Goal: Task Accomplishment & Management: Use online tool/utility

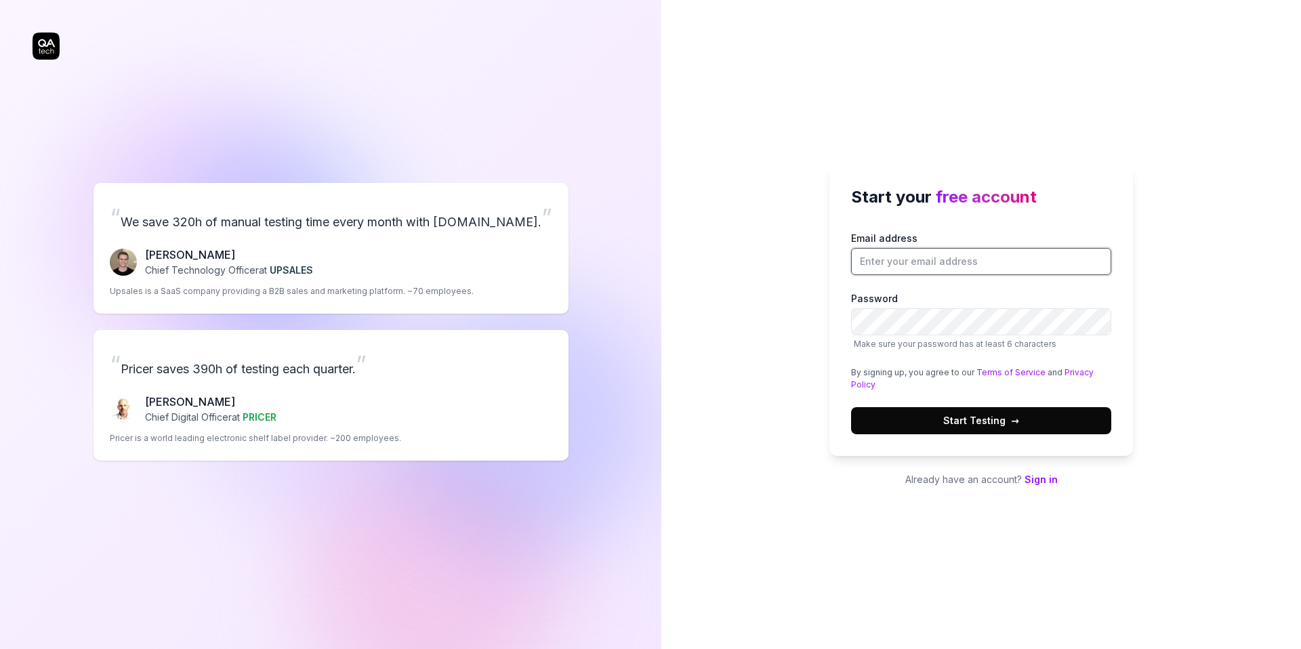
click at [904, 266] on input "Email address" at bounding box center [981, 261] width 260 height 27
type input "[PERSON_NAME][EMAIL_ADDRESS][DOMAIN_NAME]"
click at [978, 413] on span "Start Testing →" at bounding box center [981, 420] width 76 height 14
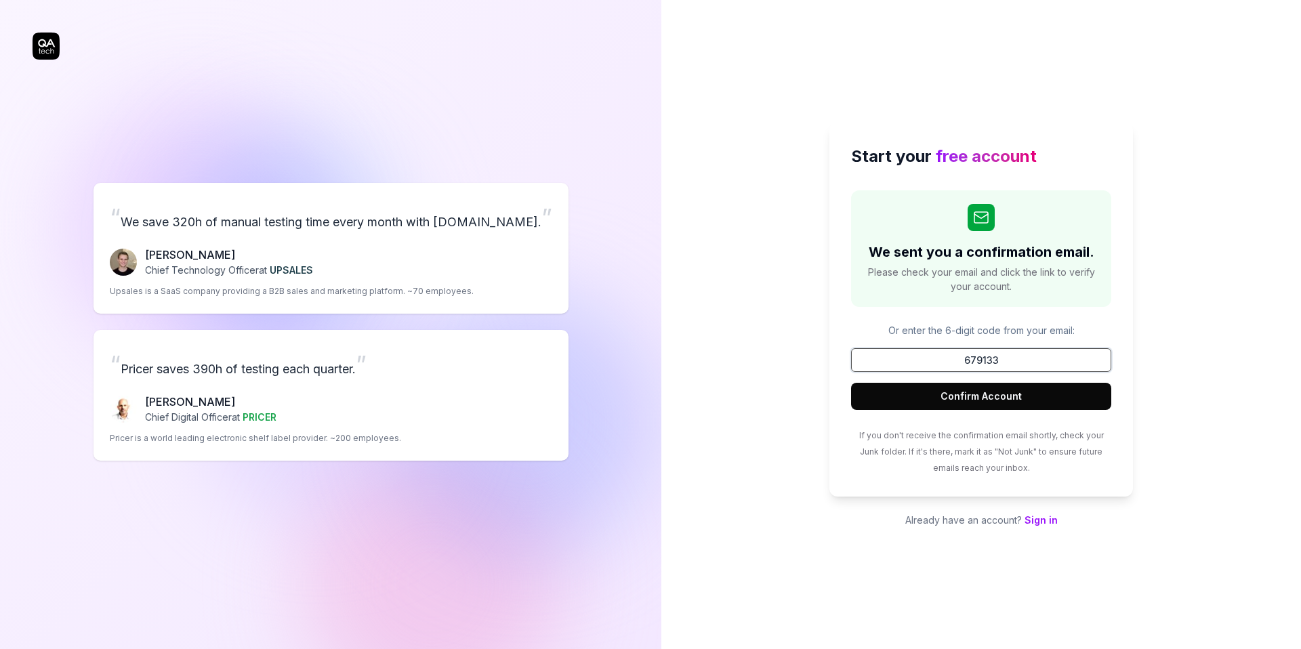
type input "679133"
click at [851, 383] on button "Confirm Account" at bounding box center [981, 396] width 260 height 27
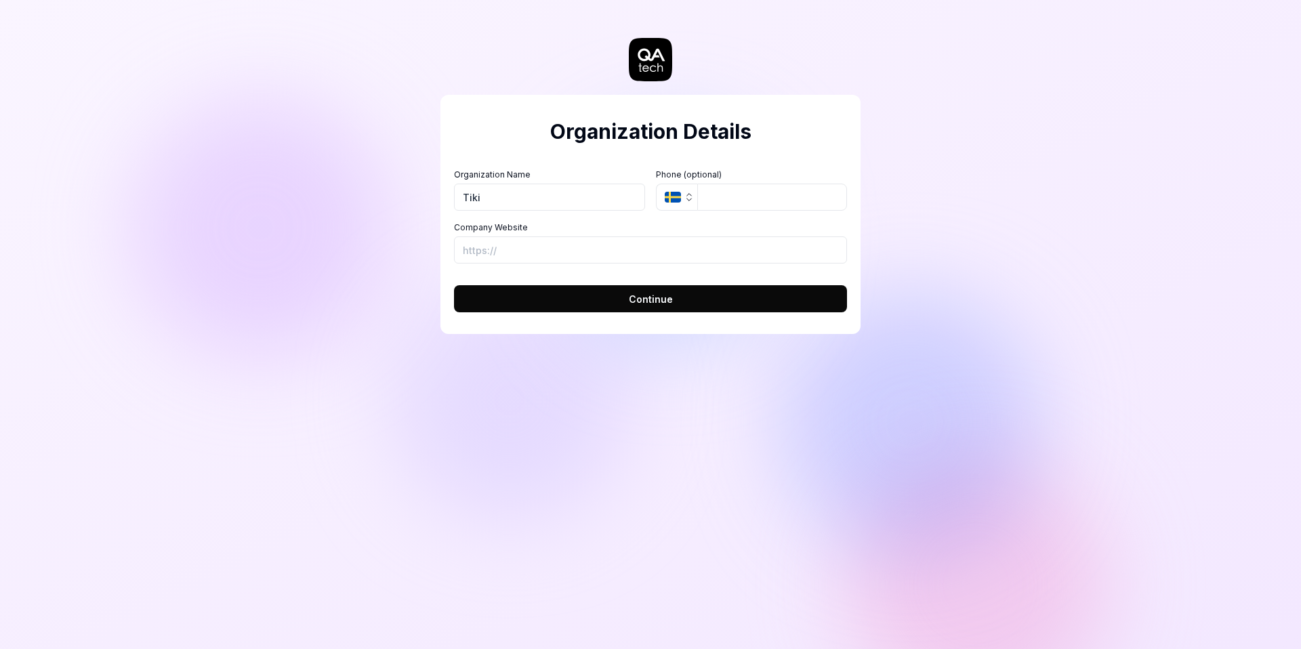
type input "Tiki"
click at [473, 246] on input "Company Website" at bounding box center [650, 249] width 393 height 27
type input "[URL][DOMAIN_NAME]"
click at [454, 285] on button "Continue" at bounding box center [650, 298] width 393 height 27
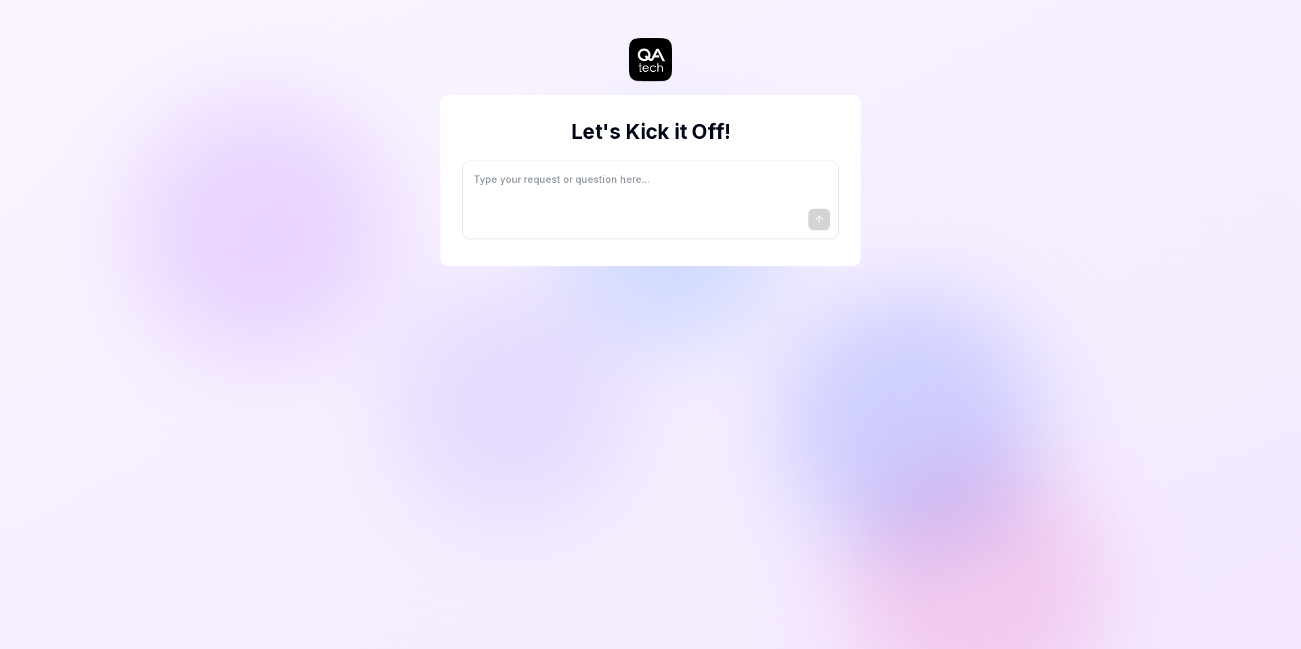
type textarea "*"
type textarea "I"
type textarea "*"
type textarea "I"
type textarea "*"
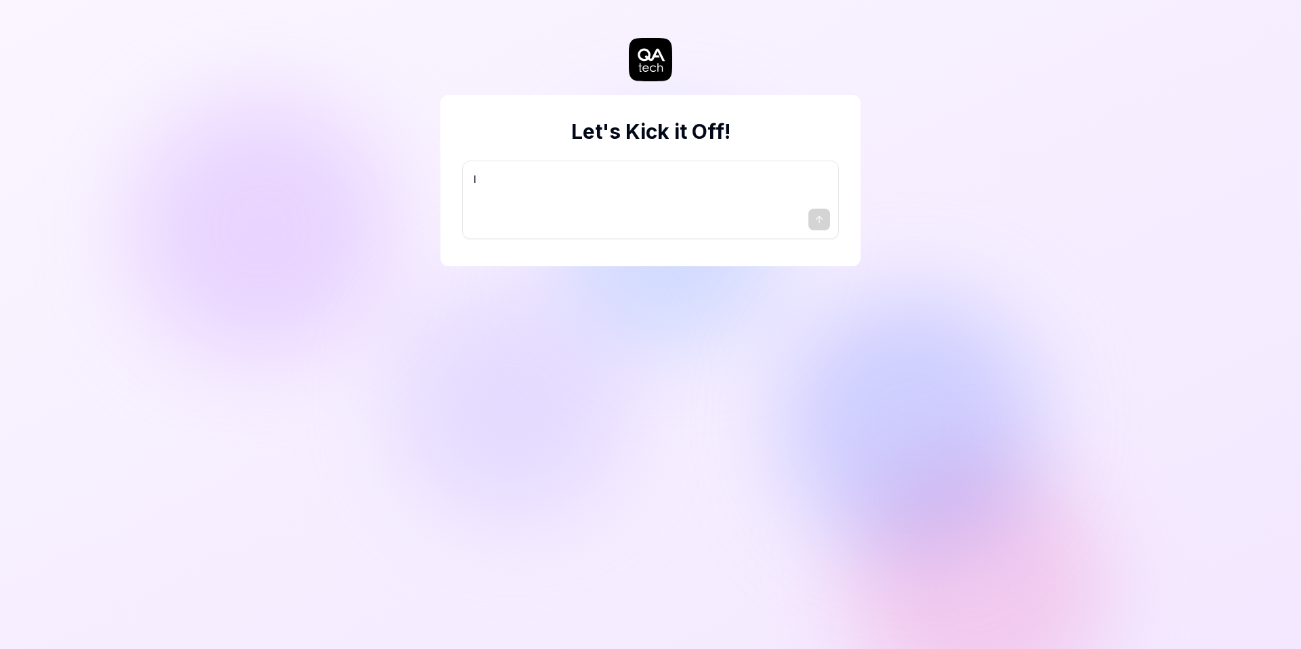
type textarea "I w"
type textarea "*"
type textarea "I wa"
type textarea "*"
type textarea "I wan"
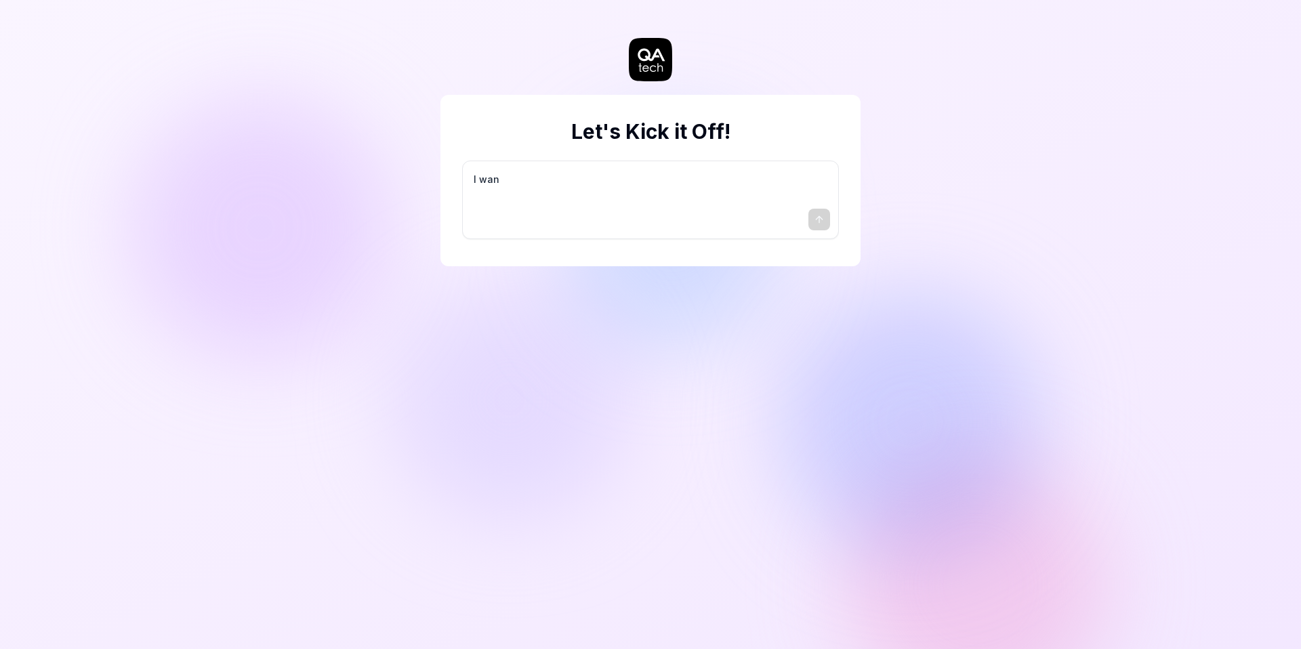
type textarea "*"
type textarea "I want"
type textarea "*"
type textarea "I want"
type textarea "*"
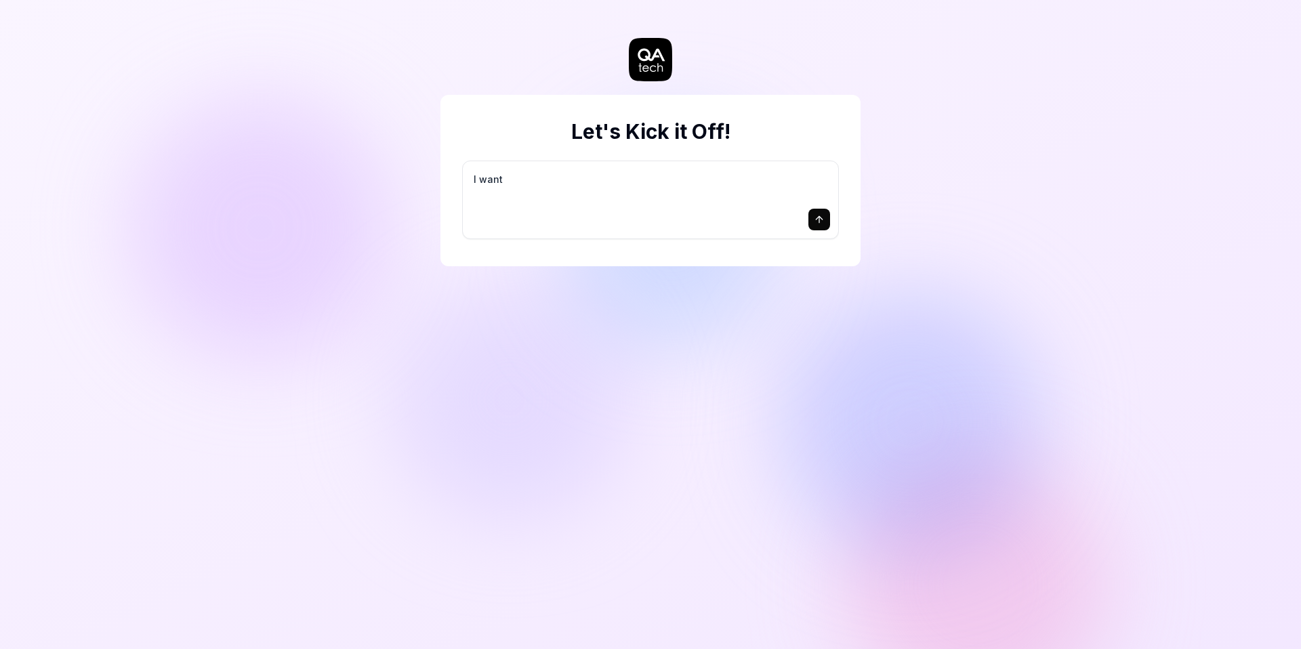
type textarea "I want a"
type textarea "*"
type textarea "I want a"
type textarea "*"
type textarea "I want a g"
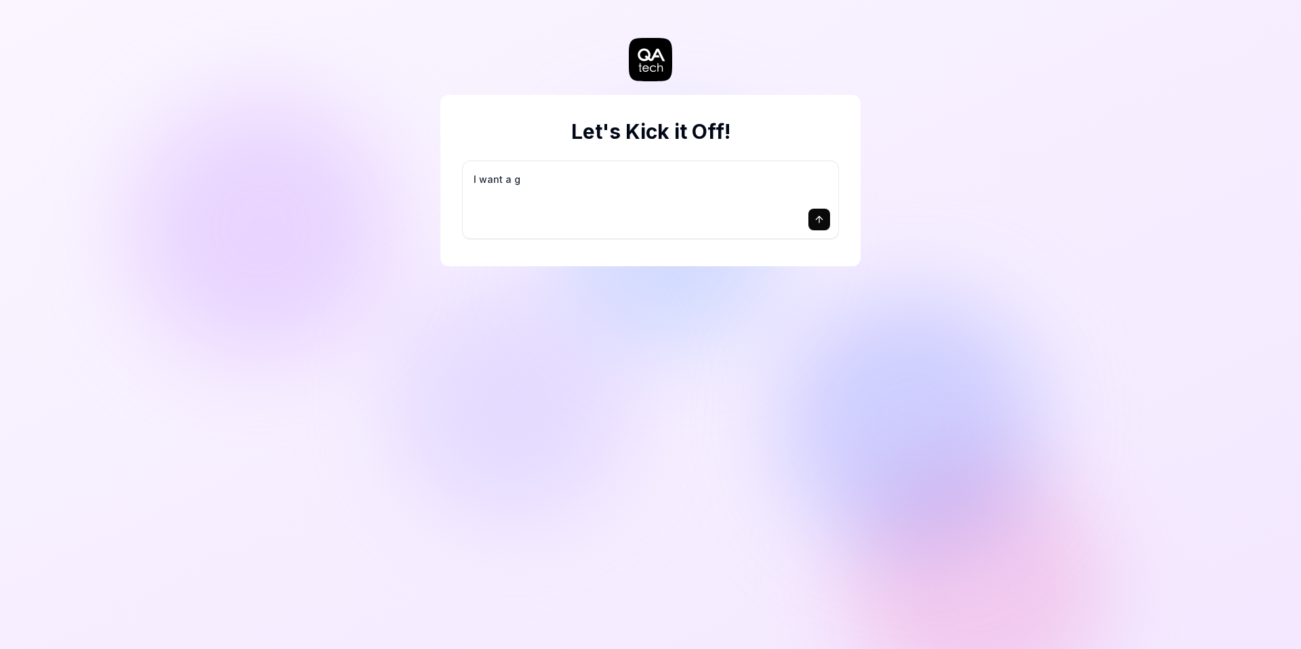
type textarea "*"
type textarea "I want a go"
type textarea "*"
type textarea "I want a goo"
type textarea "*"
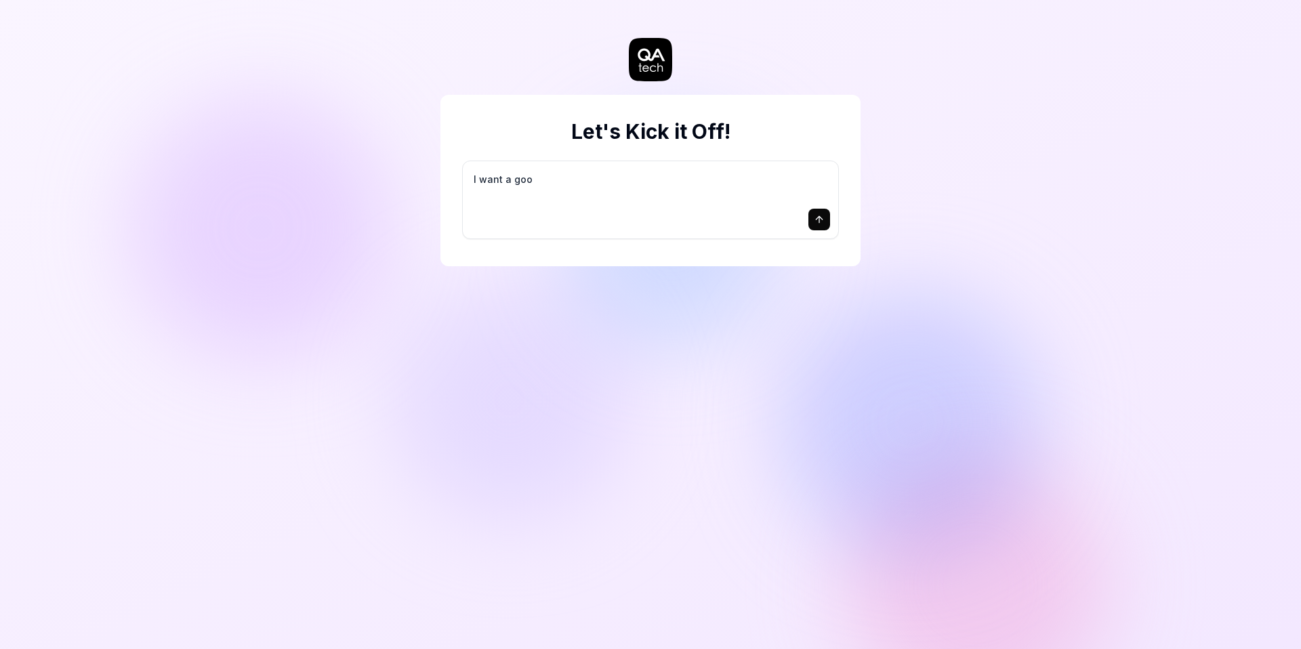
type textarea "I want a good"
type textarea "*"
type textarea "I want a good"
type textarea "*"
type textarea "I want a good t"
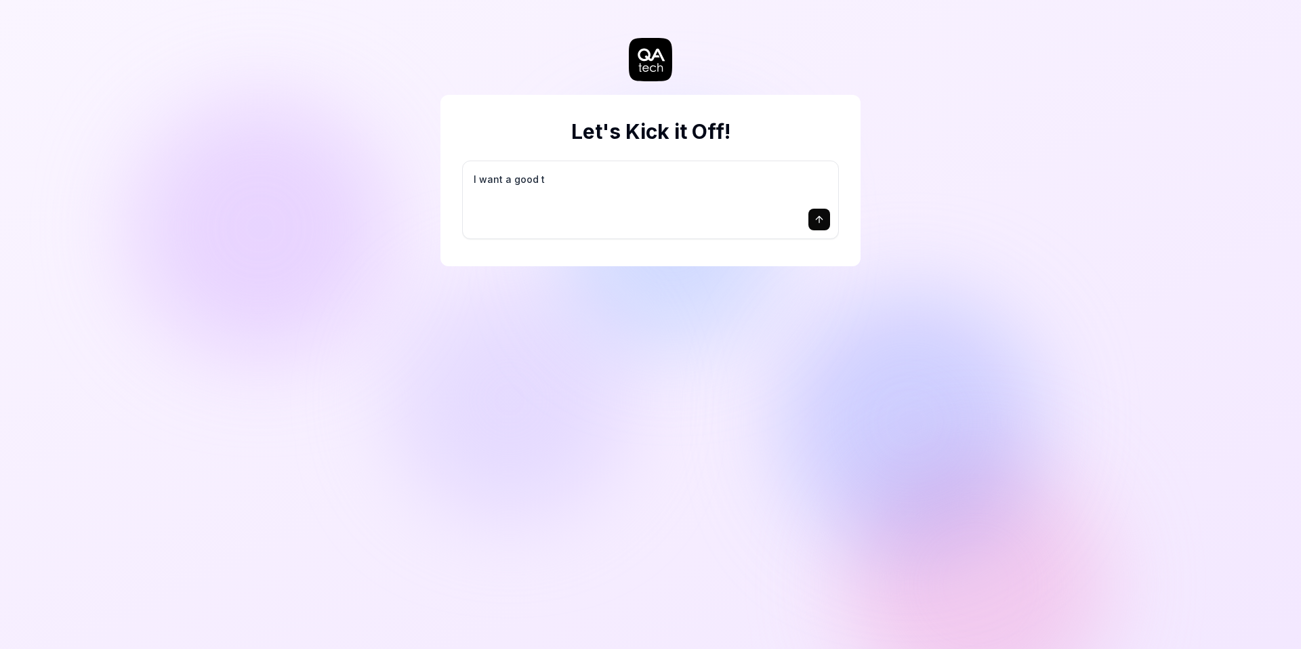
type textarea "*"
type textarea "I want a good te"
type textarea "*"
type textarea "I want a good tes"
type textarea "*"
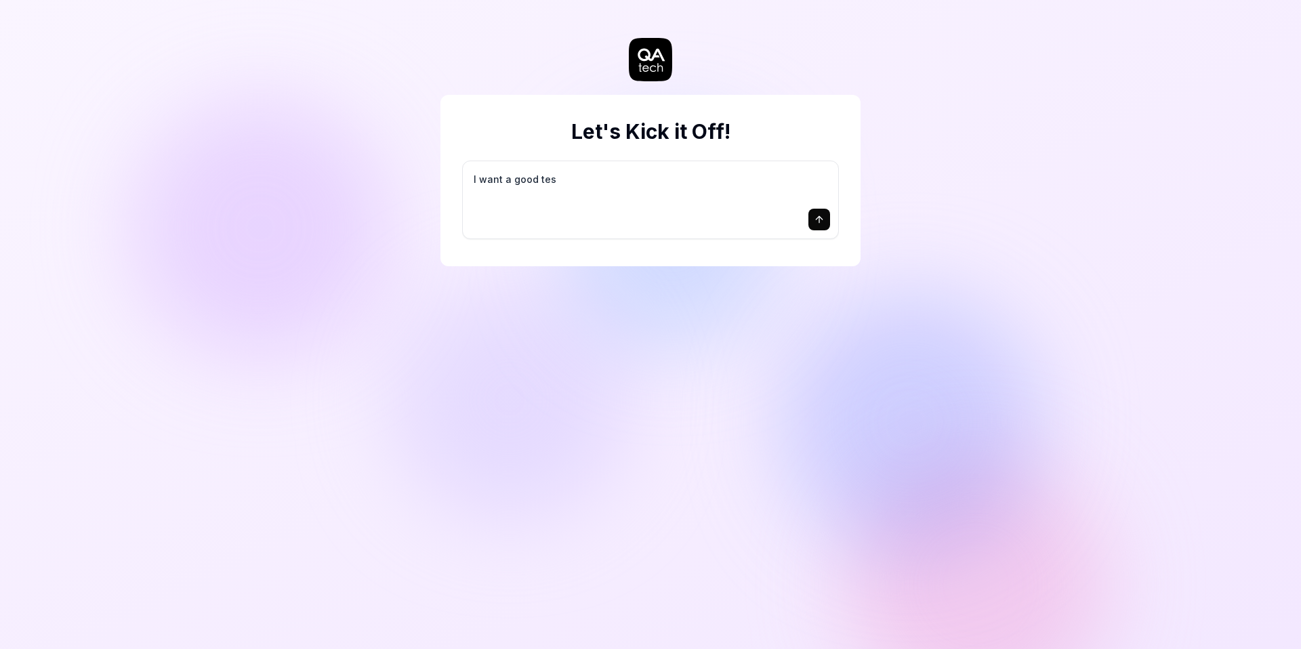
type textarea "I want a good test"
type textarea "*"
type textarea "I want a good test"
type textarea "*"
type textarea "I want a good test s"
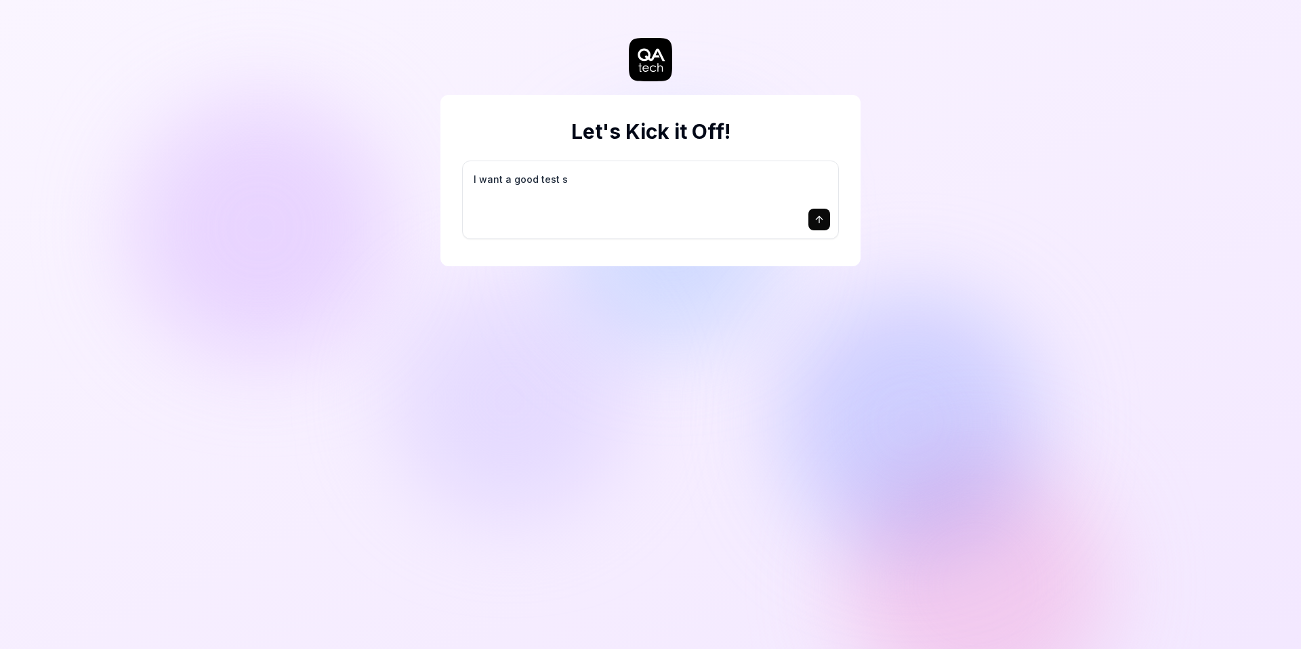
type textarea "*"
type textarea "I want a good test se"
type textarea "*"
type textarea "I want a good test set"
type textarea "*"
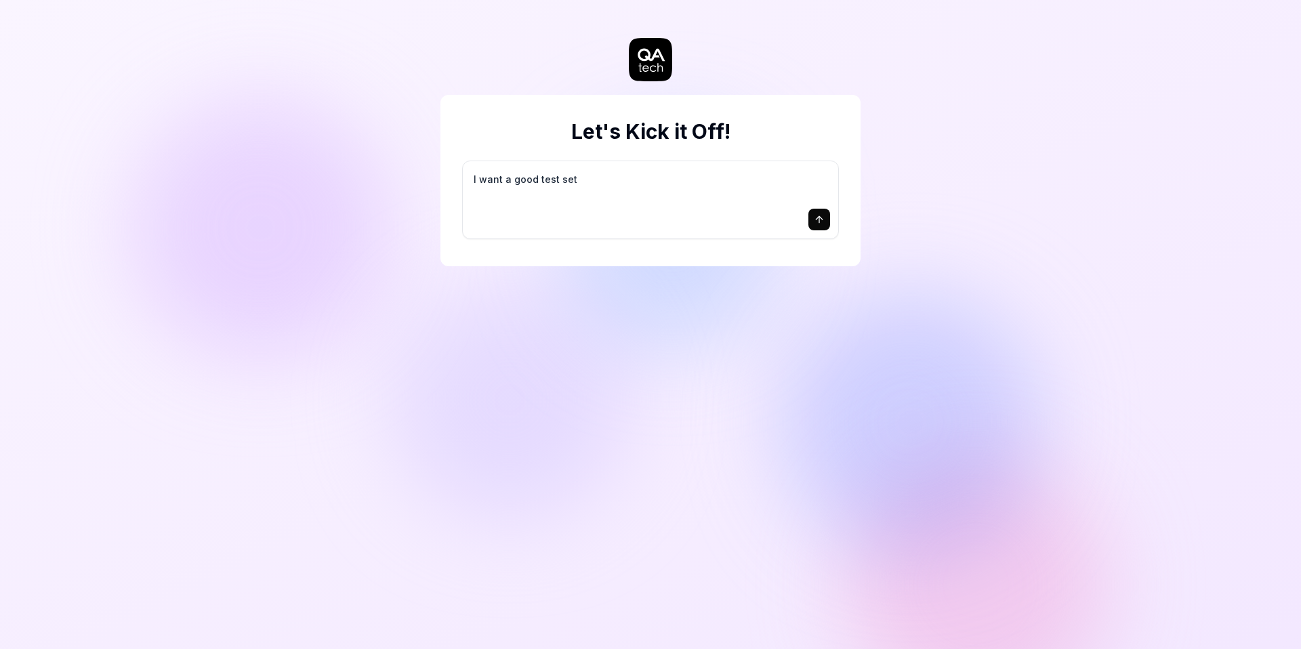
type textarea "I want a good test setu"
type textarea "*"
type textarea "I want a good test setup"
type textarea "*"
type textarea "I want a good test setup"
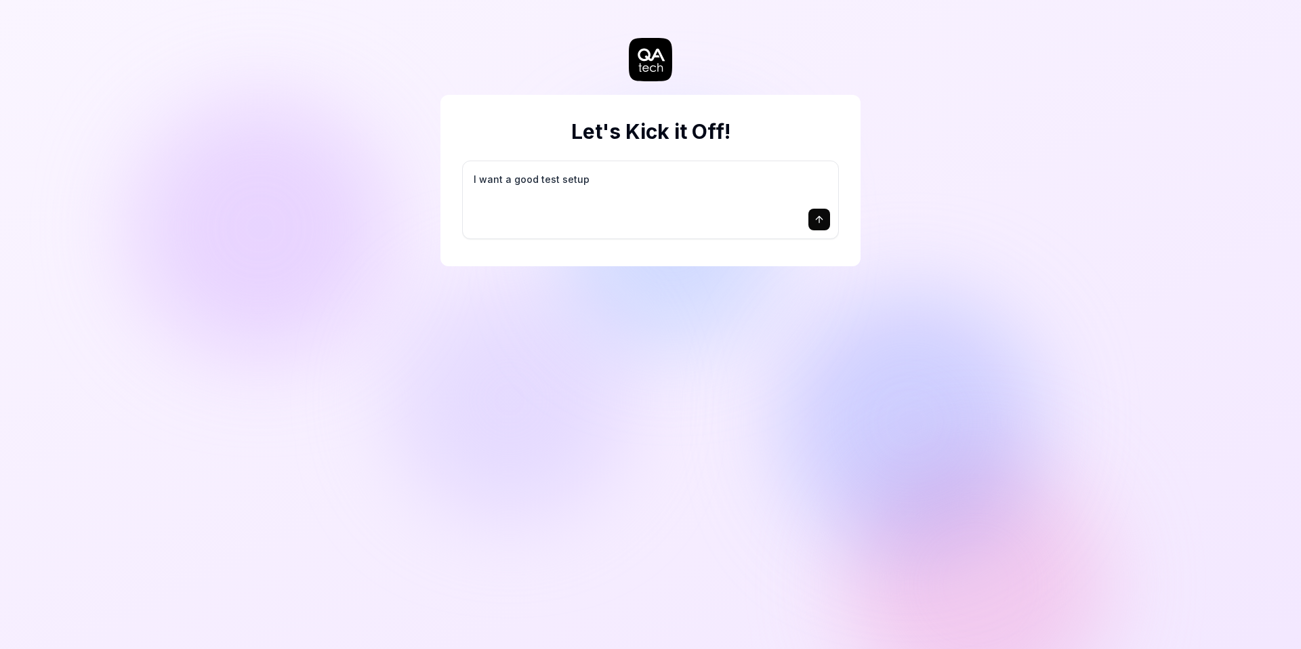
type textarea "*"
type textarea "I want a good test setup f"
type textarea "*"
type textarea "I want a good test setup fo"
type textarea "*"
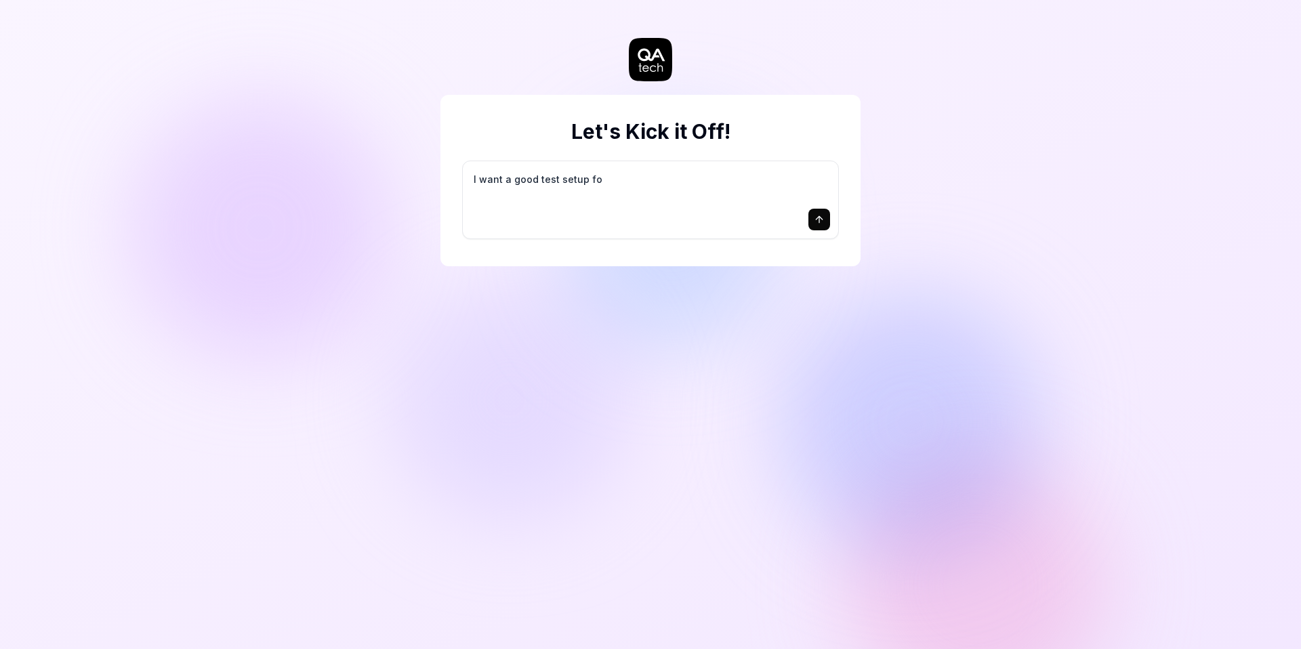
type textarea "I want a good test setup for"
type textarea "*"
type textarea "I want a good test setup for"
type textarea "*"
type textarea "I want a good test setup for m"
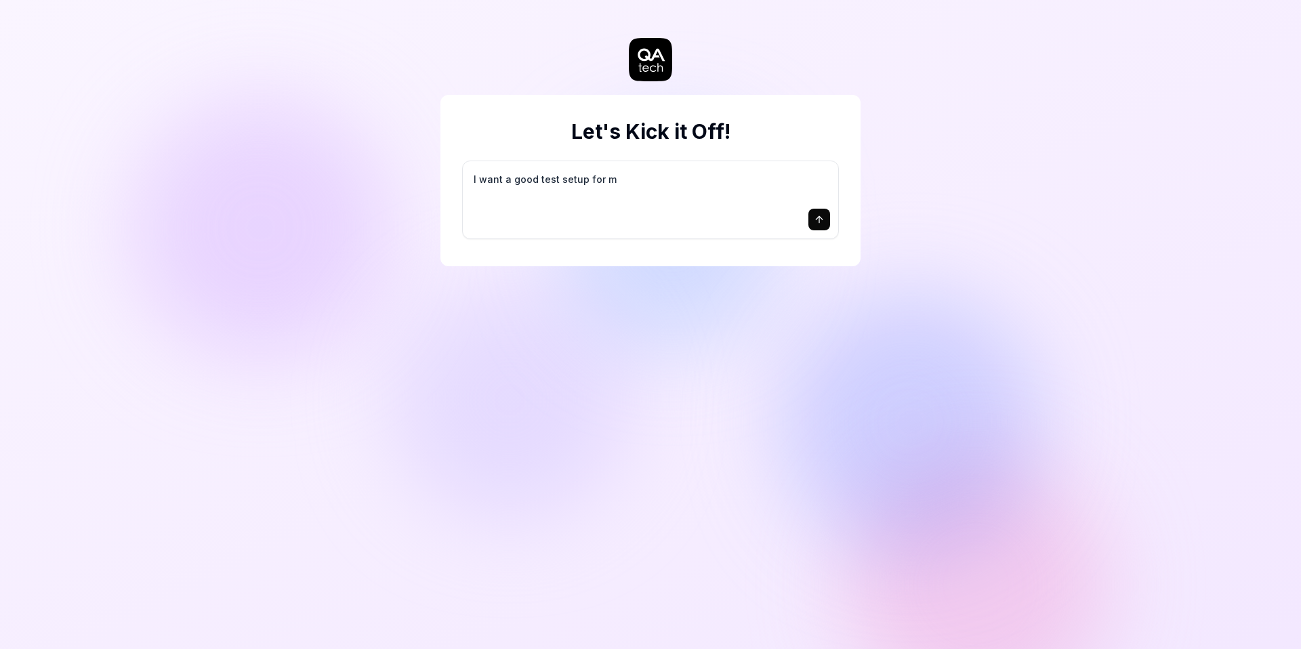
type textarea "*"
type textarea "I want a good test setup for my"
type textarea "*"
type textarea "I want a good test setup for my"
type textarea "*"
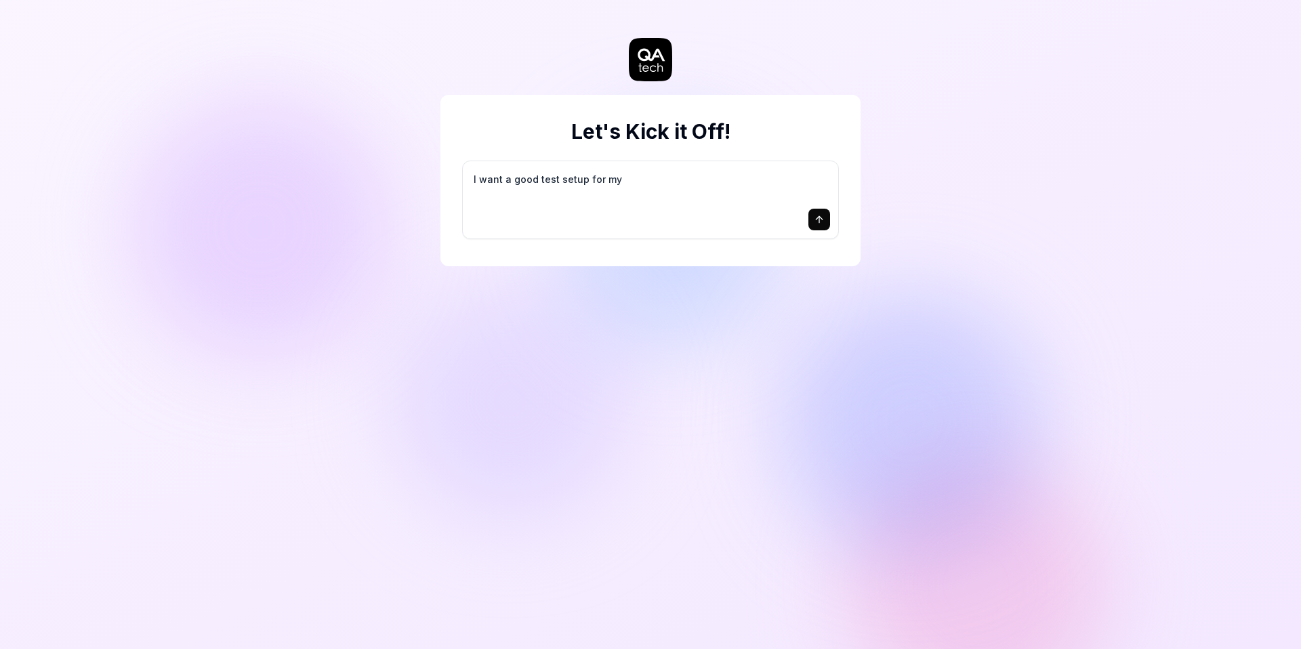
type textarea "I want a good test setup for my s"
type textarea "*"
type textarea "I want a good test setup for my si"
type textarea "*"
type textarea "I want a good test setup for my sit"
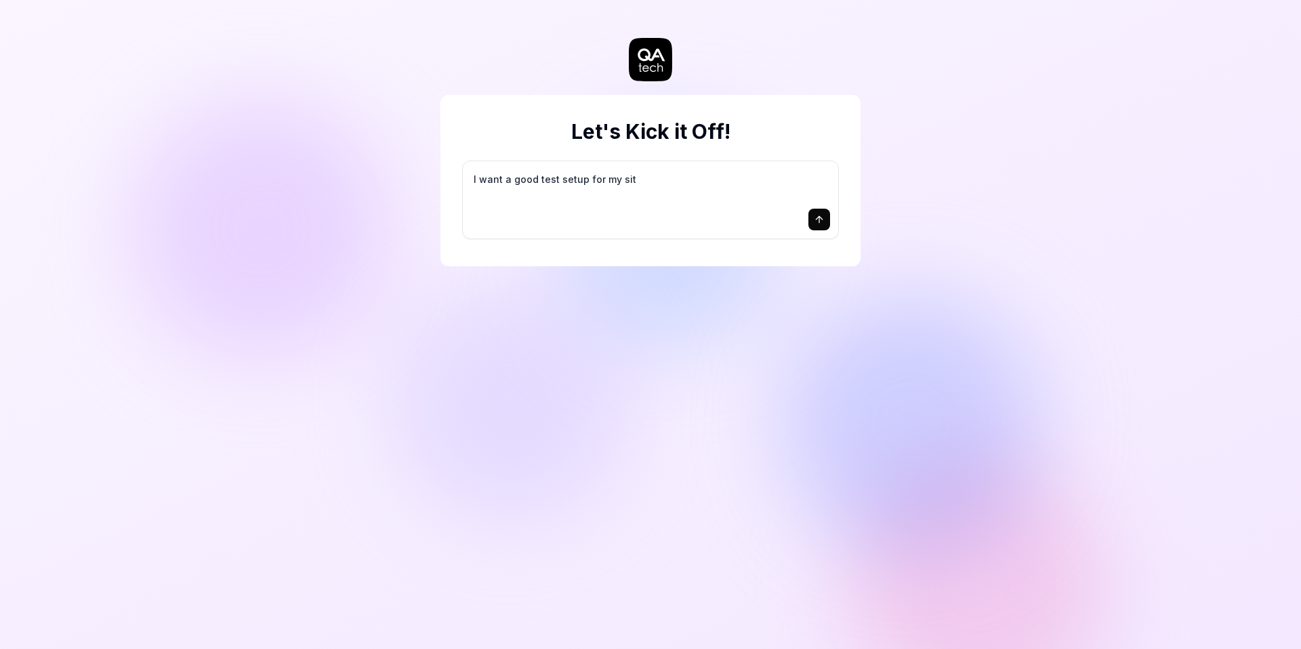
type textarea "*"
type textarea "I want a good test setup for my site"
type textarea "*"
type textarea "I want a good test setup for my site"
type textarea "*"
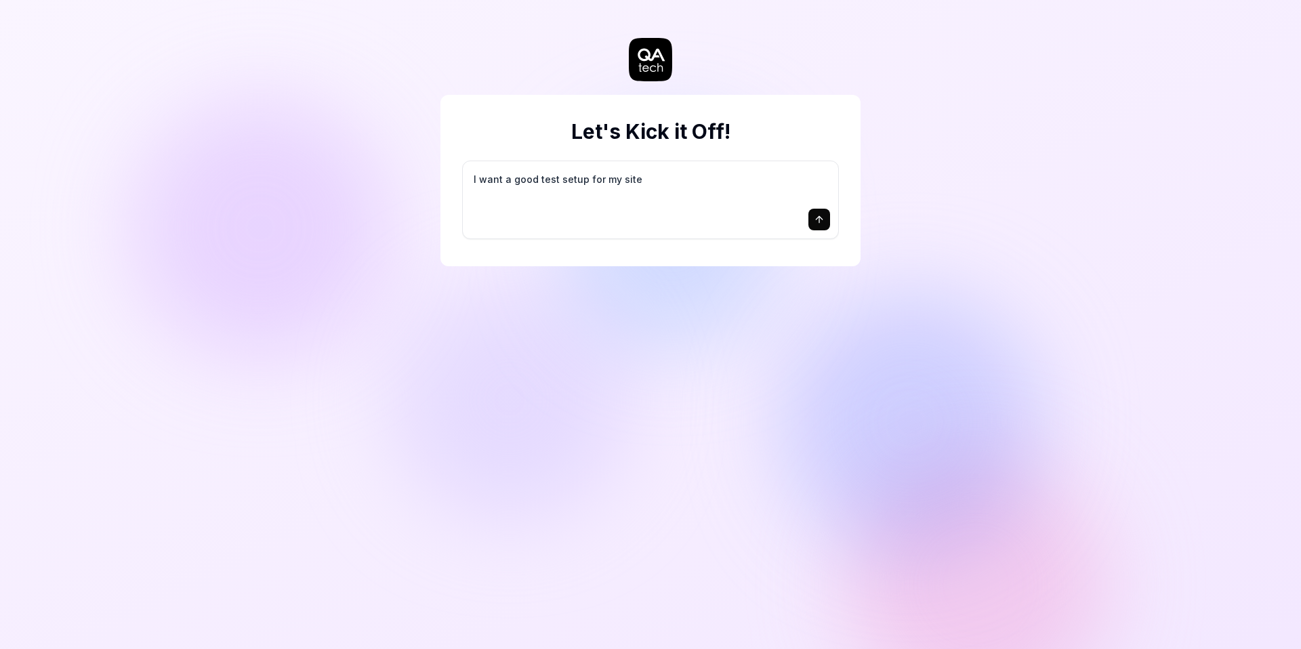
type textarea "I want a good test setup for my site -"
type textarea "*"
type textarea "I want a good test setup for my site -"
type textarea "*"
type textarea "I want a good test setup for my site - h"
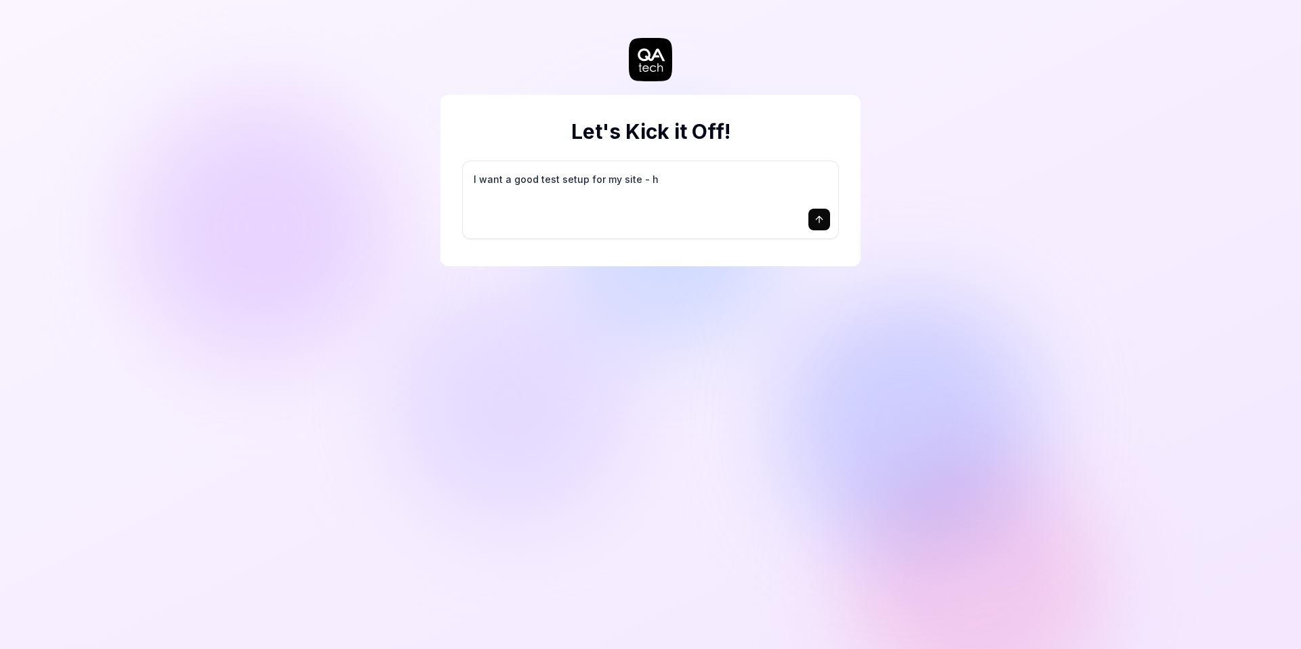
type textarea "*"
type textarea "I want a good test setup for my site - he"
type textarea "*"
type textarea "I want a good test setup for my site - hel"
type textarea "*"
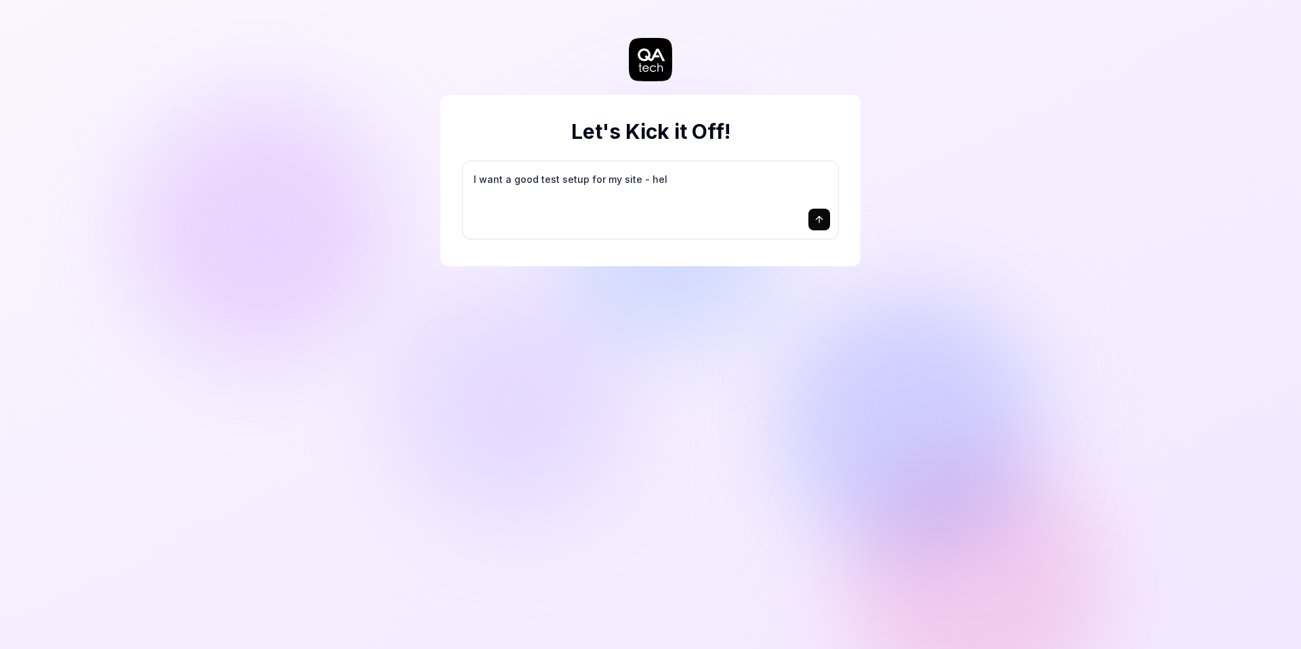
type textarea "I want a good test setup for my site - help"
type textarea "*"
type textarea "I want a good test setup for my site - help"
type textarea "*"
type textarea "I want a good test setup for my site - help m"
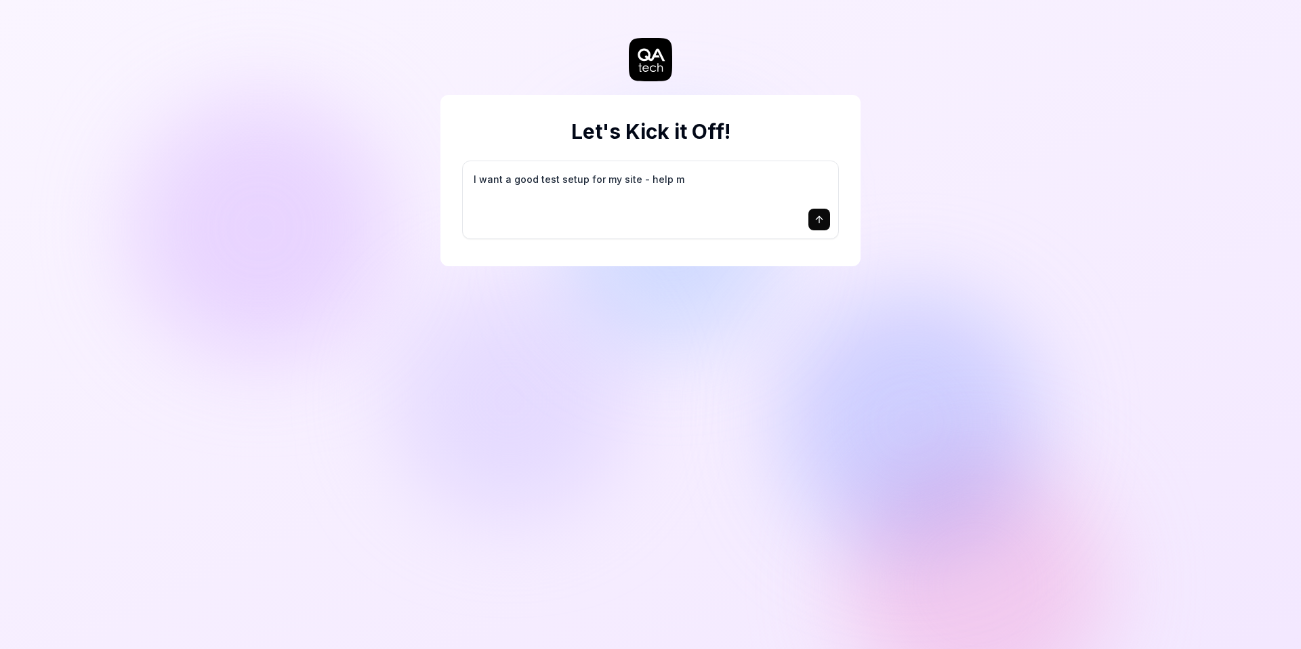
type textarea "*"
type textarea "I want a good test setup for my site - help me"
type textarea "*"
type textarea "I want a good test setup for my site - help me"
type textarea "*"
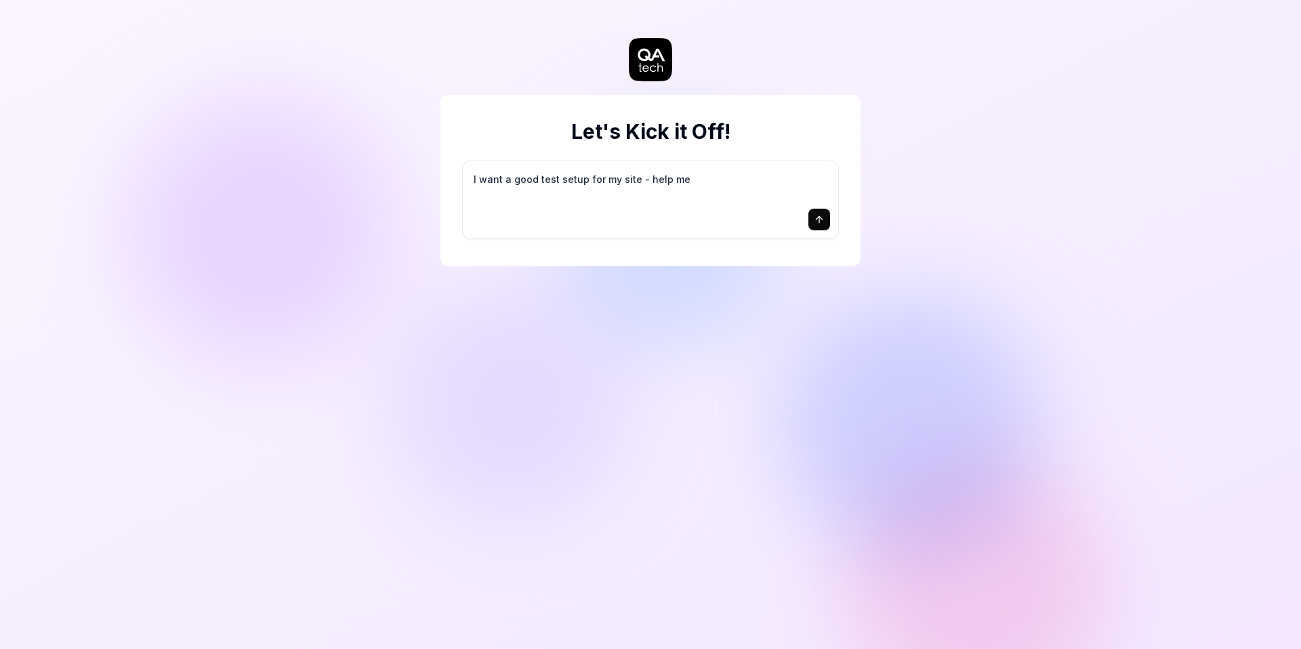
type textarea "I want a good test setup for my site - help me c"
type textarea "*"
type textarea "I want a good test setup for my site - help me cr"
type textarea "*"
type textarea "I want a good test setup for my site - help me cre"
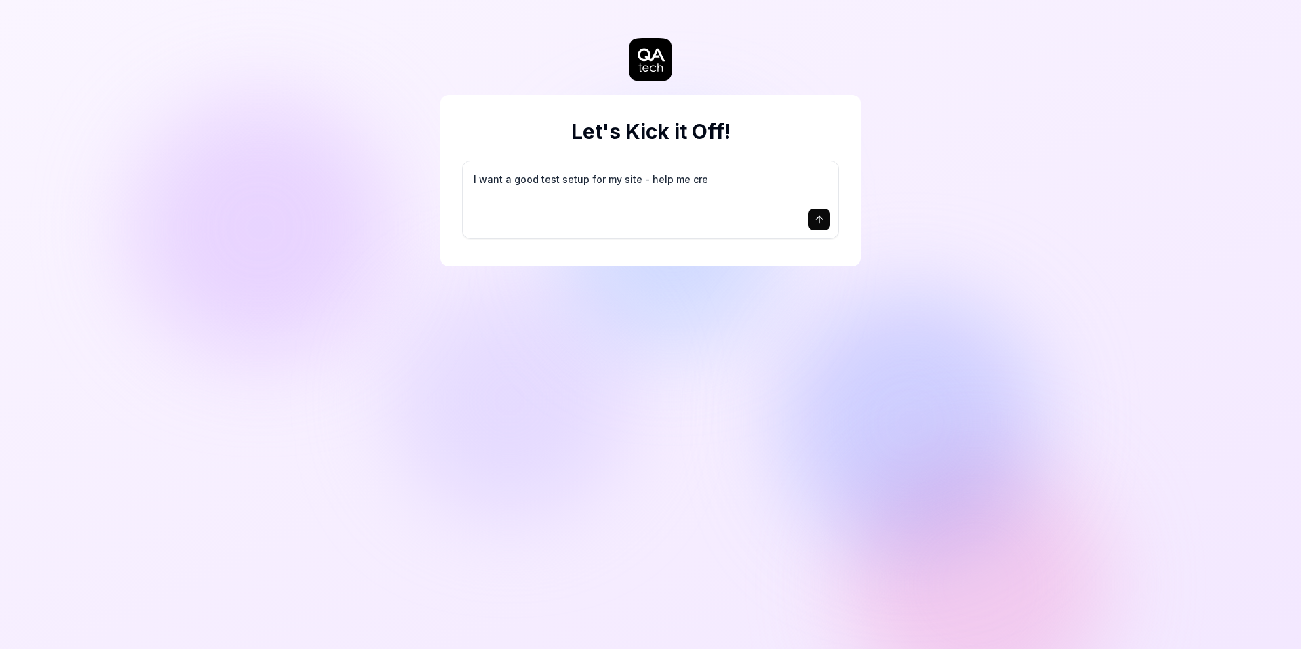
type textarea "*"
type textarea "I want a good test setup for my site - help me crea"
type textarea "*"
type textarea "I want a good test setup for my site - help me creat"
type textarea "*"
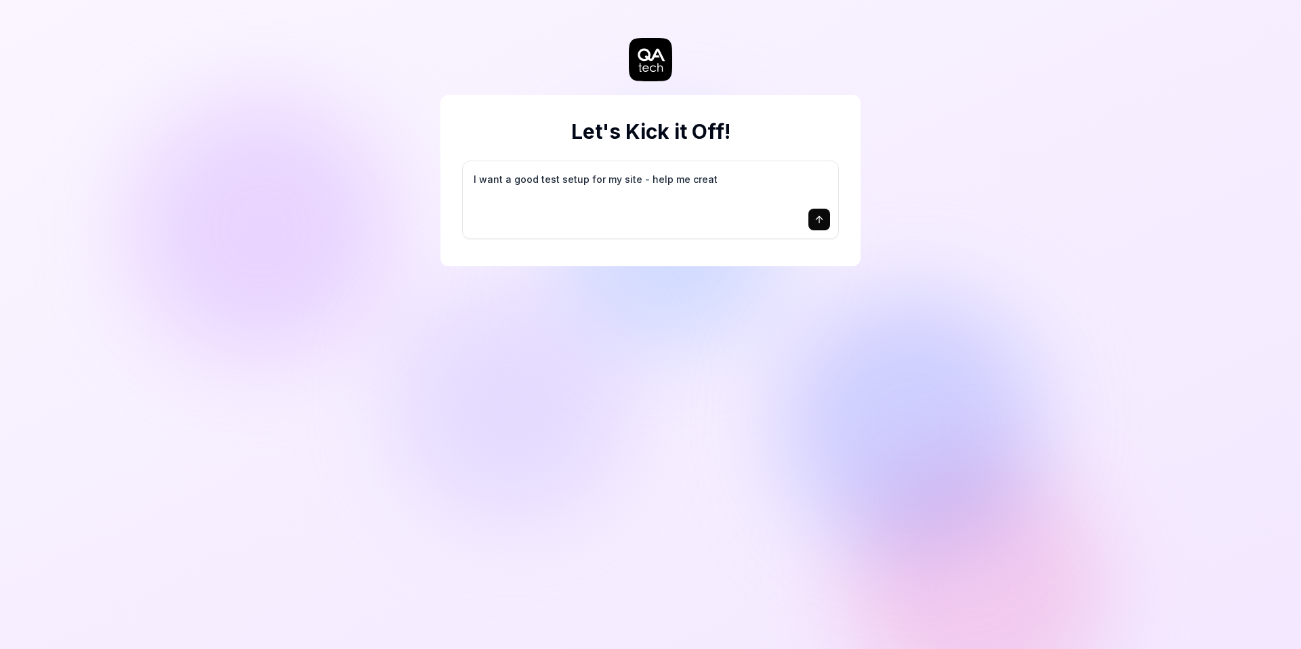
type textarea "I want a good test setup for my site - help me create"
type textarea "*"
type textarea "I want a good test setup for my site - help me create"
type textarea "*"
type textarea "I want a good test setup for my site - help me create t"
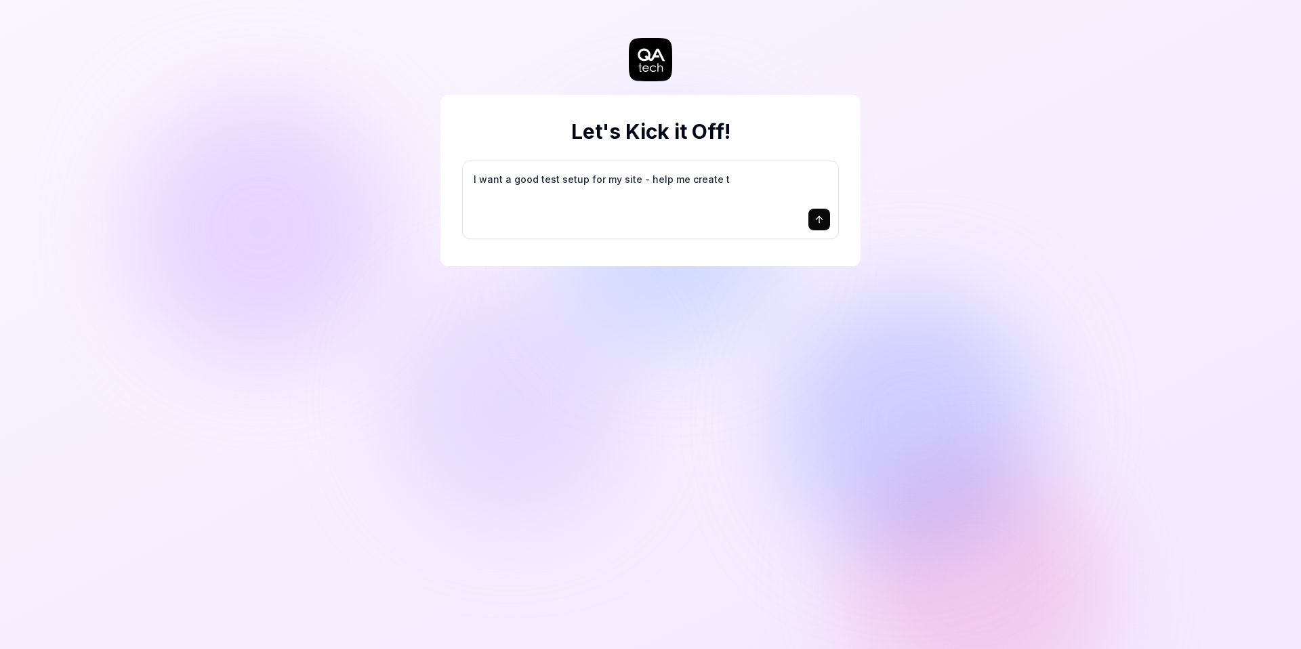
type textarea "*"
type textarea "I want a good test setup for my site - help me create th"
type textarea "*"
type textarea "I want a good test setup for my site - help me create the"
type textarea "*"
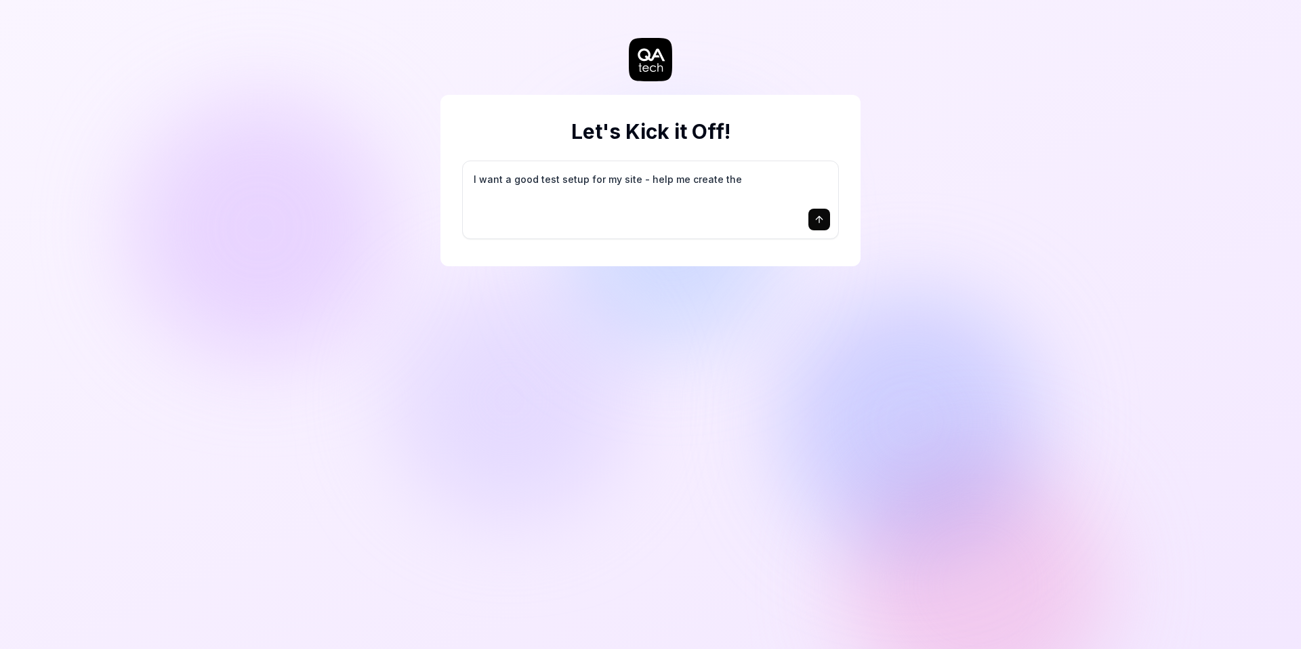
type textarea "I want a good test setup for my site - help me create the"
type textarea "*"
type textarea "I want a good test setup for my site - help me create the f"
type textarea "*"
type textarea "I want a good test setup for my site - help me create the fi"
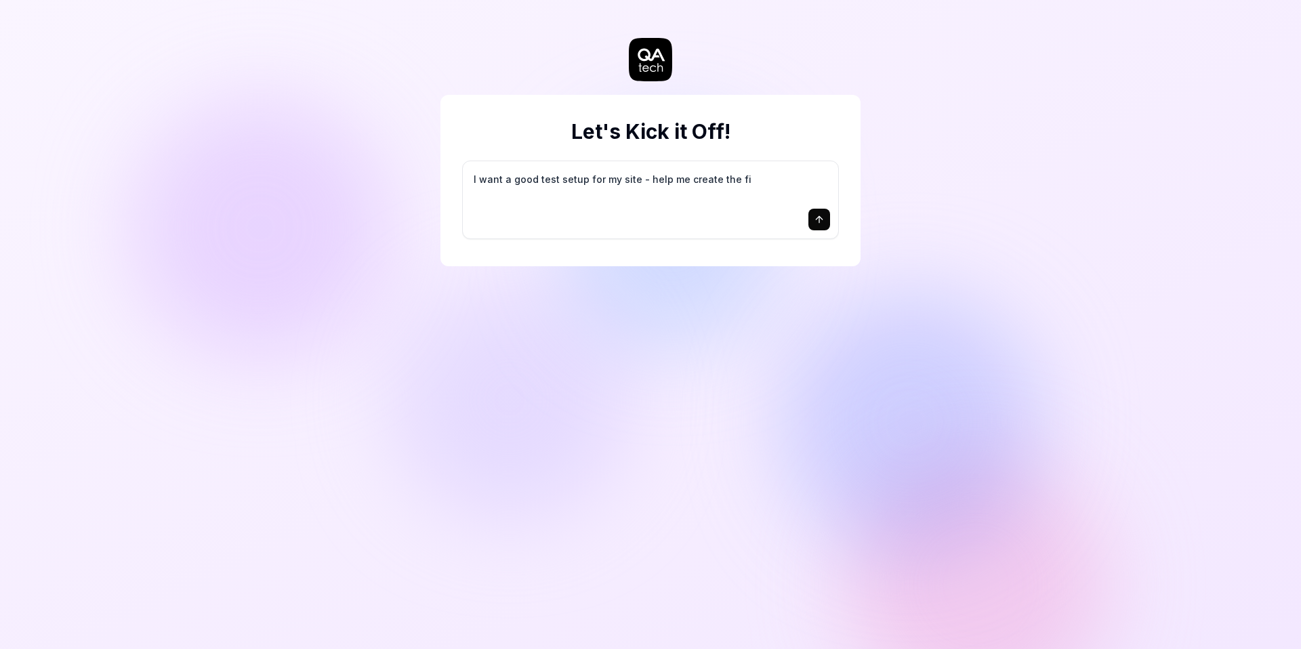
type textarea "*"
type textarea "I want a good test setup for my site - help me create the fir"
type textarea "*"
type textarea "I want a good test setup for my site - help me create the firs"
type textarea "*"
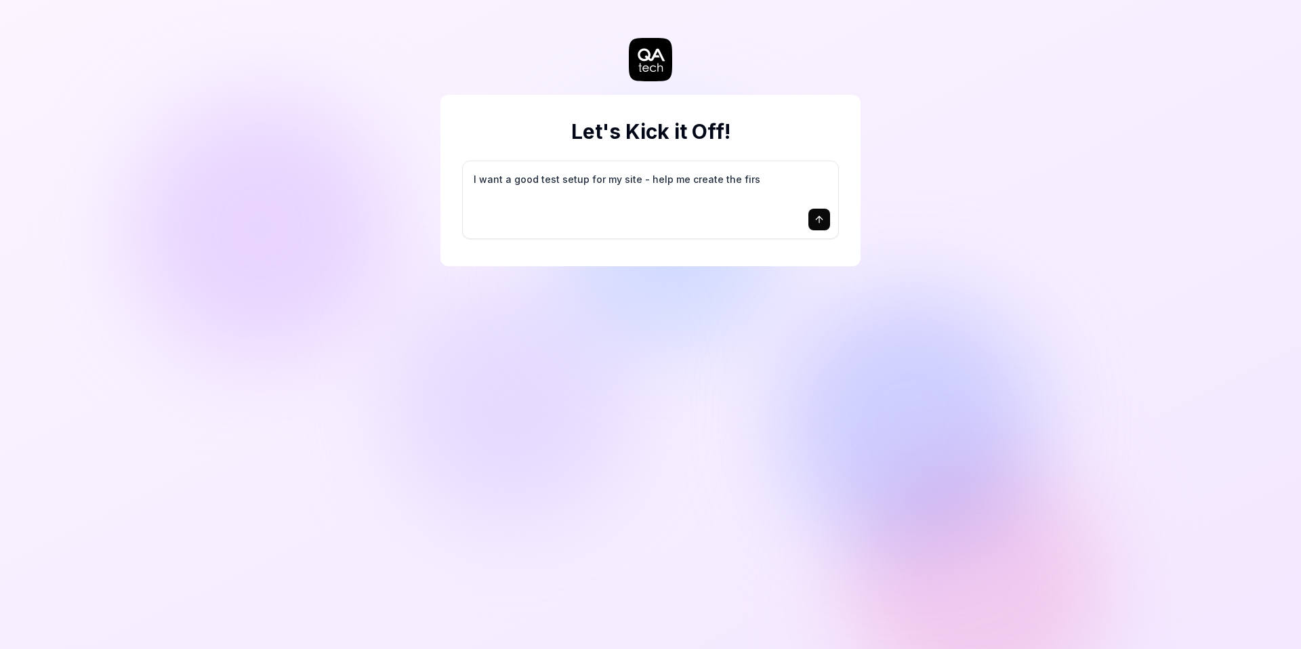
type textarea "I want a good test setup for my site - help me create the first"
type textarea "*"
type textarea "I want a good test setup for my site - help me create the first"
type textarea "*"
type textarea "I want a good test setup for my site - help me create the first 3"
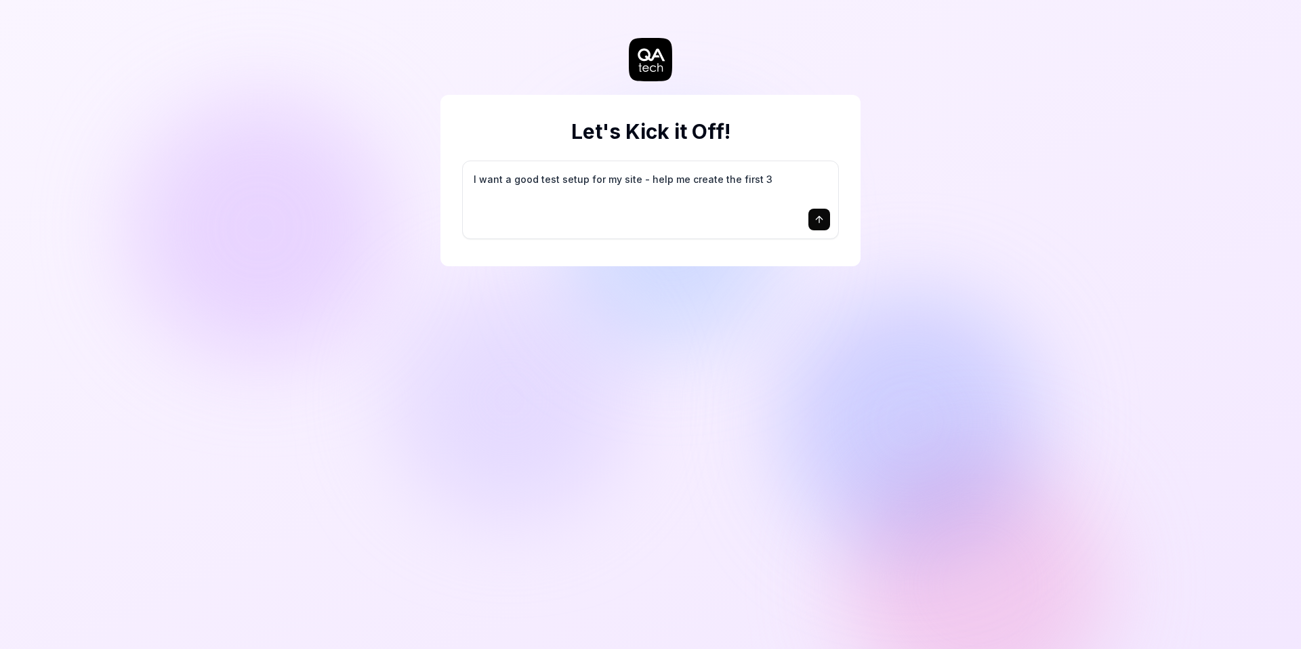
type textarea "*"
type textarea "I want a good test setup for my site - help me create the first 3-"
type textarea "*"
type textarea "I want a good test setup for my site - help me create the first 3-5"
type textarea "*"
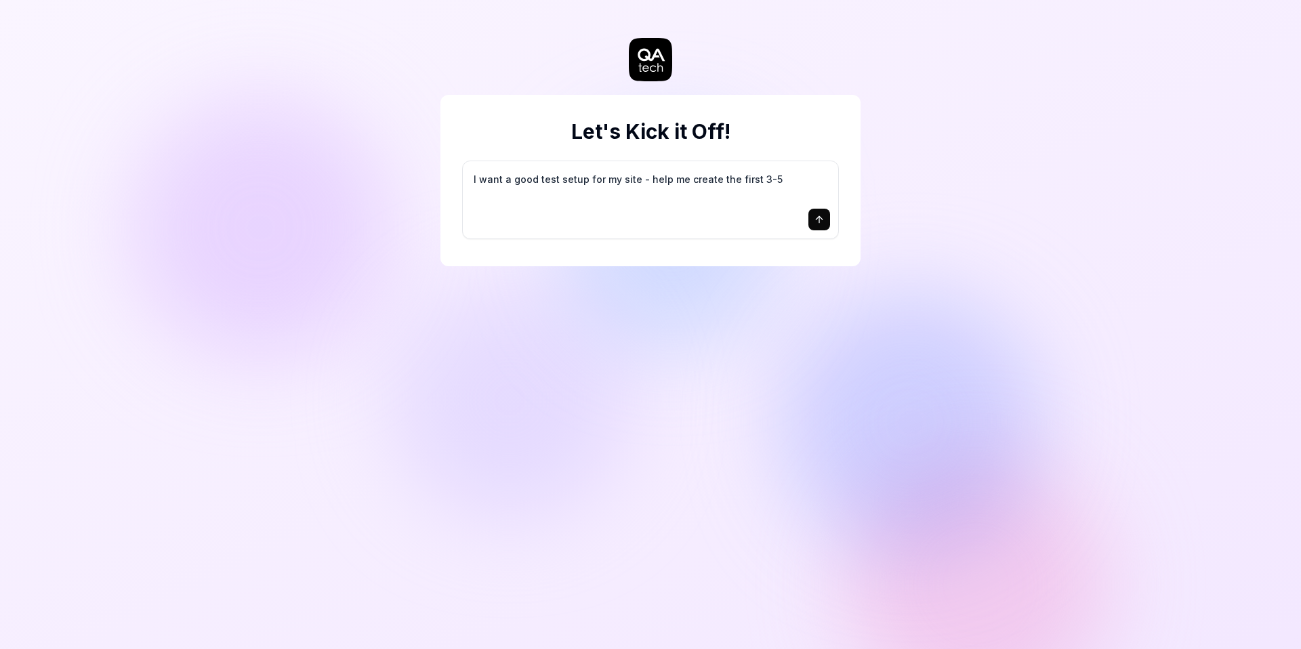
type textarea "I want a good test setup for my site - help me create the first 3-5"
type textarea "*"
type textarea "I want a good test setup for my site - help me create the first 3-5 t"
type textarea "*"
type textarea "I want a good test setup for my site - help me create the first 3-5 te"
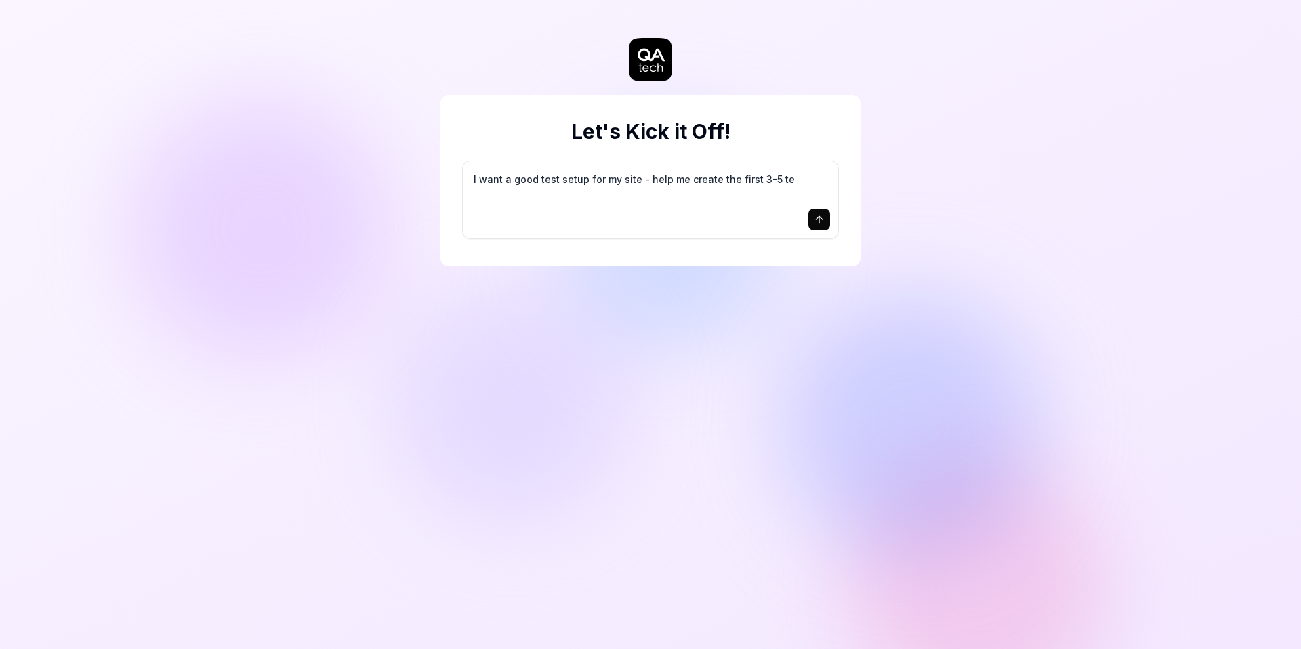
type textarea "*"
type textarea "I want a good test setup for my site - help me create the first 3-5 tes"
type textarea "*"
type textarea "I want a good test setup for my site - help me create the first 3-5 test"
type textarea "*"
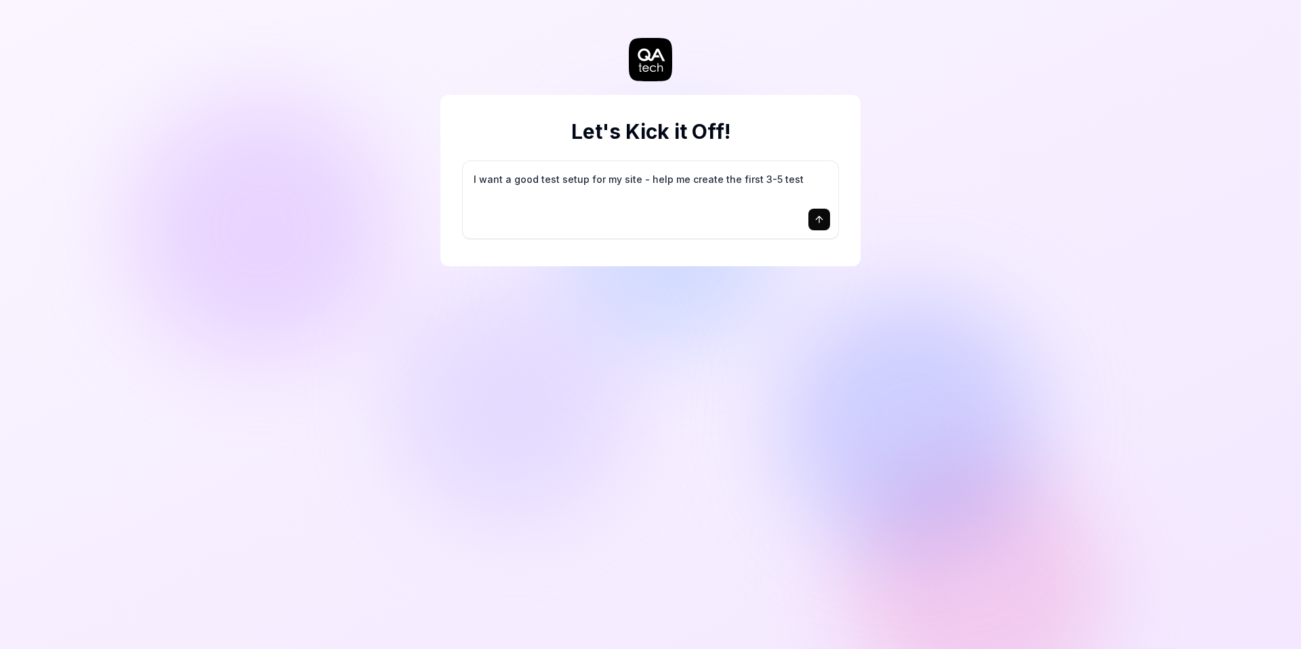
type textarea "I want a good test setup for my site - help me create the first 3-5 test"
type textarea "*"
type textarea "I want a good test setup for my site - help me create the first 3-5 test c"
type textarea "*"
type textarea "I want a good test setup for my site - help me create the first 3-5 test ca"
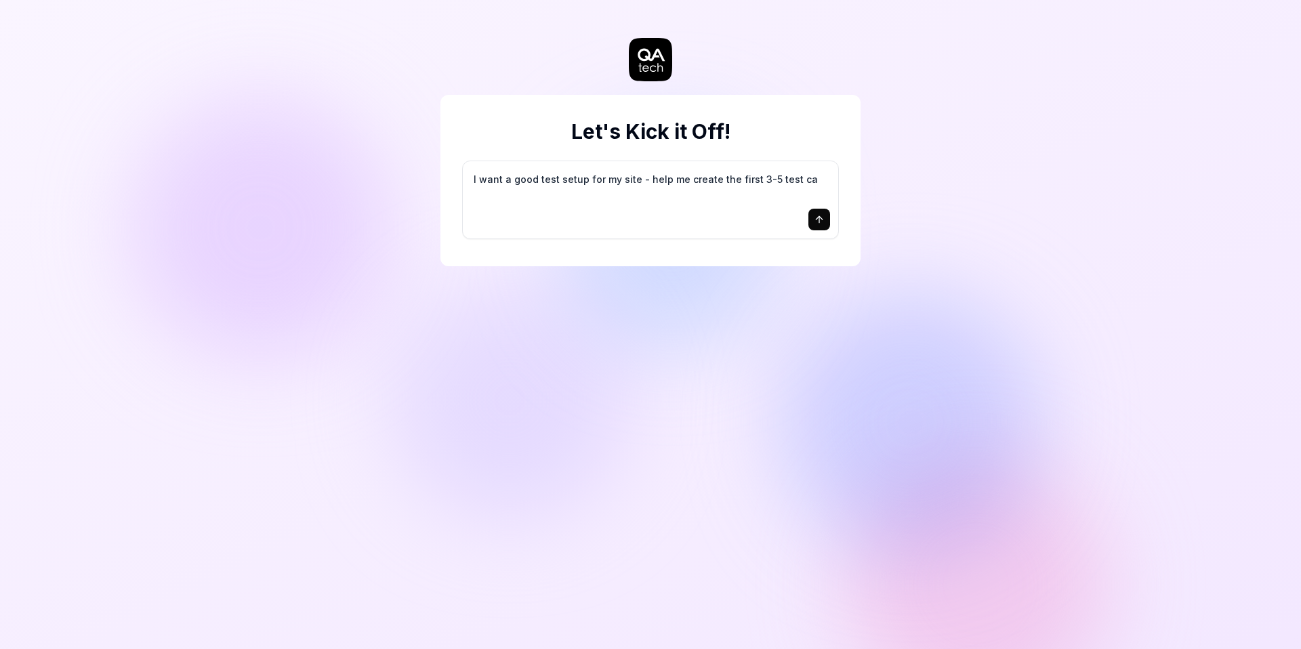
type textarea "*"
type textarea "I want a good test setup for my site - help me create the first 3-5 test cas"
type textarea "*"
type textarea "I want a good test setup for my site - help me create the first 3-5 test case"
type textarea "*"
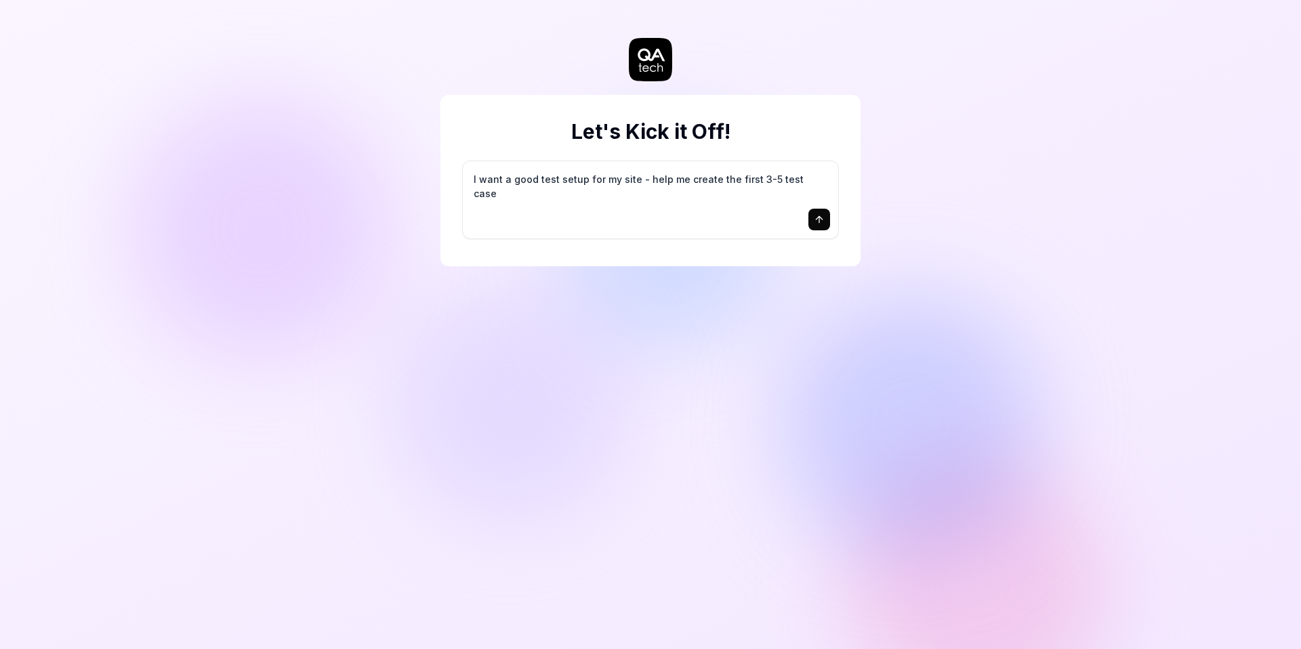
type textarea "I want a good test setup for my site - help me create the first 3-5 test cases"
click at [733, 193] on textarea "I want a good test setup for my site - help me create the first 3-5 test cases" at bounding box center [650, 186] width 359 height 34
type textarea "*"
type textarea "I"
type textarea "*"
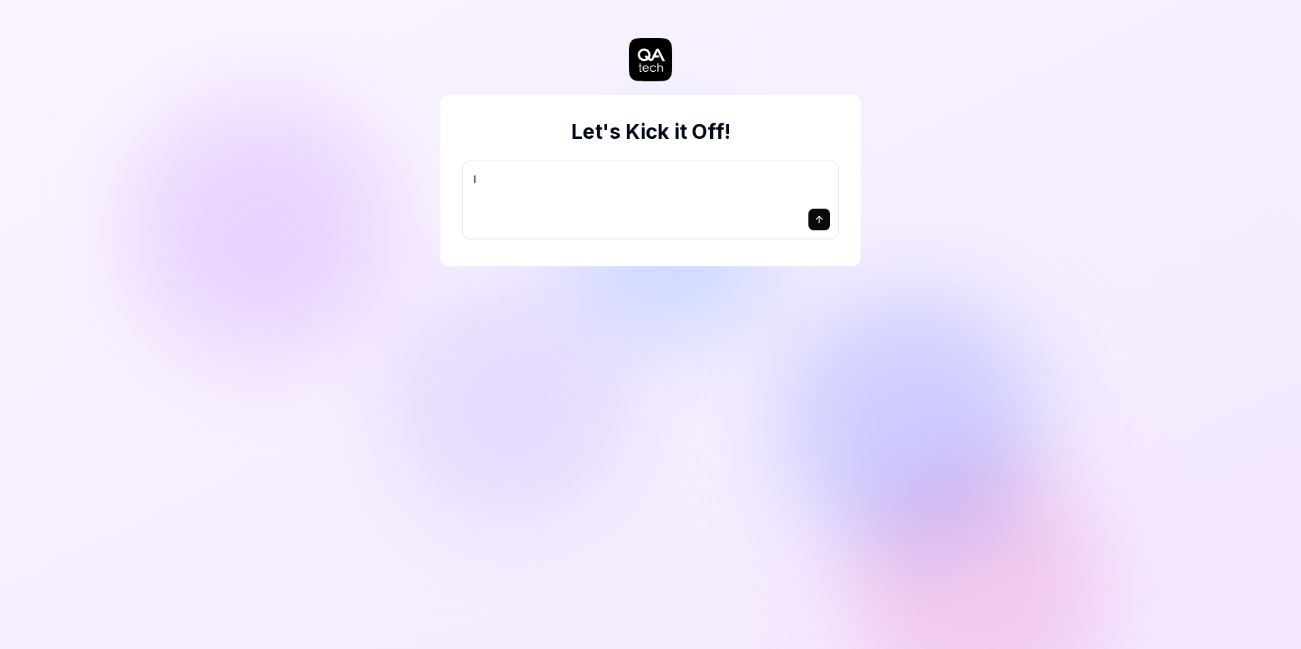
type textarea "I ư"
type textarea "*"
type textarea "I ưa"
type textarea "*"
type textarea "I ưan"
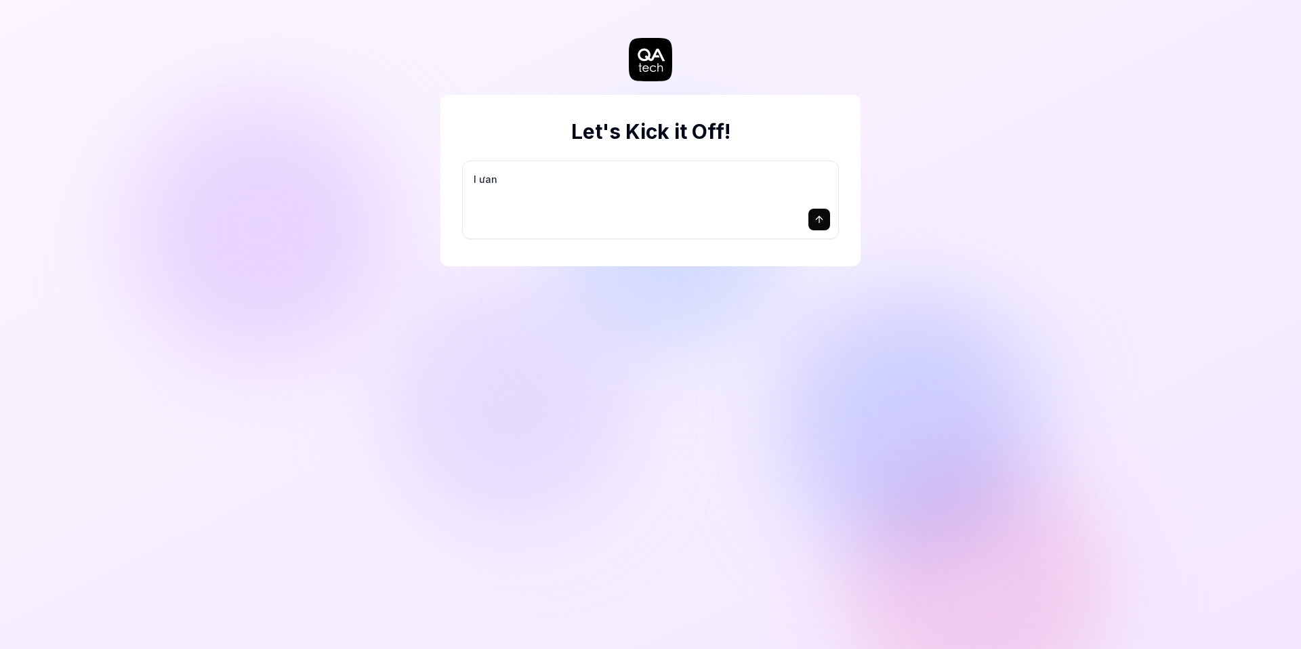
type textarea "*"
type textarea "I ưa"
type textarea "*"
type textarea "I ư"
type textarea "*"
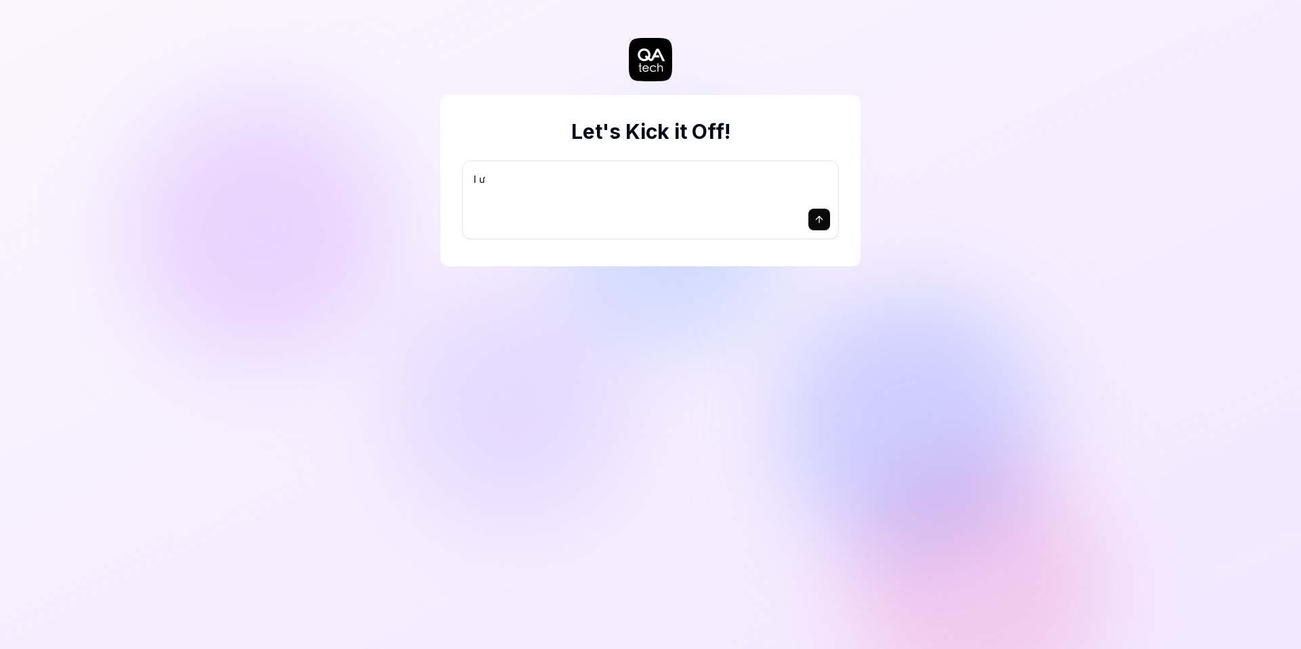
type textarea "I"
type textarea "*"
type textarea "I w"
type textarea "*"
type textarea "I wa"
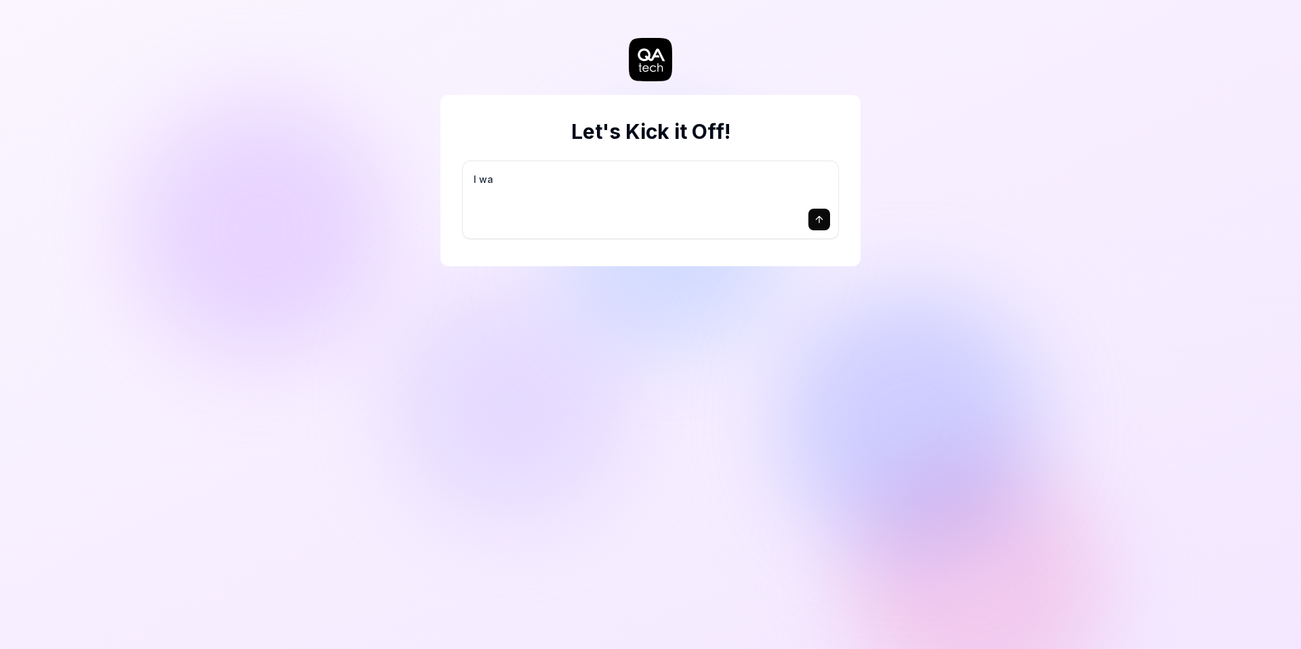
type textarea "*"
type textarea "I wan"
type textarea "*"
type textarea "I want"
type textarea "*"
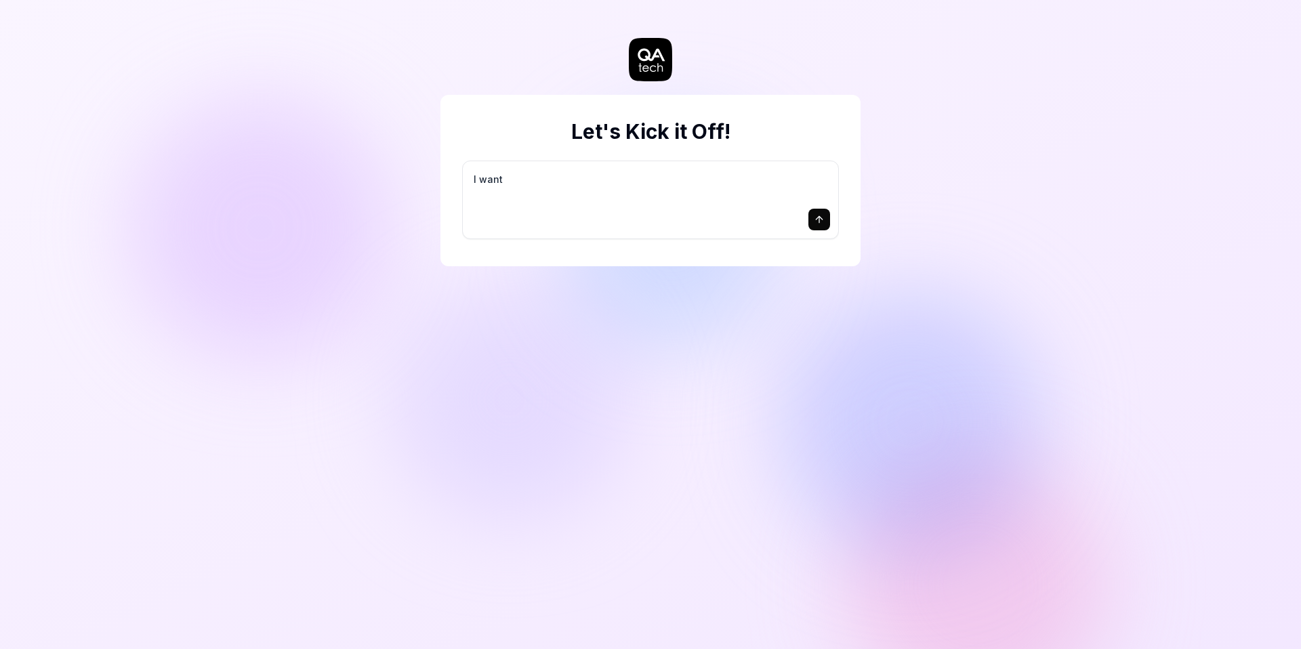
type textarea "I want"
type textarea "*"
type textarea "I want t"
type textarea "*"
type textarea "I want to"
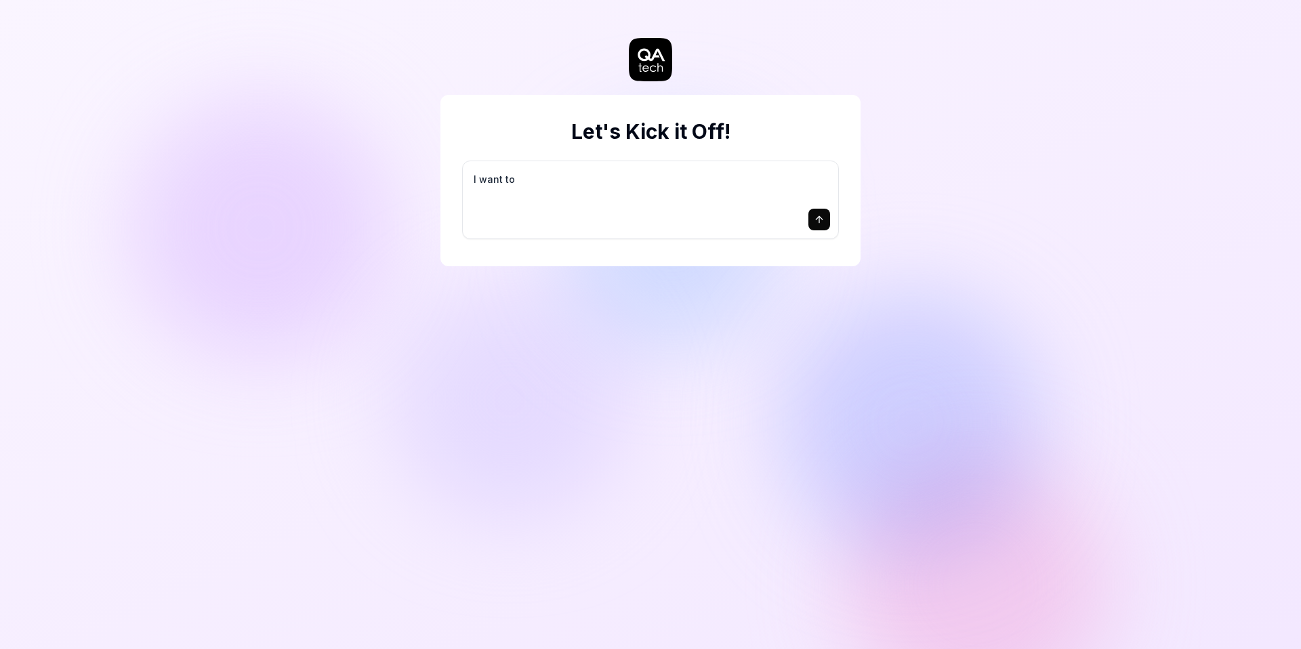
type textarea "*"
type textarea "I want to"
type textarea "*"
type textarea "I want to t"
type textarea "*"
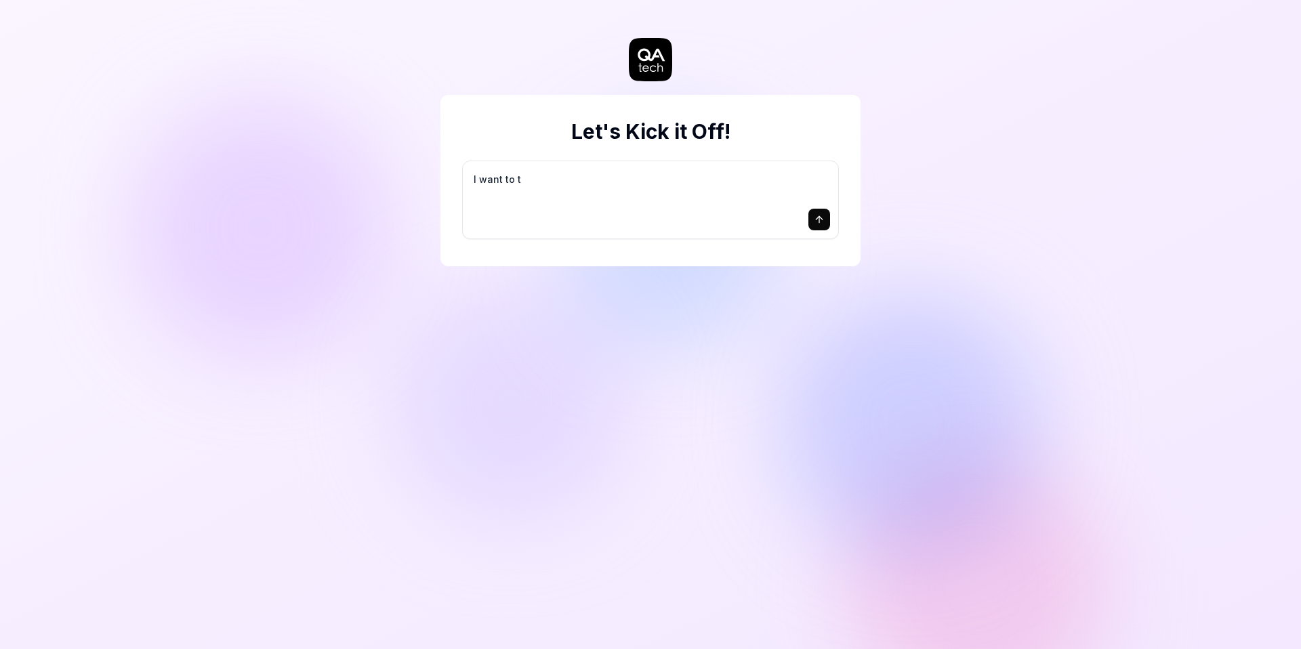
type textarea "I want to te"
type textarea "*"
type textarea "I want to tes"
type textarea "*"
type textarea "I want to test"
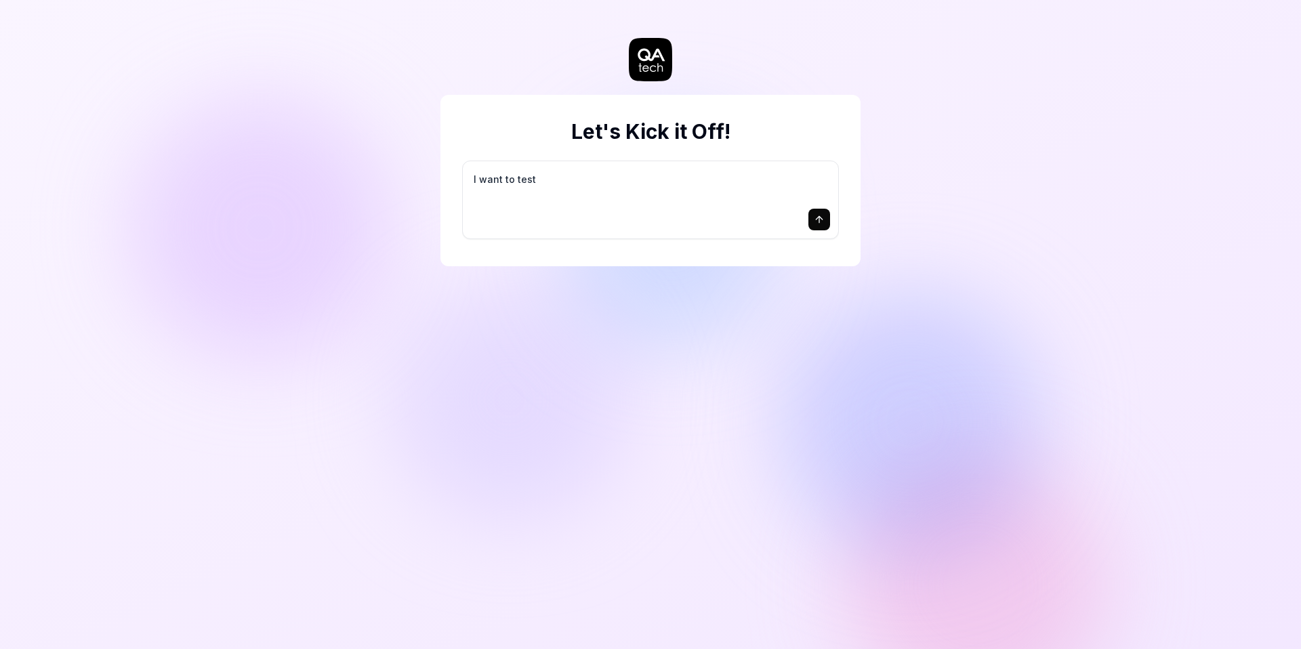
type textarea "*"
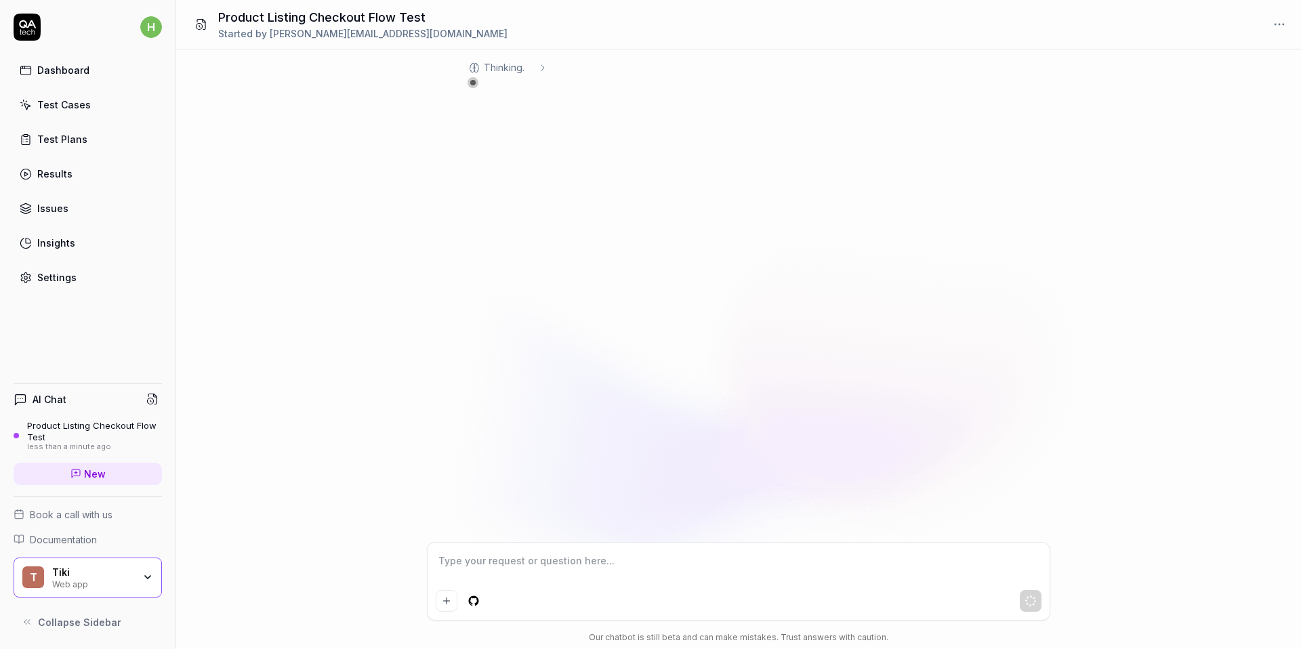
click at [540, 73] on div "Thinking . .." at bounding box center [507, 67] width 81 height 14
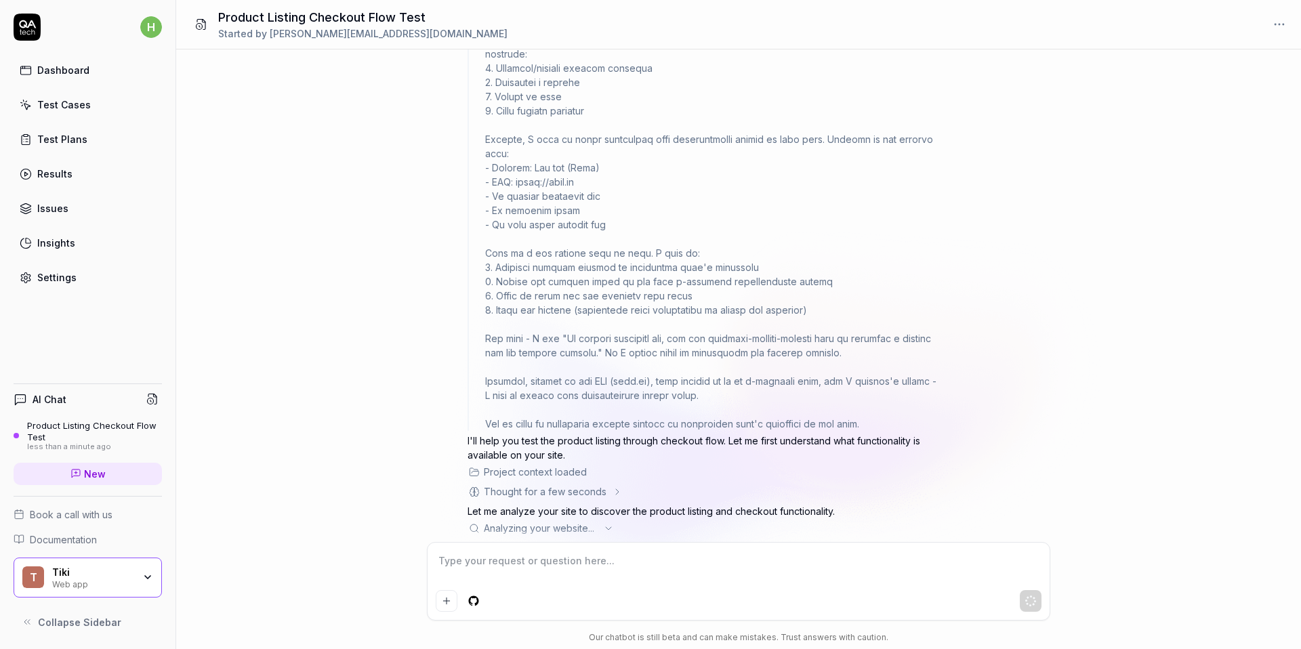
scroll to position [54, 0]
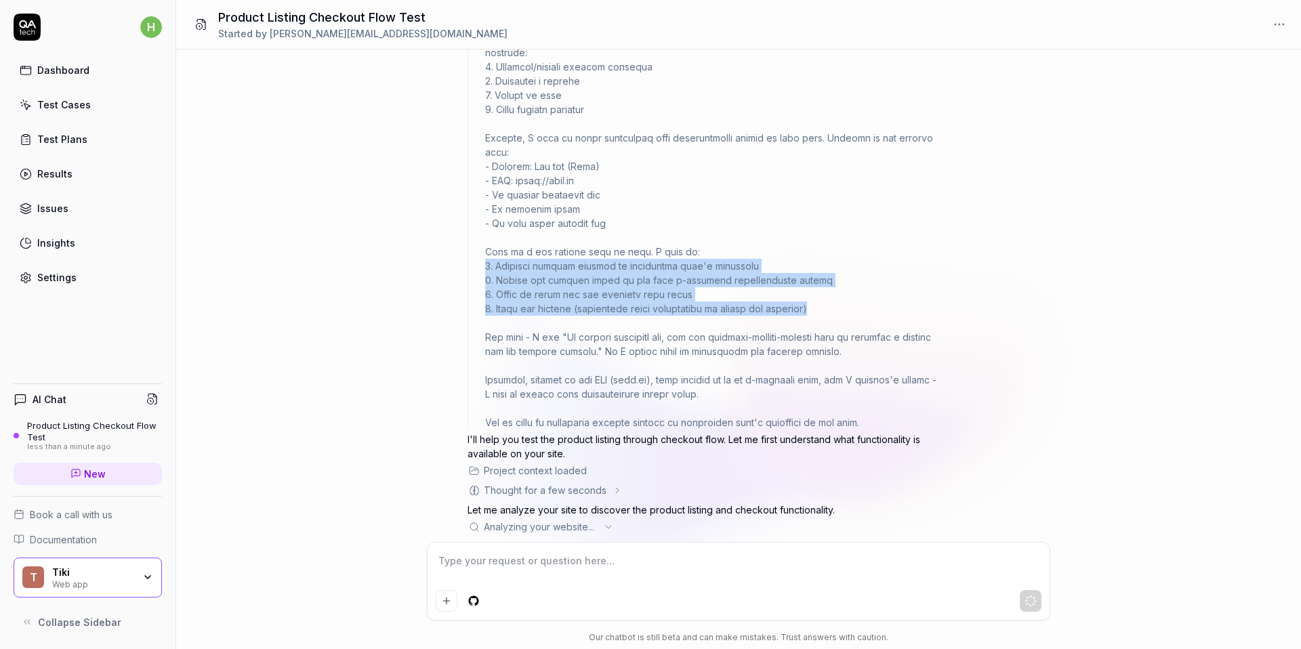
drag, startPoint x: 832, startPoint y: 293, endPoint x: 477, endPoint y: 246, distance: 358.1
click at [477, 246] on div at bounding box center [704, 230] width 474 height 398
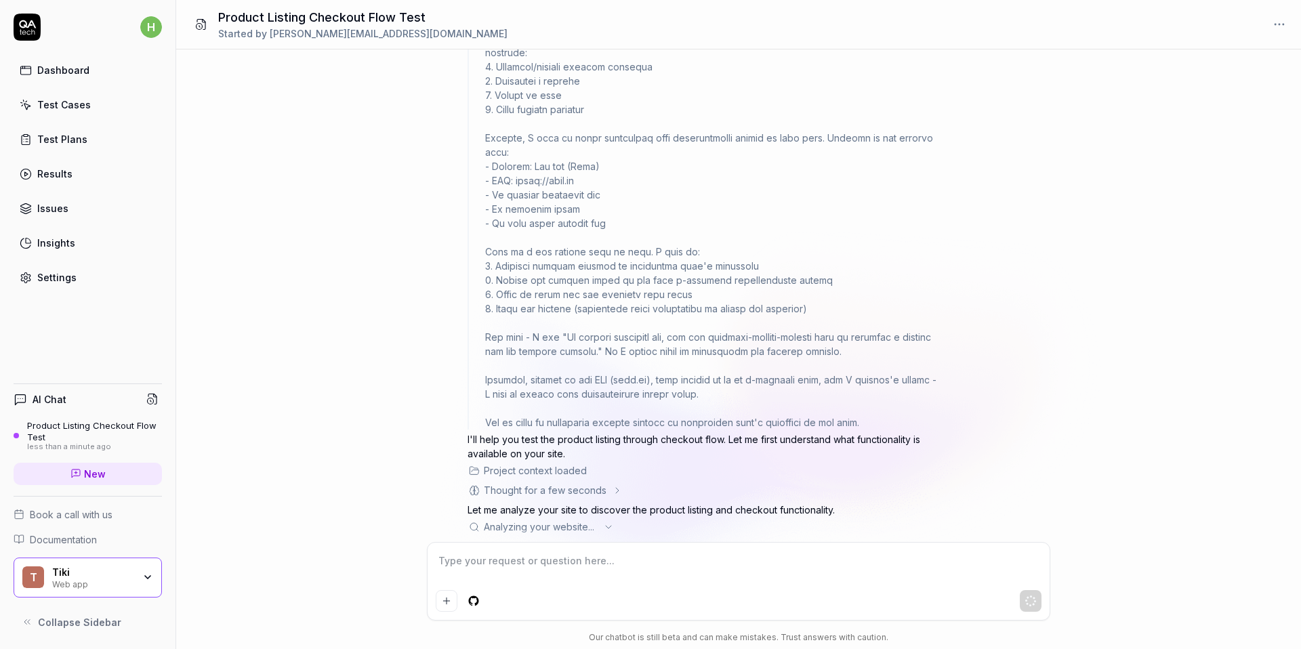
click at [667, 311] on div at bounding box center [713, 230] width 457 height 398
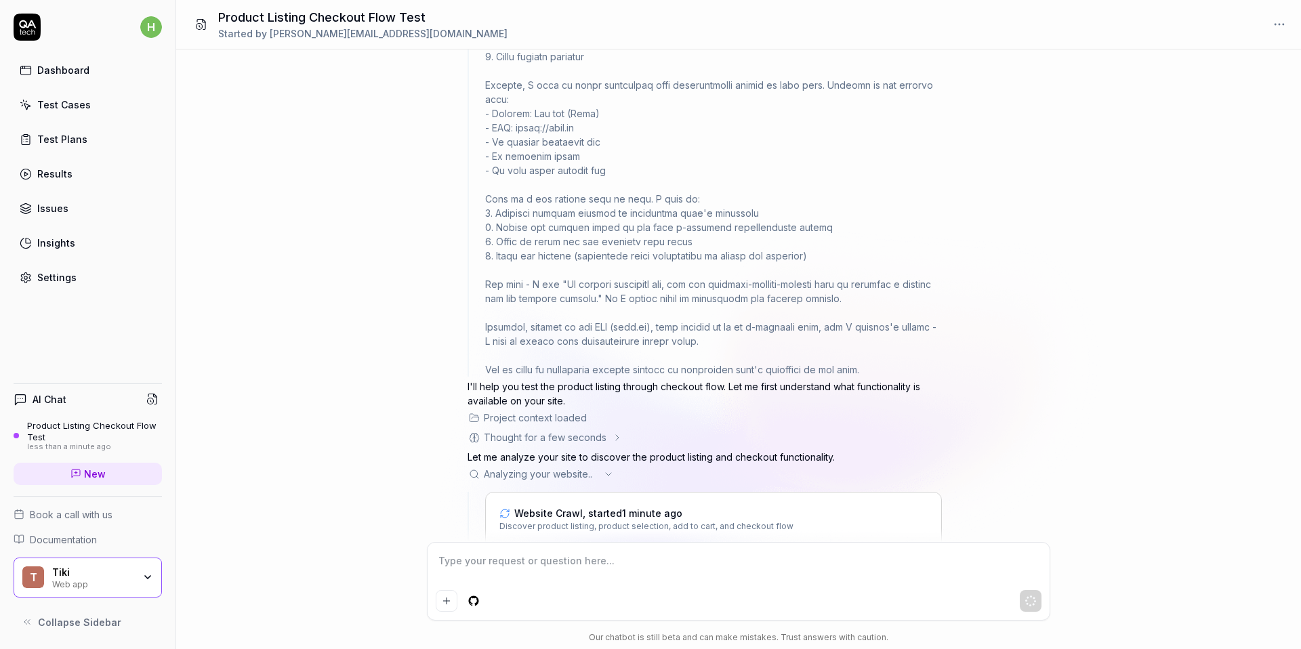
scroll to position [109, 0]
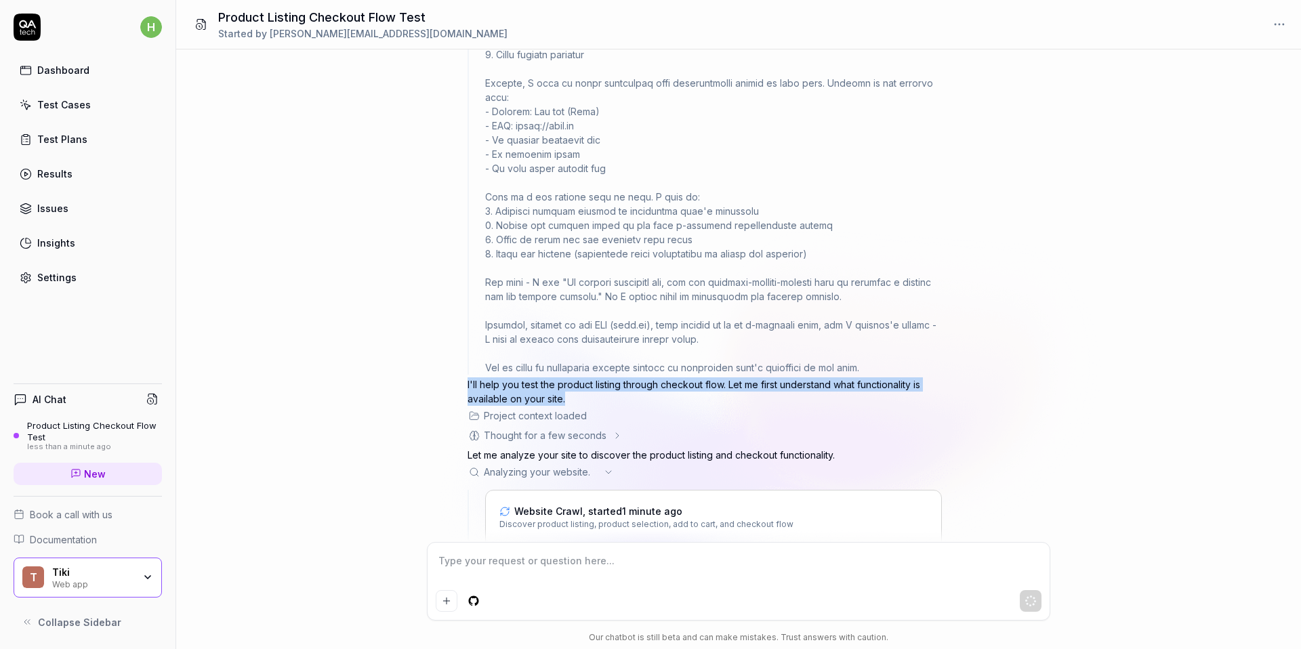
drag, startPoint x: 574, startPoint y: 383, endPoint x: 452, endPoint y: 366, distance: 123.1
click at [451, 366] on div "Thought for a few seconds I'll help you test the product listing through checko…" at bounding box center [738, 295] width 1125 height 492
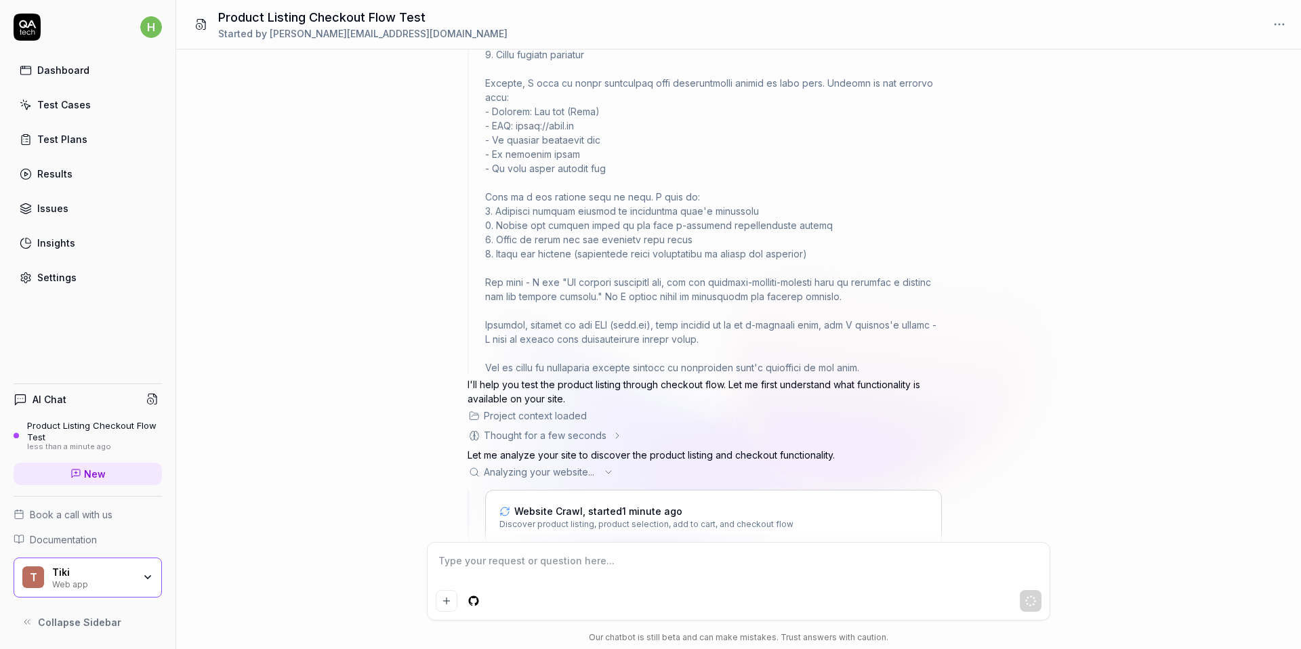
click at [728, 377] on p "I'll help you test the product listing through checkout flow. Let me first unde…" at bounding box center [704, 391] width 474 height 28
click at [612, 430] on icon at bounding box center [617, 435] width 11 height 11
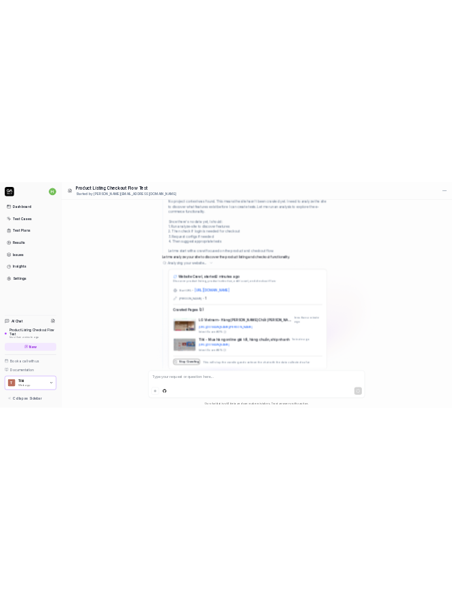
scroll to position [512, 0]
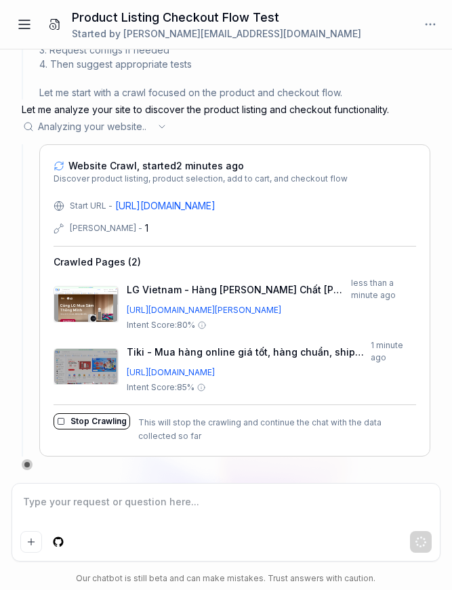
click at [203, 446] on div "Website Crawl, started 2 minutes ago Discover product listing, product selectio…" at bounding box center [234, 300] width 391 height 312
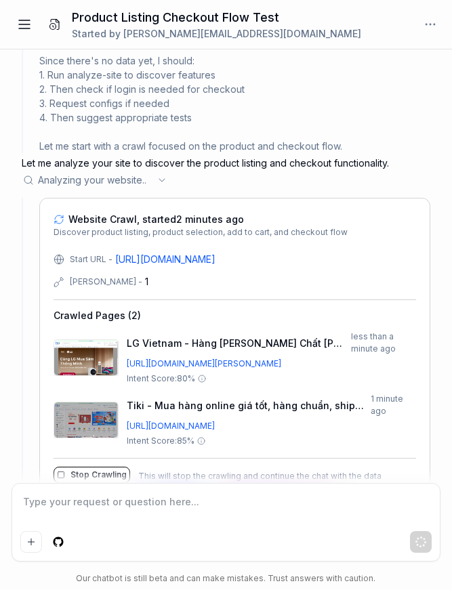
scroll to position [687, 0]
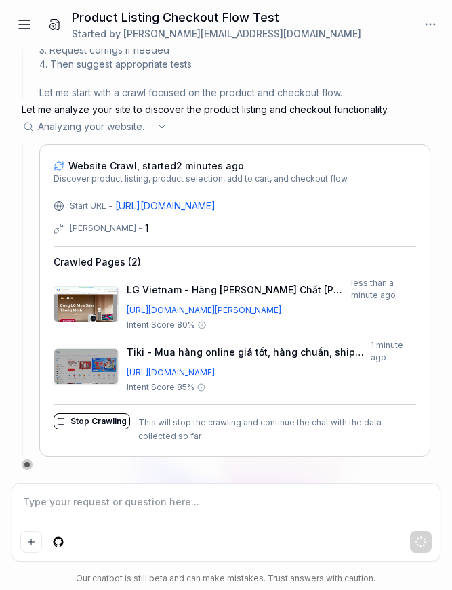
click at [203, 322] on icon at bounding box center [202, 325] width 8 height 8
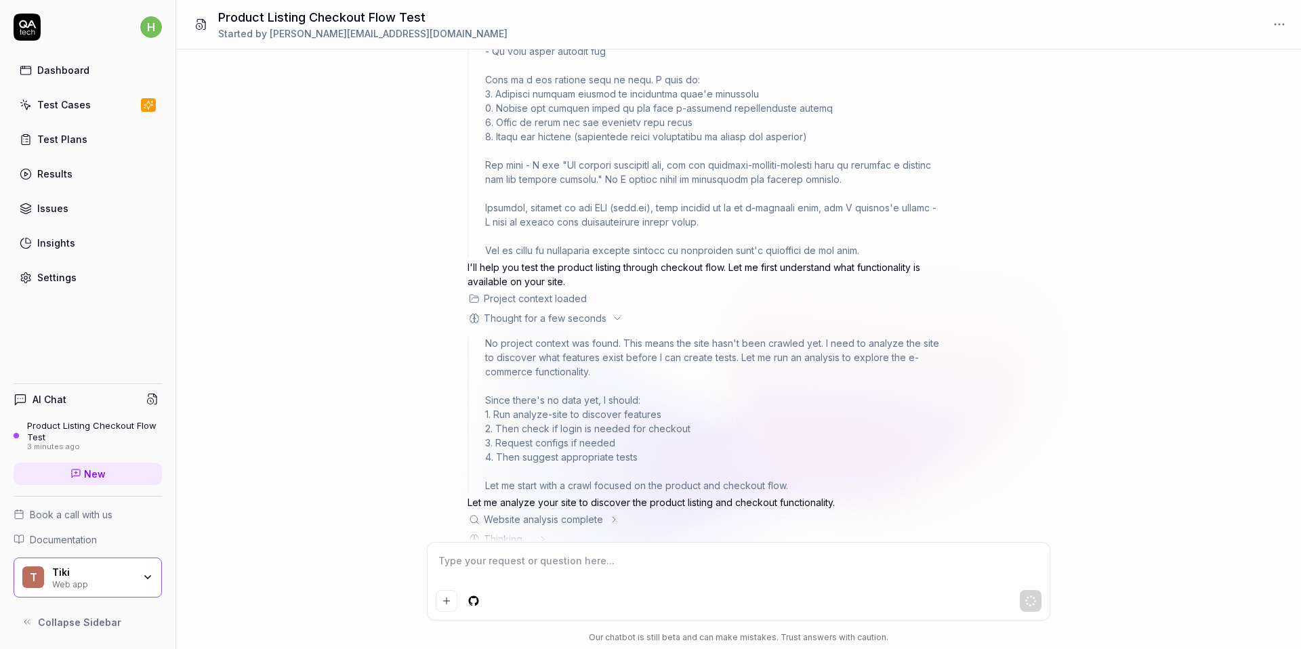
scroll to position [297, 0]
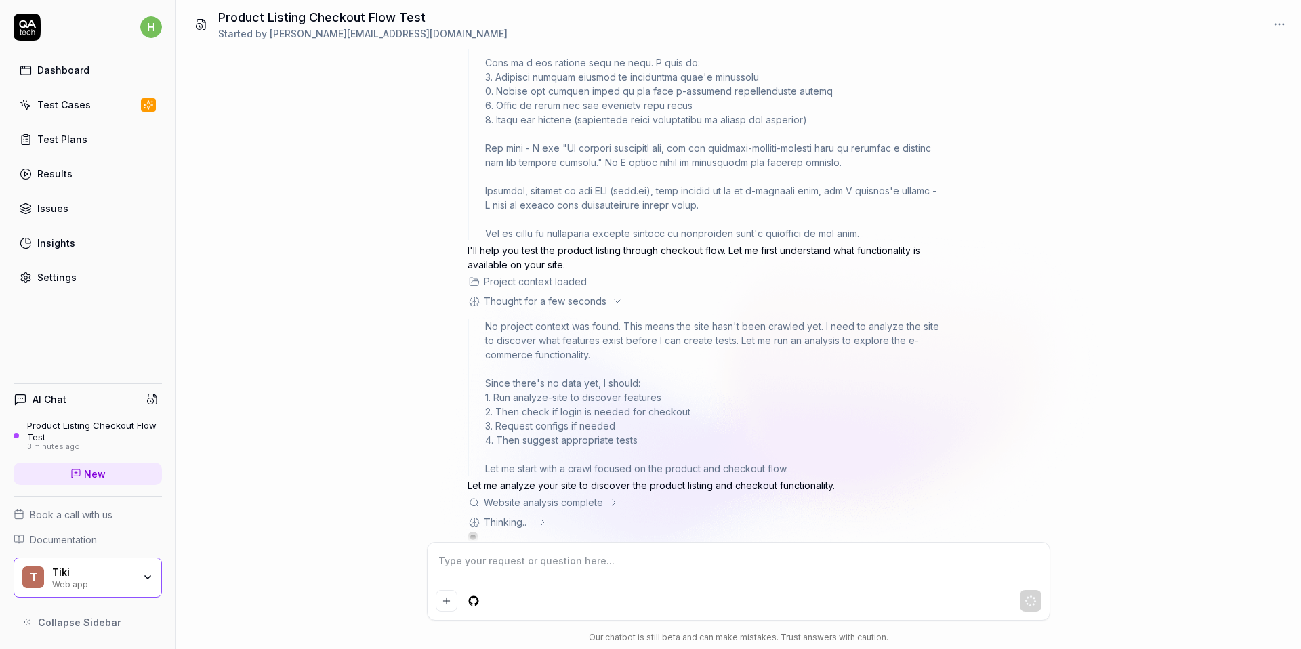
click at [618, 497] on icon at bounding box center [613, 502] width 11 height 11
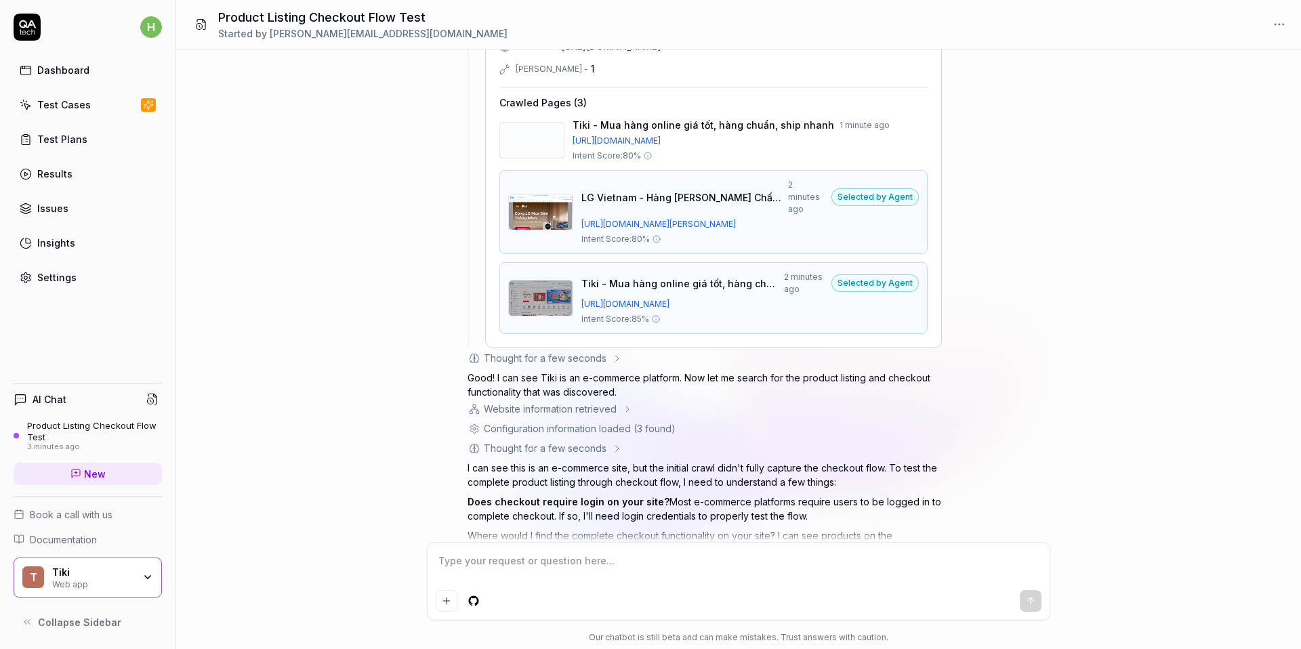
scroll to position [866, 0]
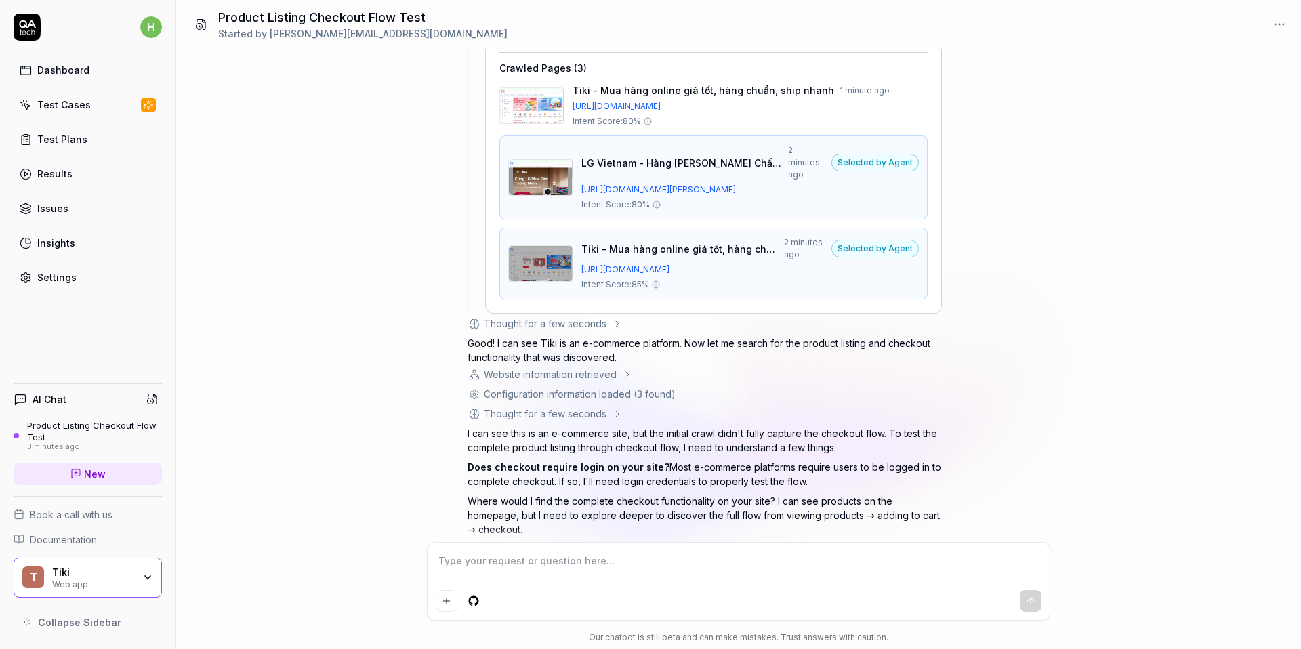
click at [610, 367] on div "Website information retrieved" at bounding box center [550, 374] width 133 height 14
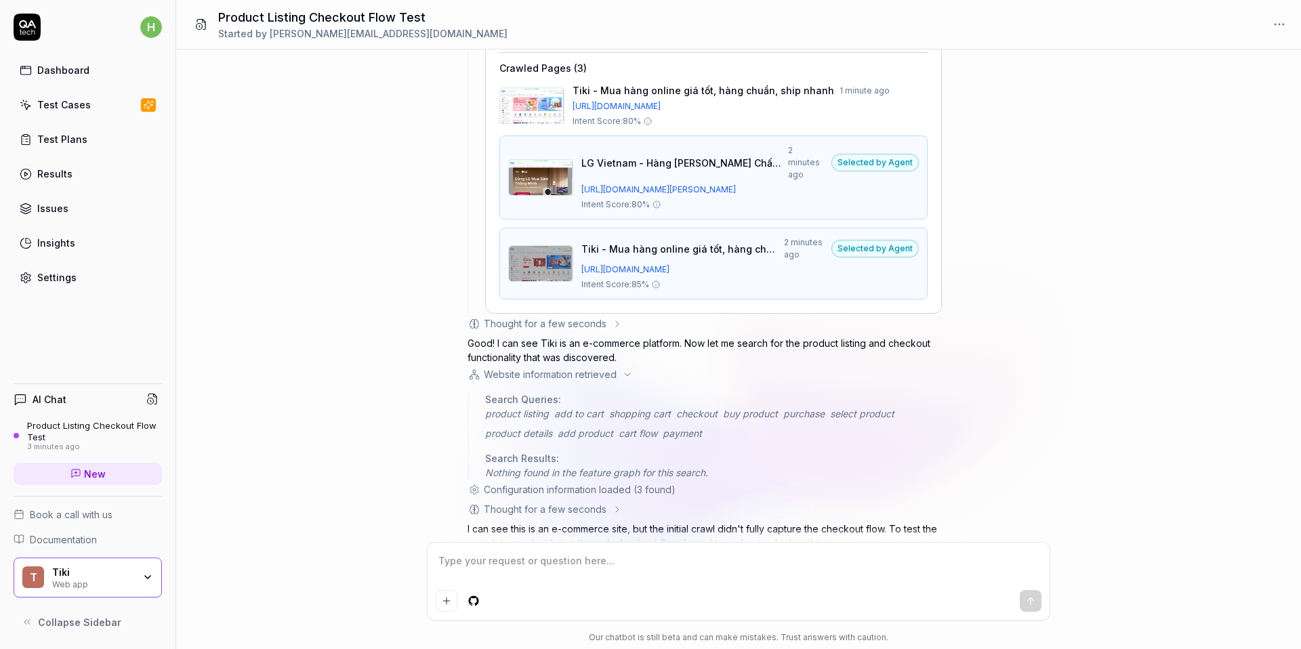
scroll to position [962, 0]
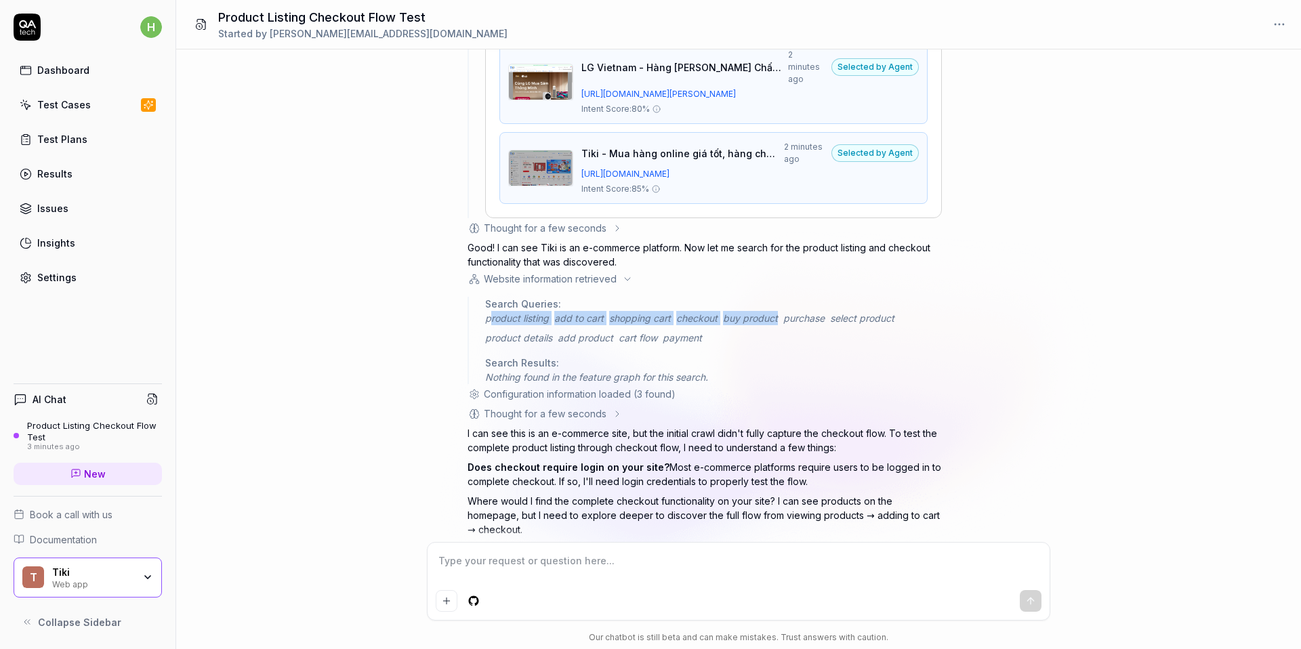
drag, startPoint x: 488, startPoint y: 287, endPoint x: 735, endPoint y: 303, distance: 247.1
click at [735, 311] on div "product listing add to cart shopping cart checkout buy product purchase select …" at bounding box center [713, 328] width 457 height 34
click at [735, 316] on div "product listing add to cart shopping cart checkout buy product purchase select …" at bounding box center [713, 328] width 457 height 34
click at [596, 406] on div "Thought for a few seconds" at bounding box center [545, 413] width 123 height 14
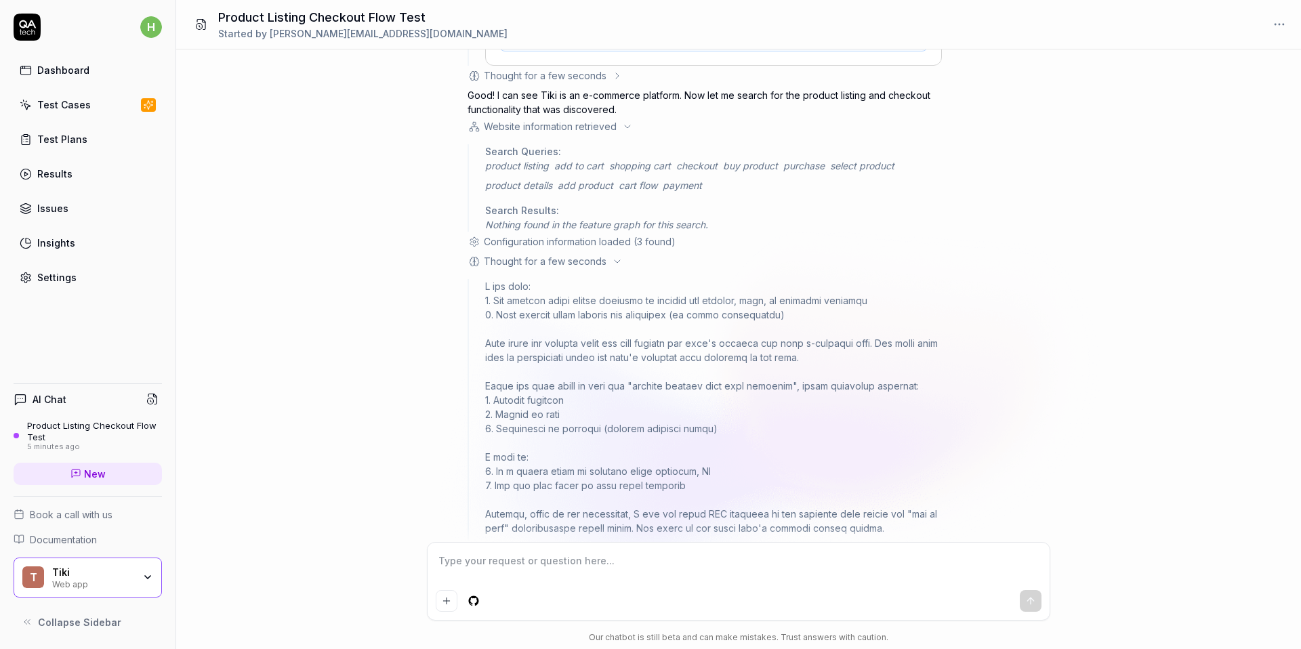
scroll to position [1109, 0]
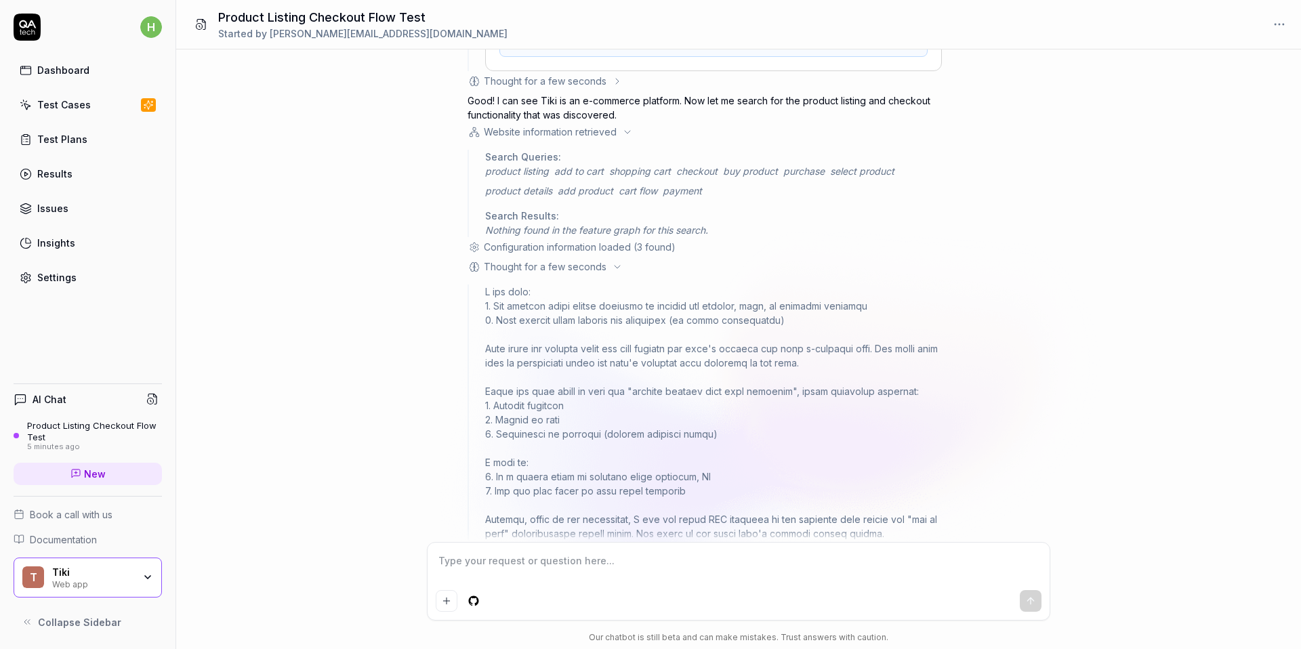
click at [89, 281] on link "Settings" at bounding box center [88, 277] width 148 height 26
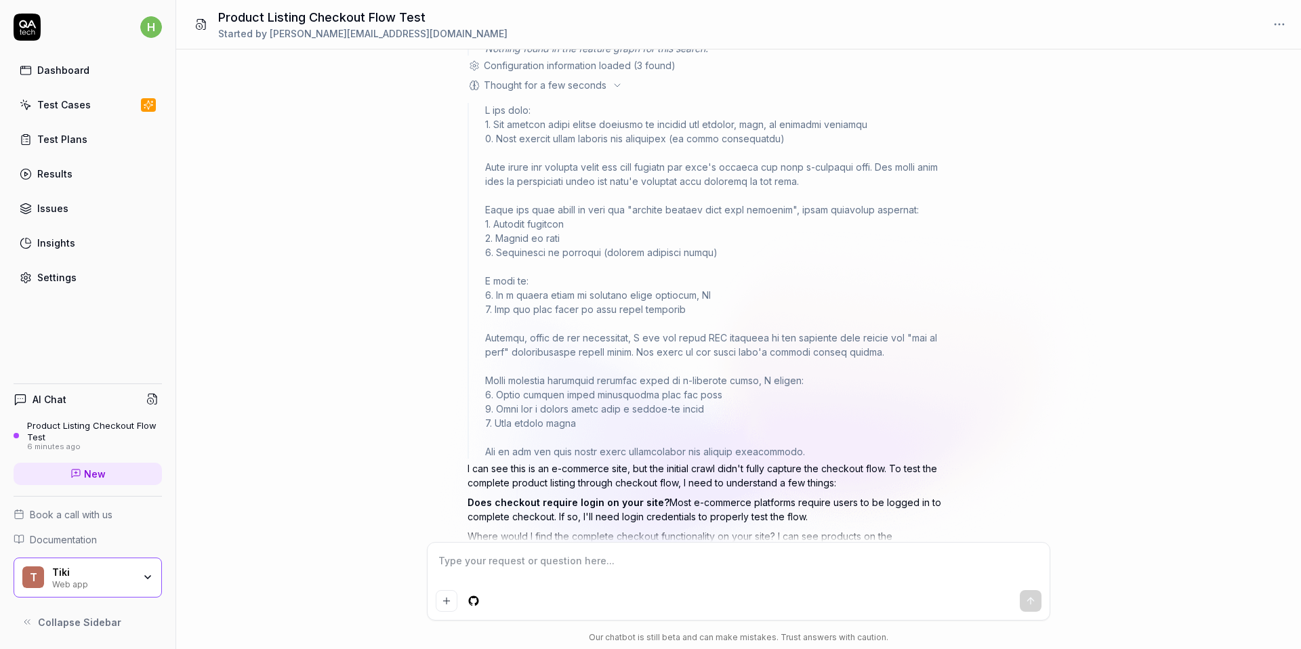
scroll to position [1326, 0]
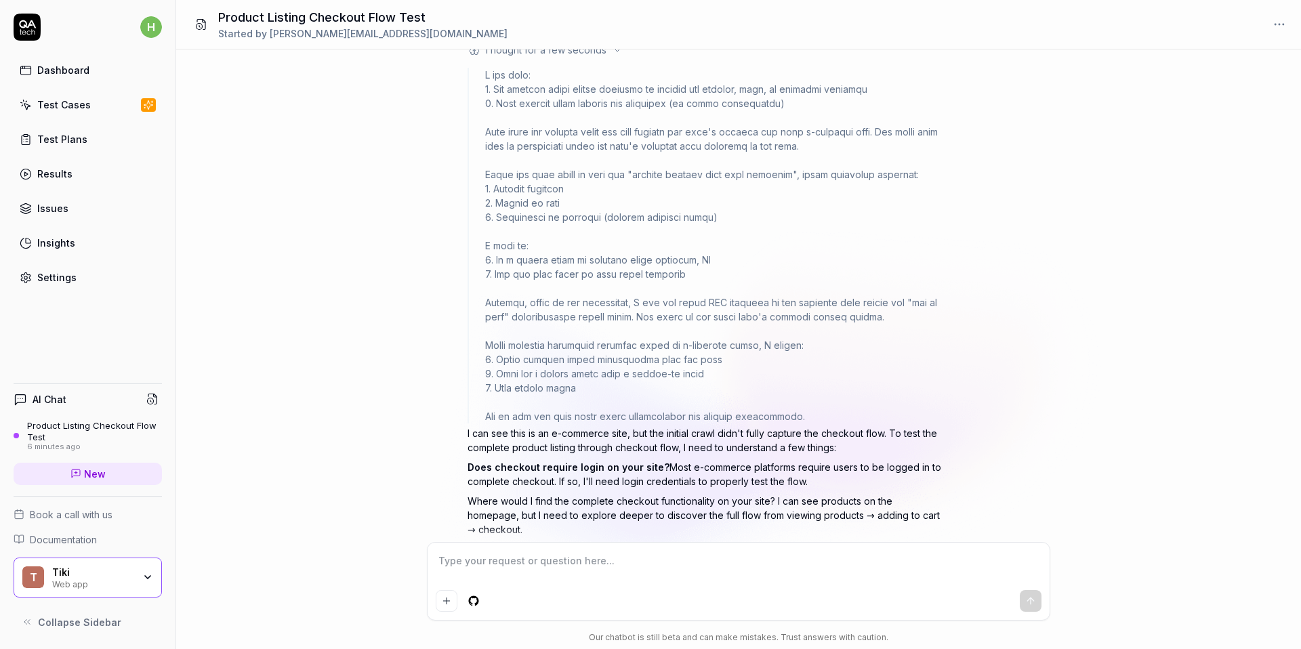
click at [573, 565] on textarea at bounding box center [739, 568] width 606 height 34
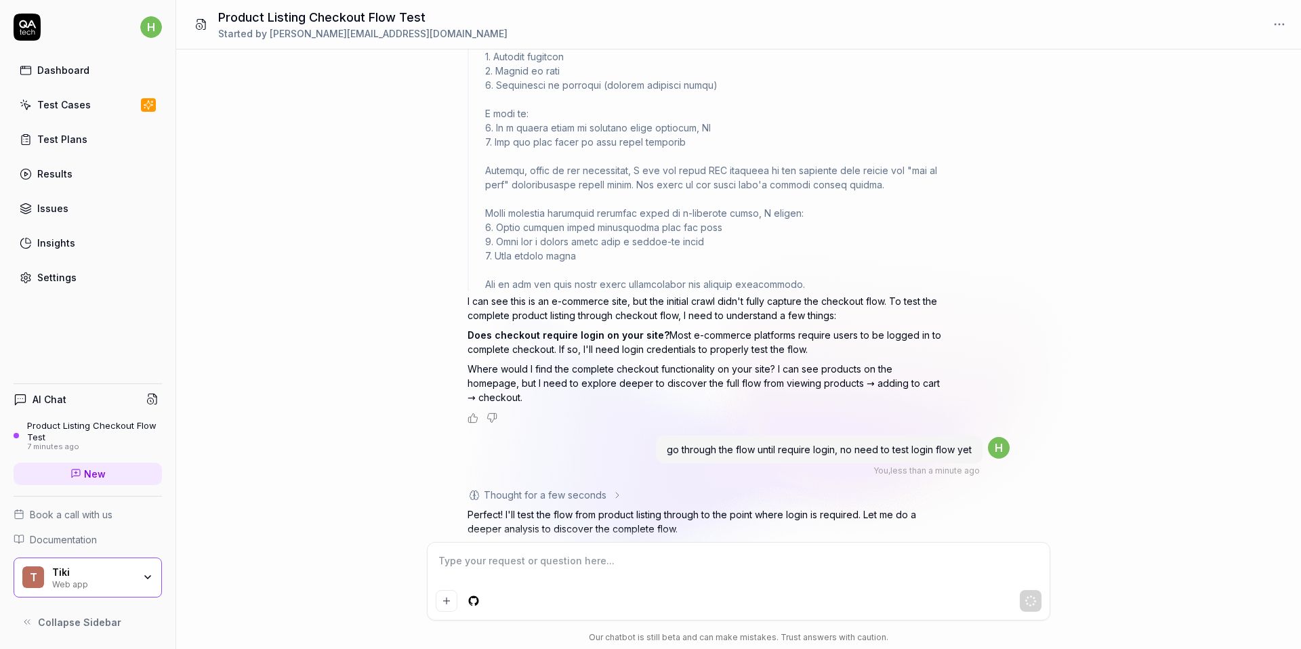
scroll to position [1542, 0]
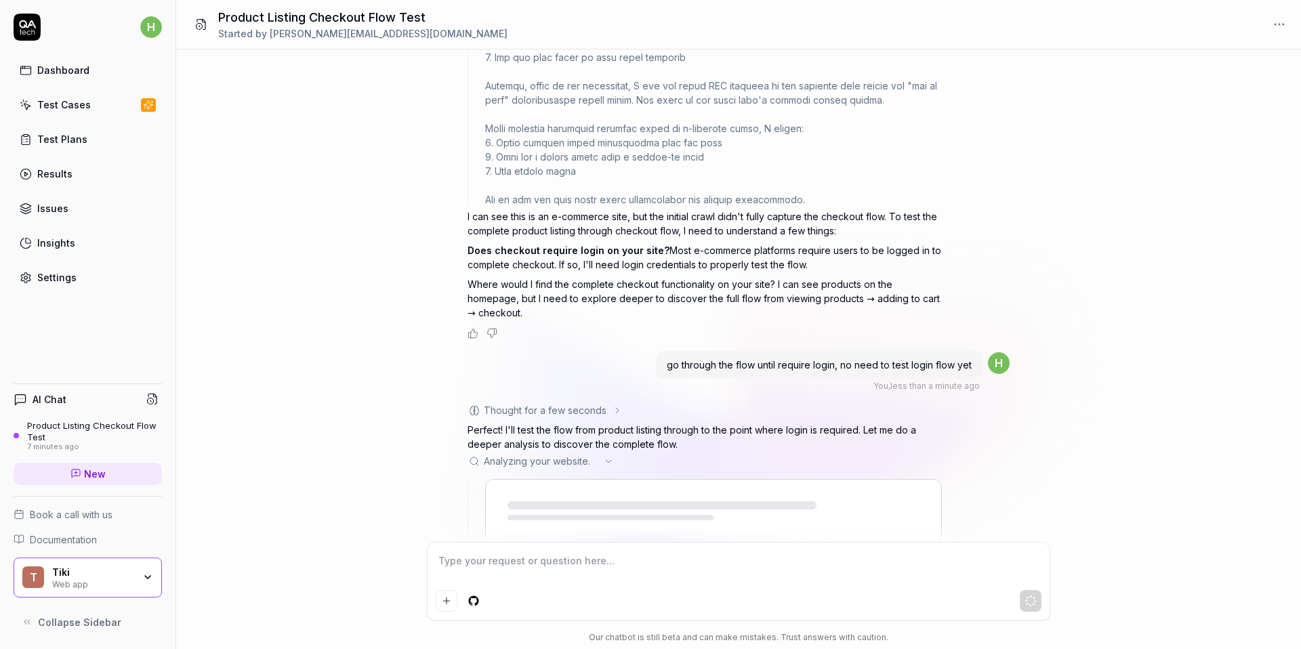
click at [608, 454] on div "Analyzing your website . .." at bounding box center [704, 461] width 474 height 14
click at [608, 456] on icon at bounding box center [608, 461] width 11 height 11
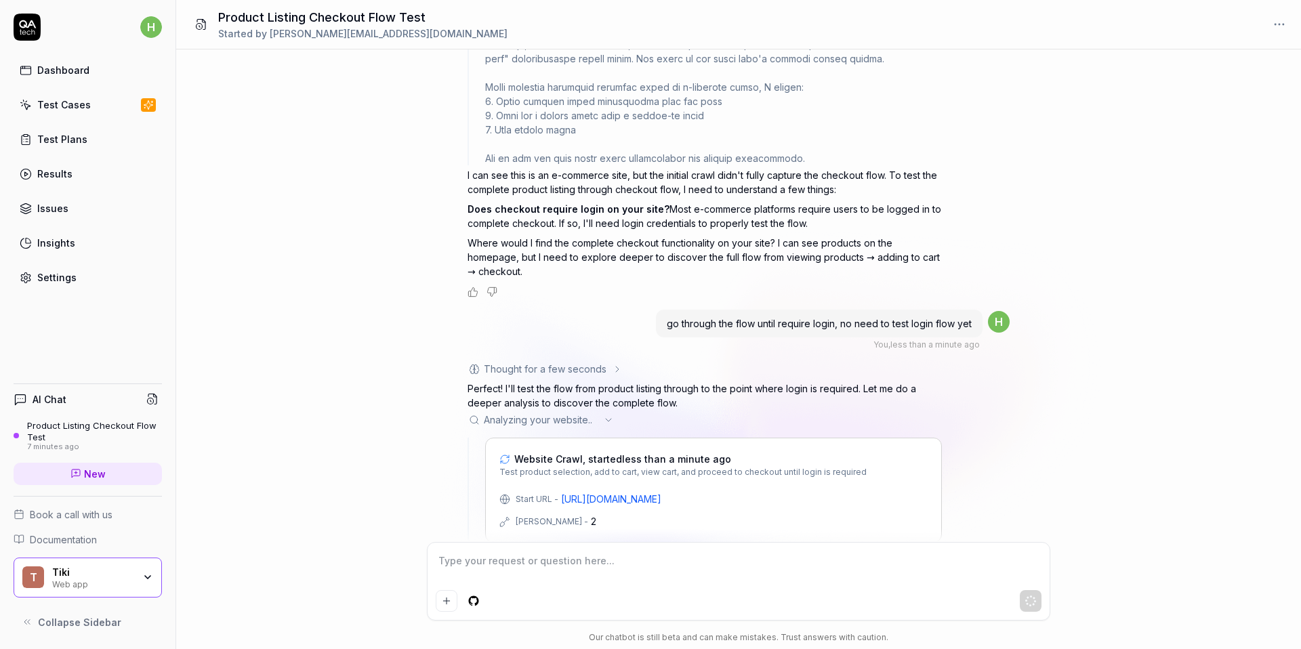
click at [605, 381] on p "Perfect! I'll test the flow from product listing through to the point where log…" at bounding box center [704, 395] width 474 height 28
click at [609, 415] on icon at bounding box center [608, 420] width 11 height 11
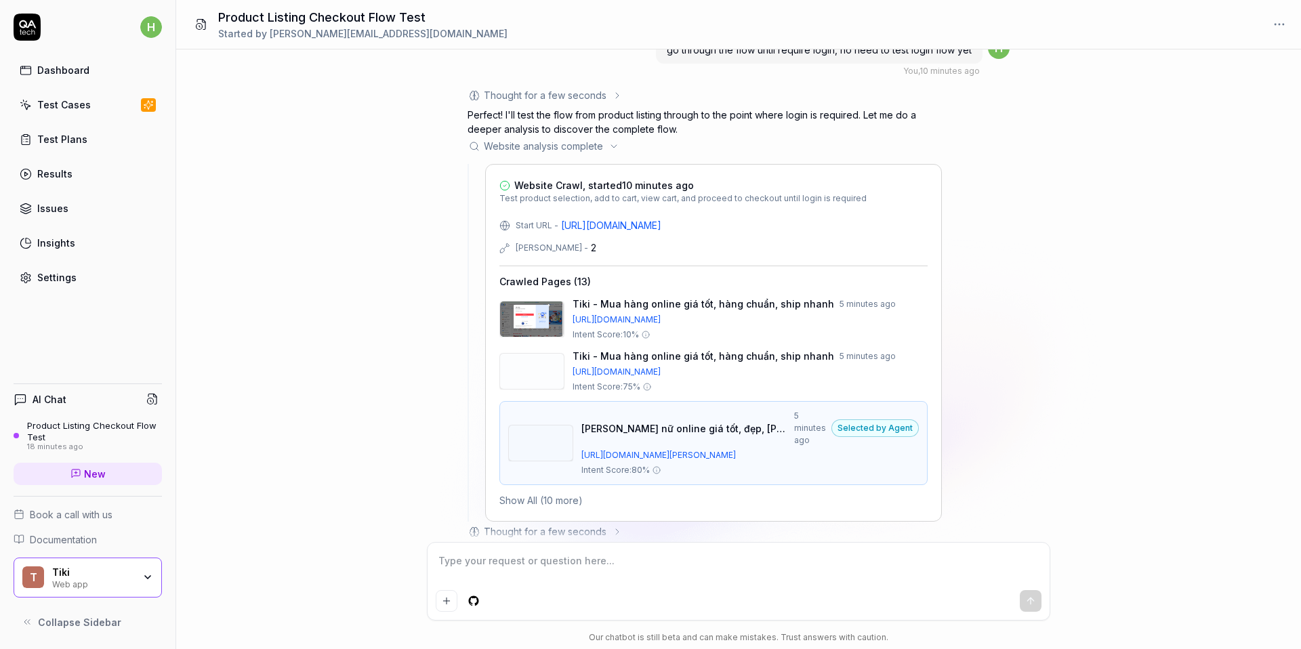
scroll to position [1858, 0]
click at [565, 492] on button "Show All (10 more)" at bounding box center [540, 499] width 83 height 14
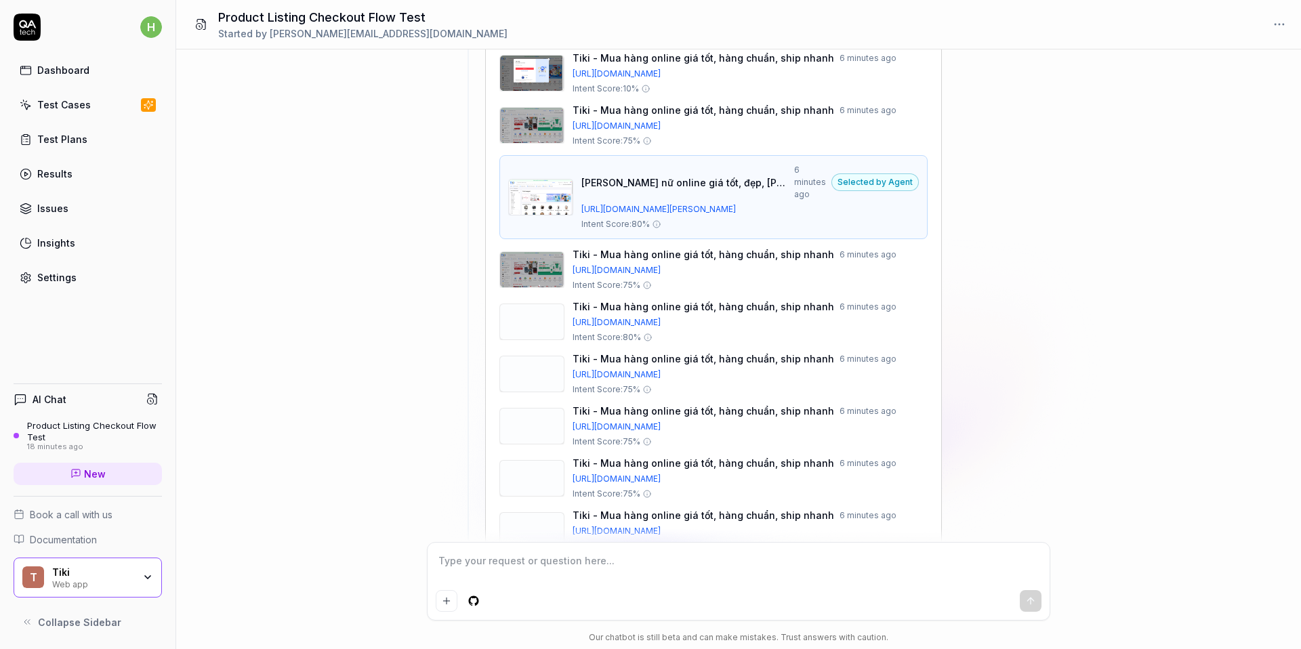
scroll to position [2584, 0]
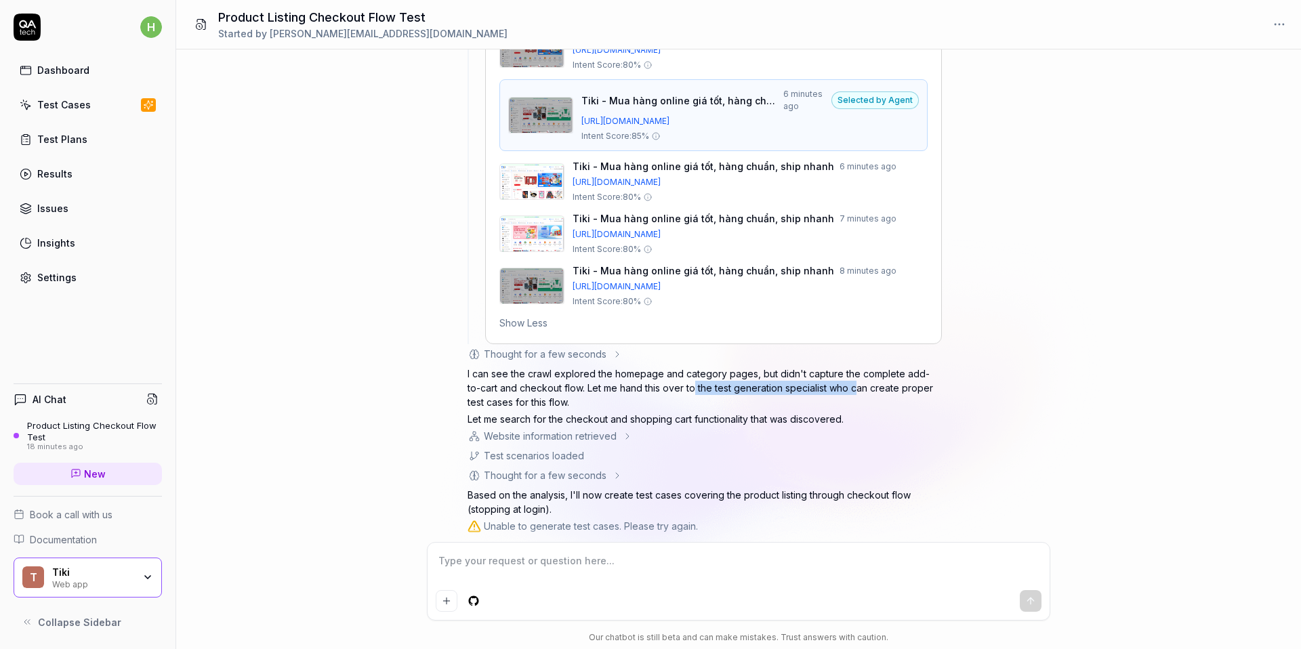
drag, startPoint x: 680, startPoint y: 361, endPoint x: 844, endPoint y: 362, distance: 163.9
click at [845, 366] on p "I can see the crawl explored the homepage and category pages, but didn't captur…" at bounding box center [704, 387] width 474 height 43
click at [844, 366] on p "I can see the crawl explored the homepage and category pages, but didn't captur…" at bounding box center [704, 387] width 474 height 43
click at [607, 429] on div "Website information retrieved" at bounding box center [550, 436] width 133 height 14
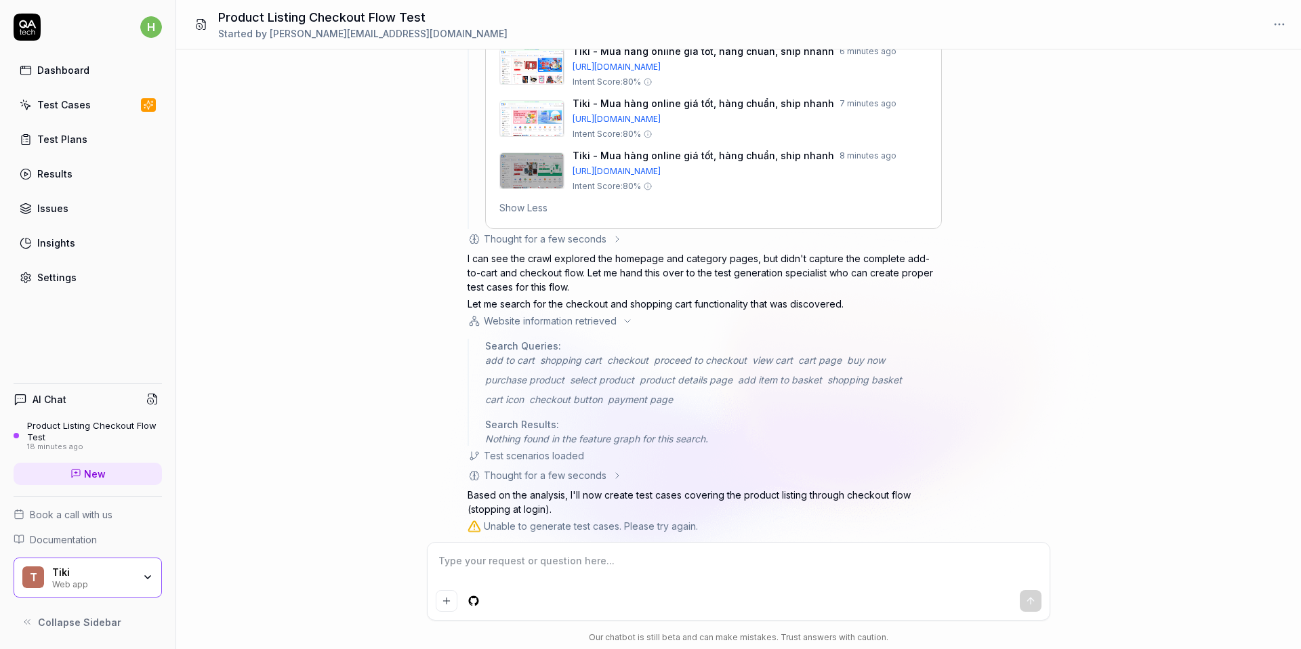
scroll to position [2698, 0]
click at [546, 469] on div "Thought for a few seconds" at bounding box center [545, 476] width 123 height 14
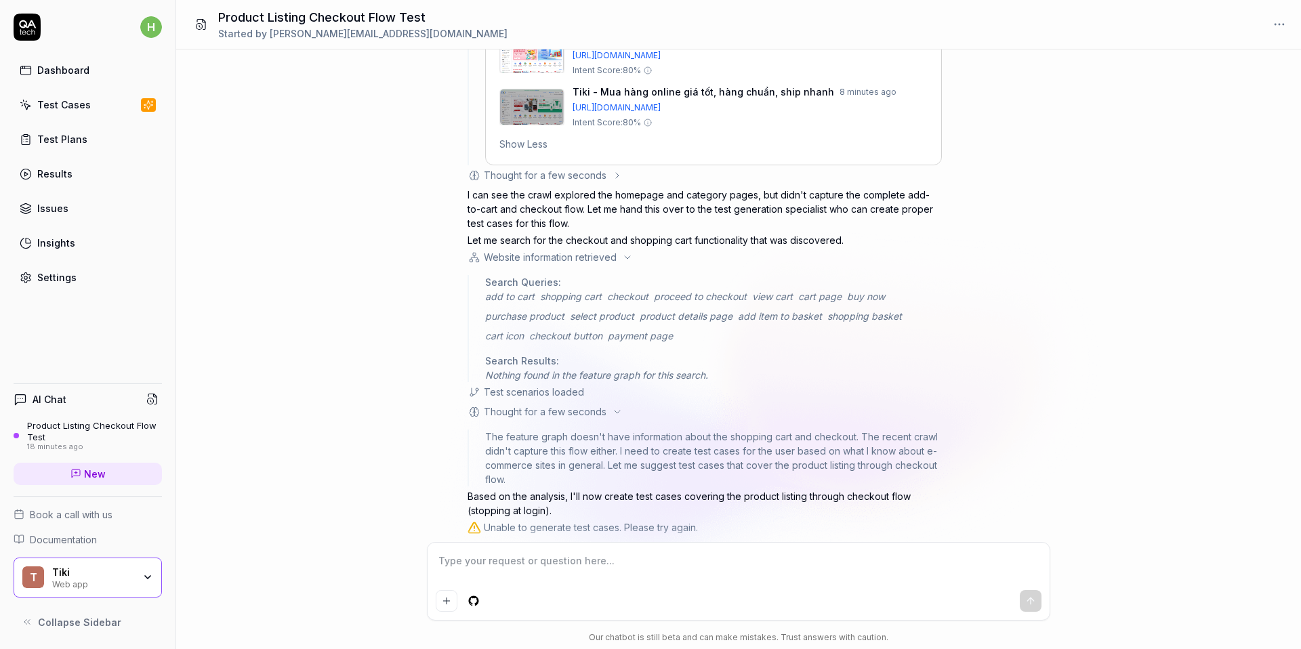
scroll to position [2765, 0]
click at [495, 558] on textarea at bounding box center [739, 568] width 606 height 34
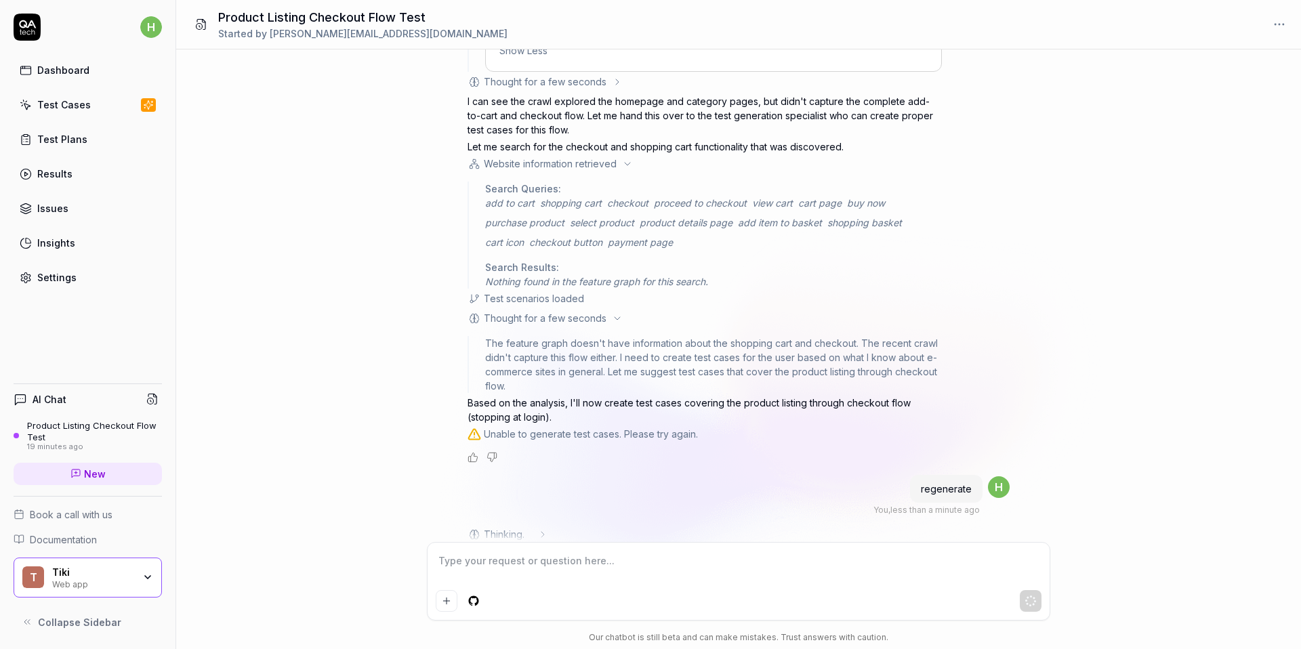
scroll to position [2865, 0]
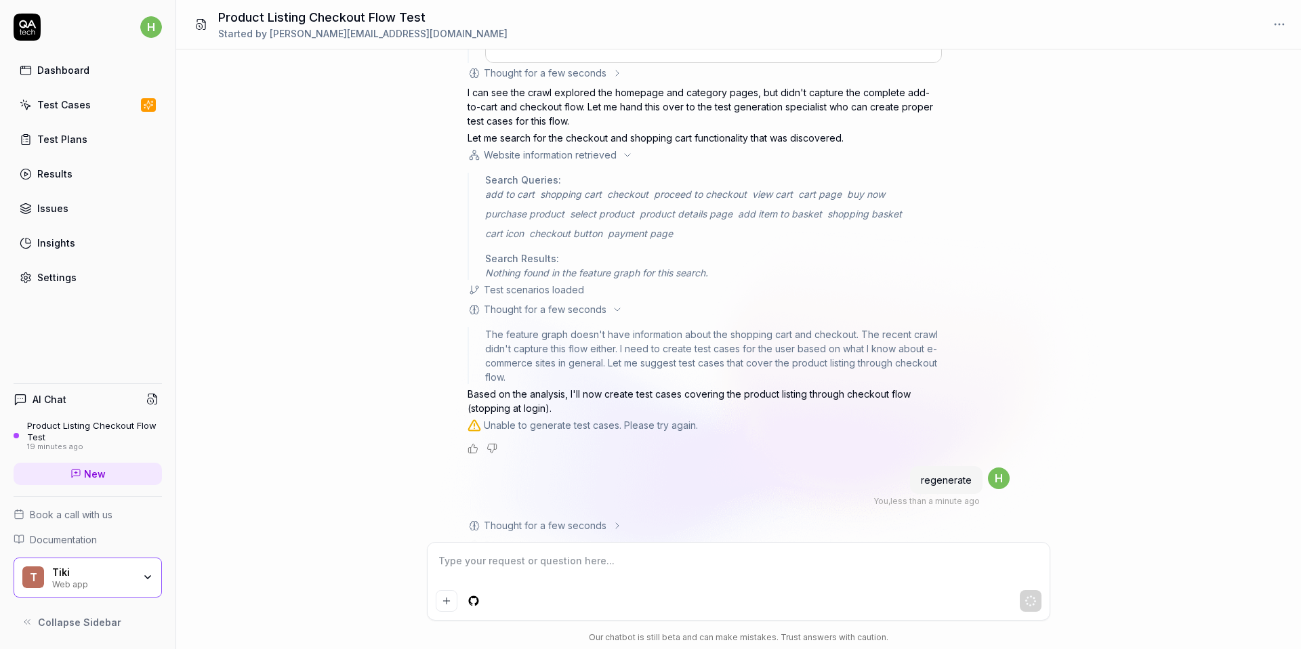
click at [730, 634] on div "Our chatbot is still beta and can make mistakes. Trust answers with caution." at bounding box center [738, 637] width 623 height 12
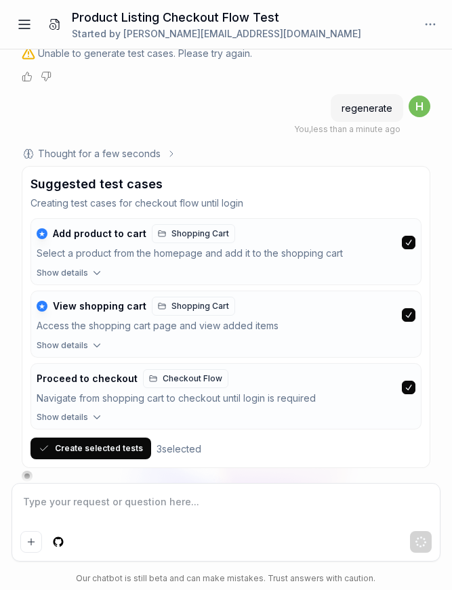
scroll to position [3472, 0]
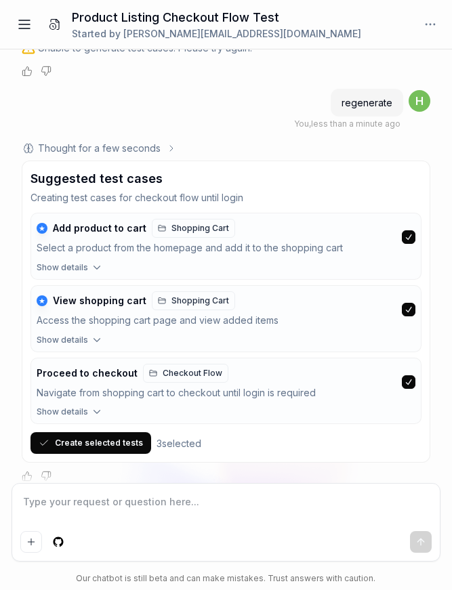
click at [91, 261] on icon "button" at bounding box center [97, 267] width 12 height 12
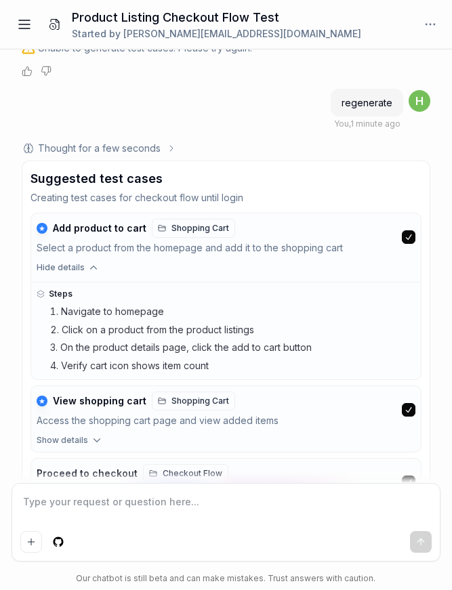
scroll to position [3573, 0]
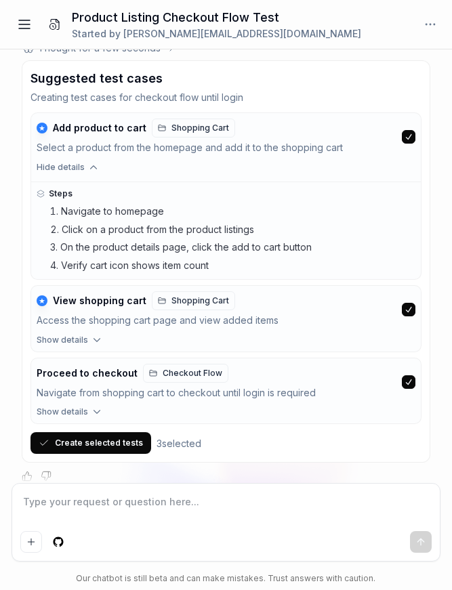
click at [139, 506] on textarea at bounding box center [226, 509] width 412 height 34
click at [102, 523] on textarea at bounding box center [226, 509] width 412 height 34
click at [114, 505] on textarea at bounding box center [226, 509] width 412 height 34
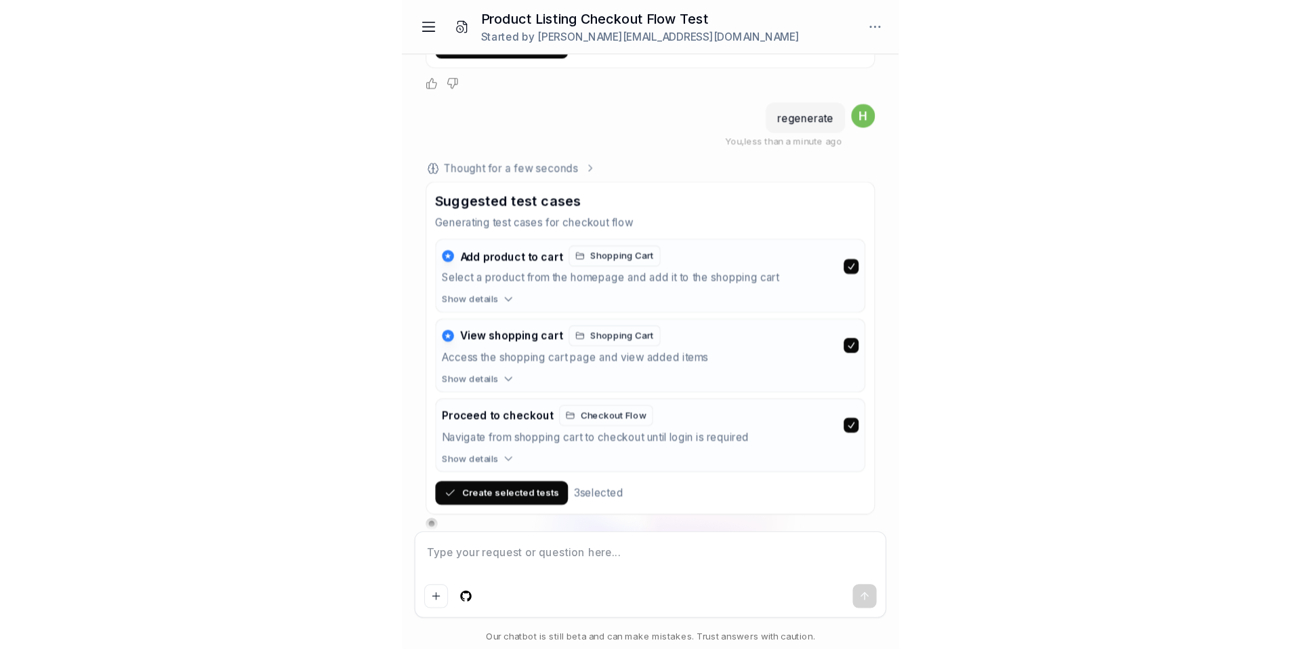
scroll to position [3978, 0]
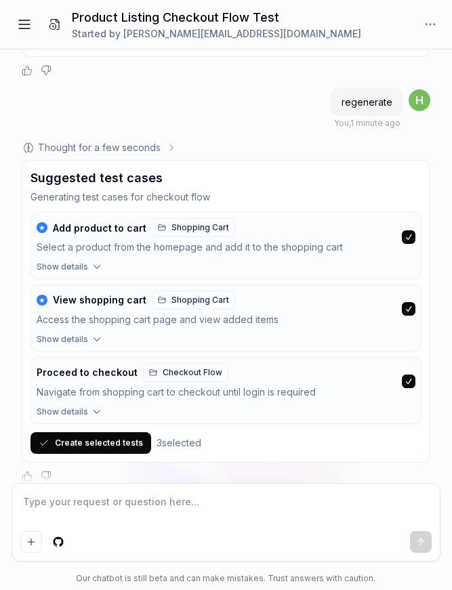
click at [339, 140] on div "Thought for a few seconds" at bounding box center [226, 147] width 408 height 14
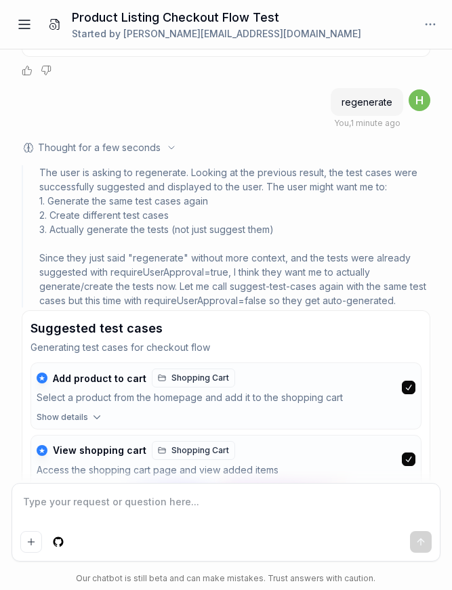
click at [345, 140] on div "Thought for a few seconds" at bounding box center [226, 147] width 408 height 14
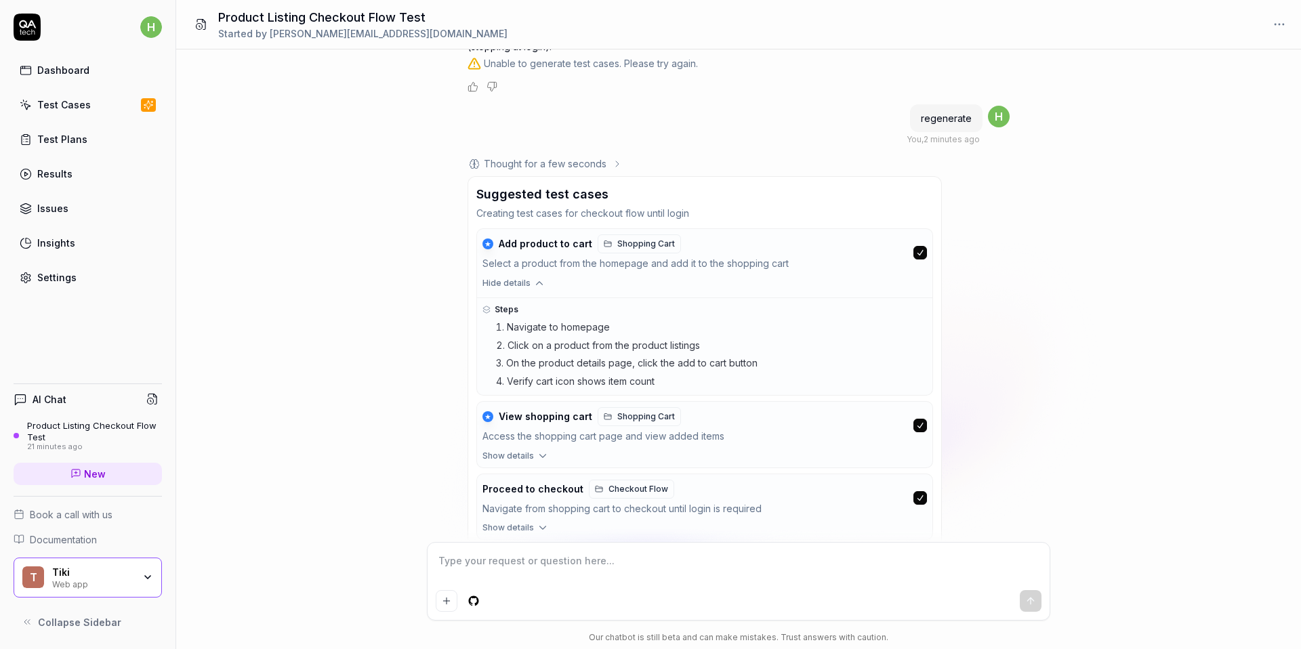
scroll to position [3283, 0]
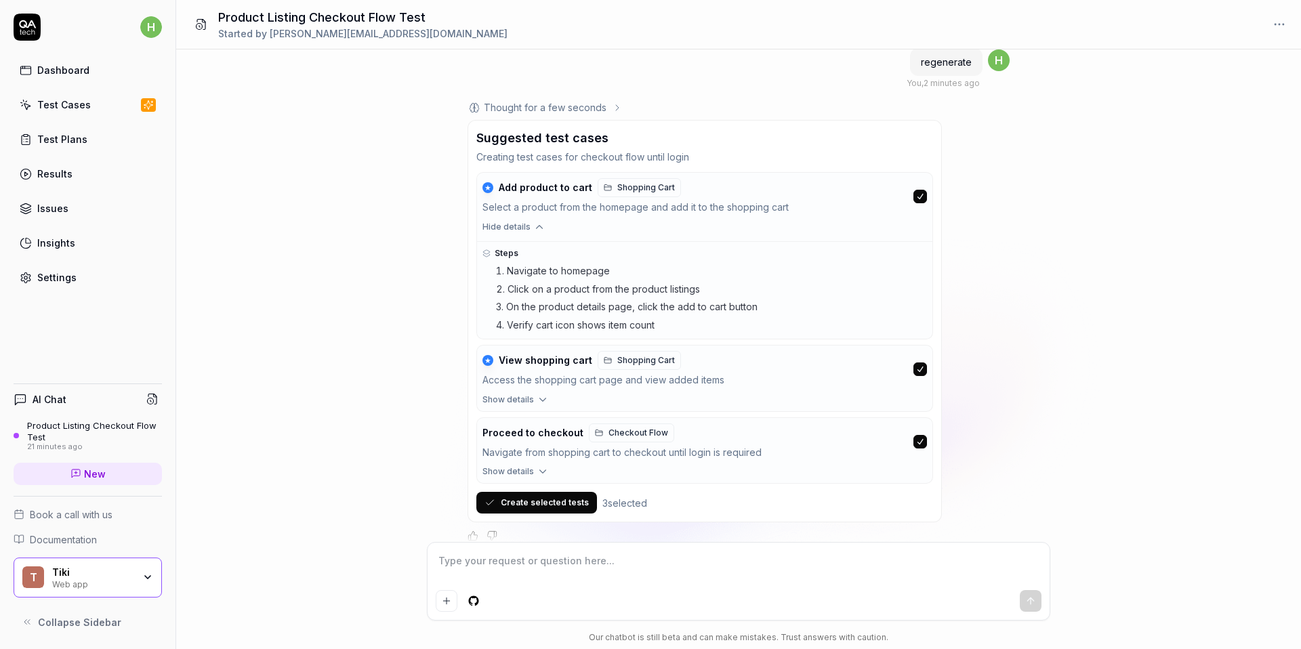
click at [516, 436] on button "Proceed to checkout Checkout Flow Navigate from shopping cart to checkout until…" at bounding box center [704, 442] width 455 height 48
click at [536, 373] on div "Access the shopping cart page and view added items" at bounding box center [694, 381] width 425 height 16
click at [524, 394] on span "Show details" at bounding box center [507, 400] width 51 height 12
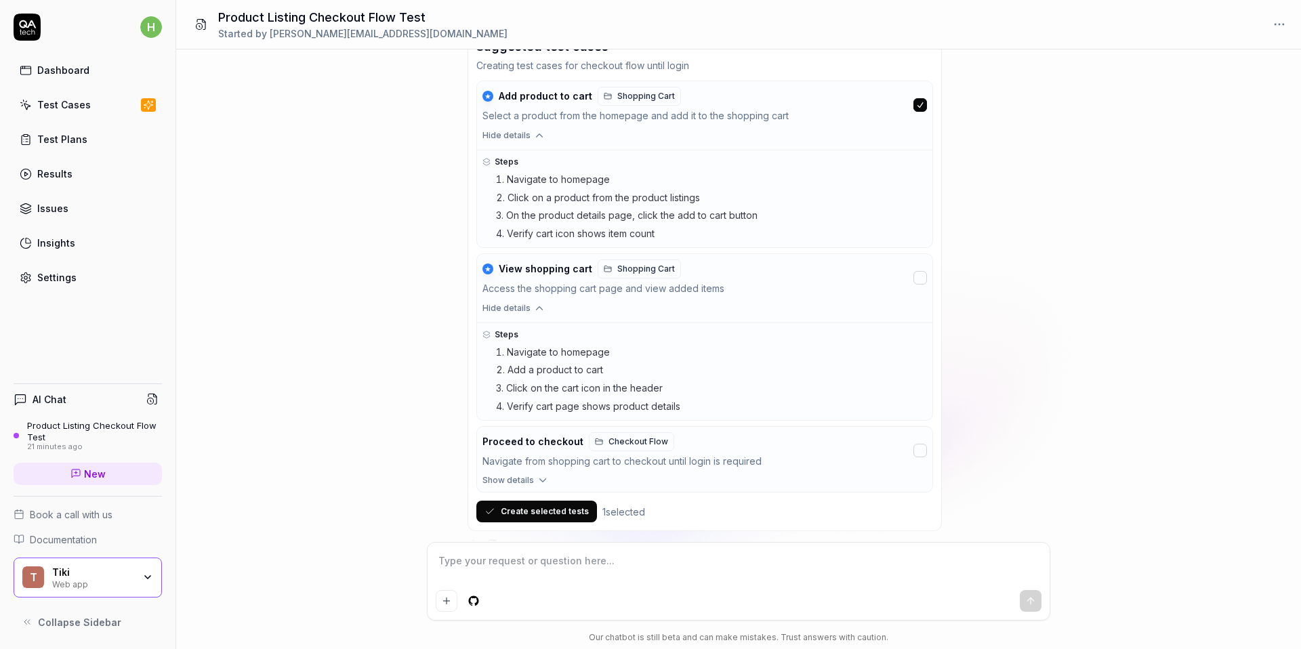
scroll to position [3391, 0]
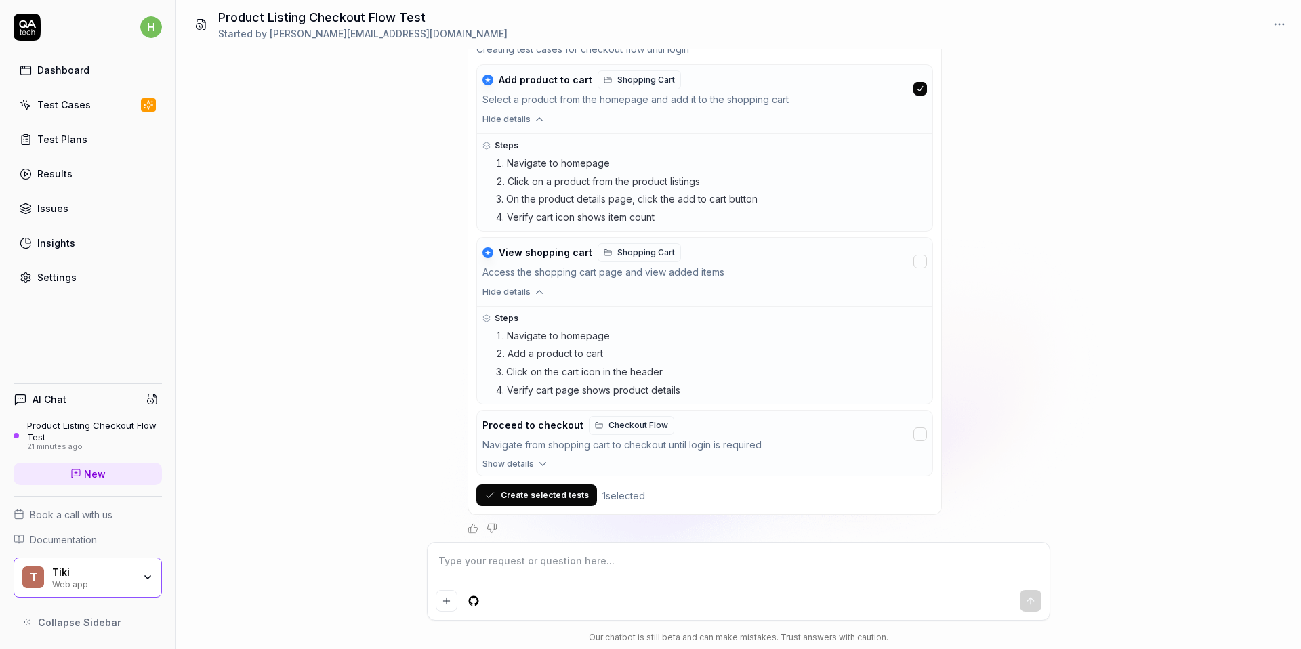
click at [516, 458] on span "Show details" at bounding box center [507, 464] width 51 height 12
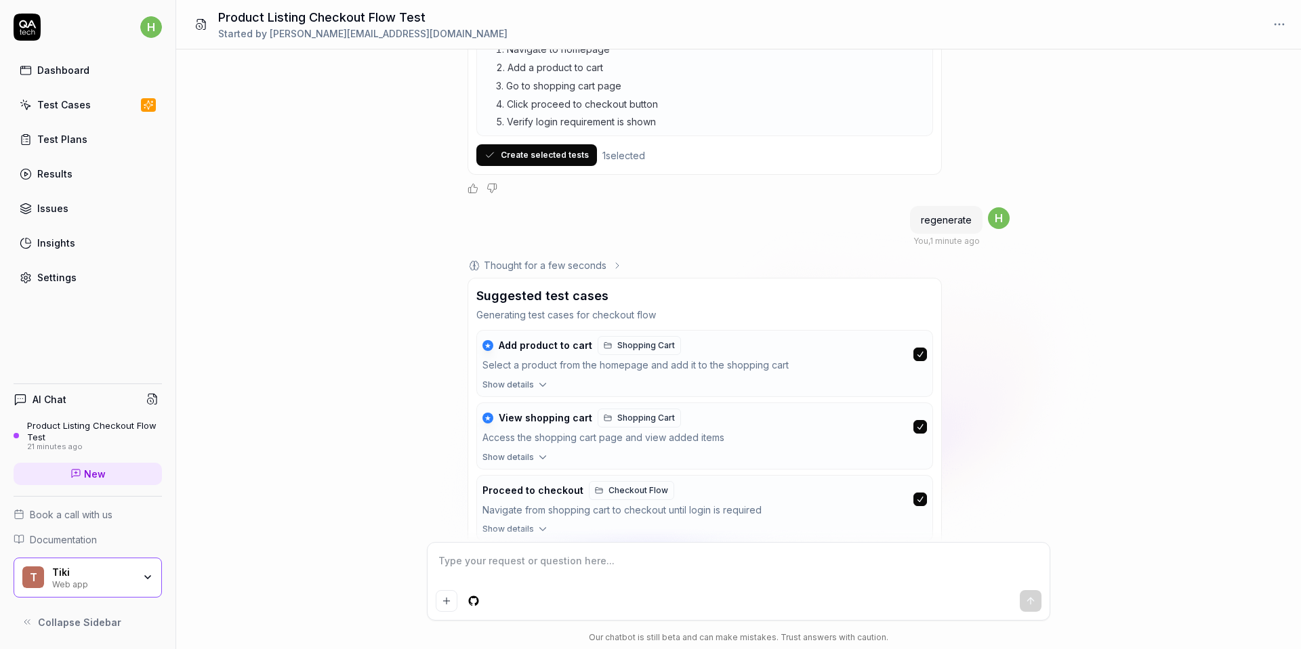
scroll to position [3894, 0]
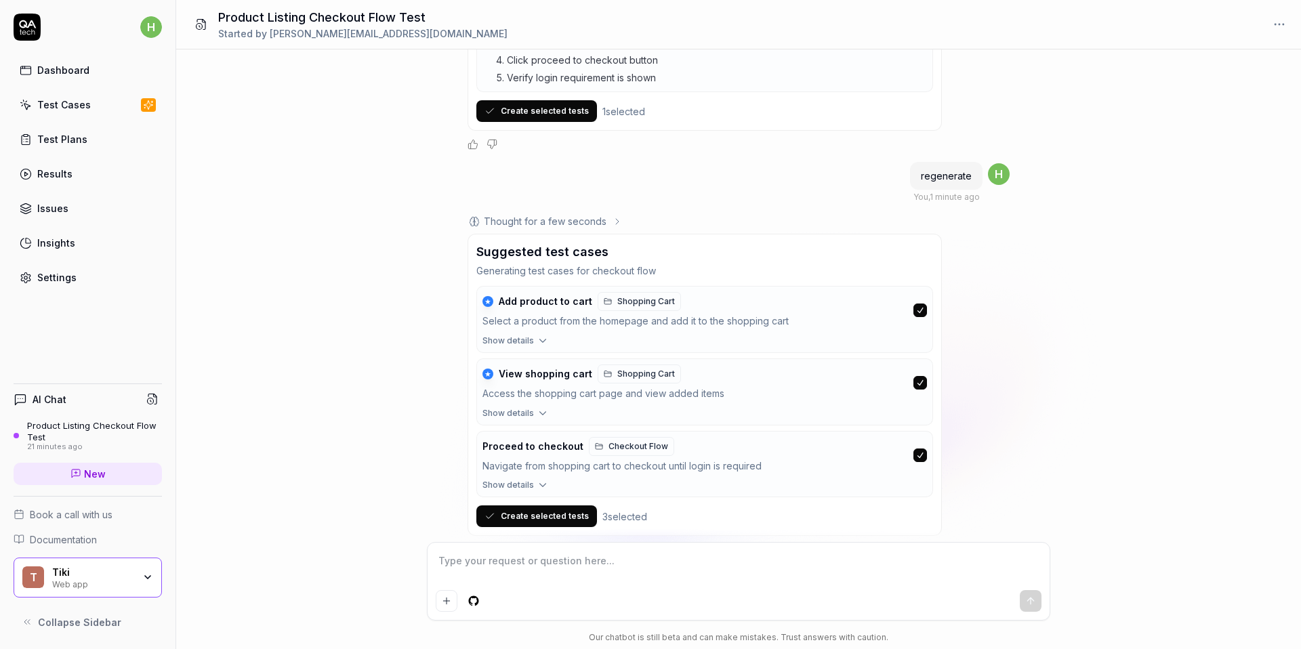
click at [509, 479] on span "Show details" at bounding box center [507, 485] width 51 height 12
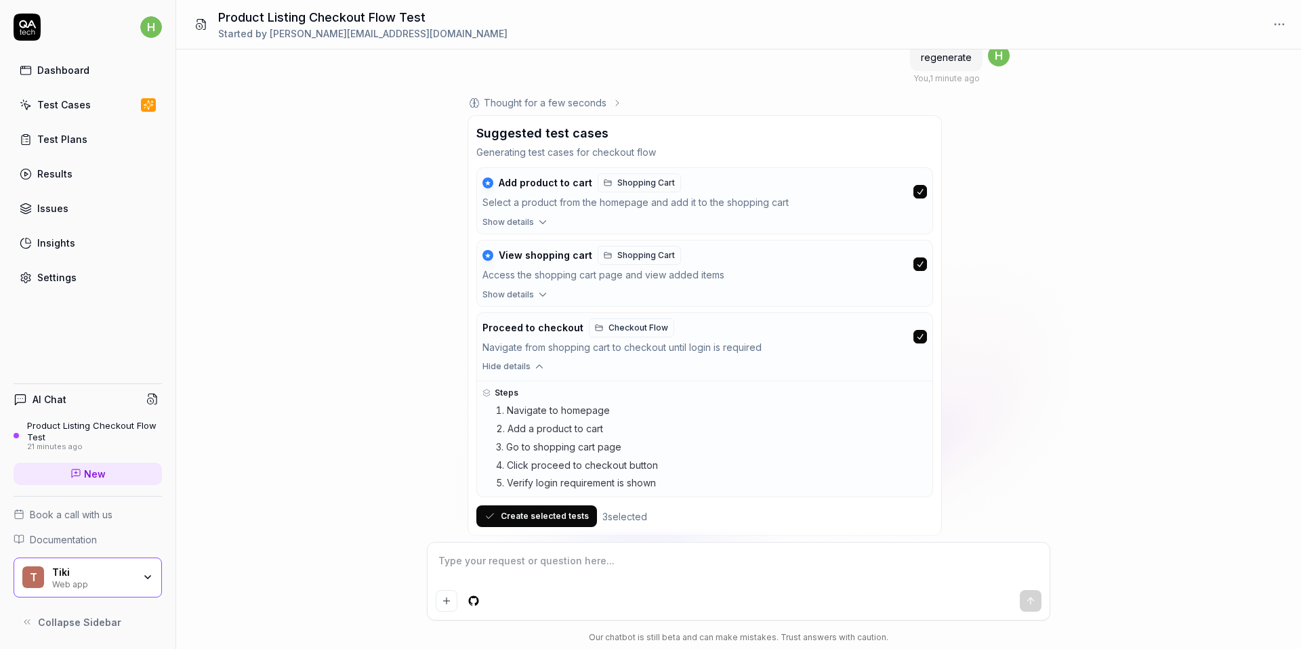
scroll to position [4009, 0]
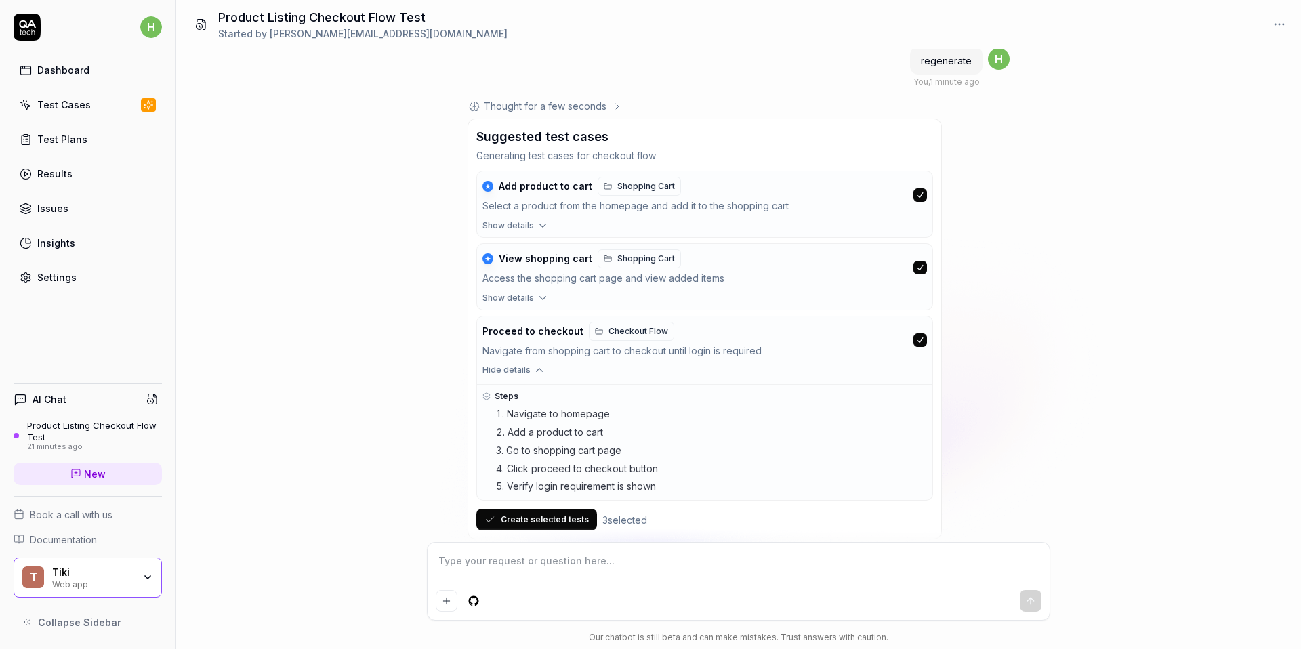
click at [519, 509] on button "Create selected tests" at bounding box center [536, 520] width 121 height 22
click at [591, 99] on div "Thought for a few seconds" at bounding box center [545, 106] width 123 height 14
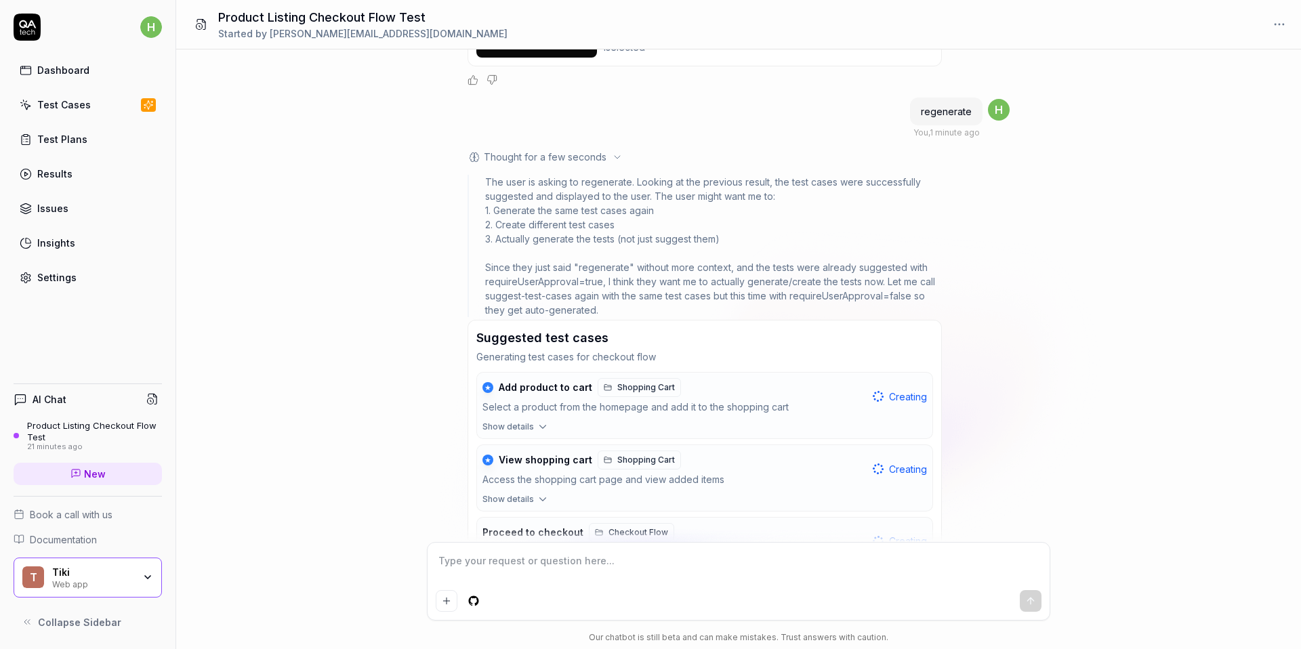
scroll to position [3959, 0]
drag, startPoint x: 810, startPoint y: 168, endPoint x: 722, endPoint y: 186, distance: 89.8
click at [722, 186] on div "The user is asking to regenerate. Looking at the previous result, the test case…" at bounding box center [713, 245] width 457 height 142
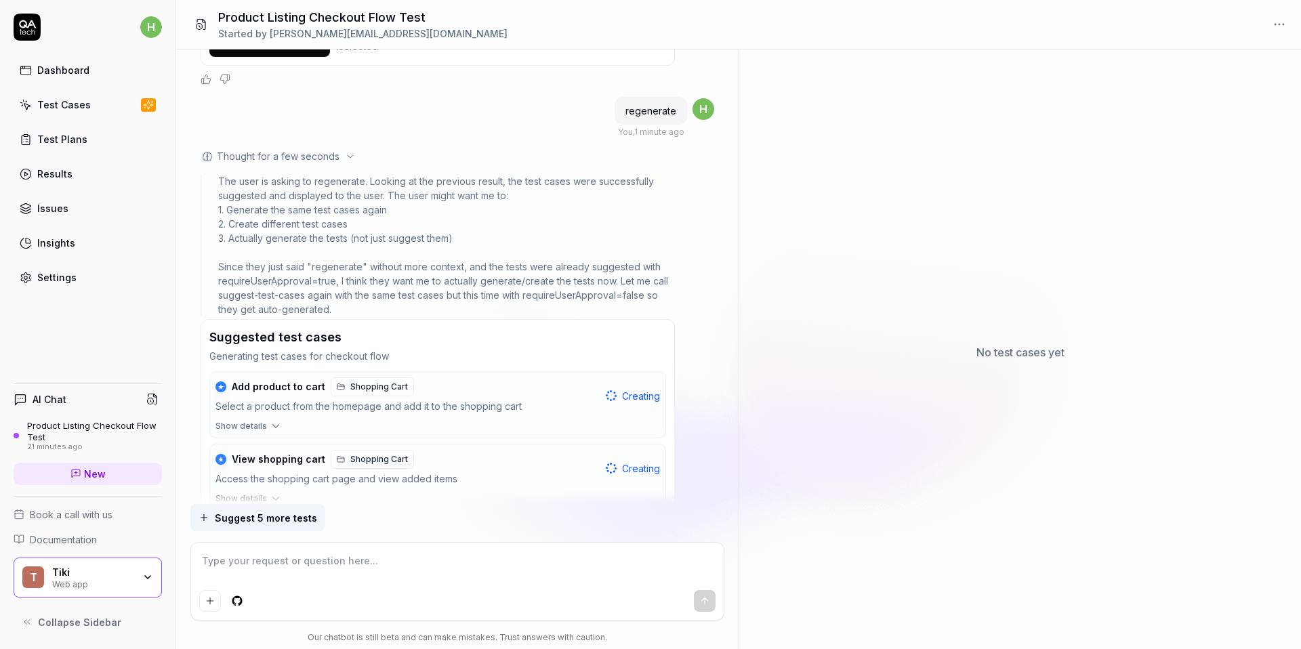
click at [243, 257] on div "The user is asking to regenerate. Looking at the previous result, the test case…" at bounding box center [446, 245] width 457 height 142
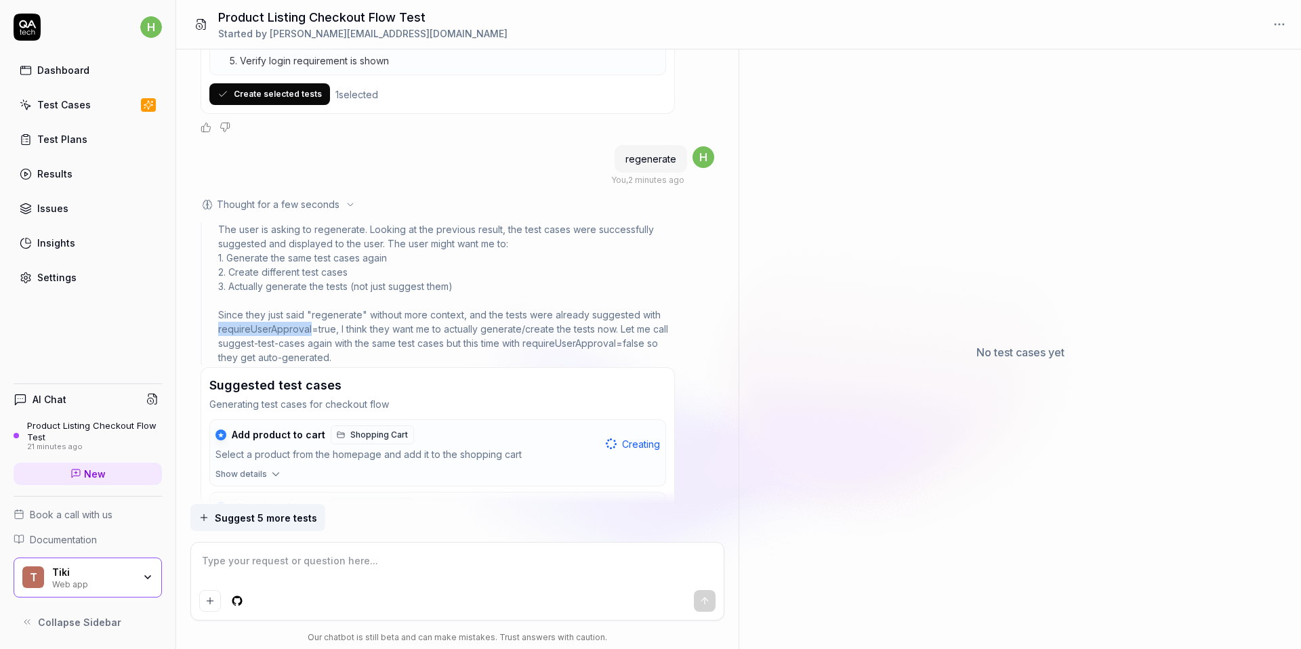
scroll to position [3715, 0]
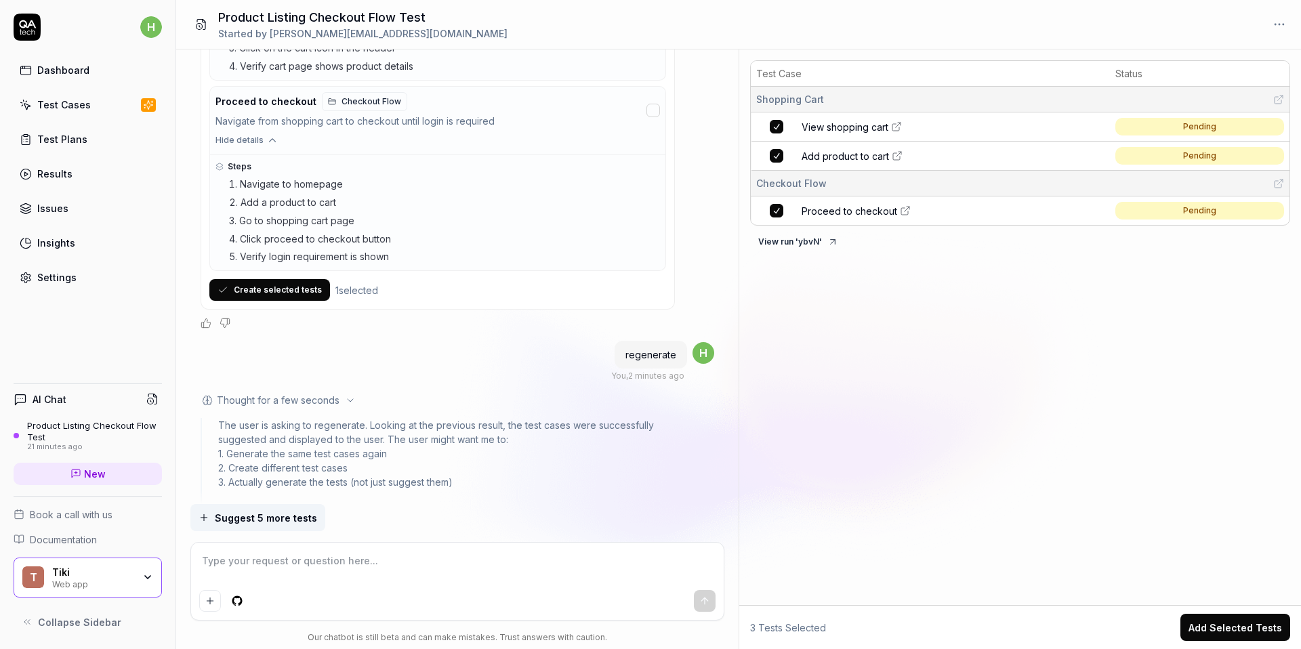
click at [345, 395] on icon at bounding box center [350, 400] width 11 height 11
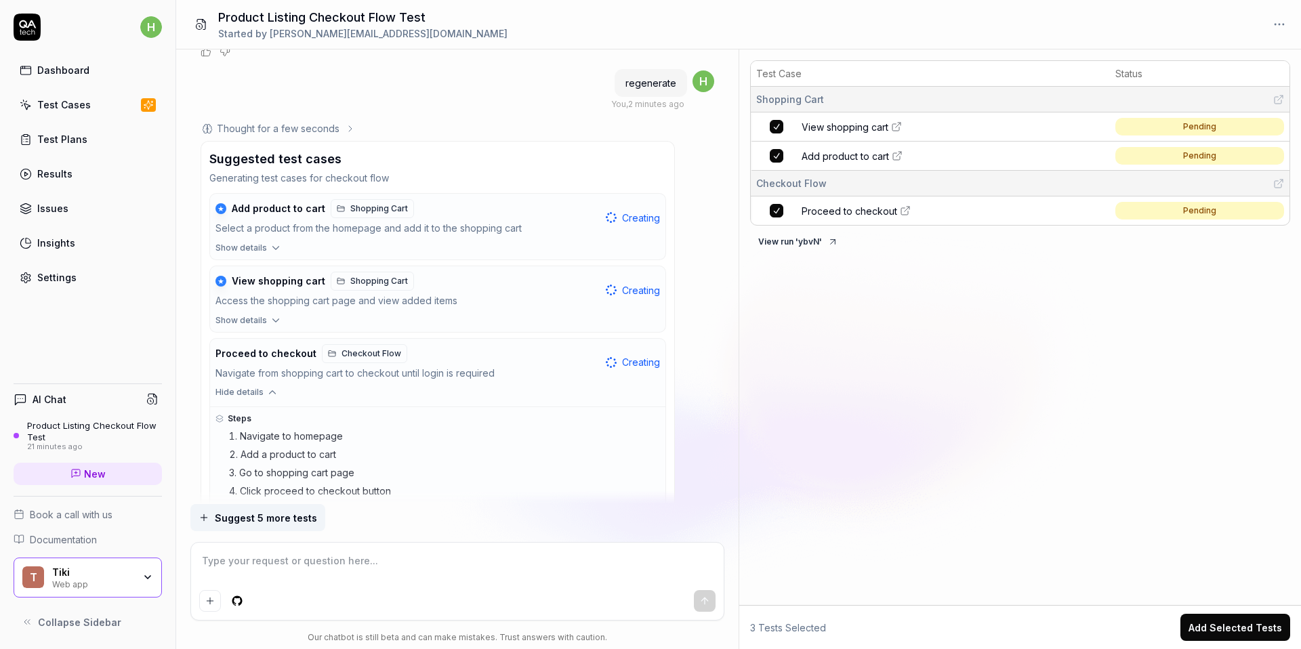
scroll to position [4050, 0]
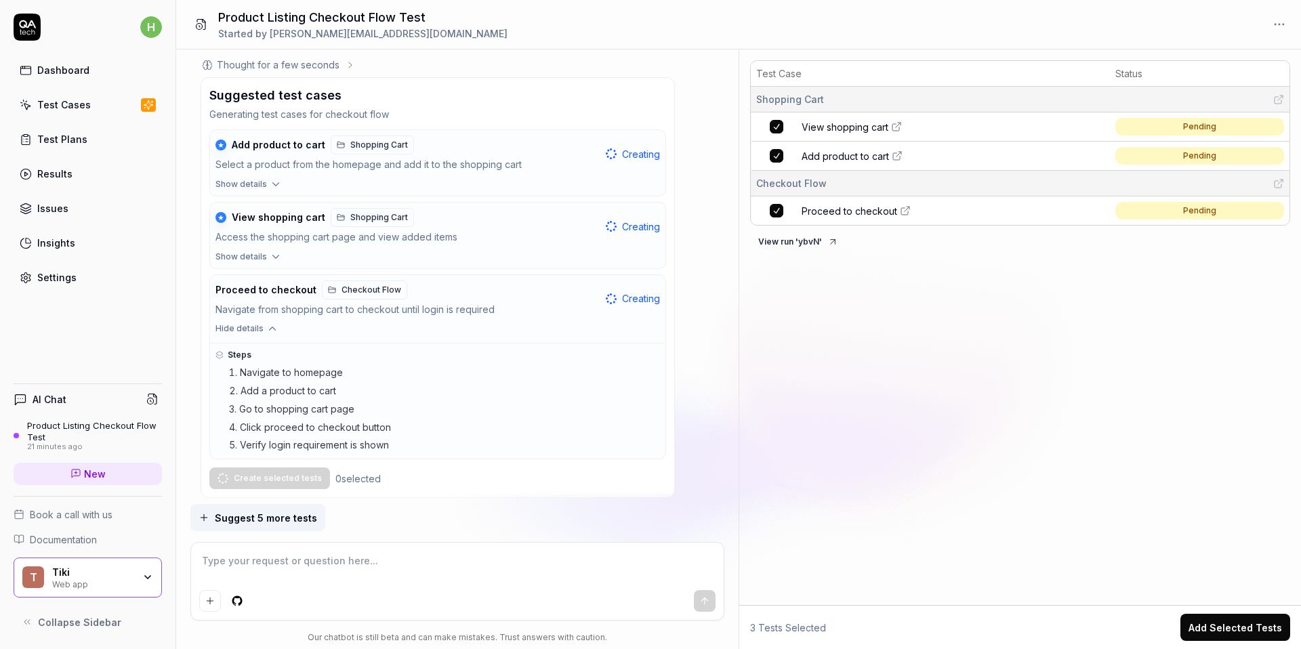
click at [900, 129] on icon at bounding box center [896, 126] width 11 height 11
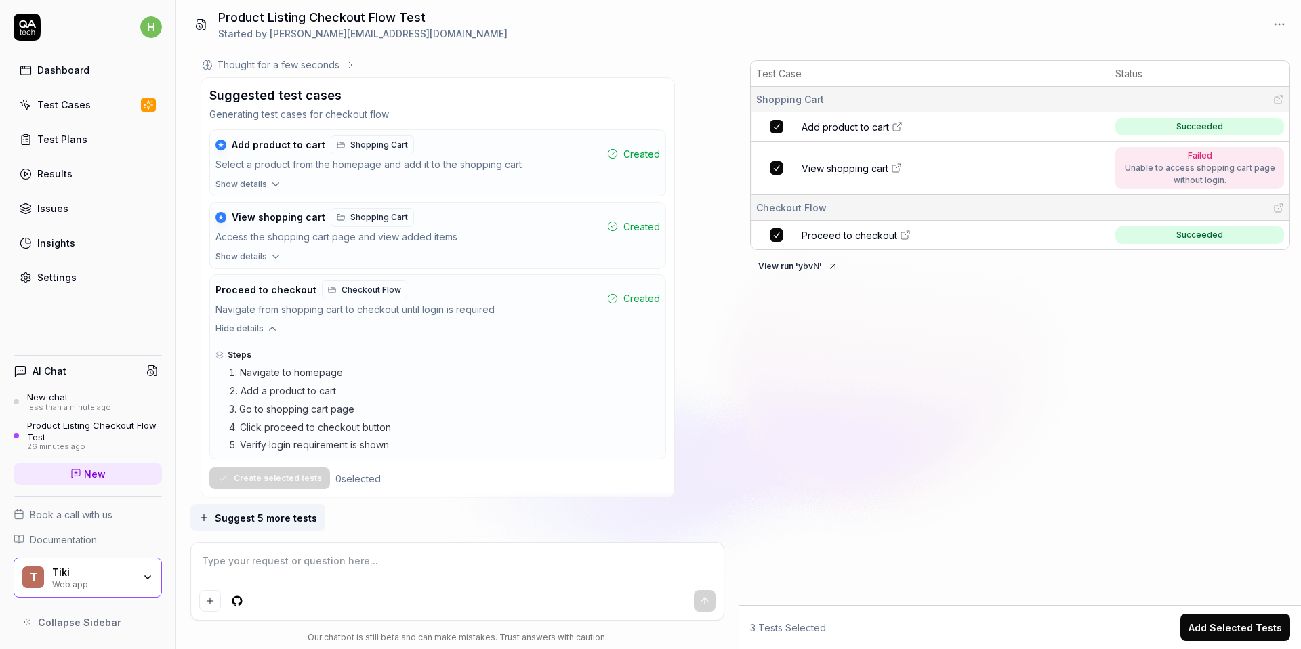
click at [92, 100] on link "Test Cases" at bounding box center [88, 104] width 148 height 26
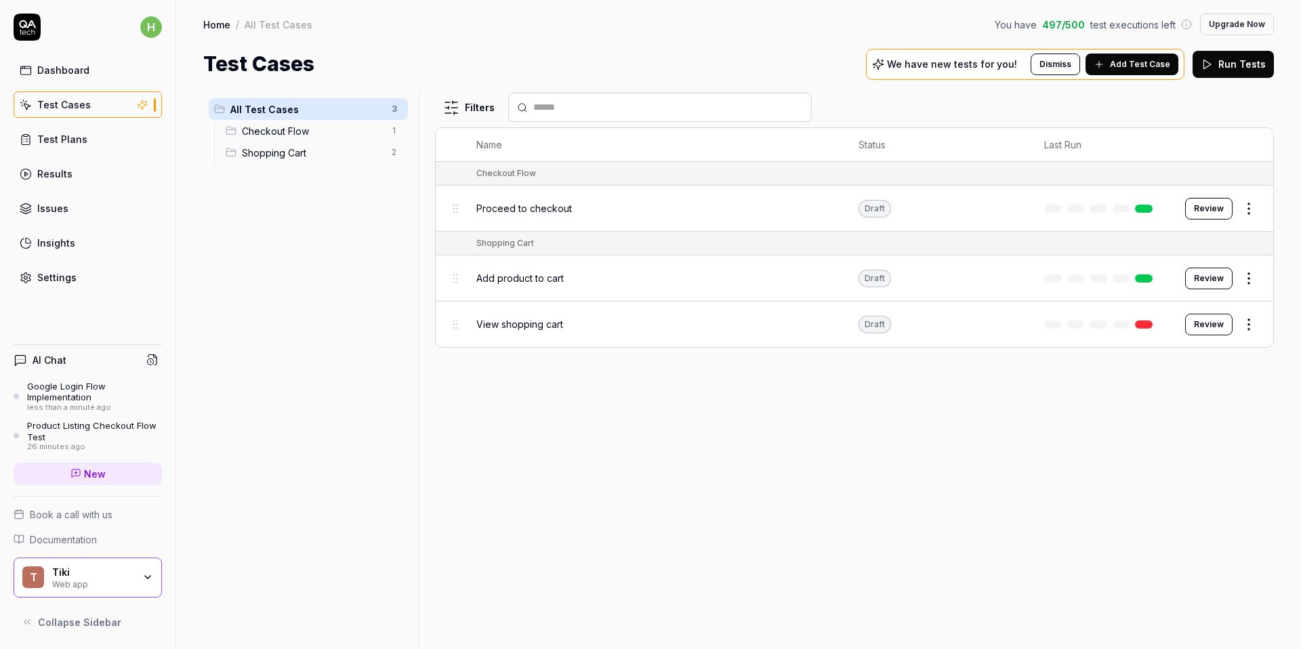
click at [1211, 273] on button "Review" at bounding box center [1208, 279] width 47 height 22
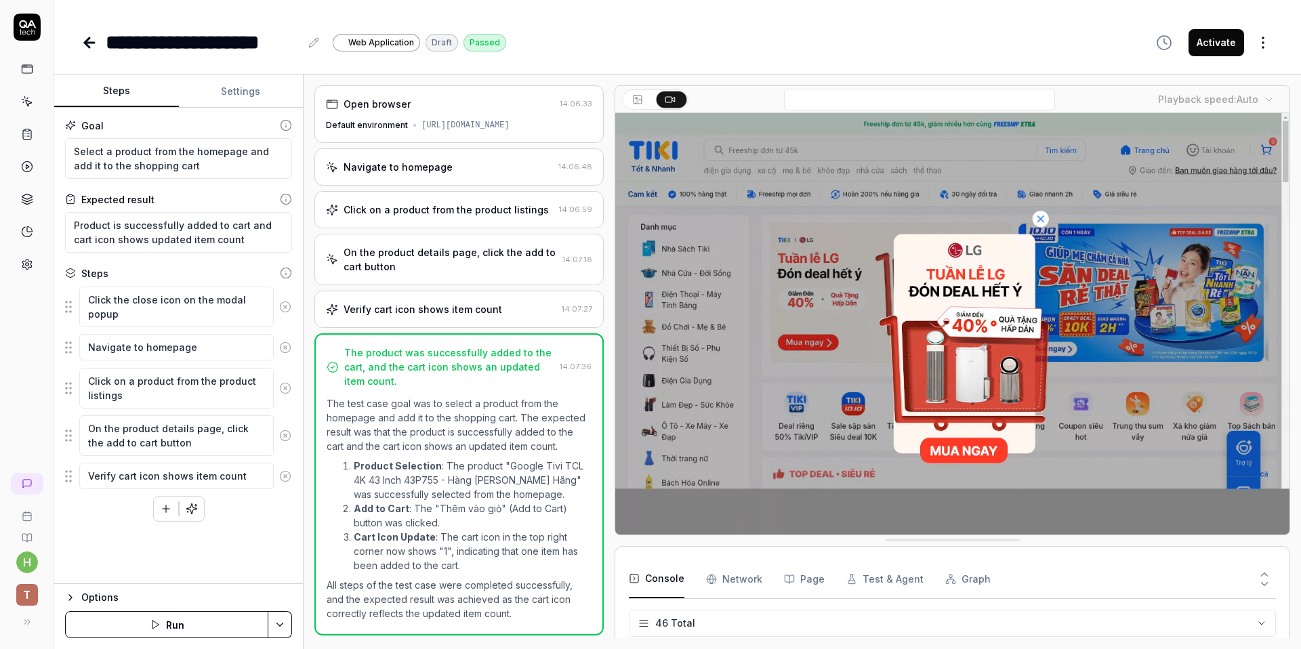
scroll to position [1286, 0]
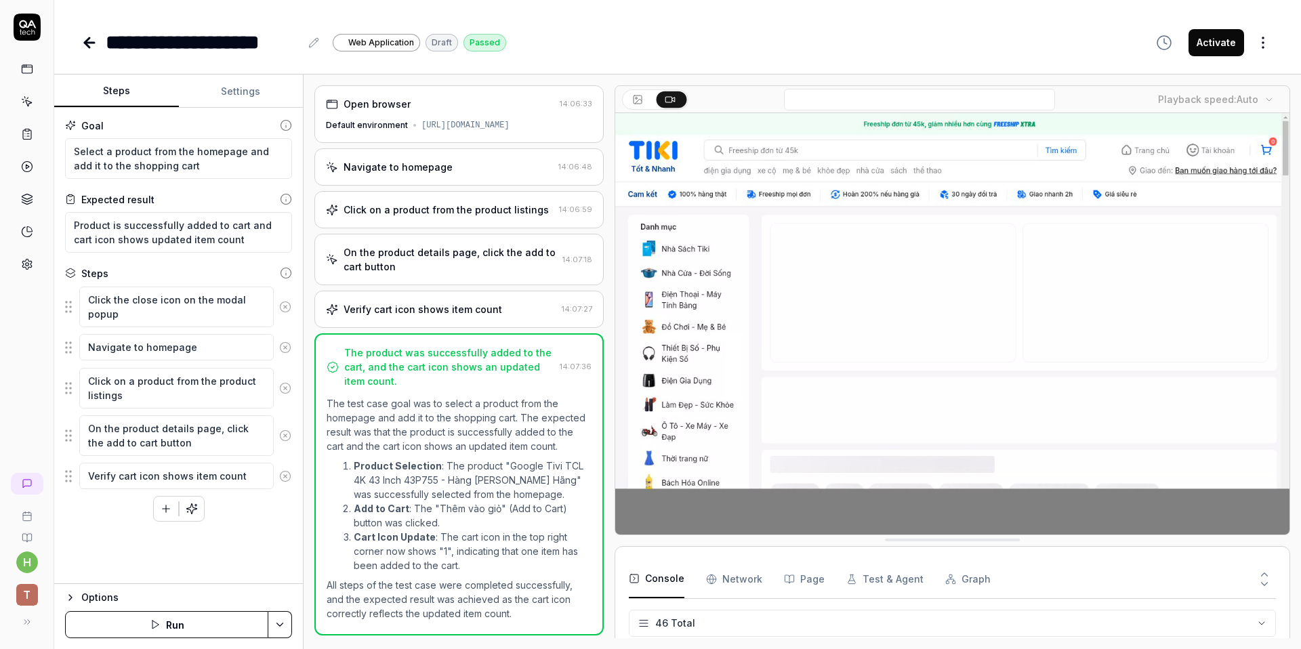
drag, startPoint x: 436, startPoint y: 535, endPoint x: 471, endPoint y: 562, distance: 44.6
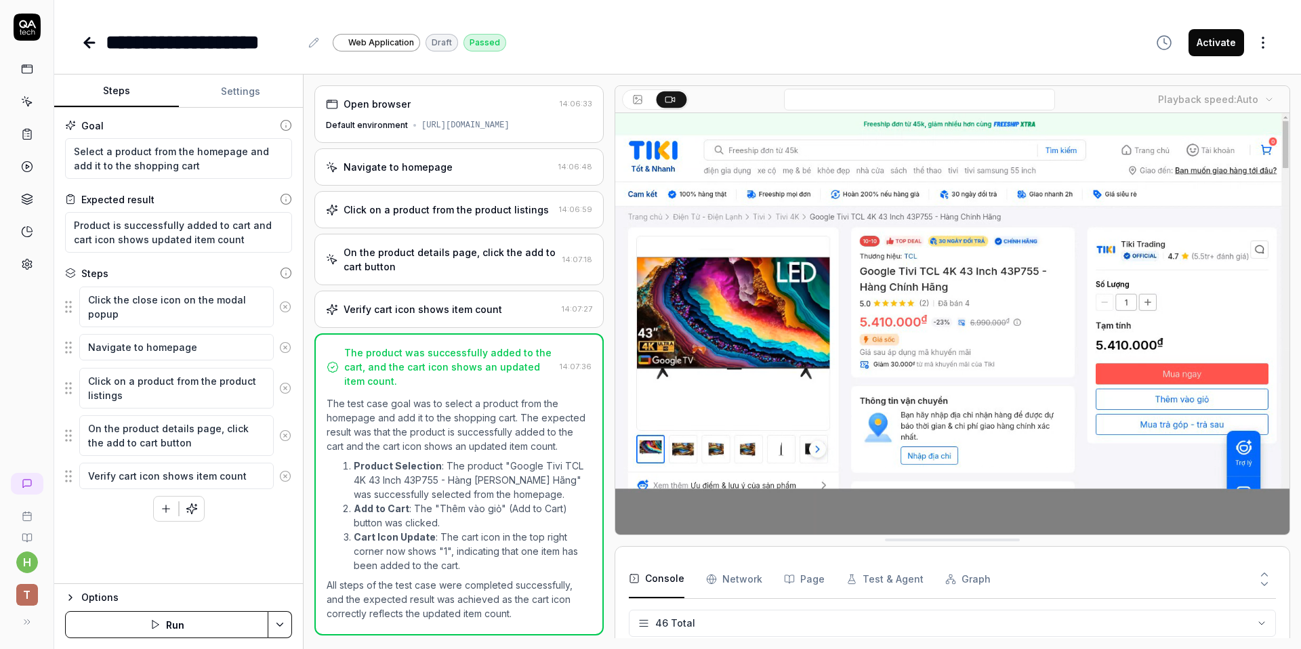
click at [471, 562] on li "Cart Icon Update : The cart icon in the top right corner now shows "1", indicat…" at bounding box center [473, 551] width 238 height 43
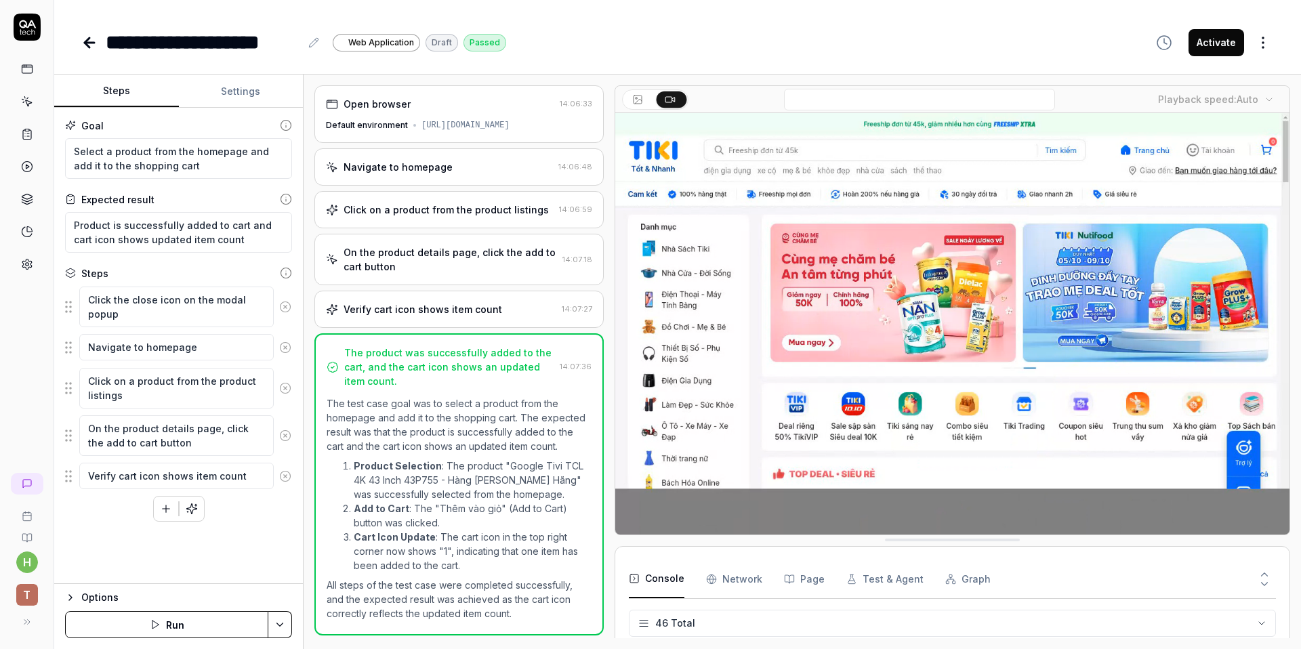
click at [471, 562] on li "Cart Icon Update : The cart icon in the top right corner now shows "1", indicat…" at bounding box center [473, 551] width 238 height 43
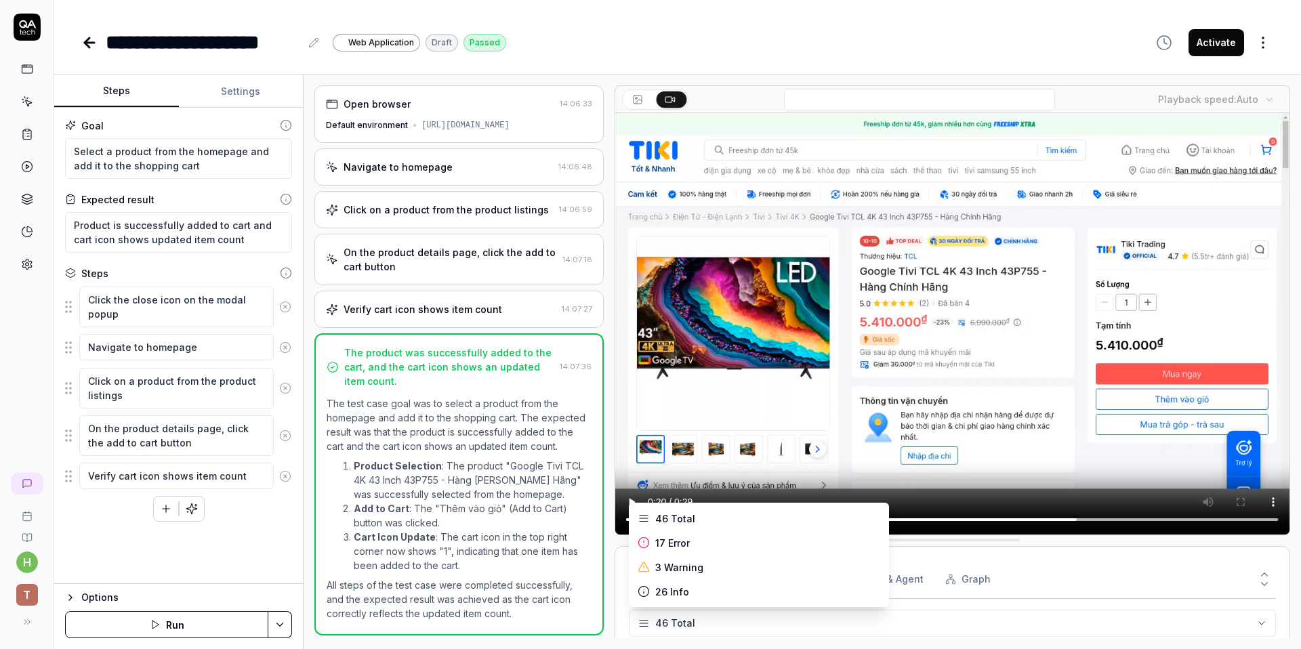
click at [643, 627] on html "**********" at bounding box center [650, 324] width 1301 height 649
click at [1059, 600] on html "**********" at bounding box center [650, 324] width 1301 height 649
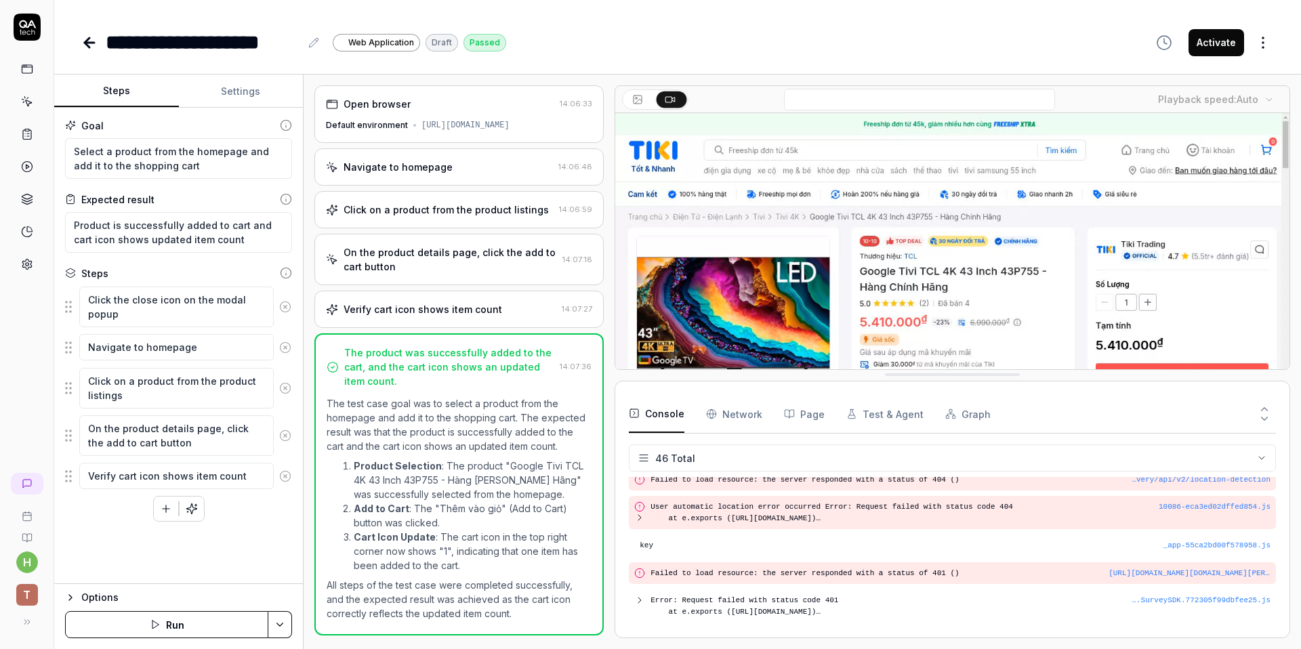
drag, startPoint x: 955, startPoint y: 539, endPoint x: 1005, endPoint y: 347, distance: 198.0
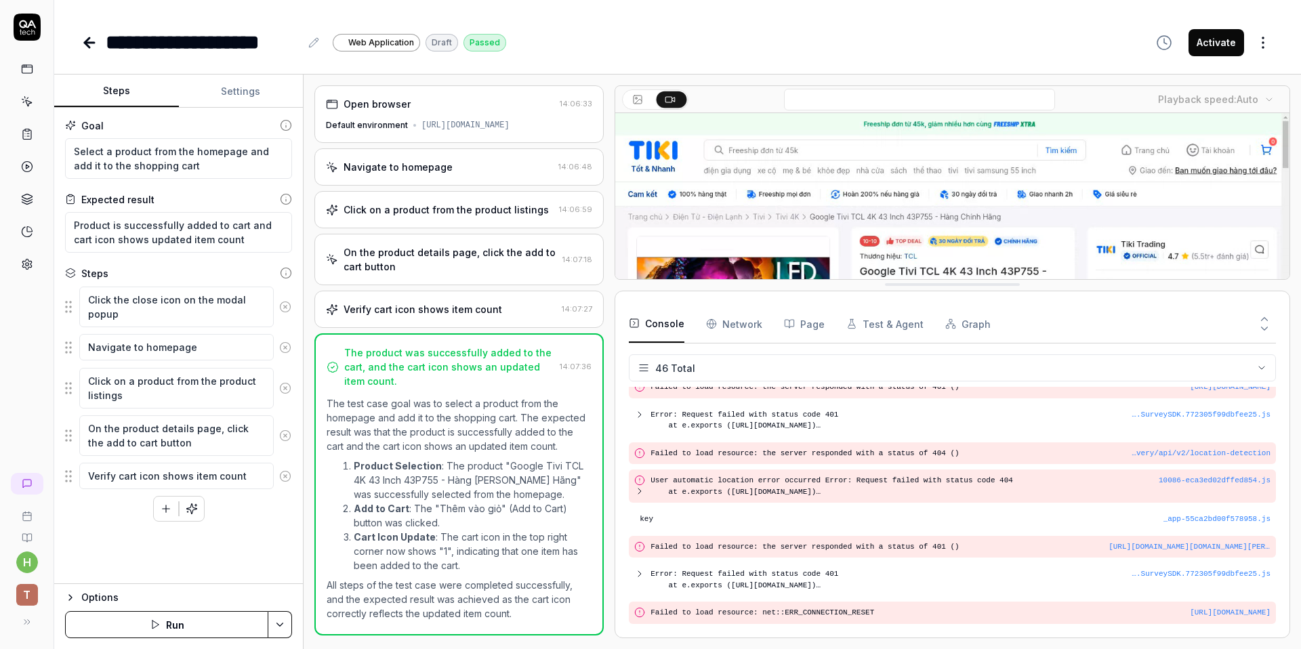
scroll to position [1106, 0]
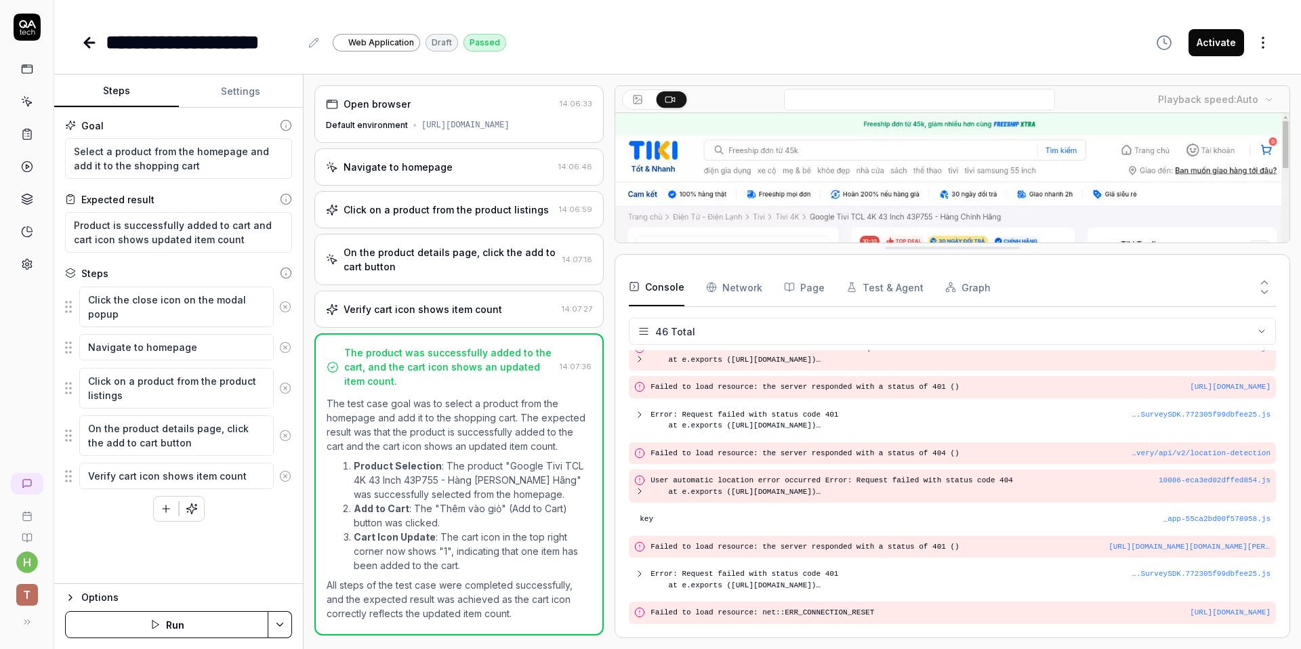
drag, startPoint x: 1005, startPoint y: 347, endPoint x: 1034, endPoint y: 247, distance: 103.9
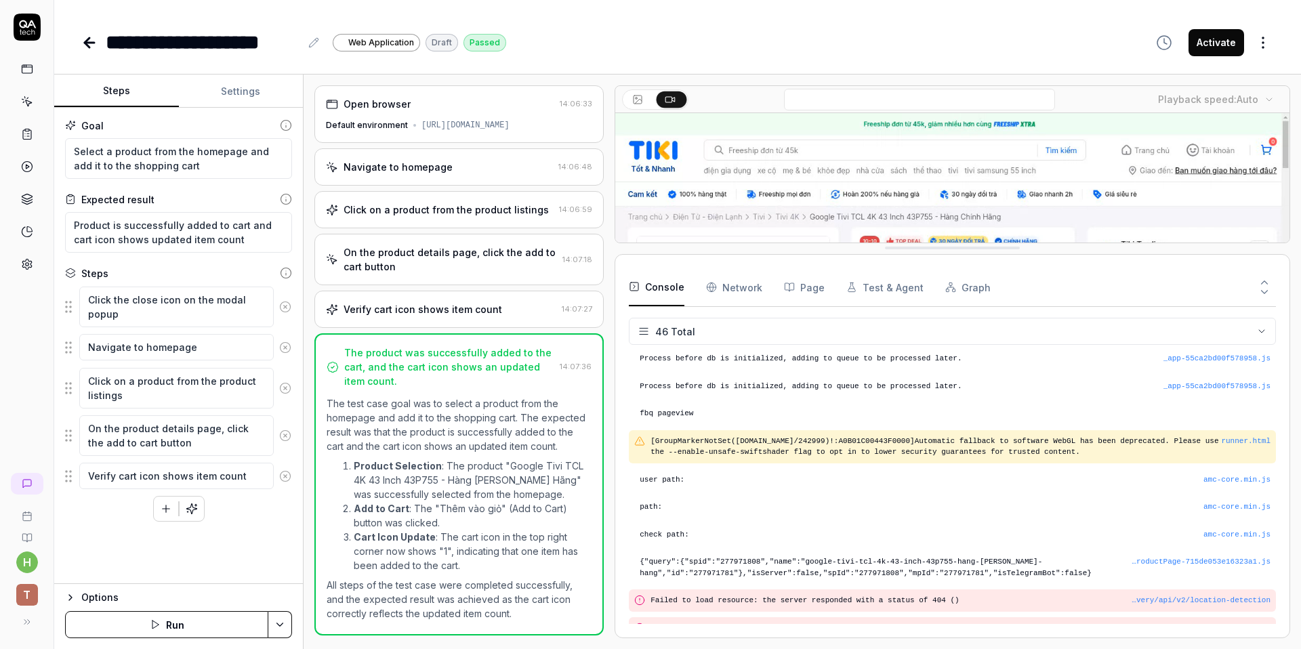
scroll to position [0, 0]
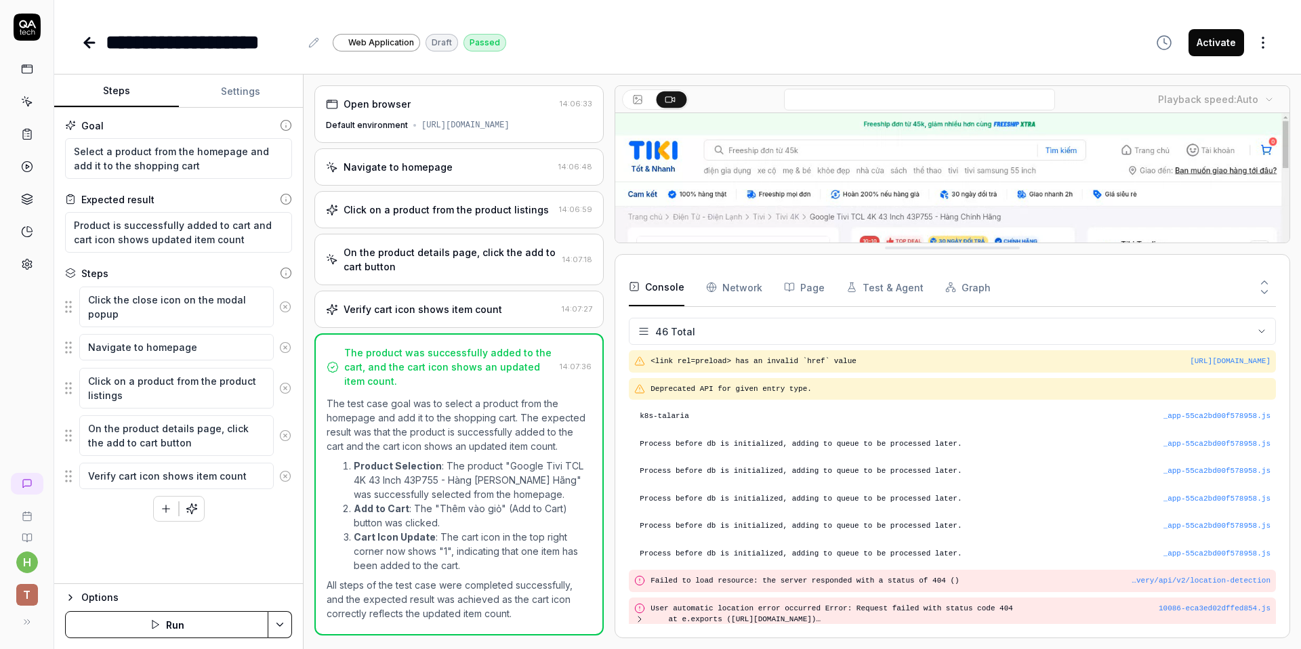
click at [715, 284] on Requests "Network" at bounding box center [734, 287] width 56 height 38
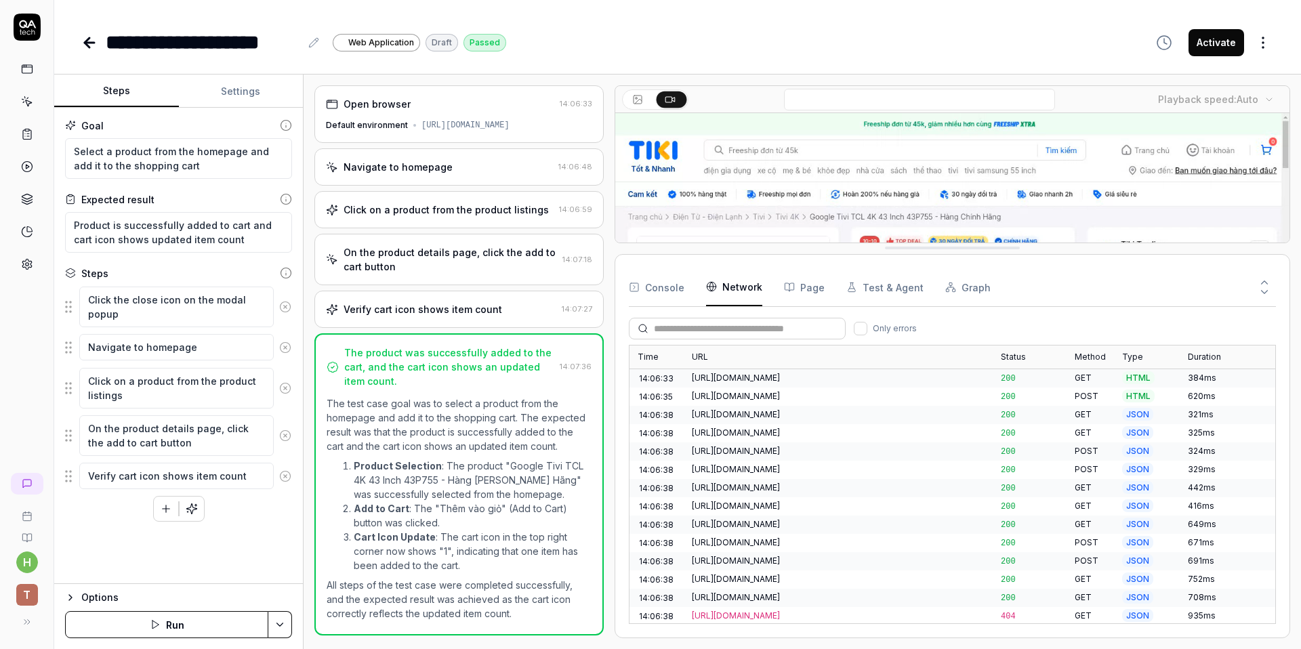
click at [946, 296] on button "Graph" at bounding box center [967, 287] width 45 height 38
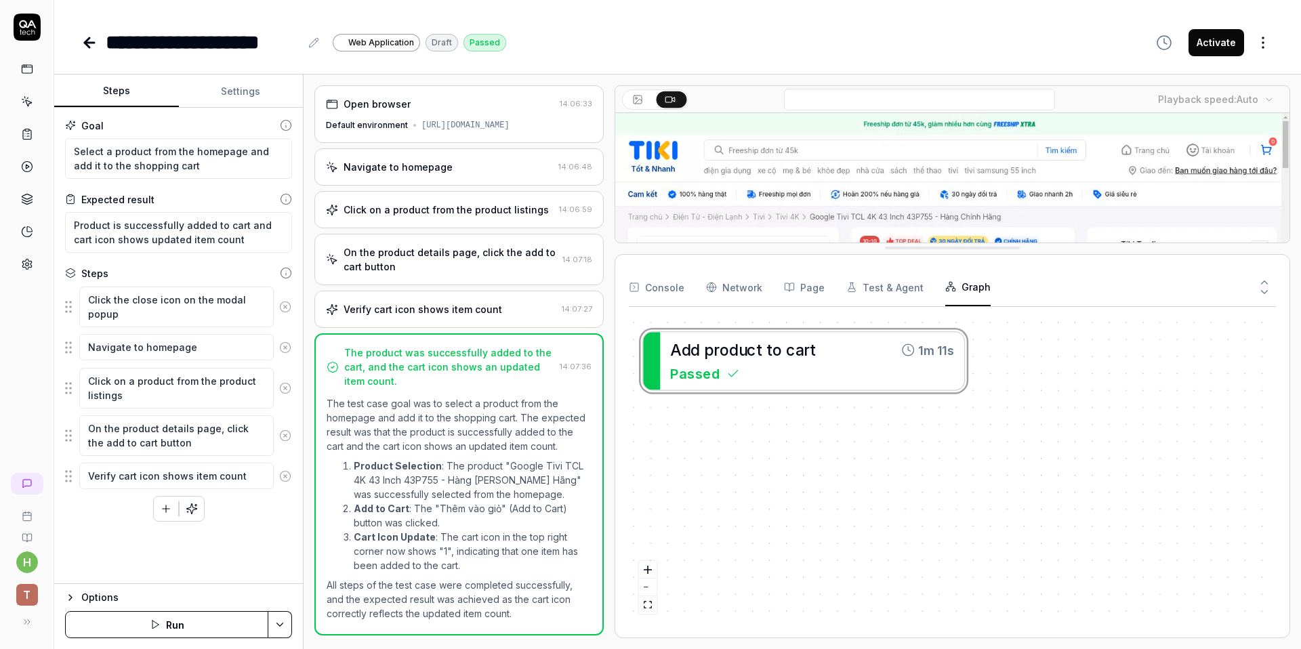
click at [831, 357] on div "A d d p r o d u c t t o c a r t 1m 11s Passed" at bounding box center [952, 471] width 647 height 306
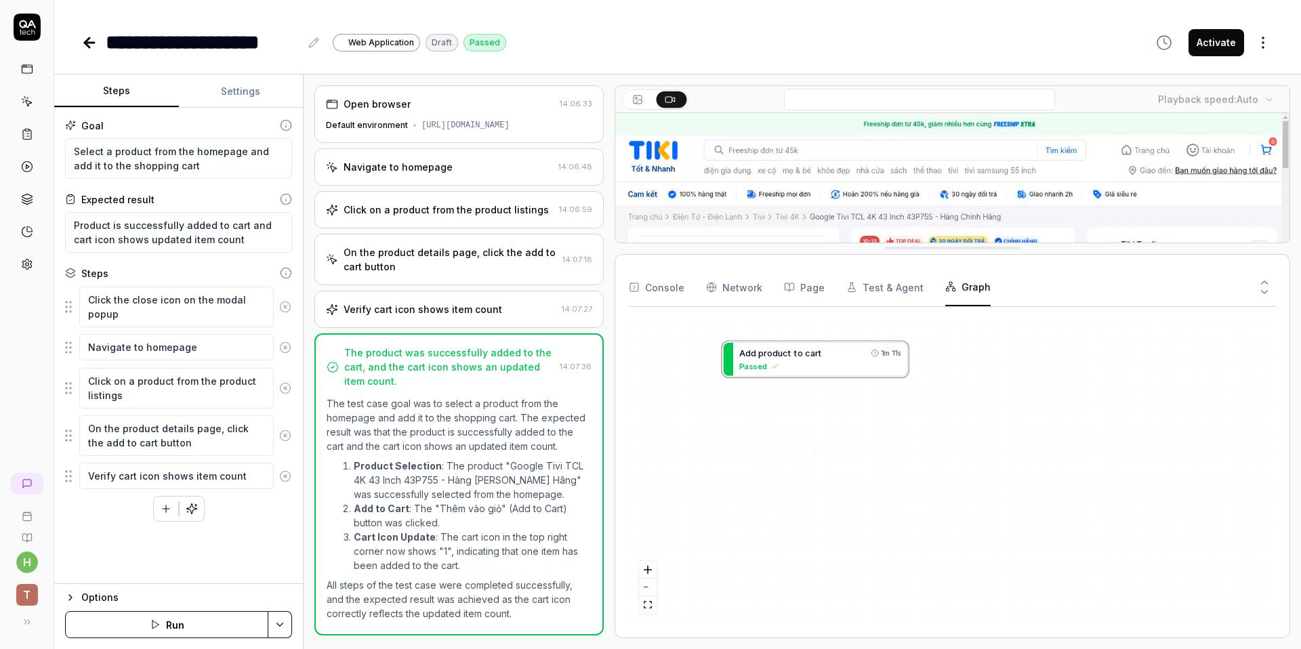
click at [32, 267] on icon at bounding box center [27, 264] width 12 height 12
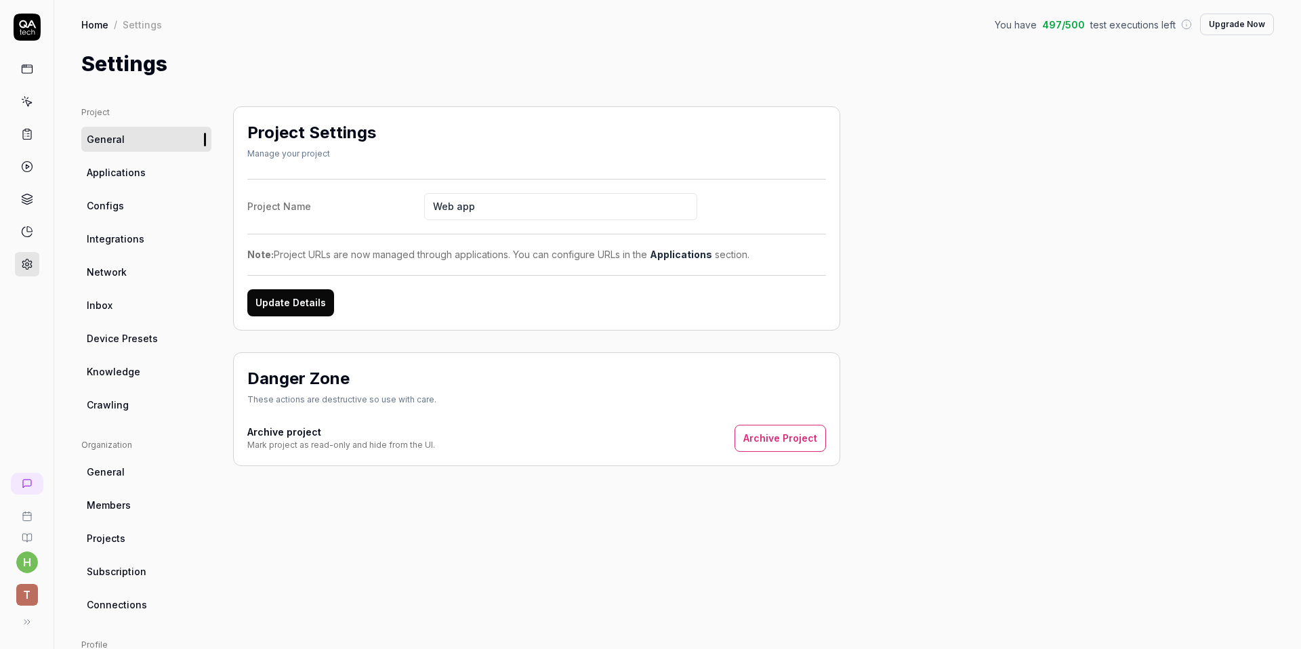
click at [140, 374] on link "Knowledge" at bounding box center [146, 371] width 130 height 25
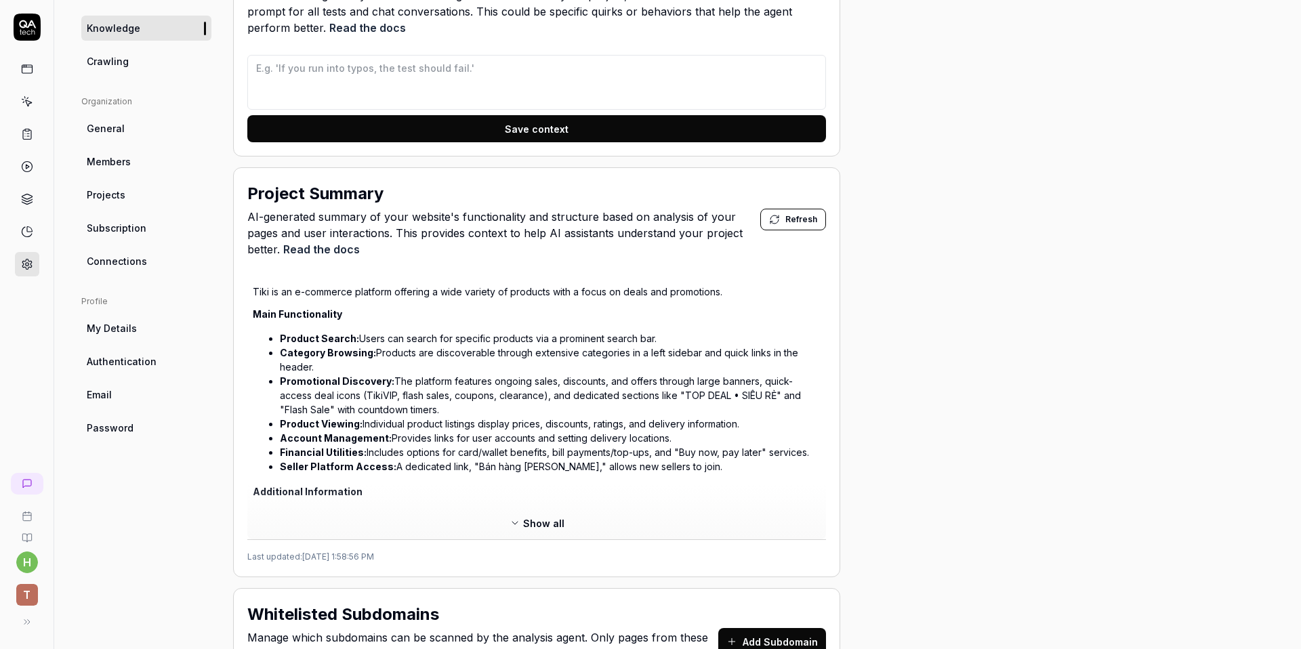
scroll to position [379, 0]
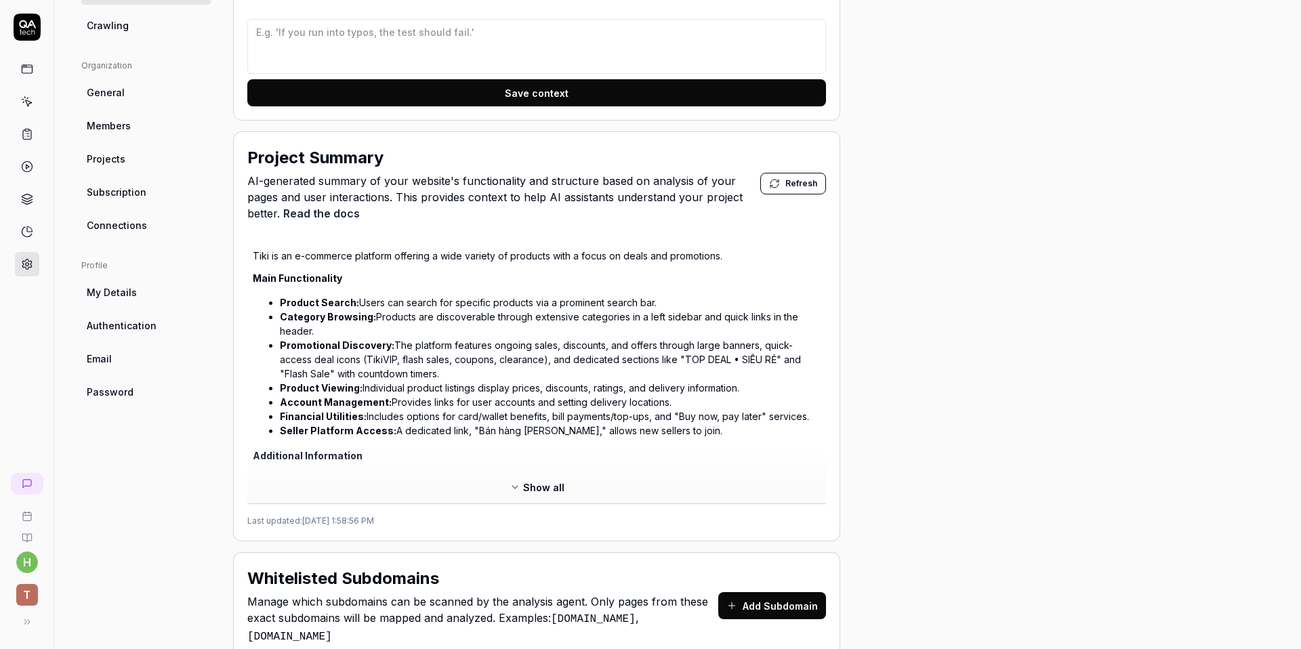
click at [528, 474] on div "Tiki is an e-commerce platform offering a wide variety of products with a focus…" at bounding box center [536, 371] width 579 height 263
click at [561, 483] on span "Show all" at bounding box center [543, 487] width 41 height 14
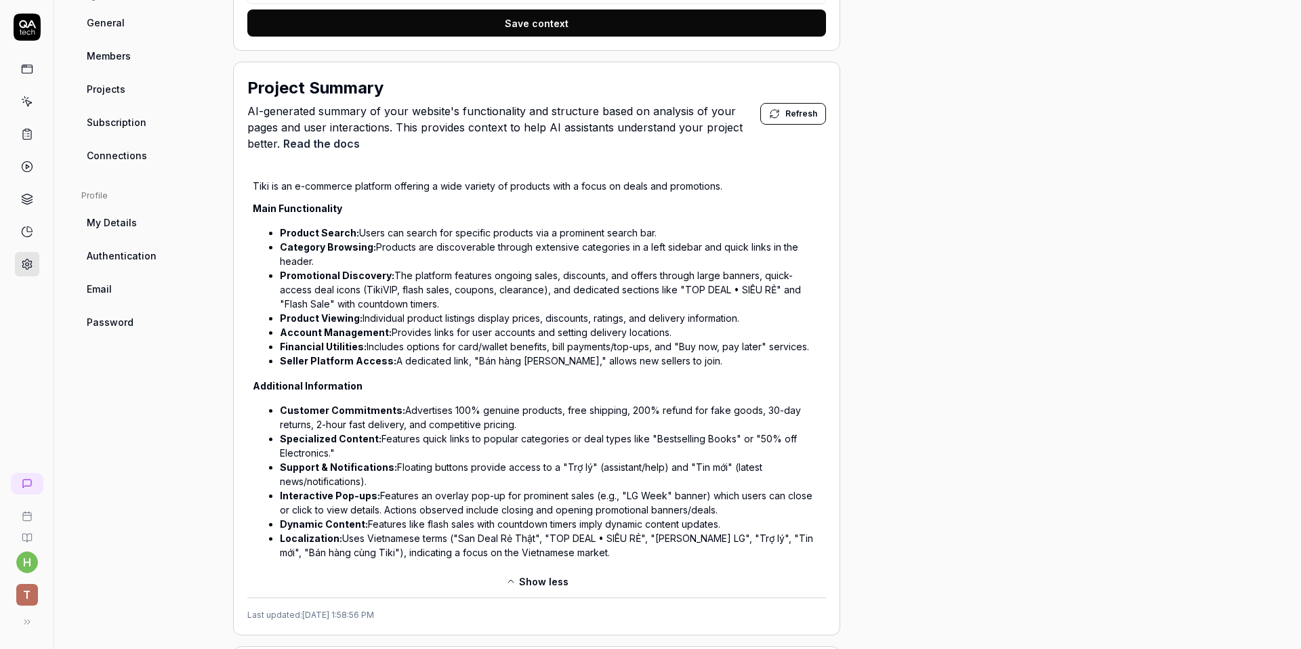
scroll to position [448, 0]
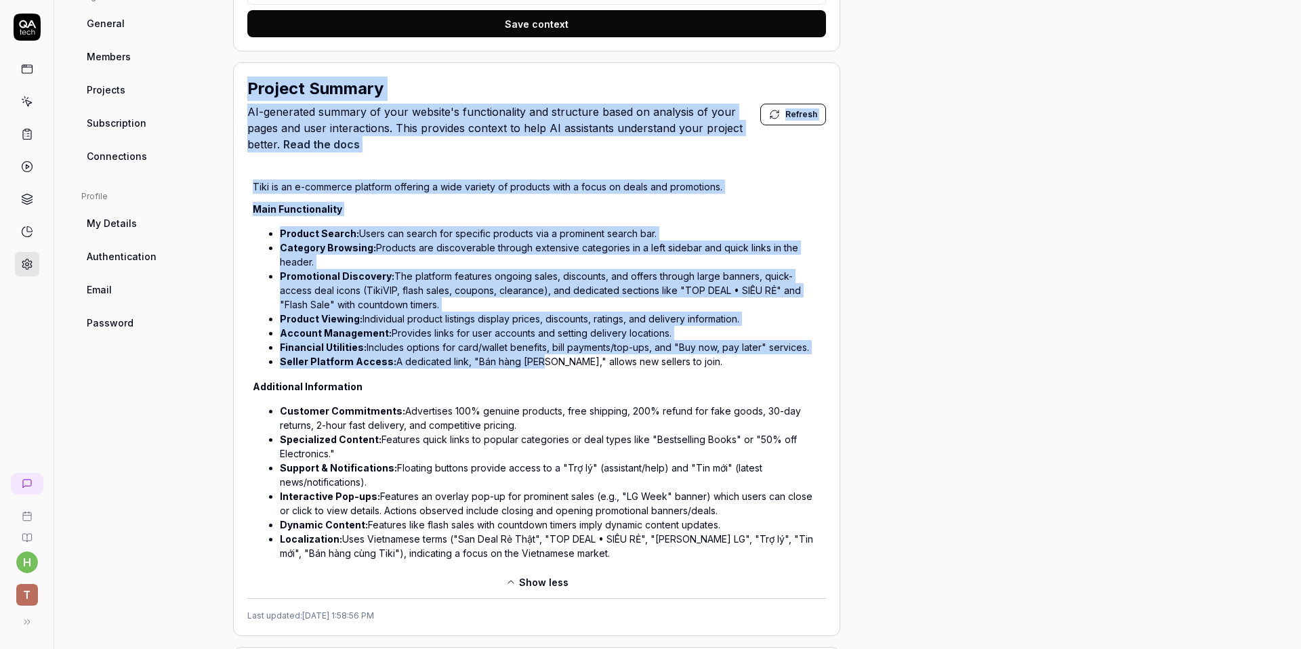
drag, startPoint x: 241, startPoint y: 83, endPoint x: 534, endPoint y: 362, distance: 404.4
click at [534, 362] on div "Project Summary AI-generated summary of your website's functionality and struct…" at bounding box center [536, 349] width 607 height 574
click at [534, 362] on li "Seller Platform Access: A dedicated link, "Bán hàng cùng Tiki," allows new sell…" at bounding box center [550, 361] width 541 height 14
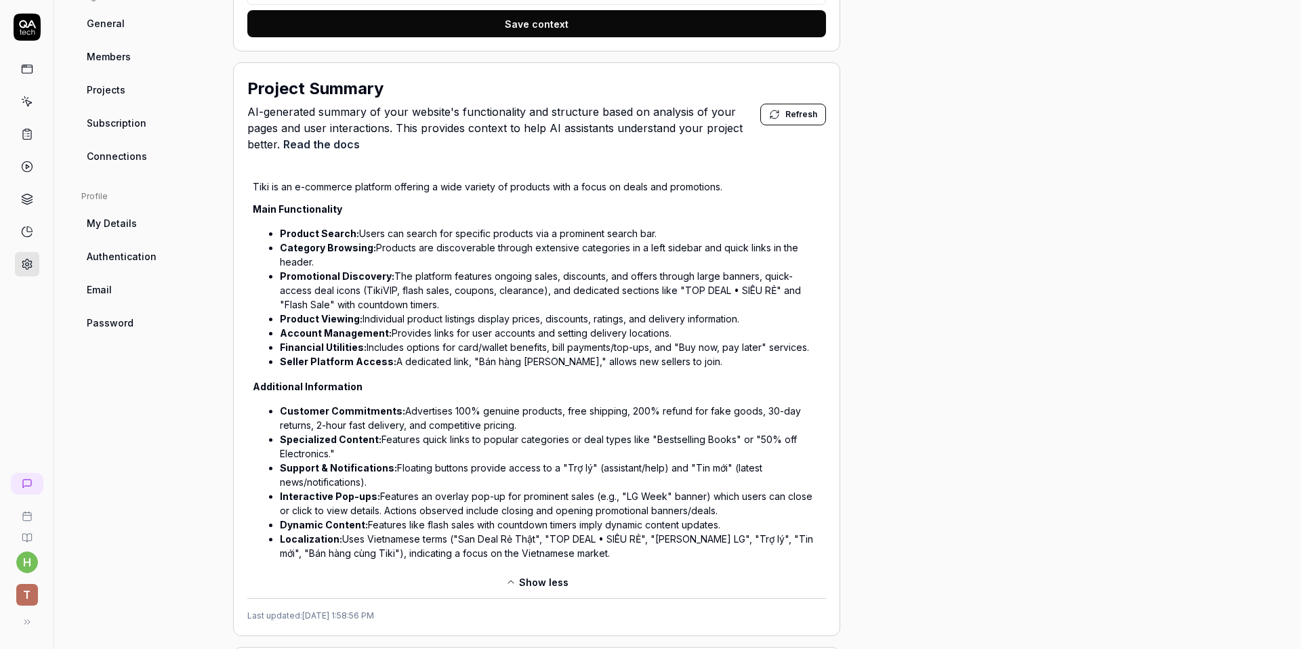
drag, startPoint x: 249, startPoint y: 83, endPoint x: 595, endPoint y: 429, distance: 489.5
click at [595, 429] on div "Project Summary AI-generated summary of your website's functionality and struct…" at bounding box center [536, 349] width 607 height 574
click at [606, 543] on li "Localization: Uses Vietnamese terms ("San Deal Rẻ Thật", "TOP DEAL • SIÊU RẺ", …" at bounding box center [550, 546] width 541 height 28
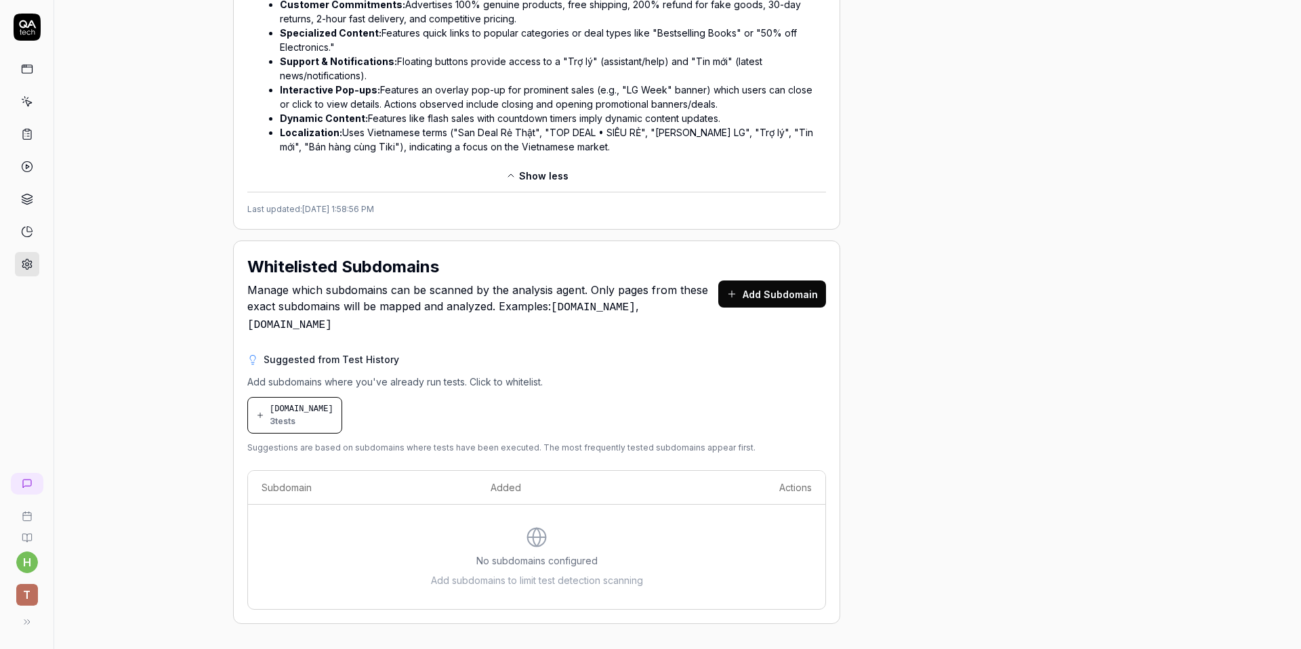
scroll to position [0, 0]
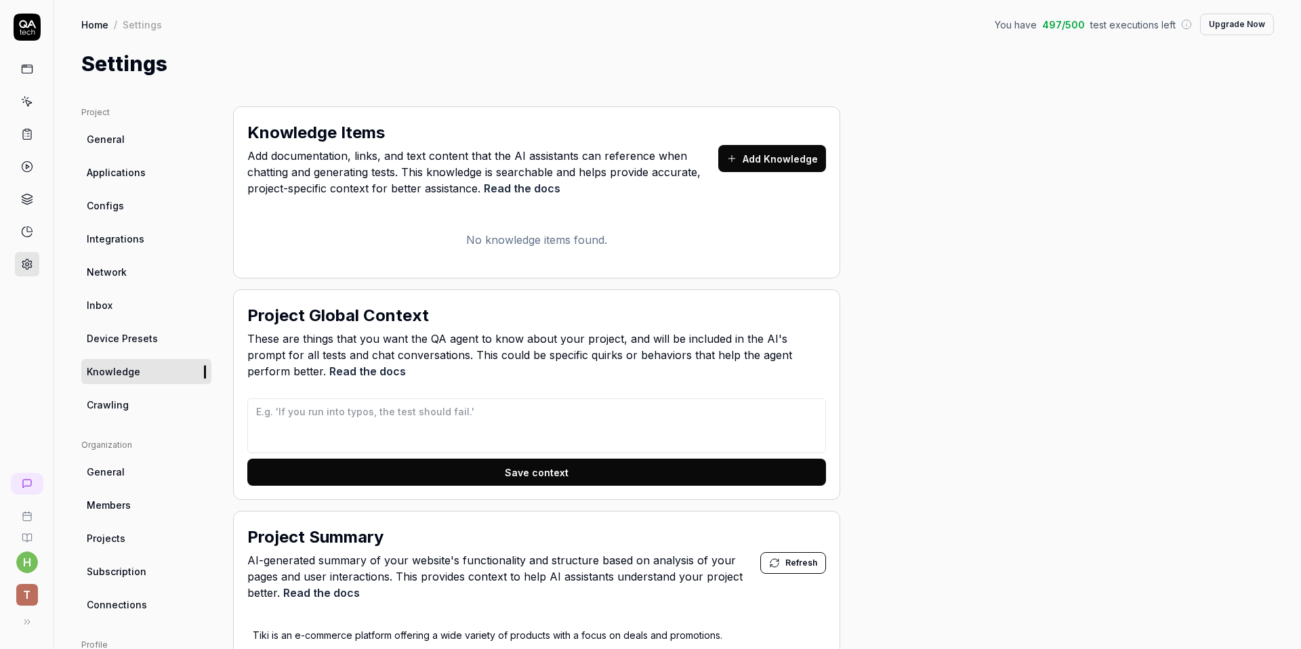
click at [140, 194] on link "Configs" at bounding box center [146, 205] width 130 height 25
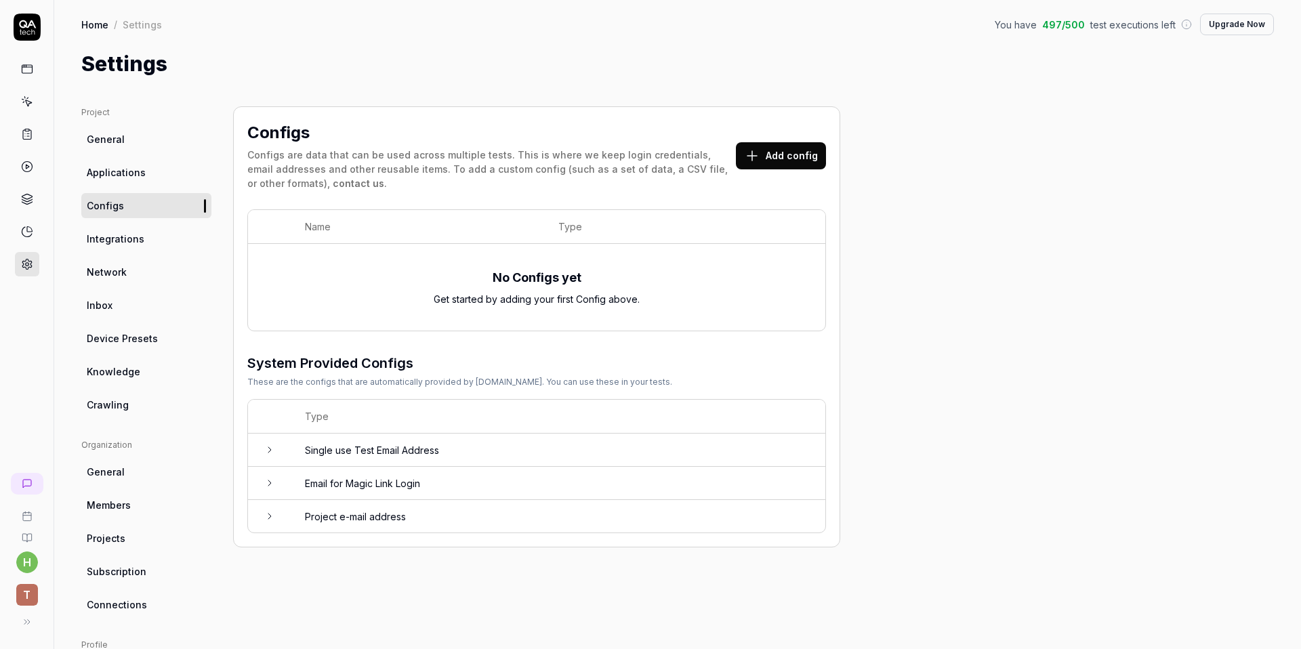
click at [415, 486] on td "Email for Magic Link Login" at bounding box center [558, 483] width 534 height 33
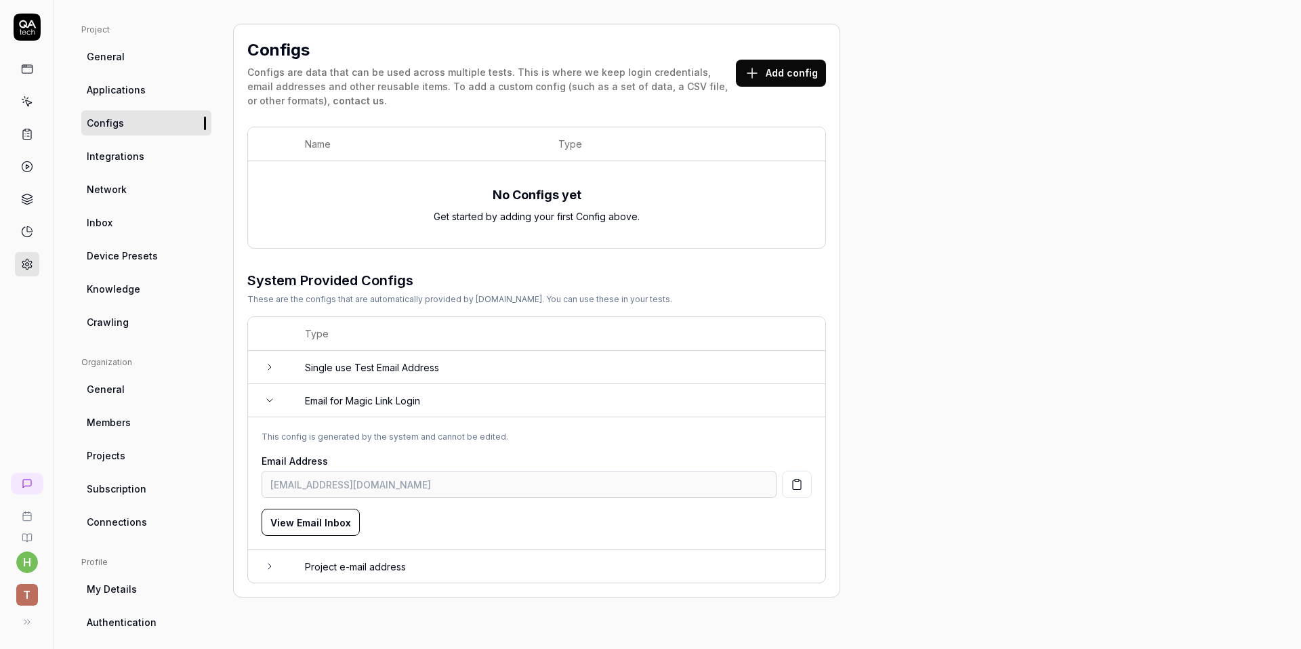
click at [442, 362] on td "Single use Test Email Address" at bounding box center [558, 367] width 534 height 33
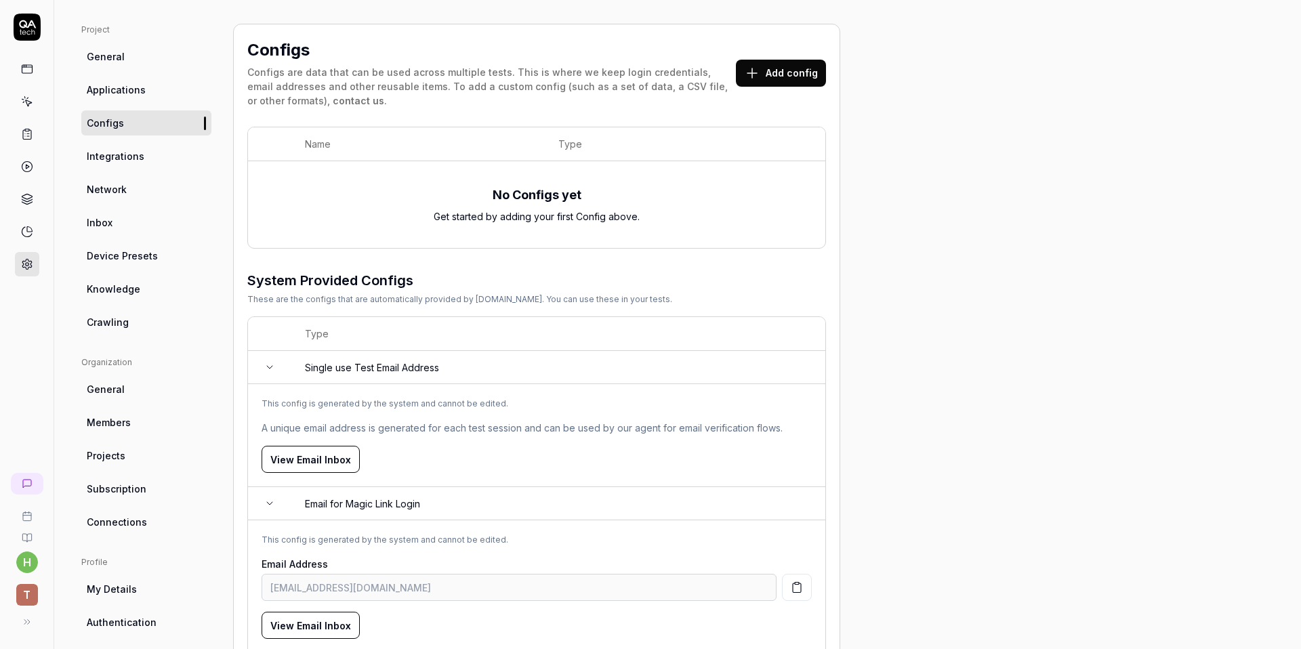
scroll to position [162, 0]
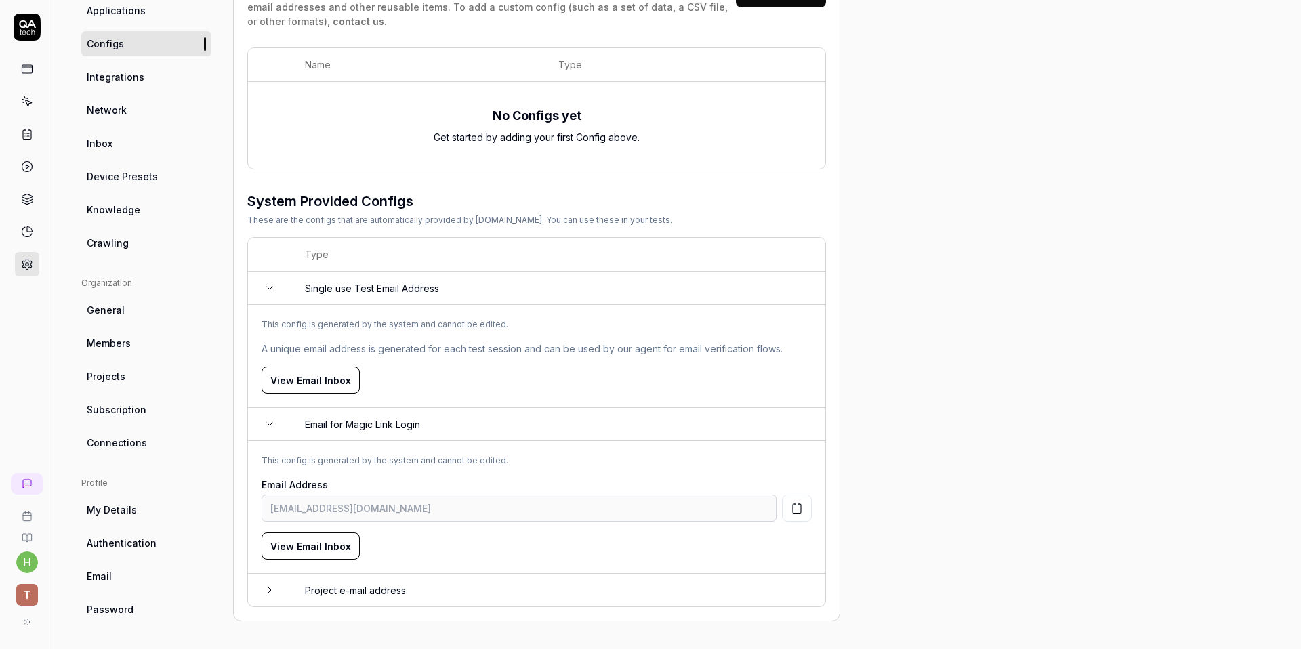
click at [405, 593] on td "Project e-mail address" at bounding box center [558, 590] width 534 height 33
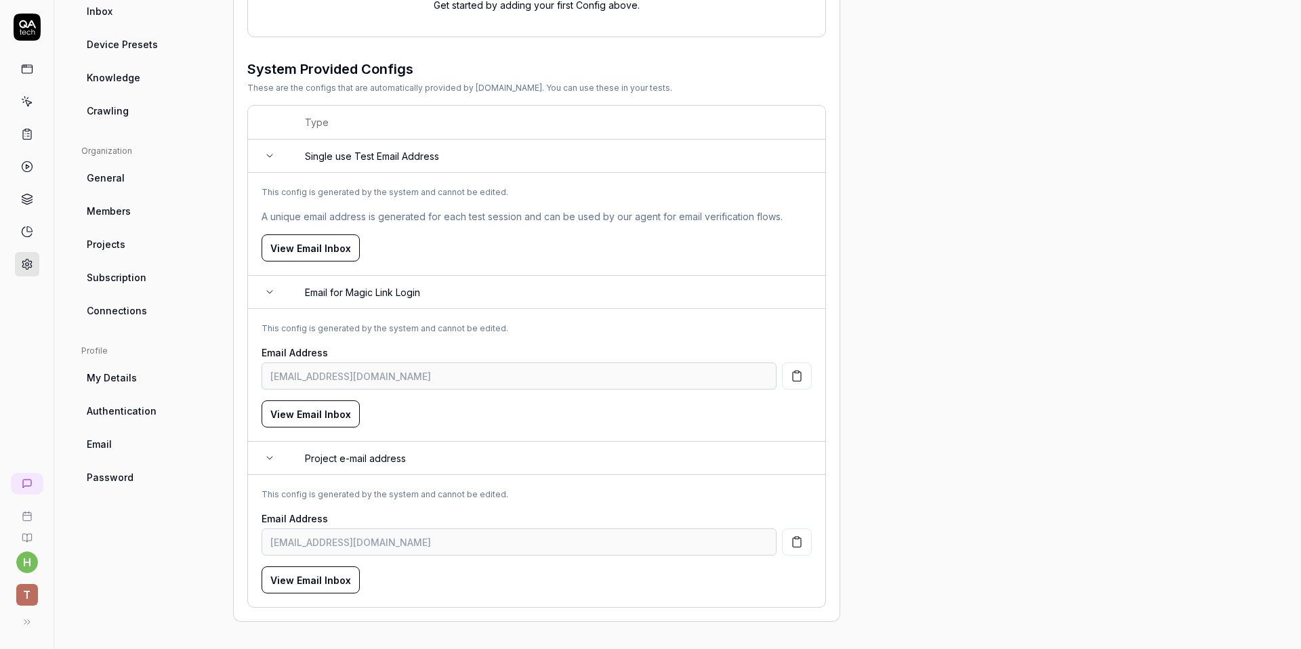
scroll to position [225, 0]
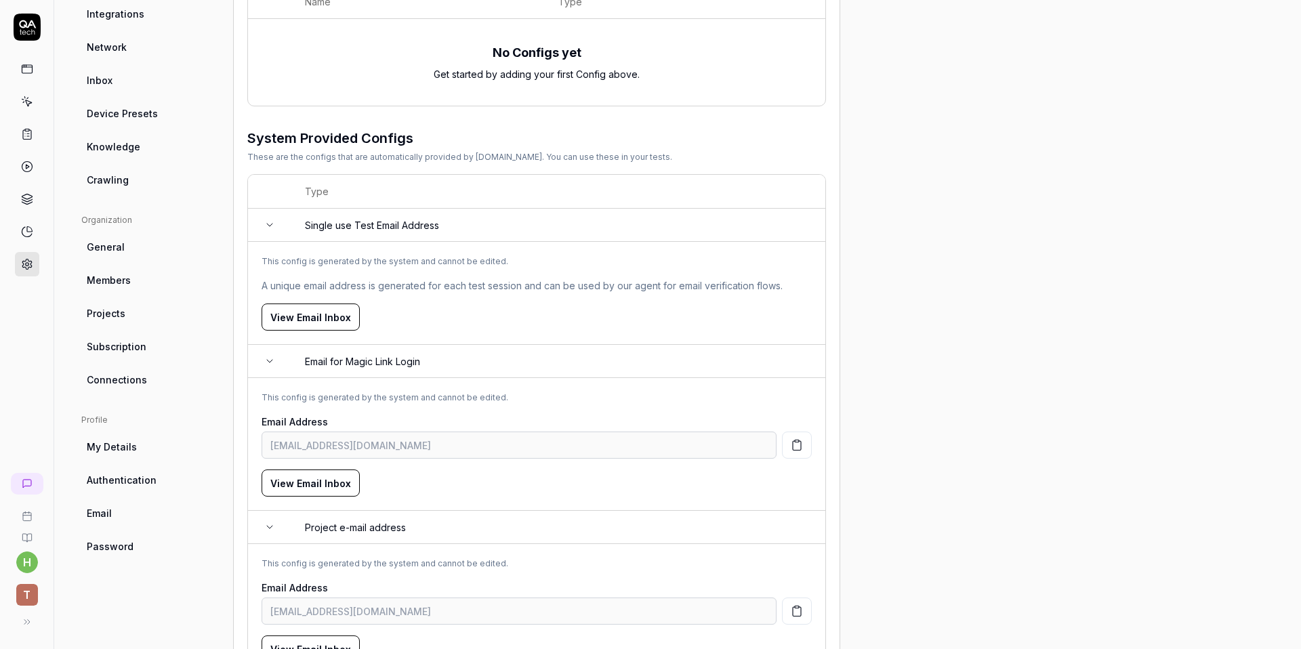
click at [333, 321] on button "View Email Inbox" at bounding box center [310, 316] width 98 height 27
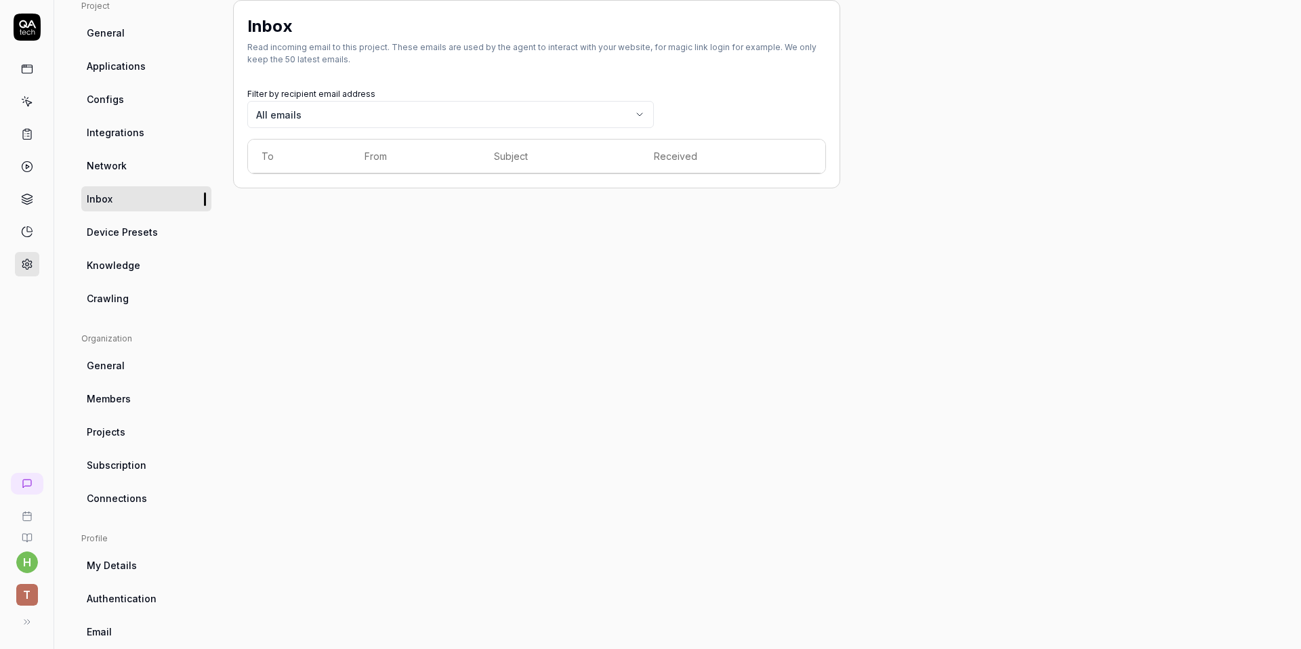
click at [388, 107] on body "h T Home / Settings You have 497 / 500 test executions left Upgrade Now Home / …" at bounding box center [650, 324] width 1301 height 649
click at [180, 268] on link "Knowledge" at bounding box center [146, 265] width 130 height 25
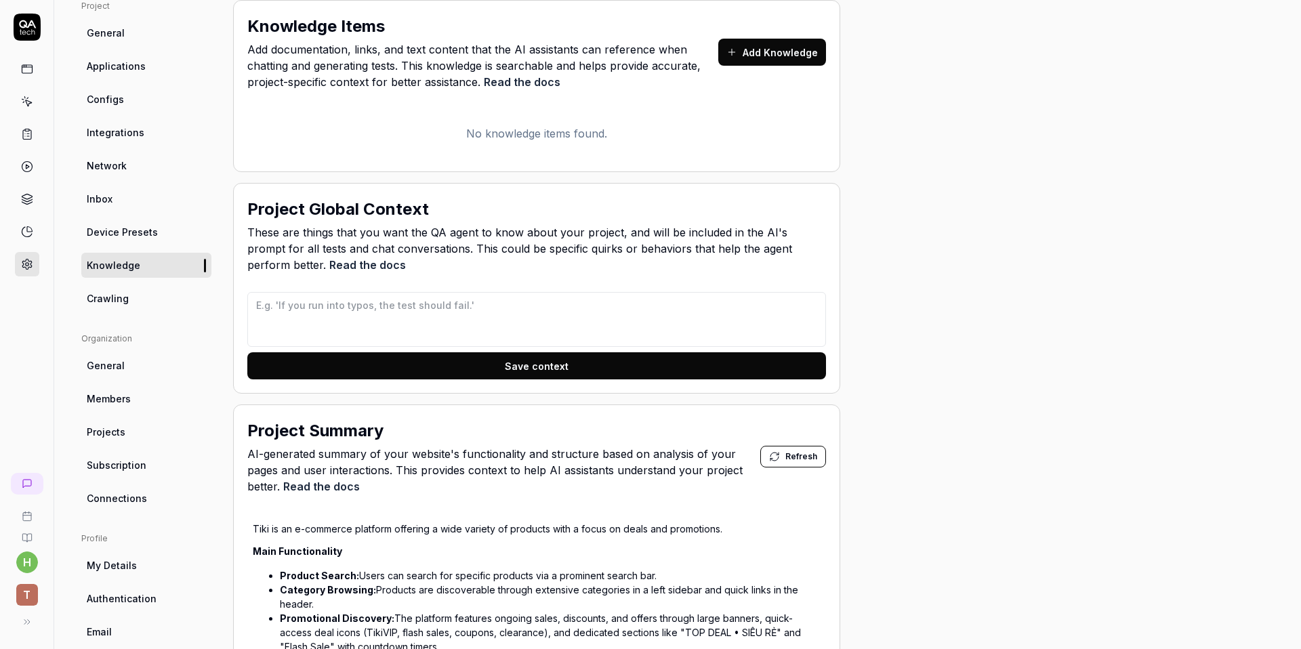
click at [21, 70] on icon at bounding box center [27, 69] width 12 height 12
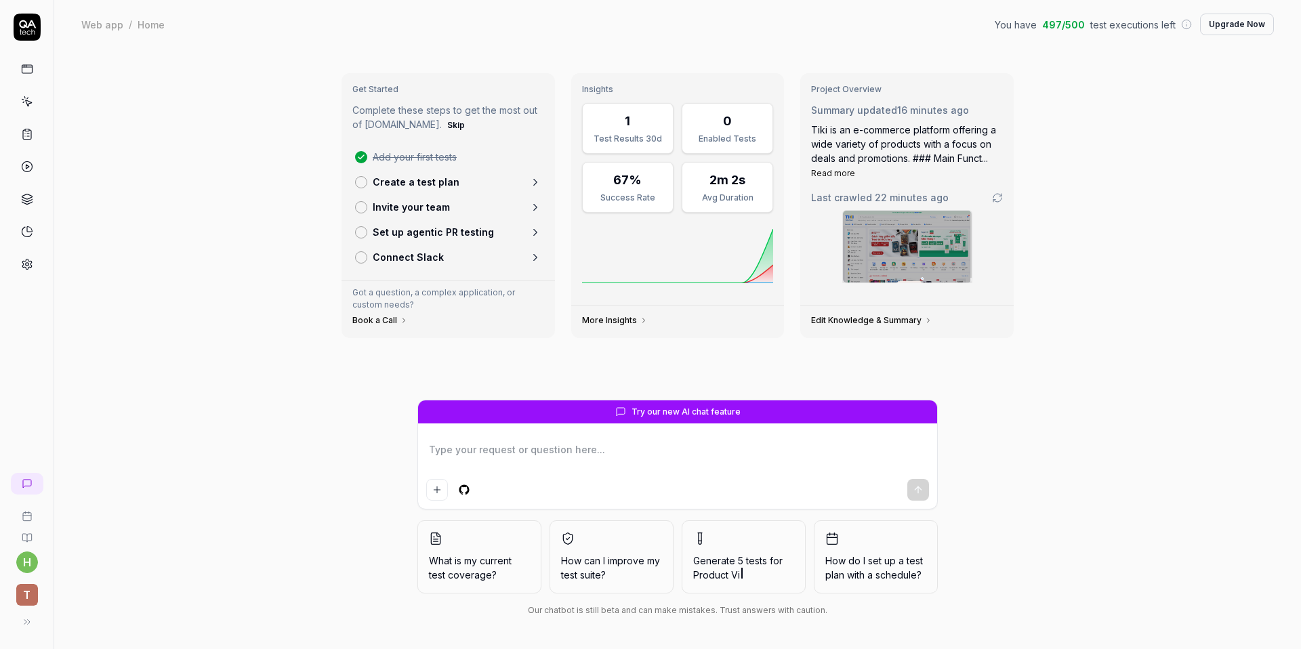
click at [33, 631] on button at bounding box center [27, 621] width 27 height 27
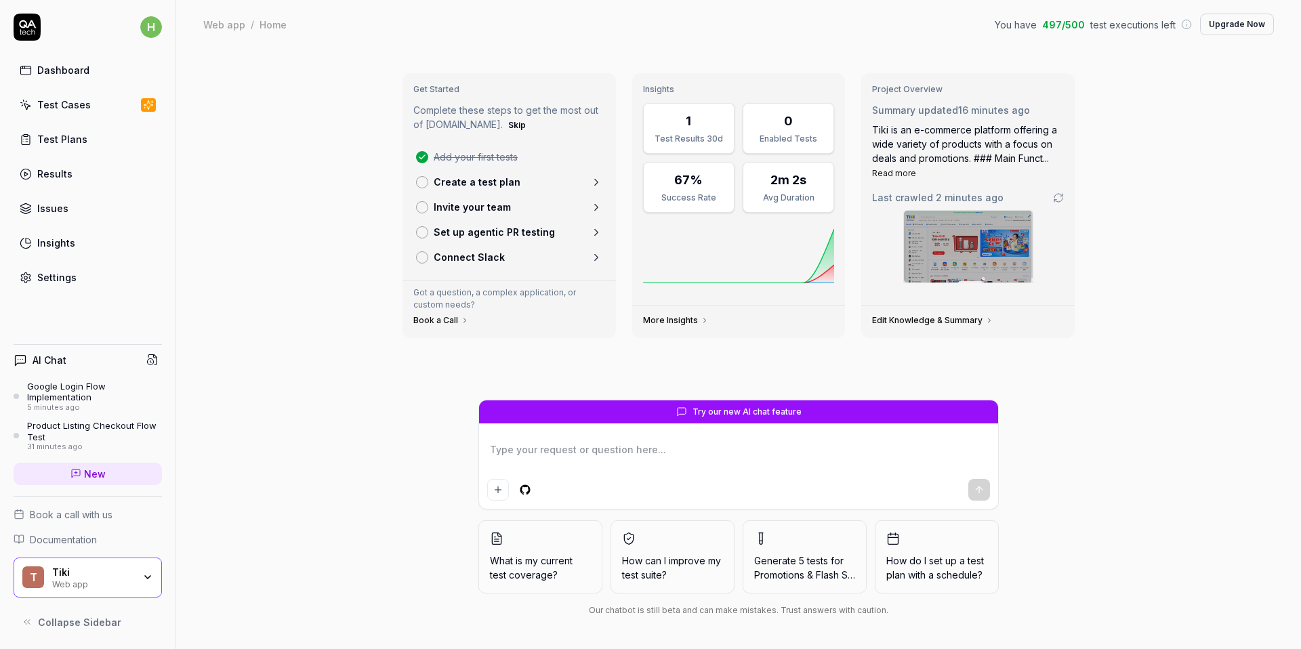
click at [76, 61] on link "Dashboard" at bounding box center [88, 70] width 148 height 26
click at [825, 255] on icon at bounding box center [739, 256] width 192 height 54
click at [837, 458] on textarea at bounding box center [738, 457] width 503 height 34
click at [98, 471] on span "New" at bounding box center [95, 474] width 22 height 14
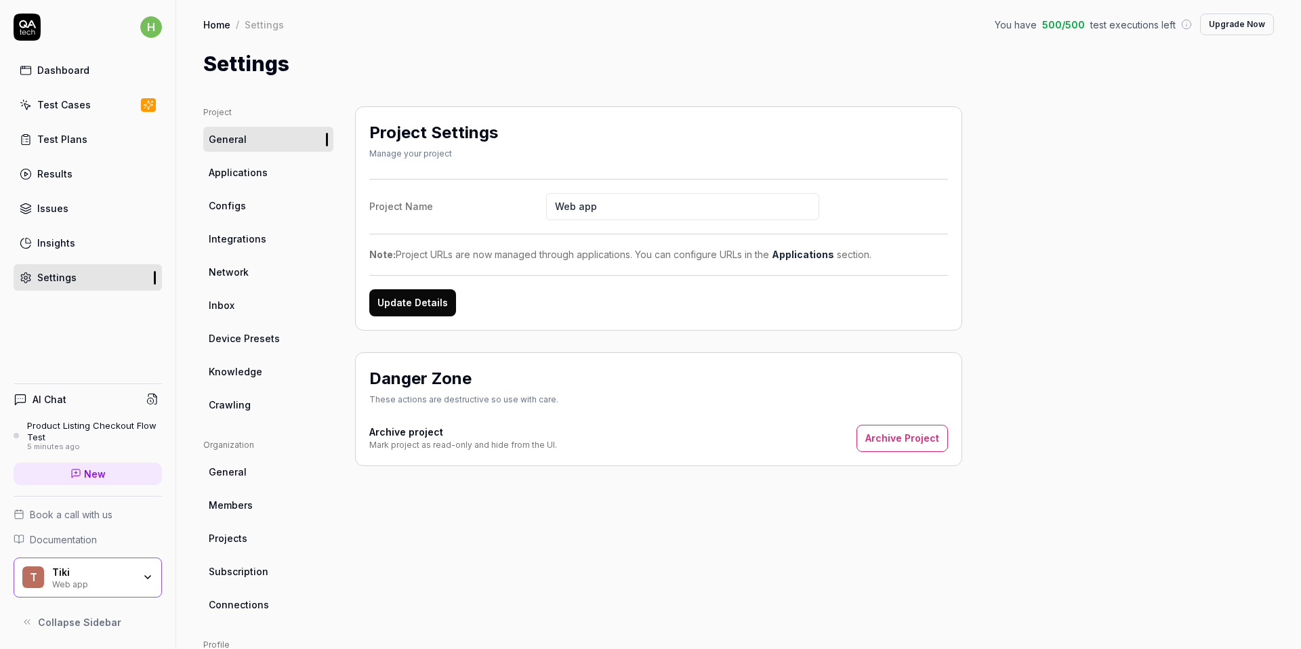
click at [255, 405] on link "Crawling" at bounding box center [268, 404] width 130 height 25
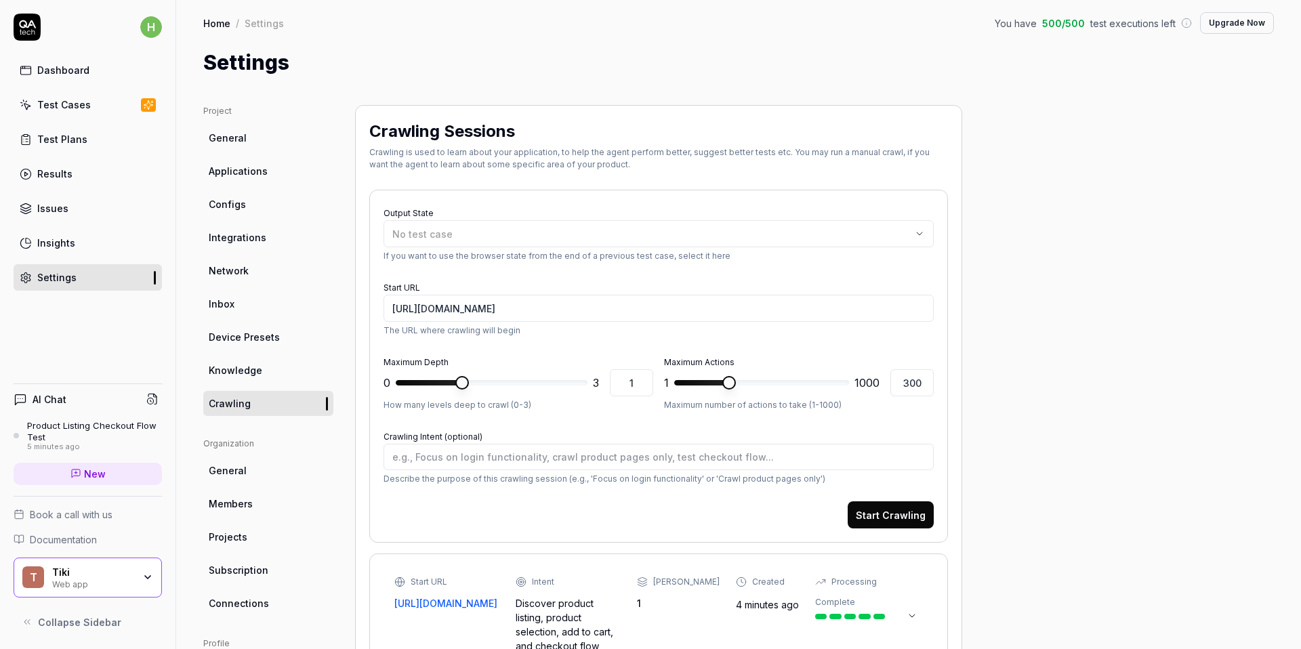
scroll to position [162, 0]
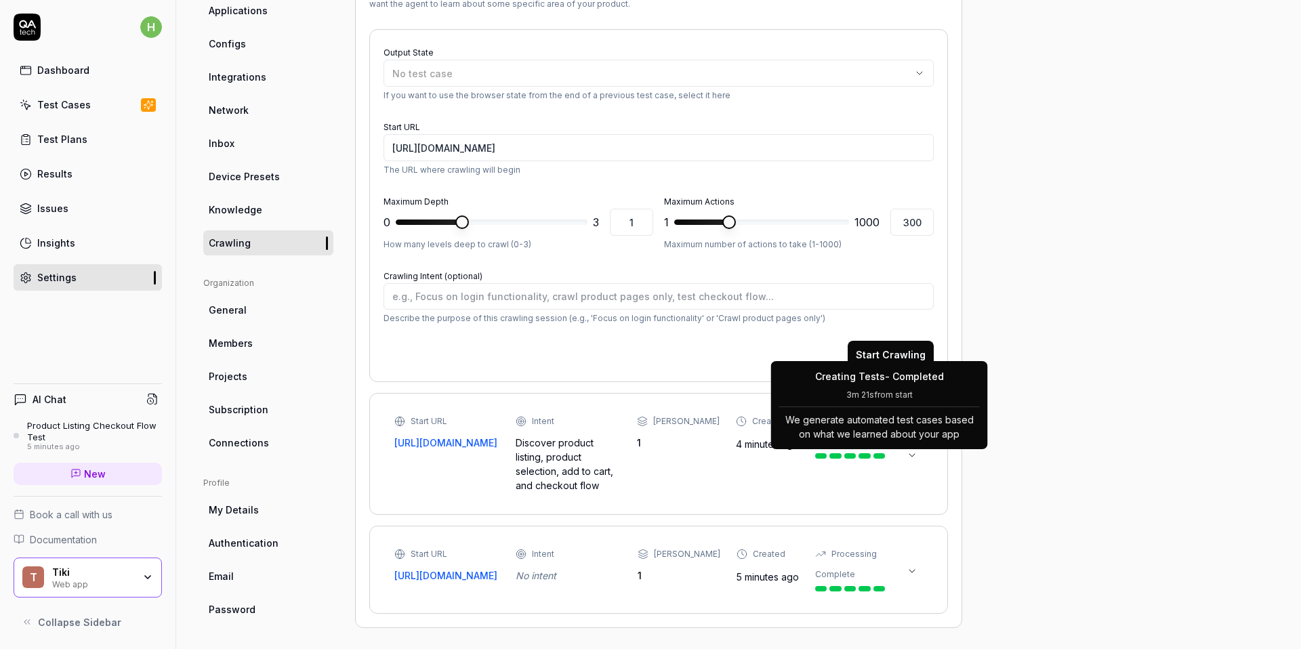
click at [915, 452] on icon at bounding box center [911, 455] width 11 height 11
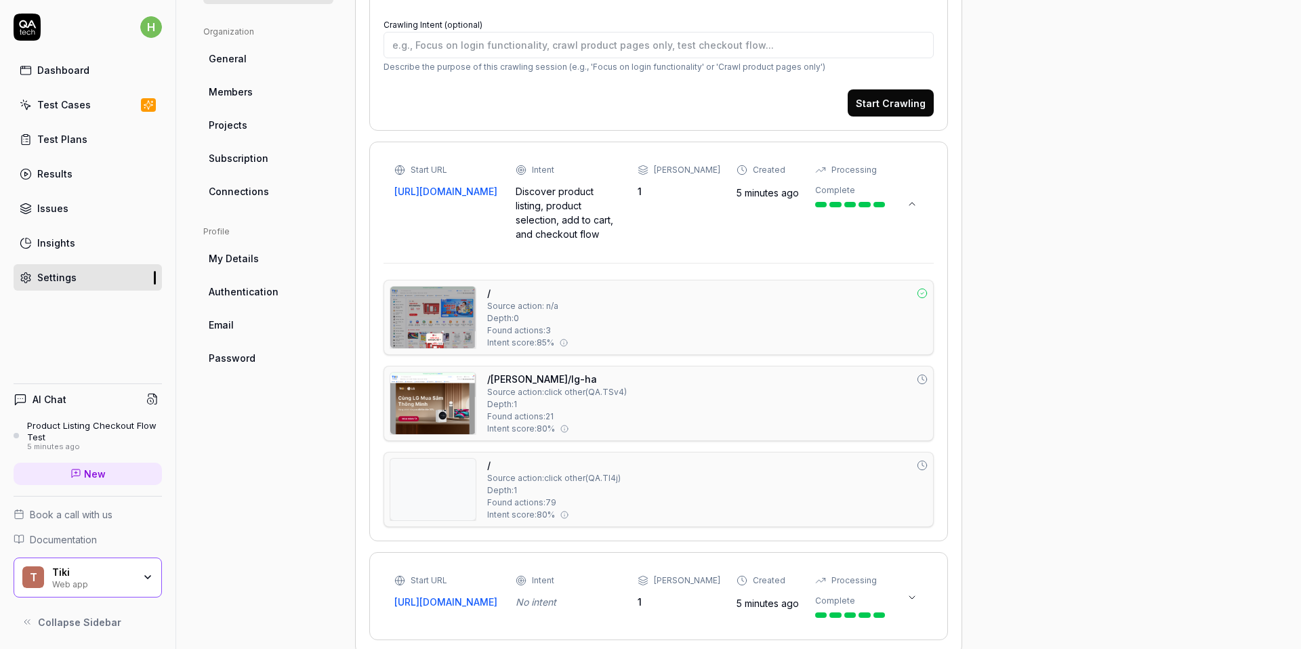
scroll to position [429, 0]
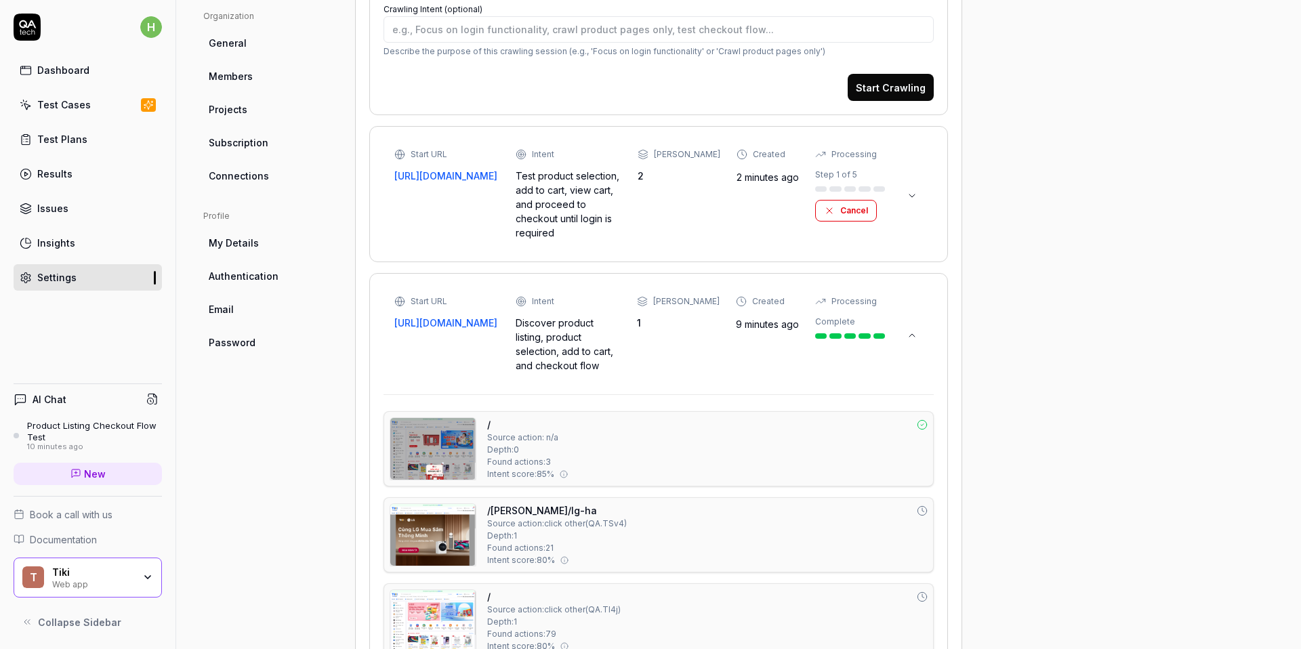
type textarea "*"
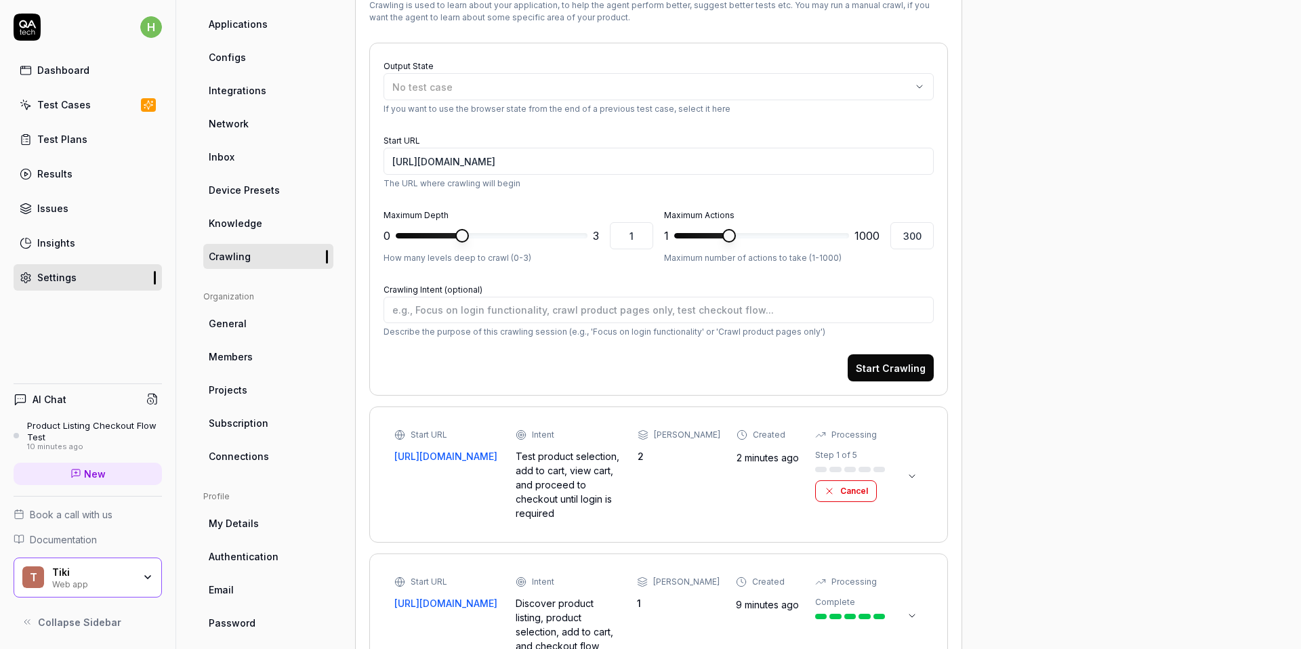
scroll to position [149, 0]
click at [597, 89] on div "No test case" at bounding box center [651, 86] width 519 height 14
click at [605, 56] on div "Output State No test case If you want to use the browser state from the end of …" at bounding box center [658, 85] width 550 height 58
click at [904, 465] on button at bounding box center [912, 476] width 22 height 22
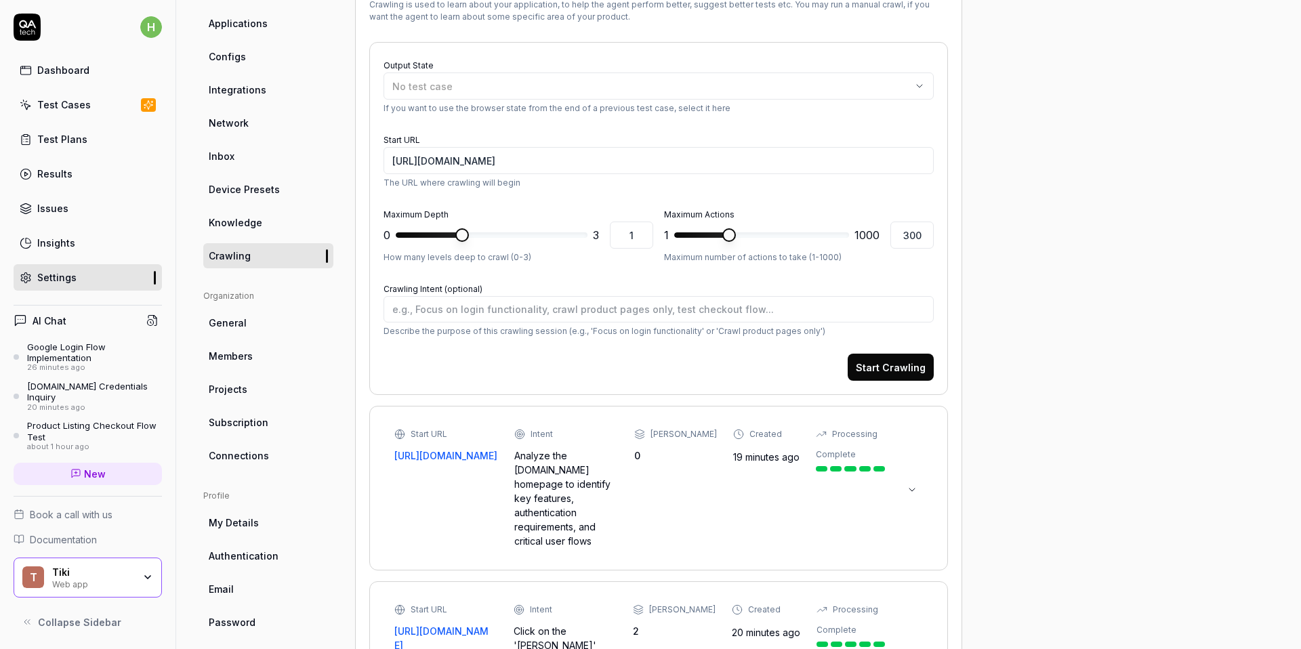
type textarea "*"
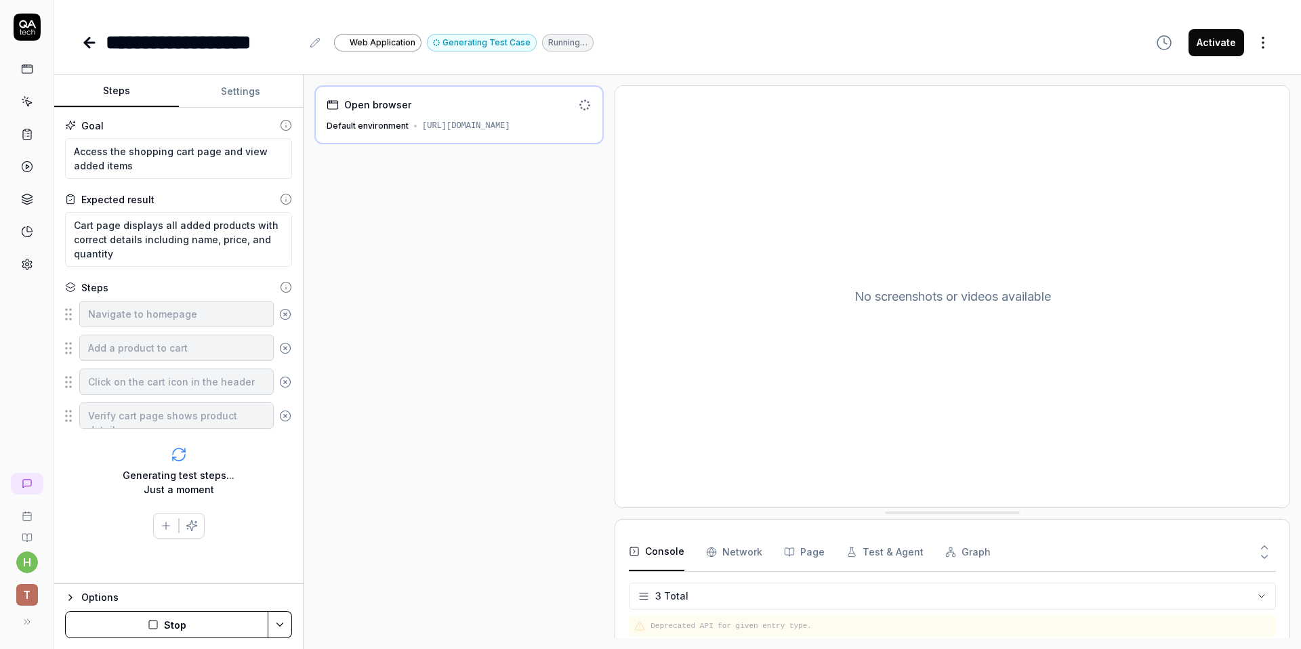
click at [725, 551] on Requests "Network" at bounding box center [734, 552] width 56 height 38
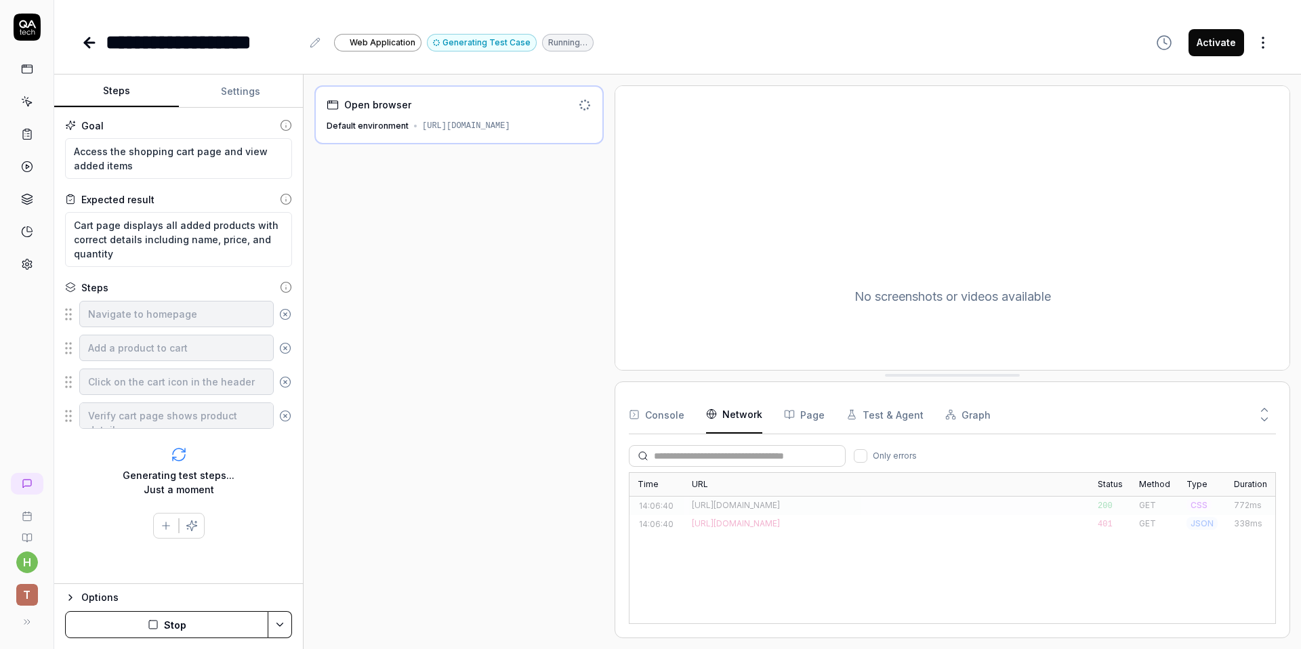
drag, startPoint x: 751, startPoint y: 512, endPoint x: 831, endPoint y: 375, distance: 158.8
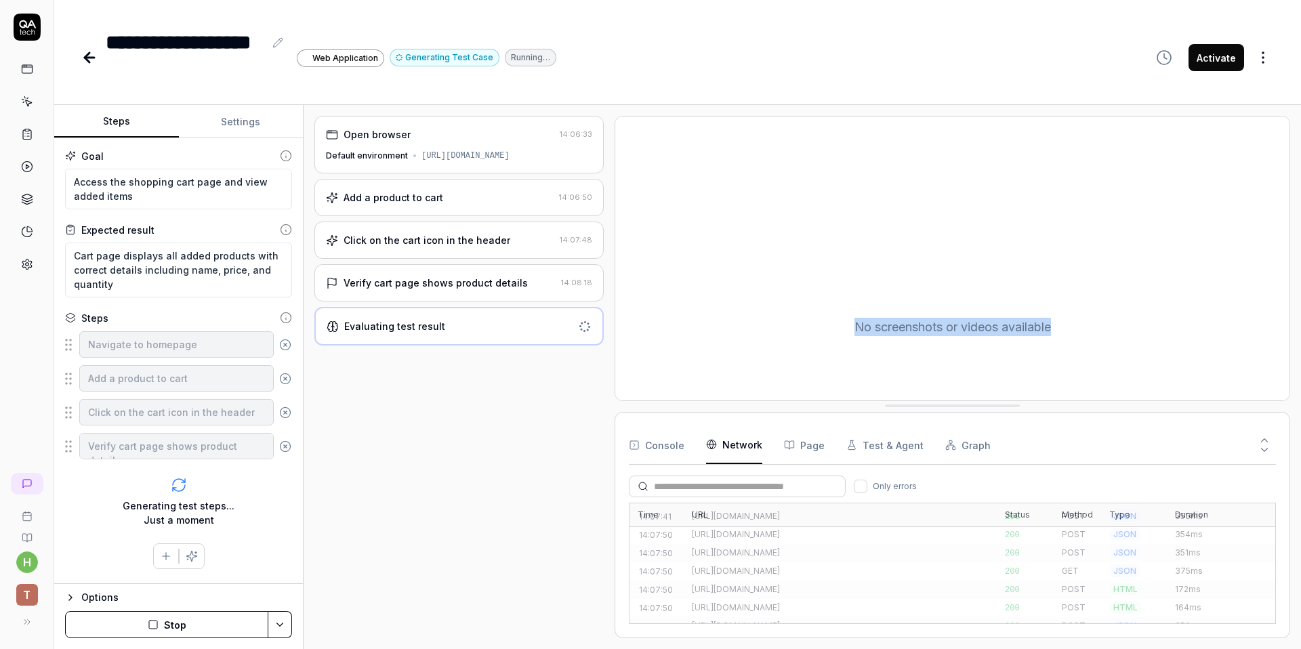
scroll to position [2885, 0]
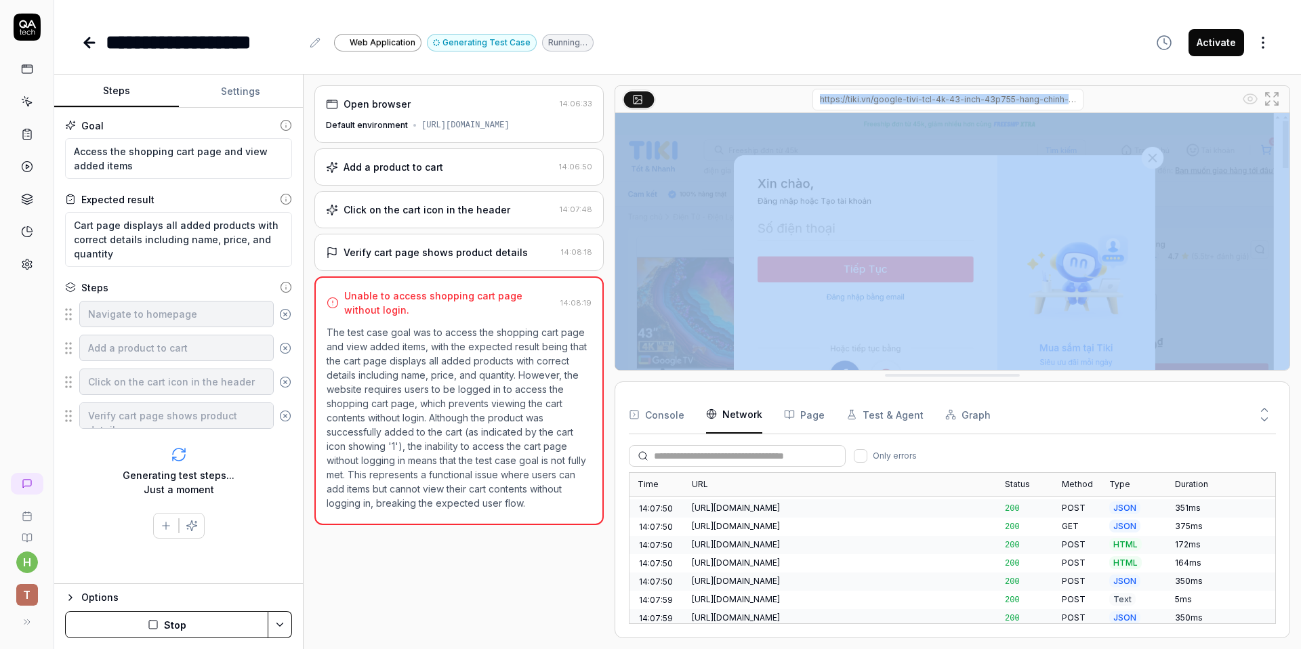
click at [813, 101] on input "/google-tivi-tcl-4k-43-inch-43p755-hang-[PERSON_NAME]-hang-p277971781.html?spid…" at bounding box center [947, 100] width 271 height 22
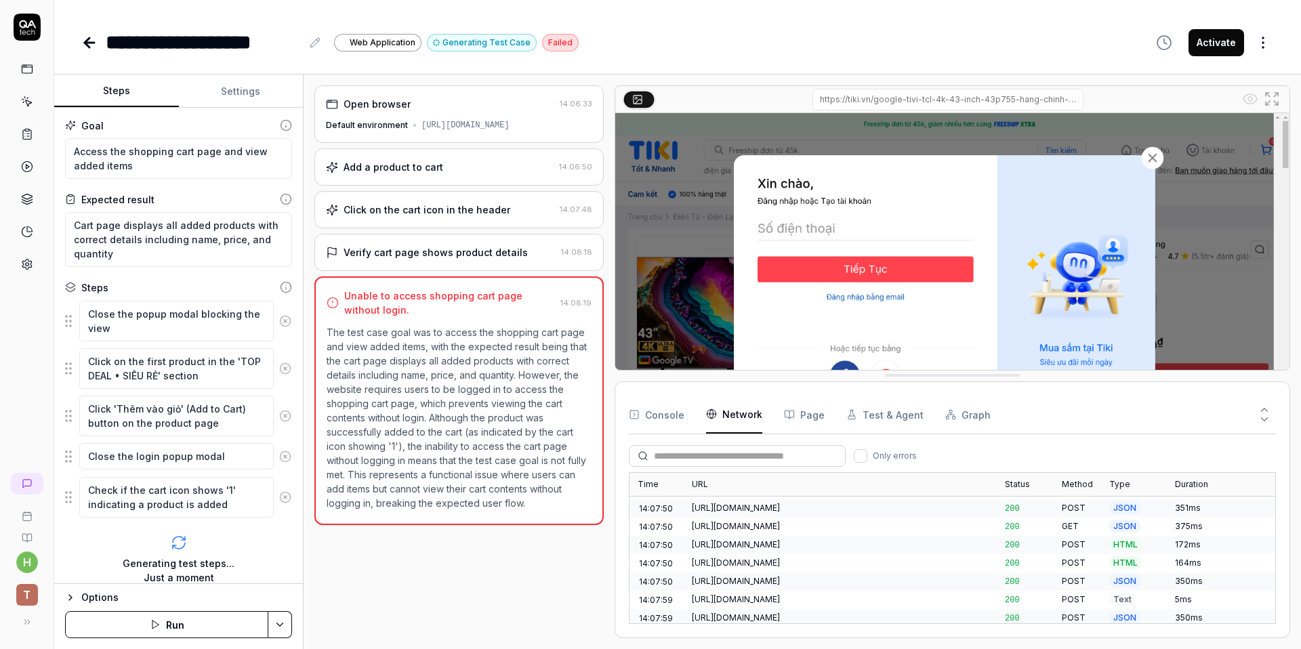
click at [777, 92] on div "/google-tivi-tcl-4k-43-inch-43p755-hang-[PERSON_NAME]-hang-p277971781.html?spid…" at bounding box center [947, 100] width 583 height 22
click at [903, 106] on input "/google-tivi-tcl-4k-43-inch-43p755-hang-[PERSON_NAME]-hang-p277971781.html?spid…" at bounding box center [947, 100] width 271 height 22
click at [1182, 108] on div "/google-tivi-tcl-4k-43-inch-43p755-hang-[PERSON_NAME]-hang-p277971781.html?spid…" at bounding box center [947, 100] width 583 height 22
click at [644, 96] on button at bounding box center [639, 99] width 30 height 16
click at [642, 98] on rect at bounding box center [637, 99] width 8 height 8
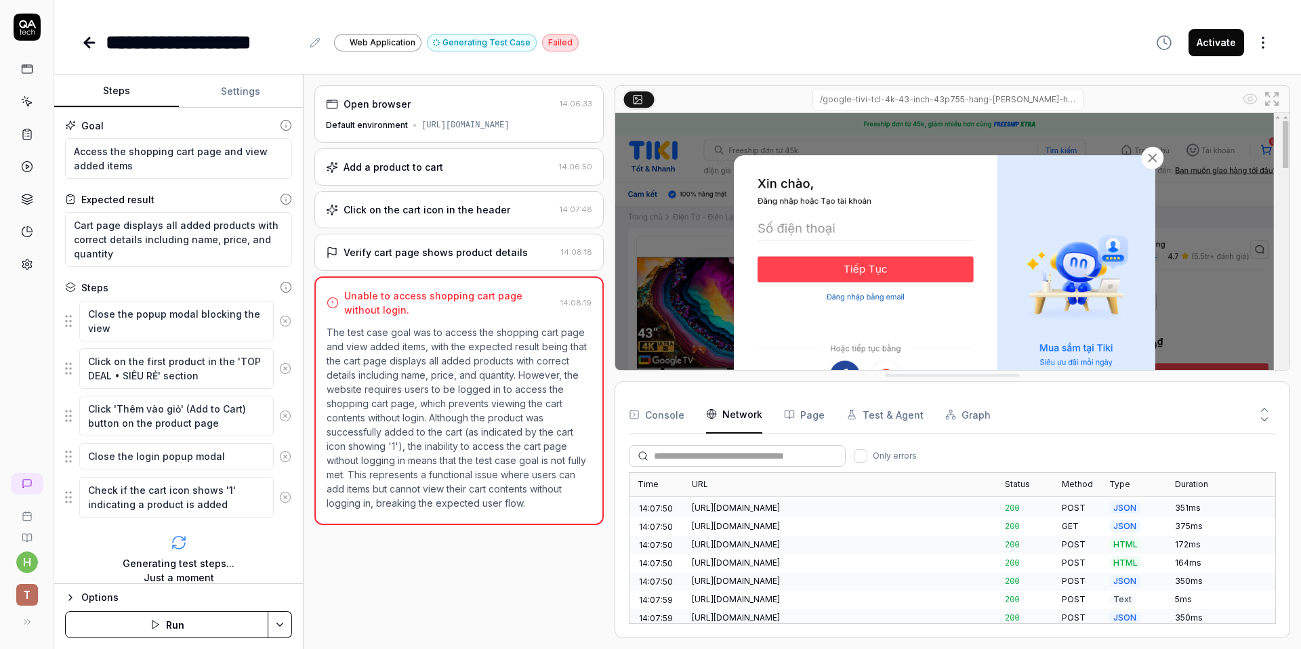
click at [815, 224] on img at bounding box center [952, 323] width 674 height 421
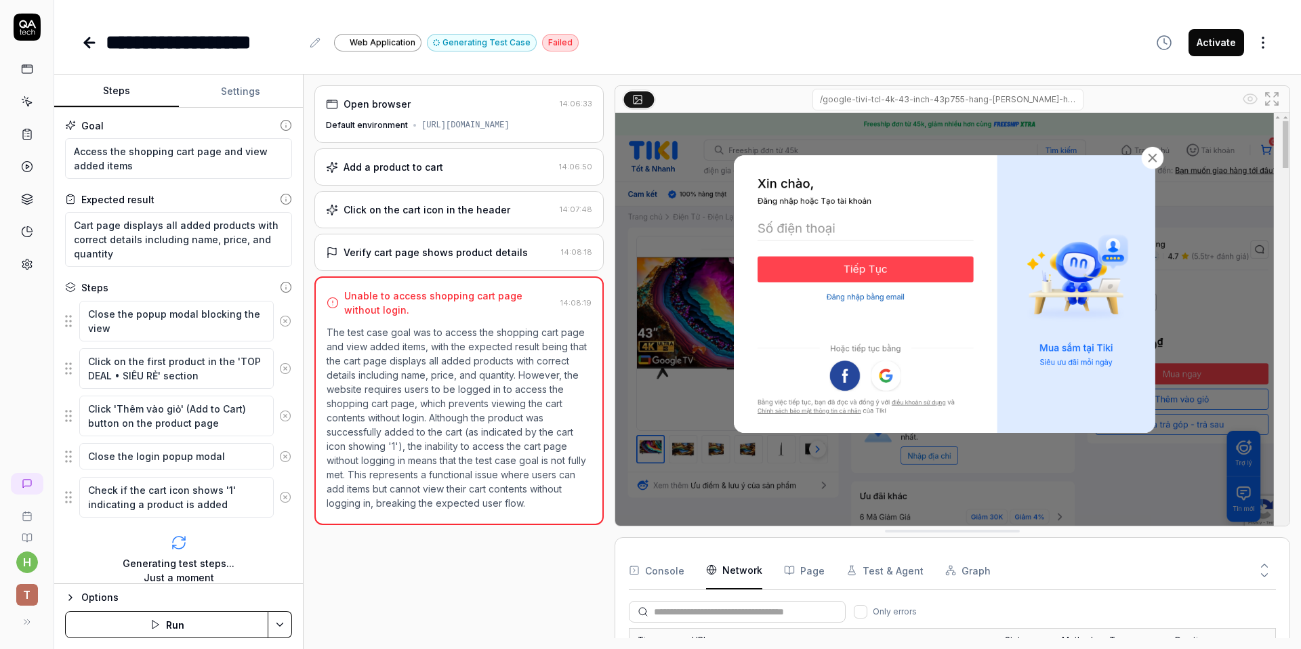
scroll to position [2898, 0]
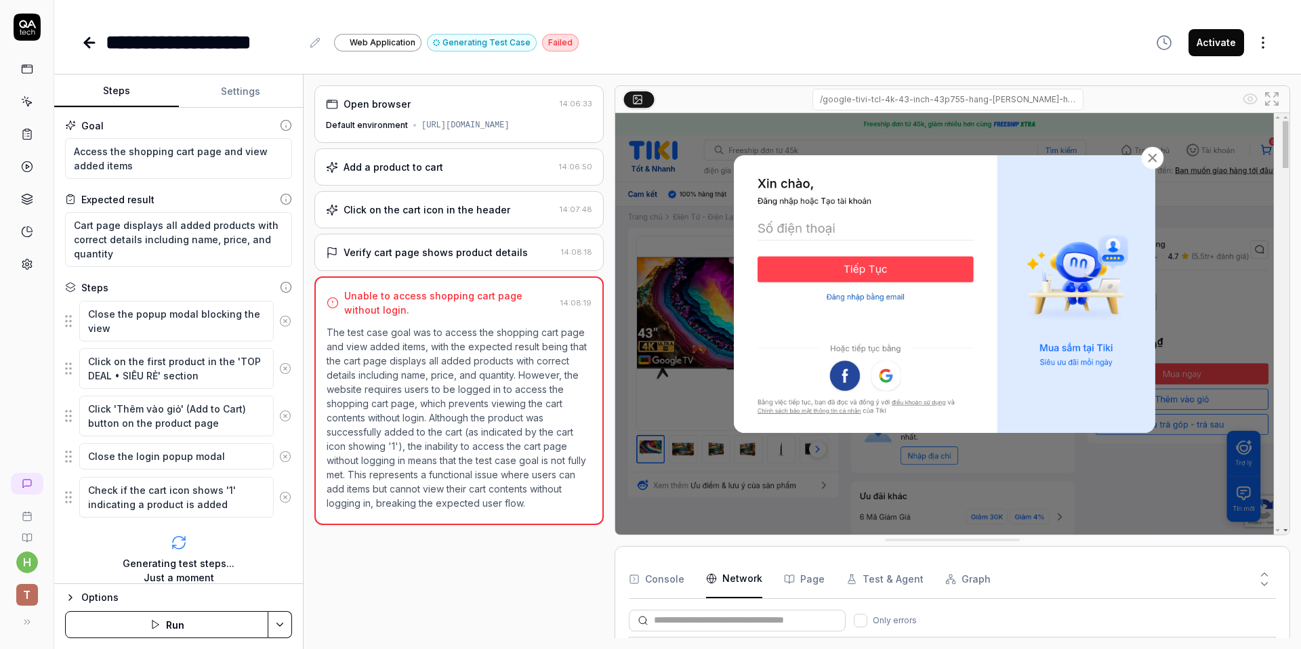
drag, startPoint x: 908, startPoint y: 374, endPoint x: 869, endPoint y: 558, distance: 188.4
click at [637, 100] on icon at bounding box center [638, 101] width 7 height 5
click at [681, 101] on div "/google-tivi-tcl-4k-43-inch-43p755-hang-[PERSON_NAME]-hang-p277971781.html?spid…" at bounding box center [947, 100] width 583 height 22
click at [643, 101] on button at bounding box center [639, 99] width 30 height 16
click at [643, 101] on icon at bounding box center [637, 98] width 11 height 11
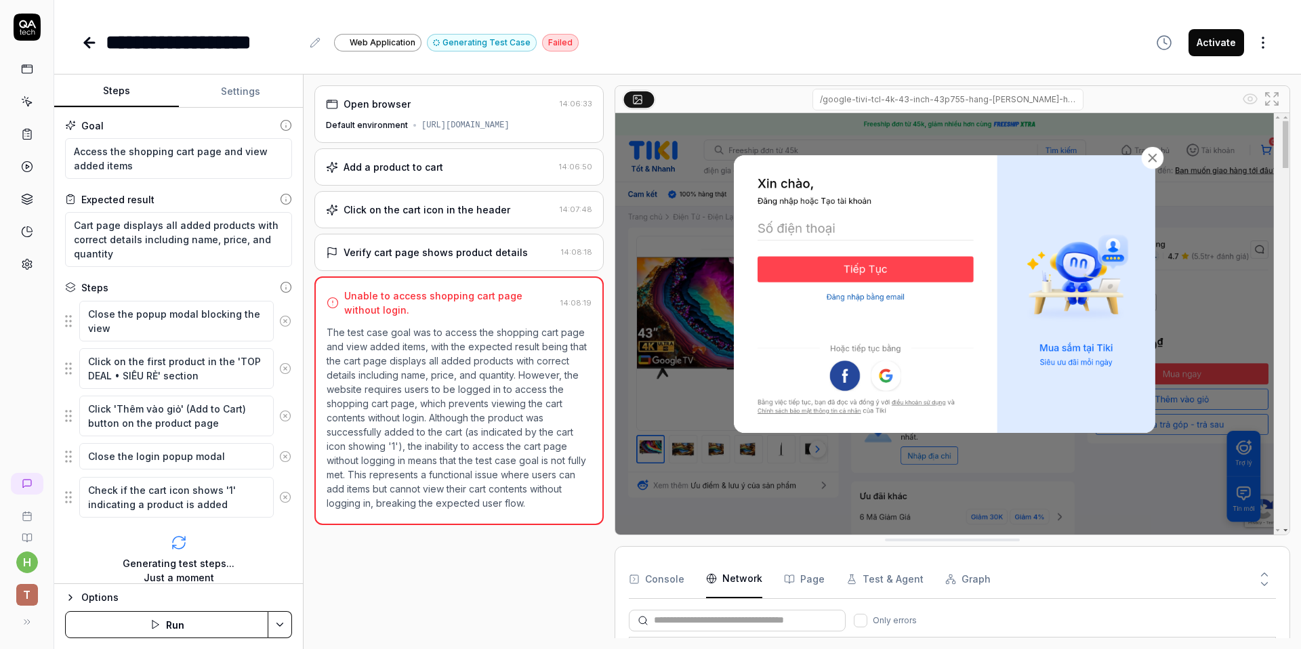
click at [778, 225] on img at bounding box center [952, 323] width 674 height 421
click at [396, 345] on p "The test case goal was to access the shopping cart page and view added items, w…" at bounding box center [459, 417] width 265 height 185
click at [646, 101] on button at bounding box center [639, 99] width 30 height 16
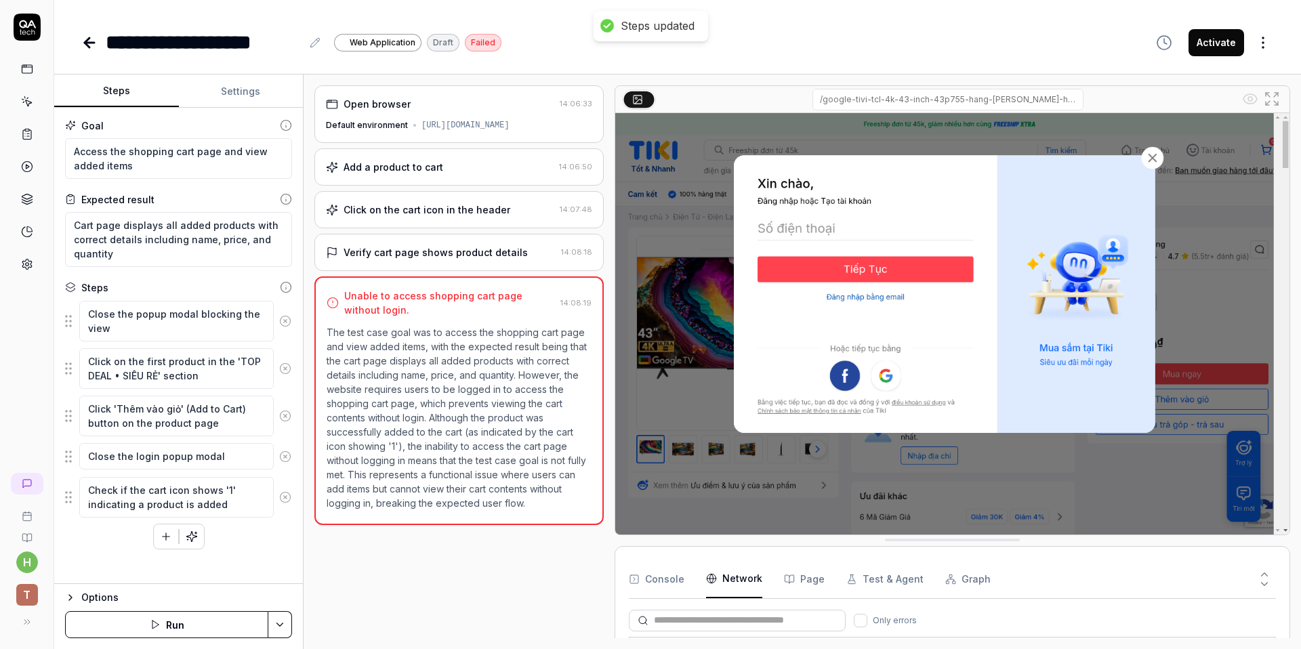
click at [643, 97] on button at bounding box center [639, 99] width 30 height 16
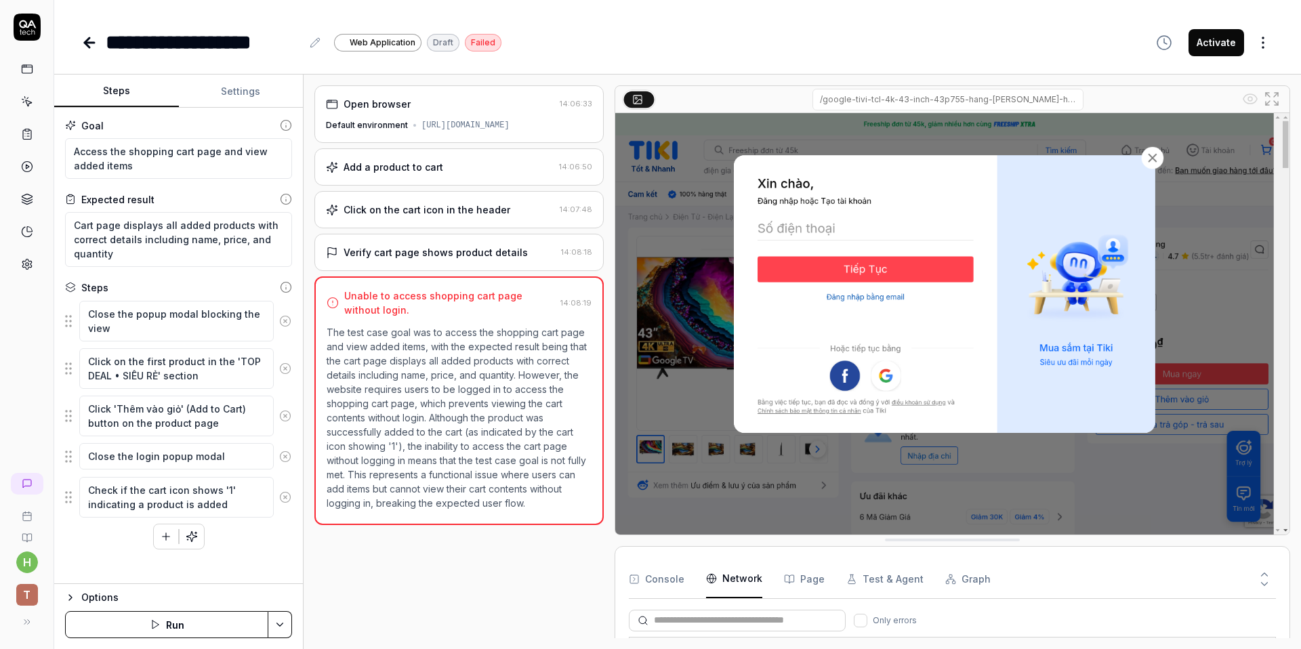
click at [422, 306] on div "Unable to access shopping cart page without login." at bounding box center [449, 303] width 211 height 28
click at [381, 126] on div "Default environment" at bounding box center [367, 125] width 82 height 12
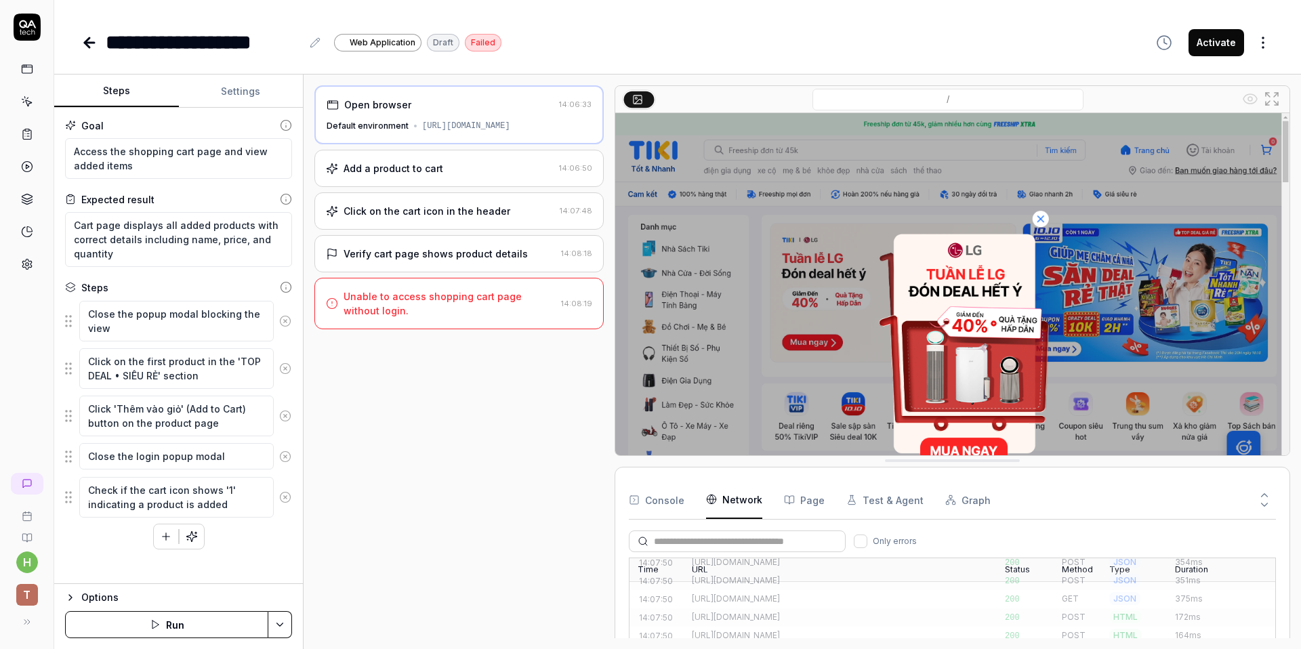
drag, startPoint x: 761, startPoint y: 543, endPoint x: 757, endPoint y: 461, distance: 82.1
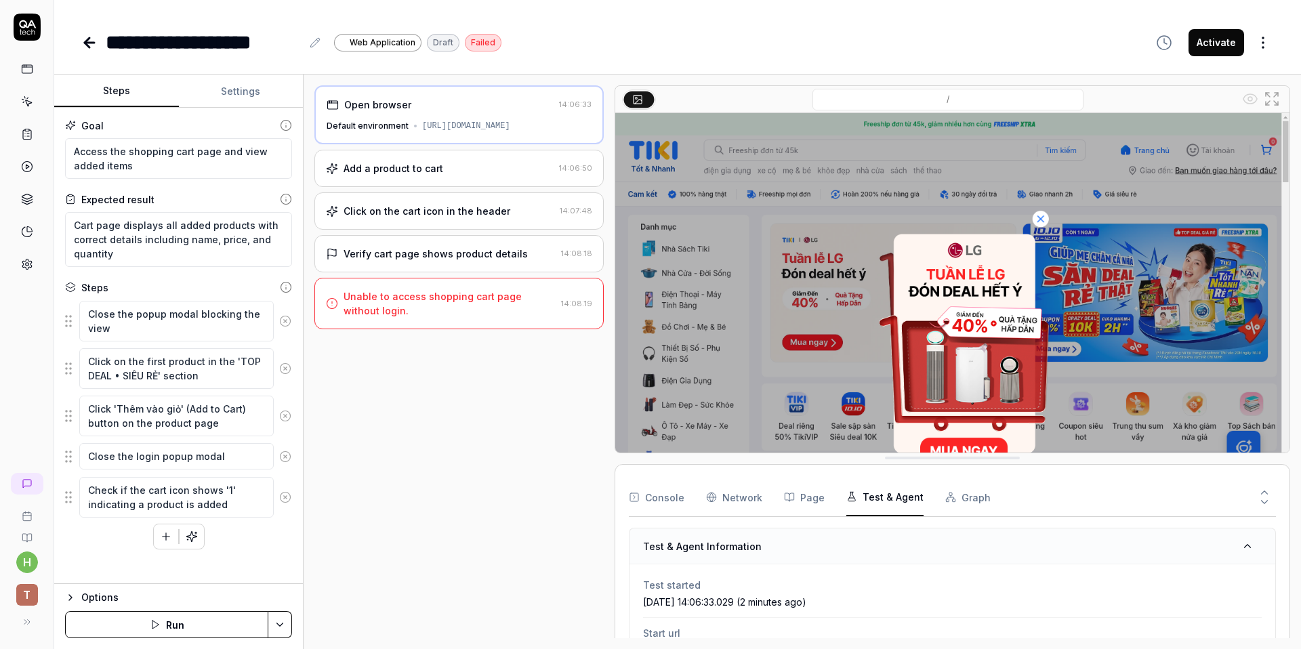
click at [866, 503] on button "Test & Agent" at bounding box center [884, 497] width 77 height 38
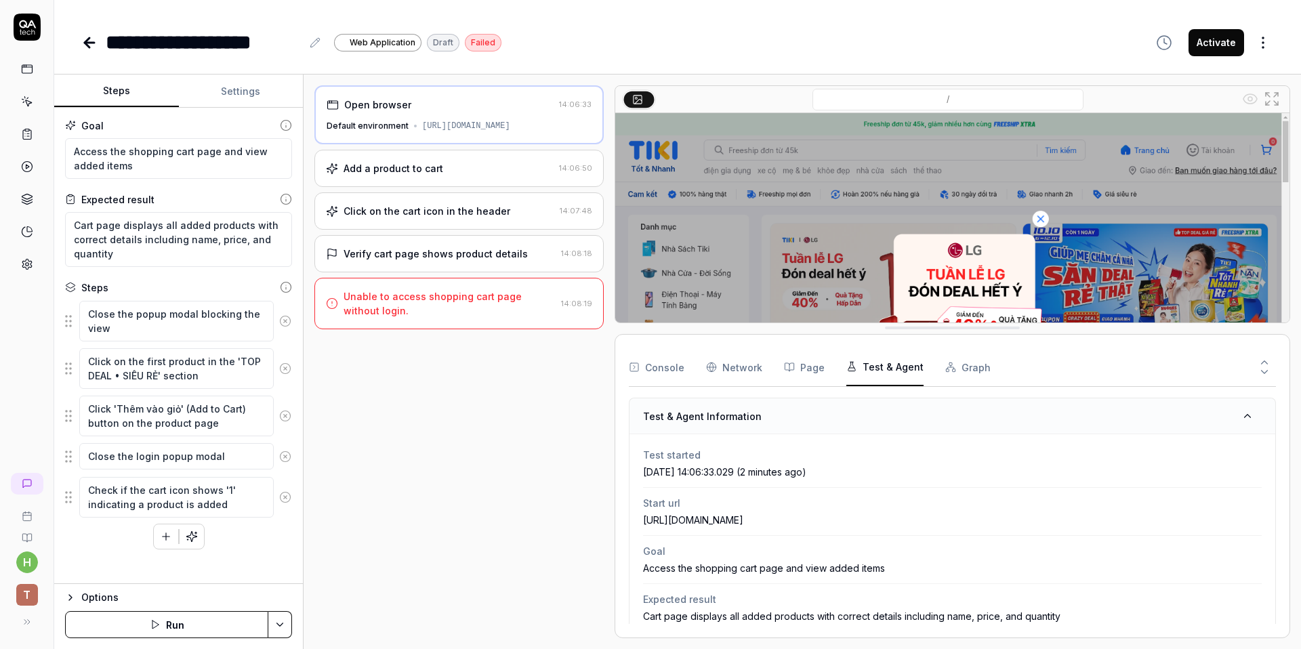
drag, startPoint x: 853, startPoint y: 461, endPoint x: 900, endPoint y: 331, distance: 138.4
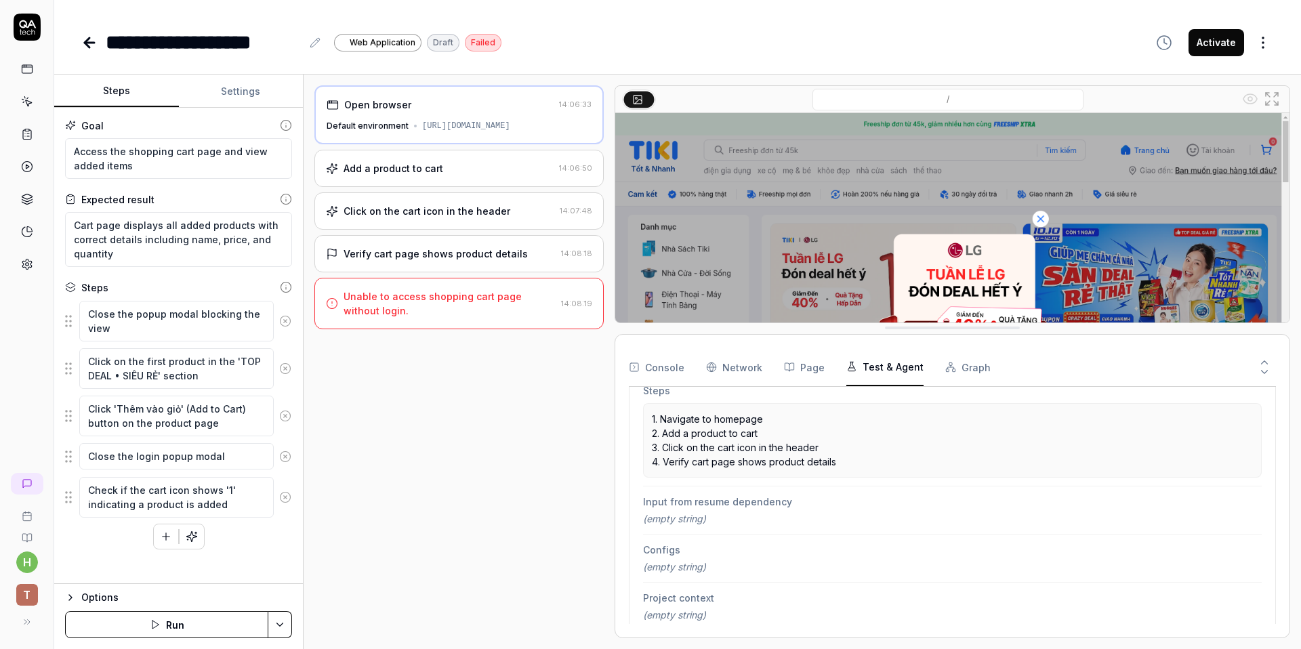
scroll to position [269, 0]
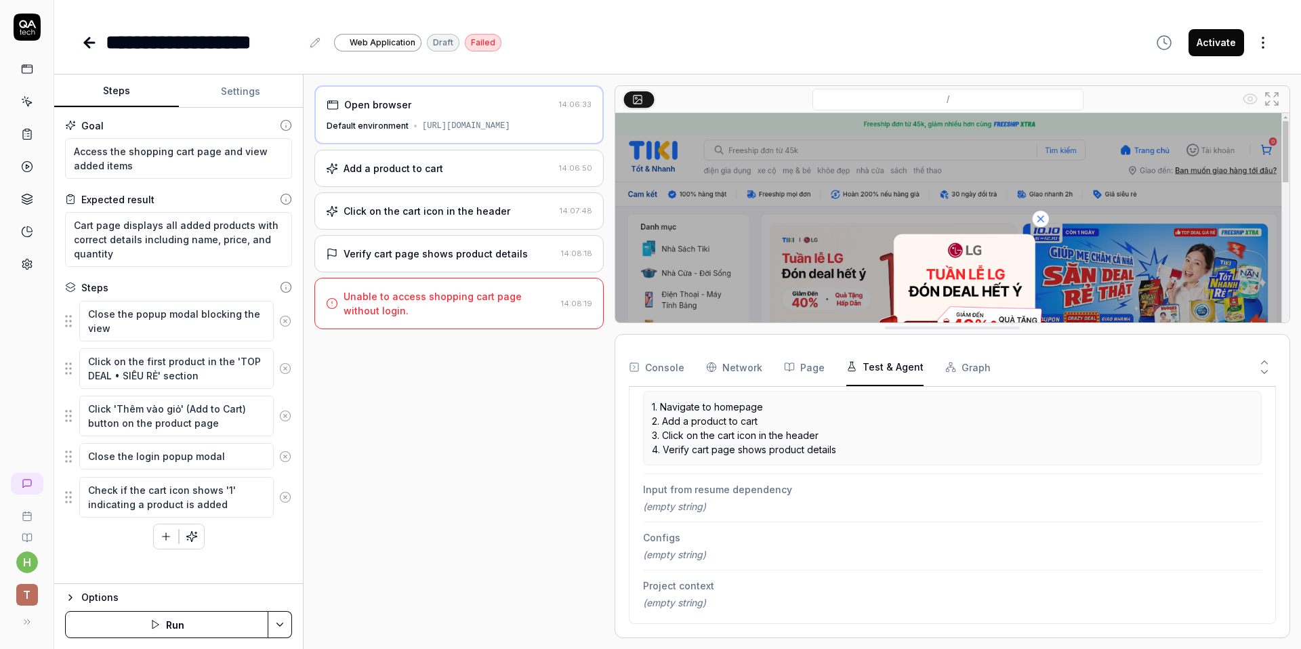
click at [988, 369] on div "Console Network Page Test & Agent Graph" at bounding box center [952, 367] width 647 height 39
click at [975, 369] on button "Graph" at bounding box center [967, 367] width 45 height 38
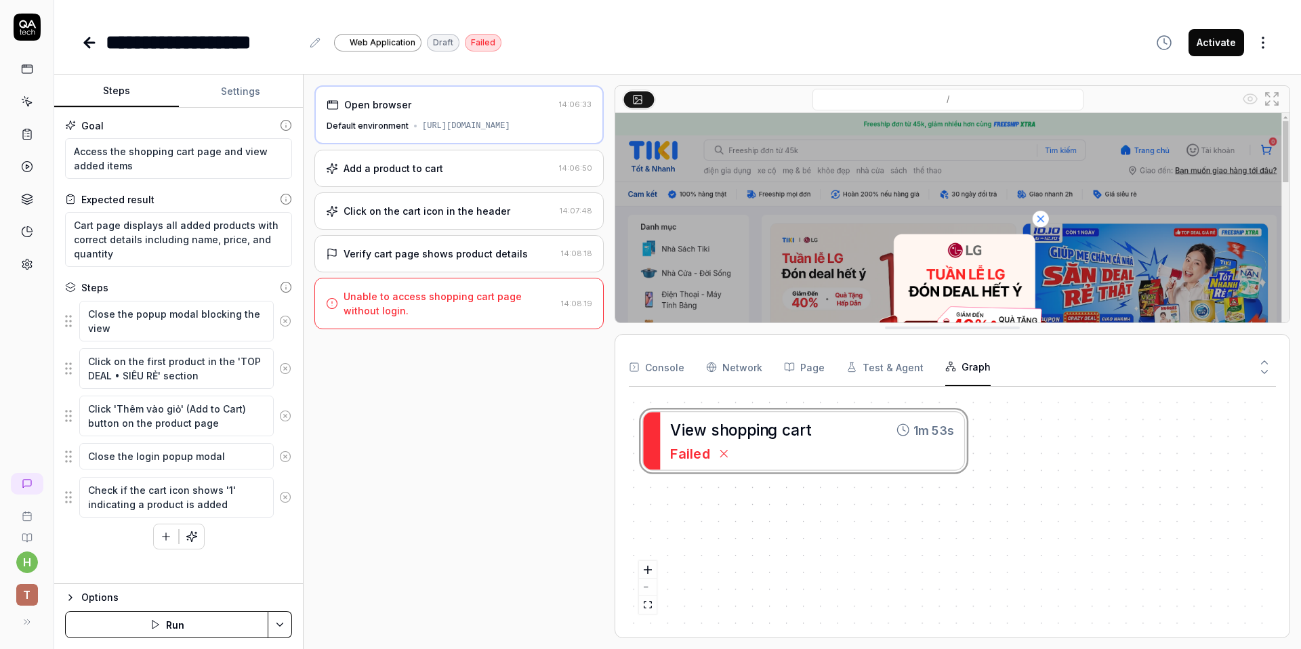
click at [226, 89] on button "Settings" at bounding box center [241, 91] width 125 height 33
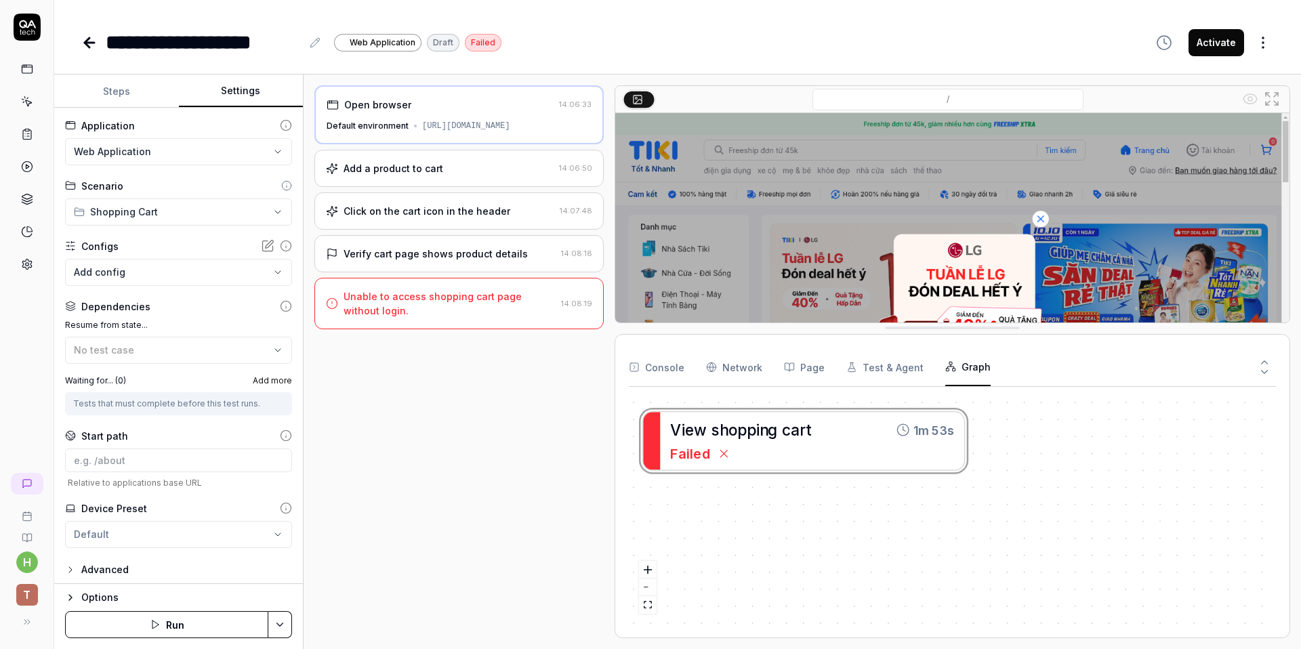
click at [146, 87] on button "Steps" at bounding box center [116, 91] width 125 height 33
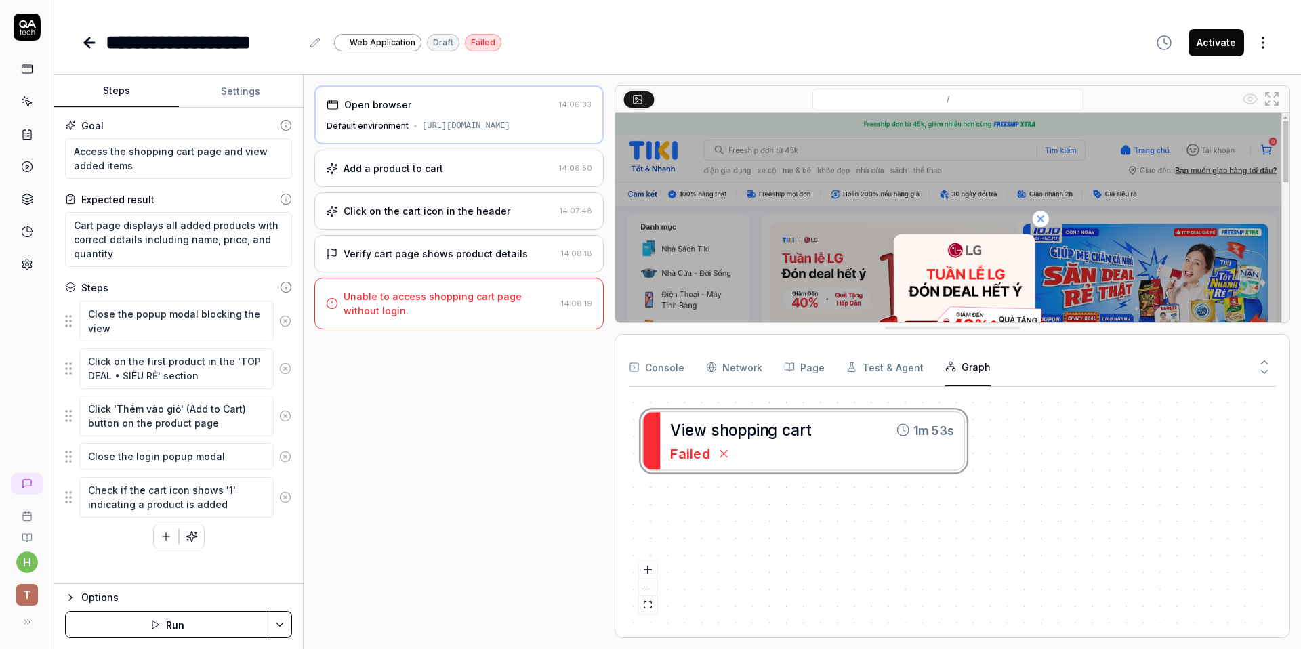
click at [88, 594] on div "Options" at bounding box center [186, 597] width 211 height 16
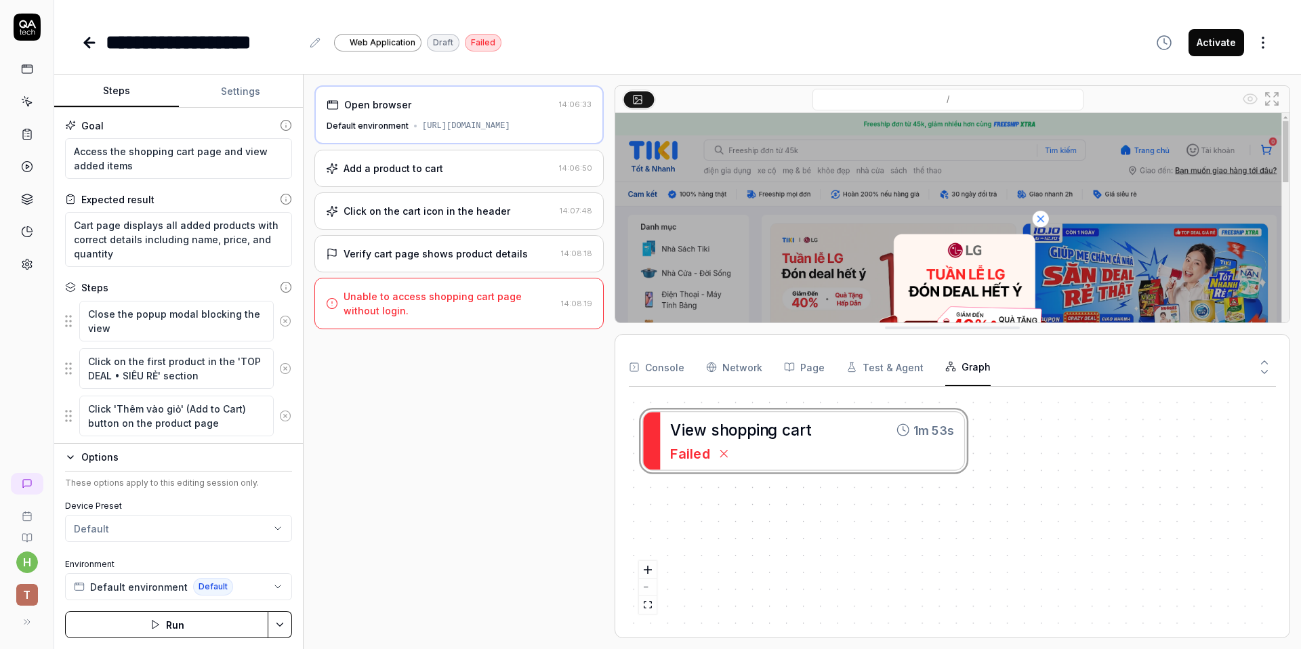
click at [116, 456] on div "Options" at bounding box center [186, 457] width 211 height 16
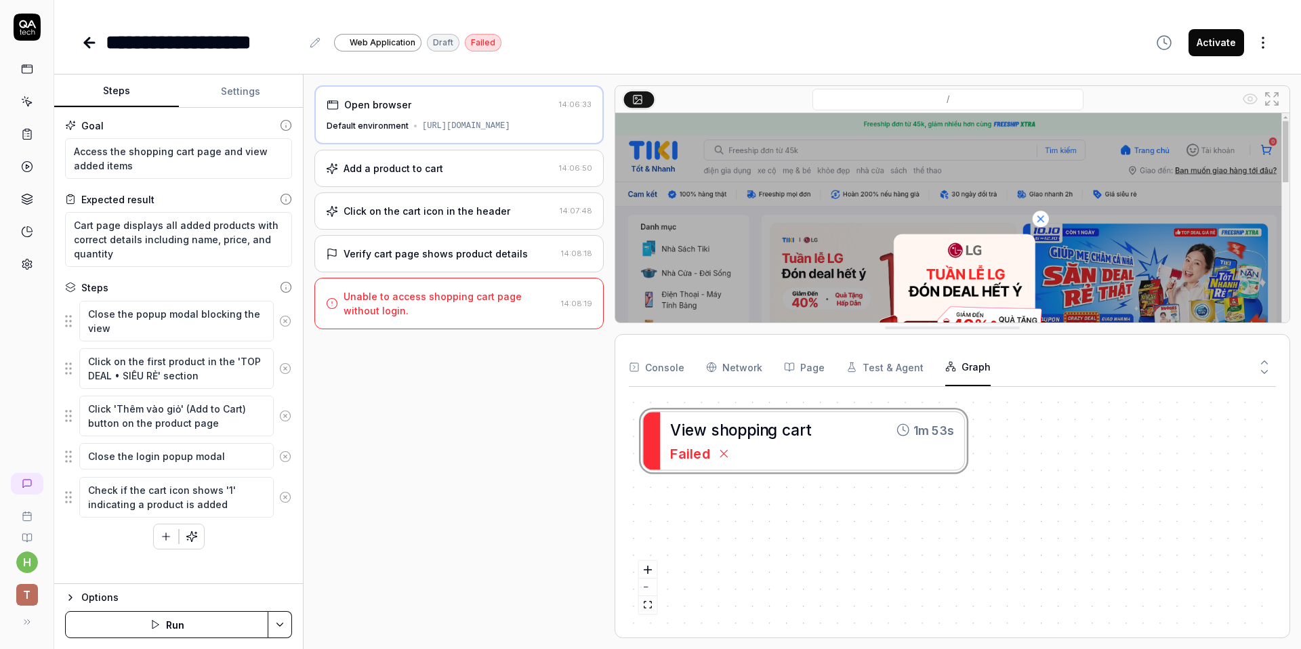
click at [500, 305] on div "Unable to access shopping cart page without login." at bounding box center [449, 303] width 212 height 28
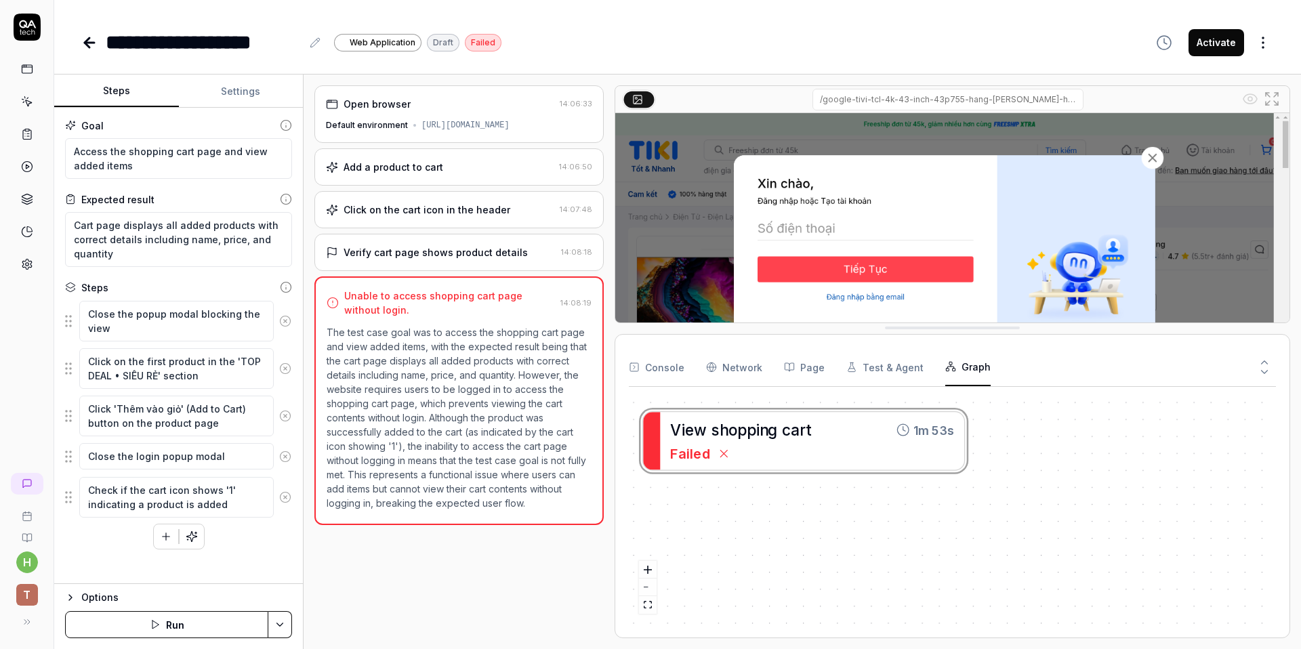
click at [495, 246] on div "Verify cart page shows product details" at bounding box center [435, 252] width 184 height 14
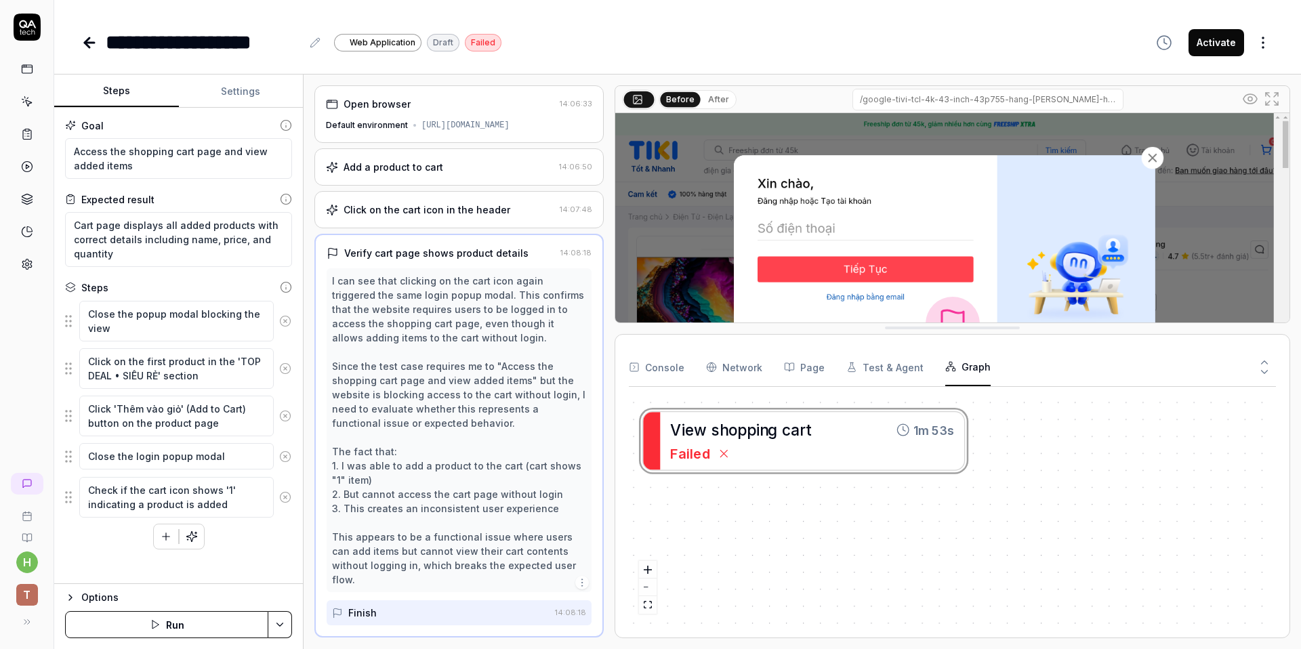
scroll to position [42, 0]
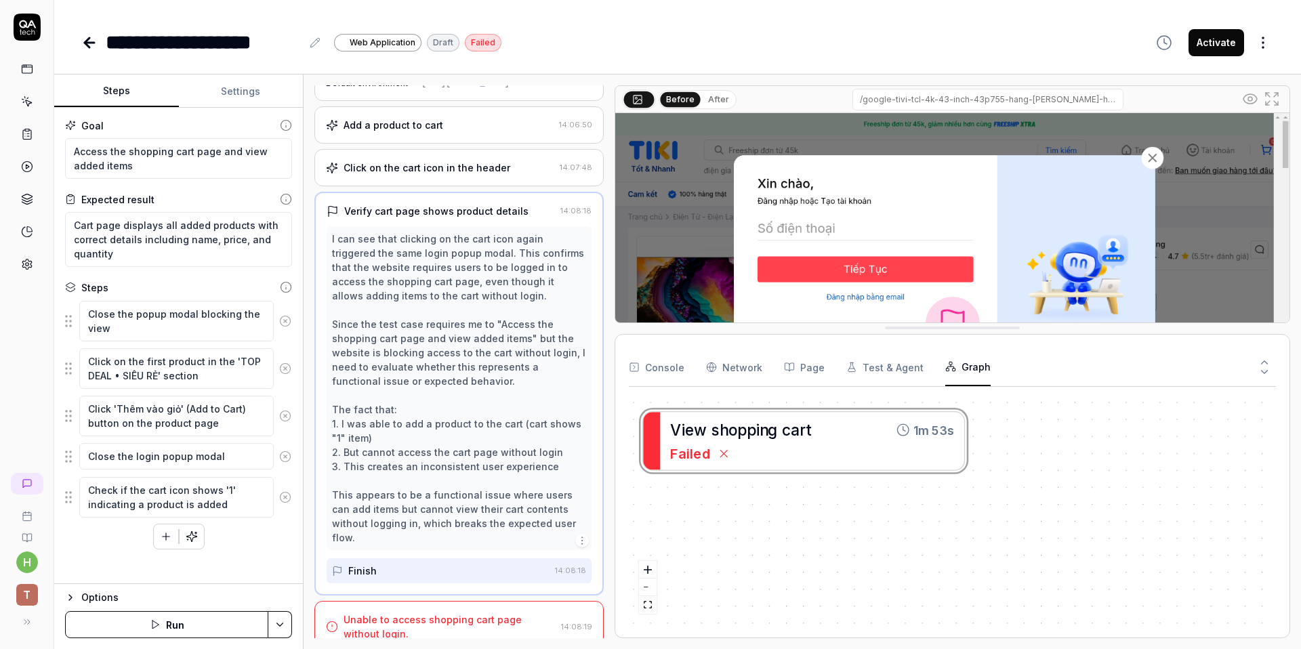
click at [466, 560] on div "Finish" at bounding box center [440, 570] width 217 height 25
click at [31, 66] on rect at bounding box center [27, 69] width 10 height 8
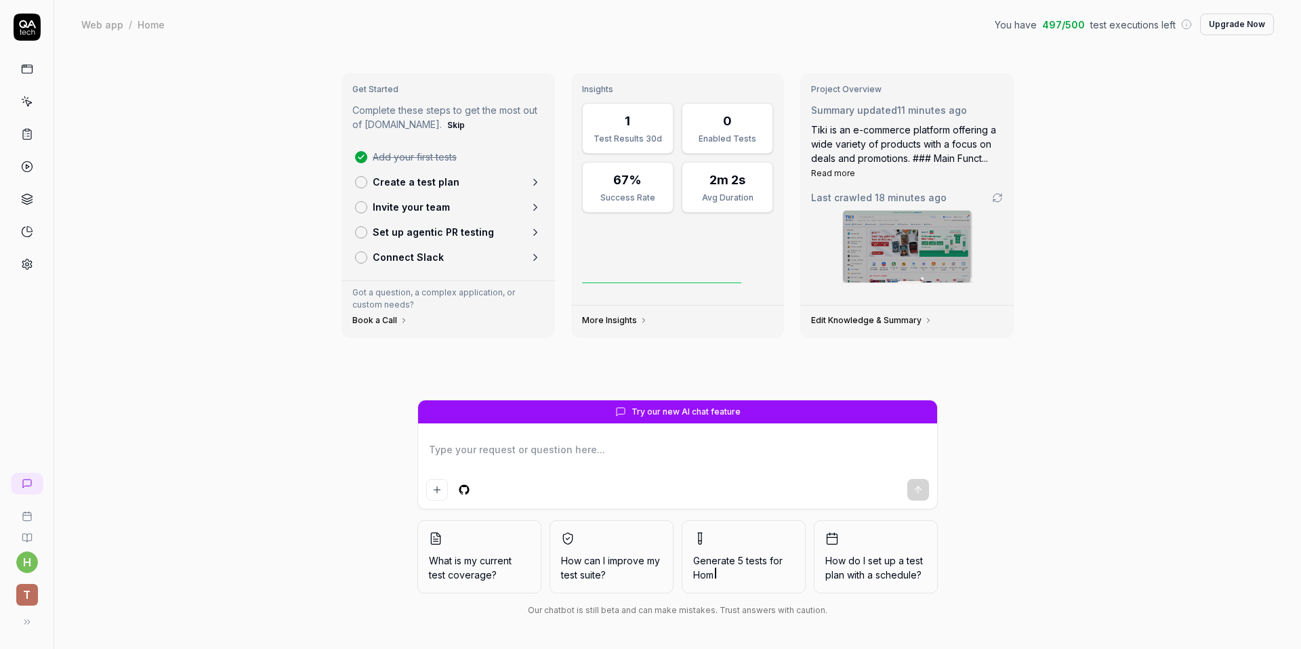
click at [535, 457] on textarea at bounding box center [677, 457] width 503 height 34
type textarea "*"
type textarea "i"
type textarea "*"
type textarea "i"
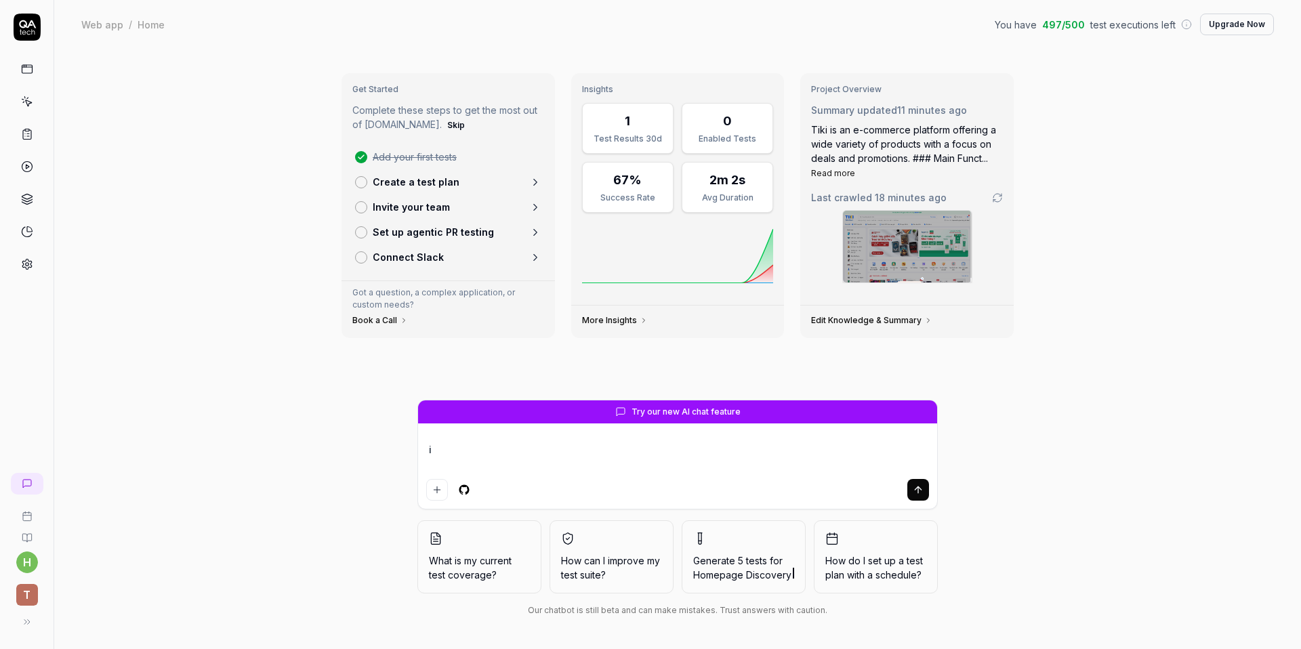
type textarea "*"
type textarea "i ne"
type textarea "*"
type textarea "i nee"
type textarea "*"
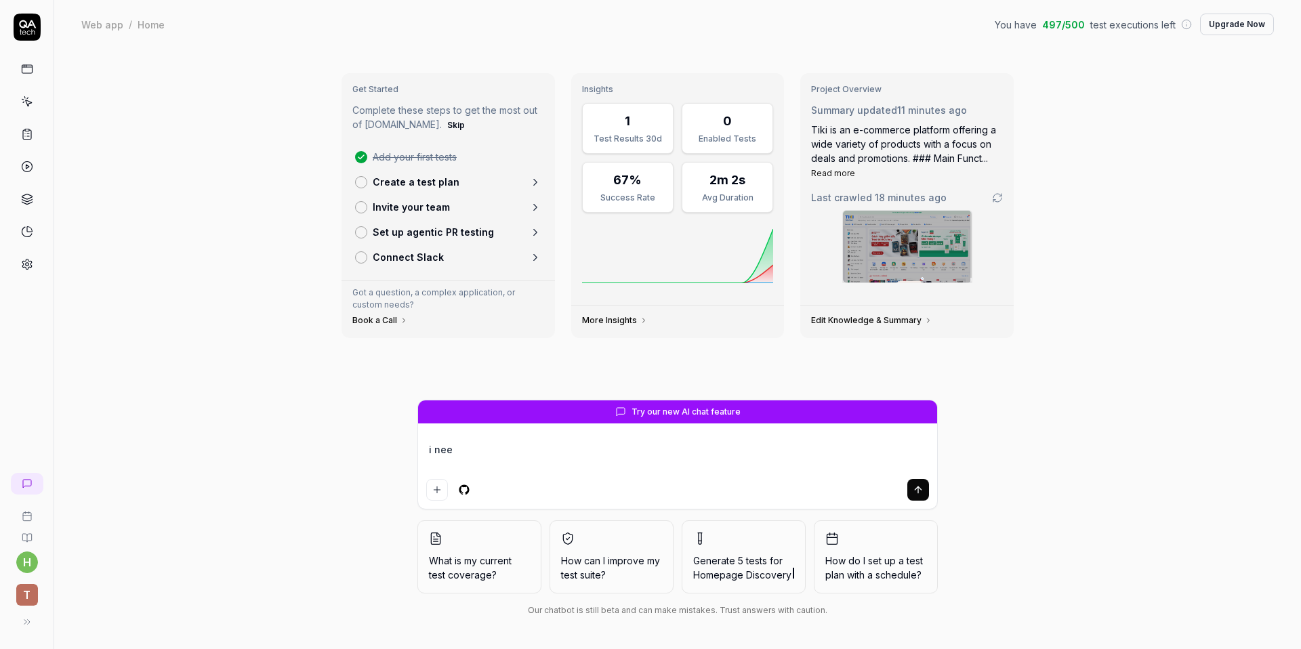
type textarea "i need"
type textarea "*"
type textarea "i need"
type textarea "*"
type textarea "i need to"
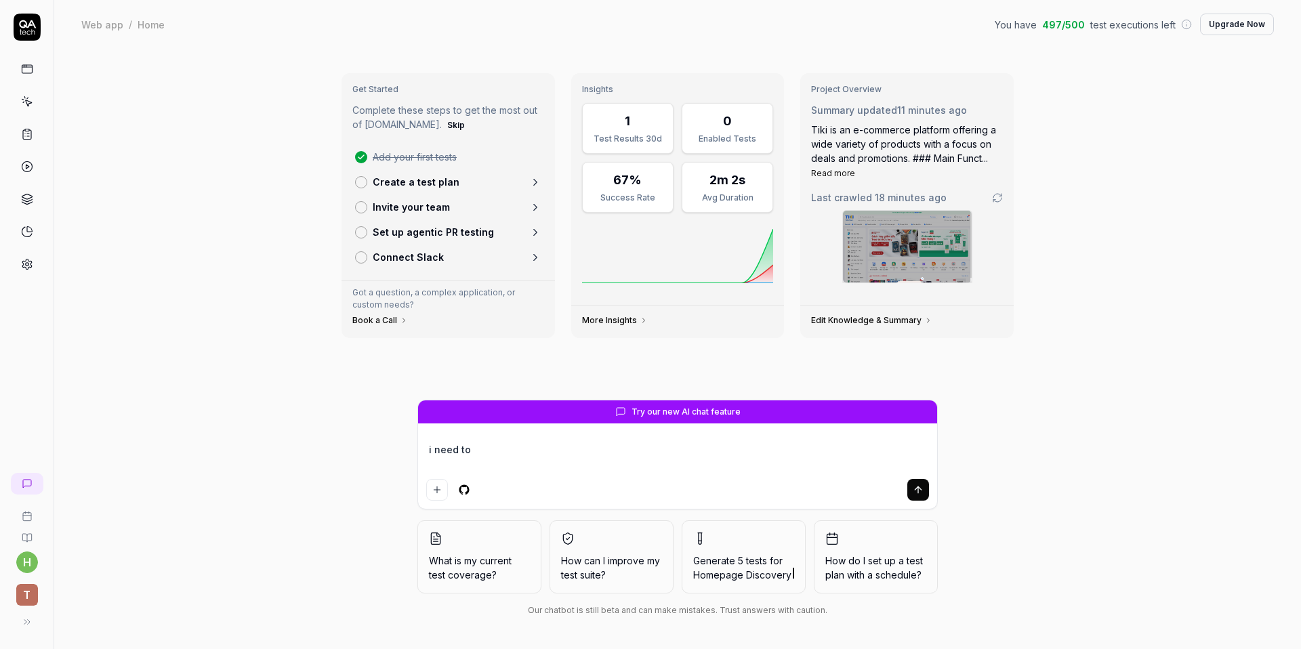
type textarea "*"
type textarea "i need to"
type textarea "*"
type textarea "i need to a"
type textarea "*"
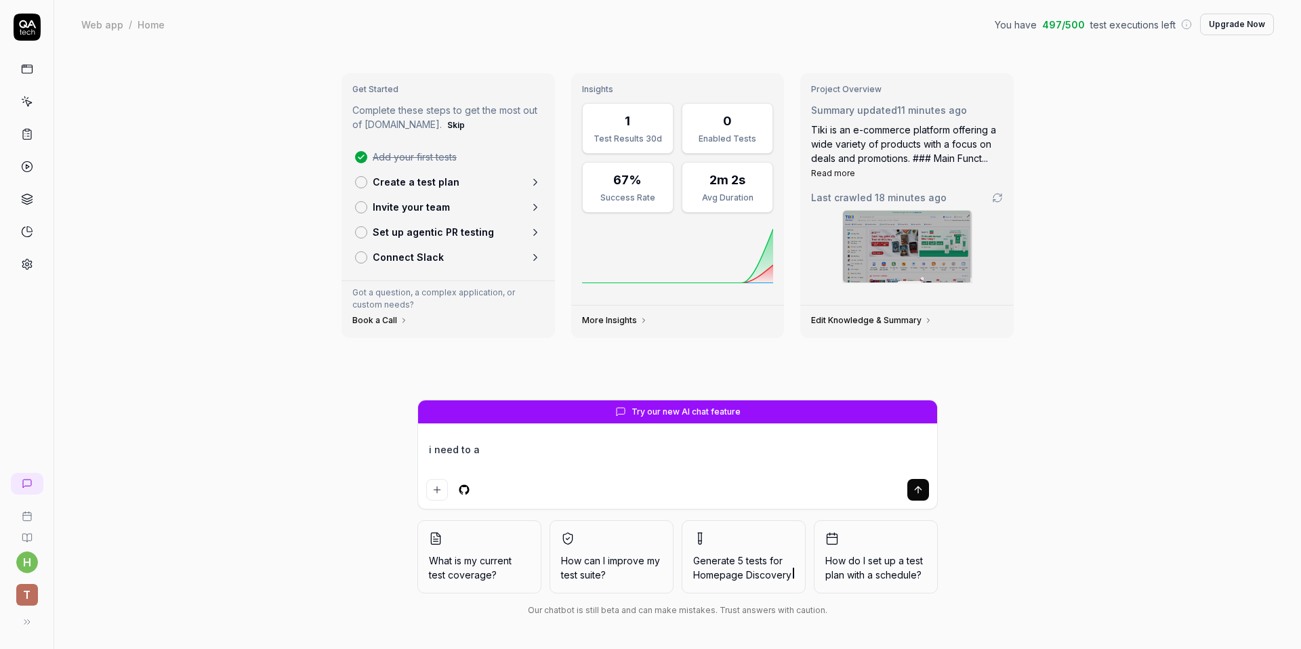
type textarea "i need to ad"
type textarea "*"
type textarea "i need to add"
type textarea "*"
type textarea "i need to add"
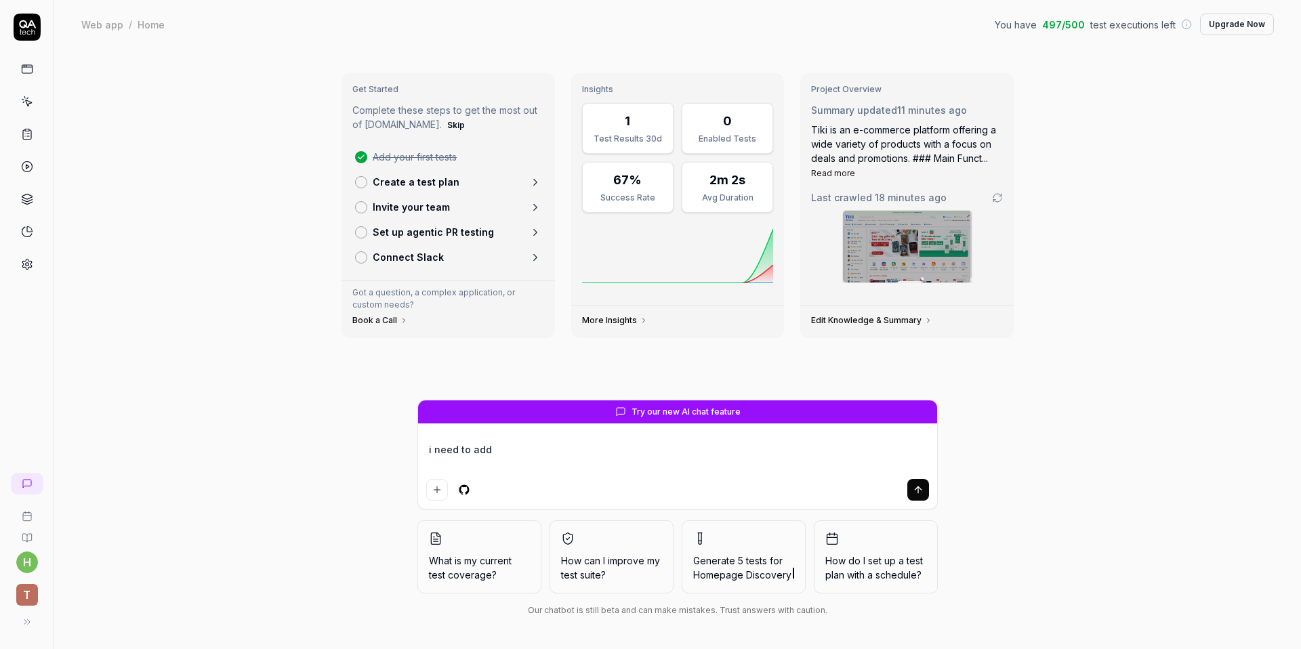
type textarea "*"
type textarea "i need to add t"
type textarea "*"
type textarea "i need to add the"
type textarea "*"
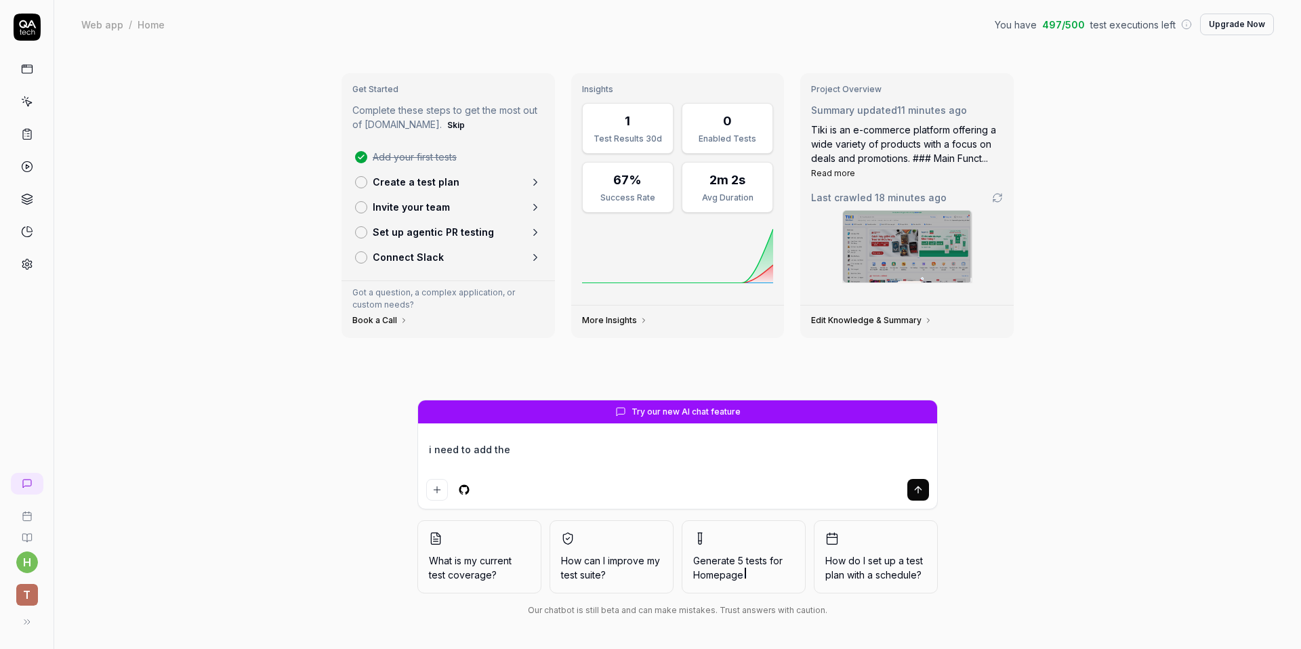
type textarea "i need to add the"
type textarea "*"
type textarea "i need to add the l"
type textarea "*"
type textarea "i need to add the lo"
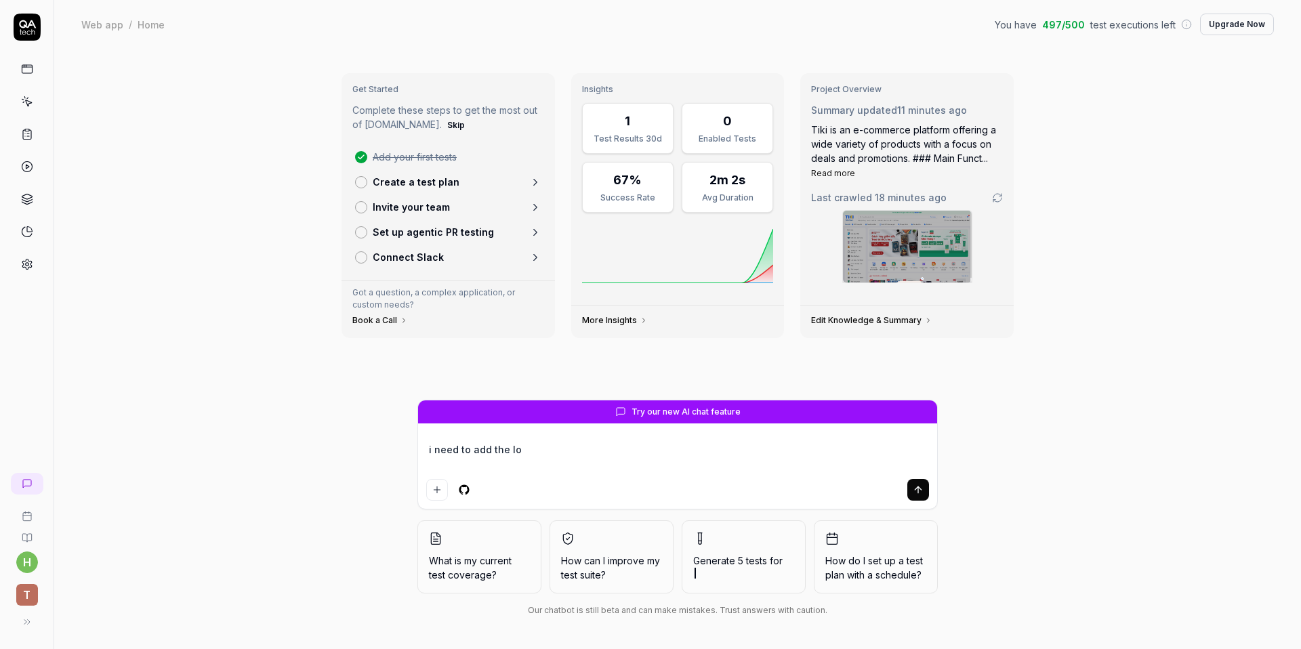
type textarea "*"
type textarea "i need to add the log"
type textarea "*"
type textarea "i need to add the logi"
type textarea "*"
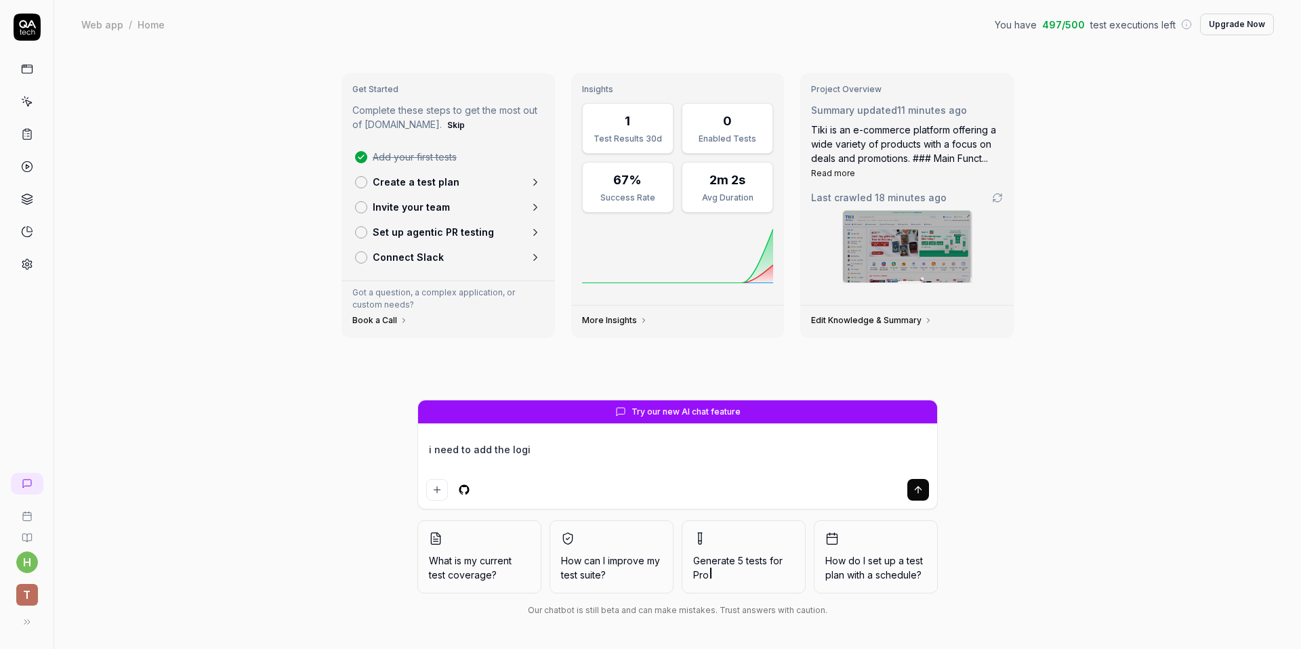
type textarea "i need to add the login"
type textarea "*"
type textarea "i need to add the login"
type textarea "*"
type textarea "i need to add the login f"
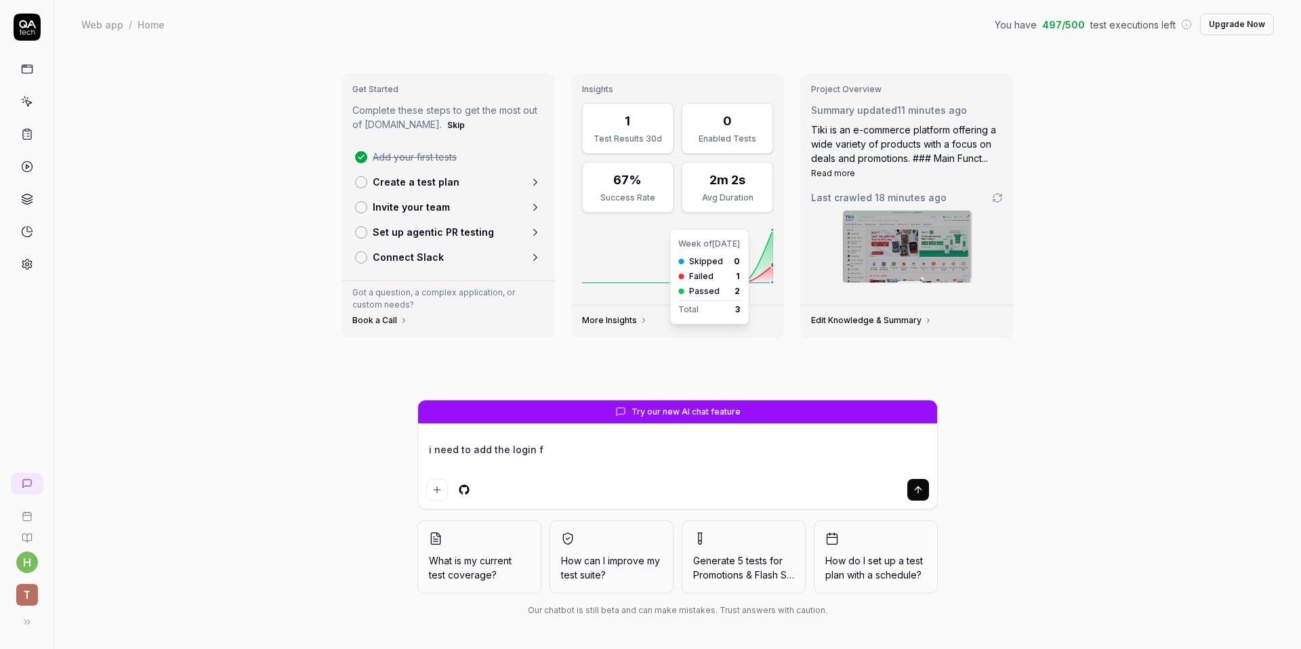
type textarea "*"
type textarea "i need to add the login fl"
type textarea "*"
type textarea "i need to add the login flo"
type textarea "*"
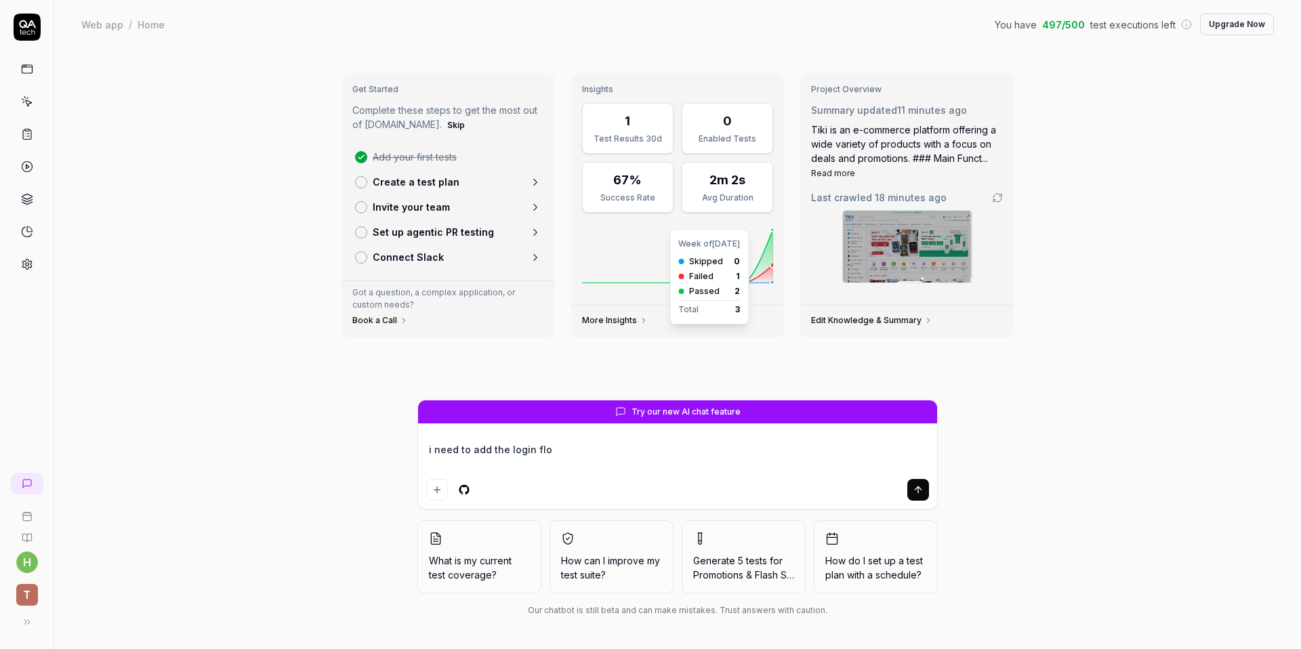
type textarea "i need to add the login flow"
type textarea "*"
type textarea "i need to add the login flow"
type textarea "*"
type textarea "i need to add the login flow w"
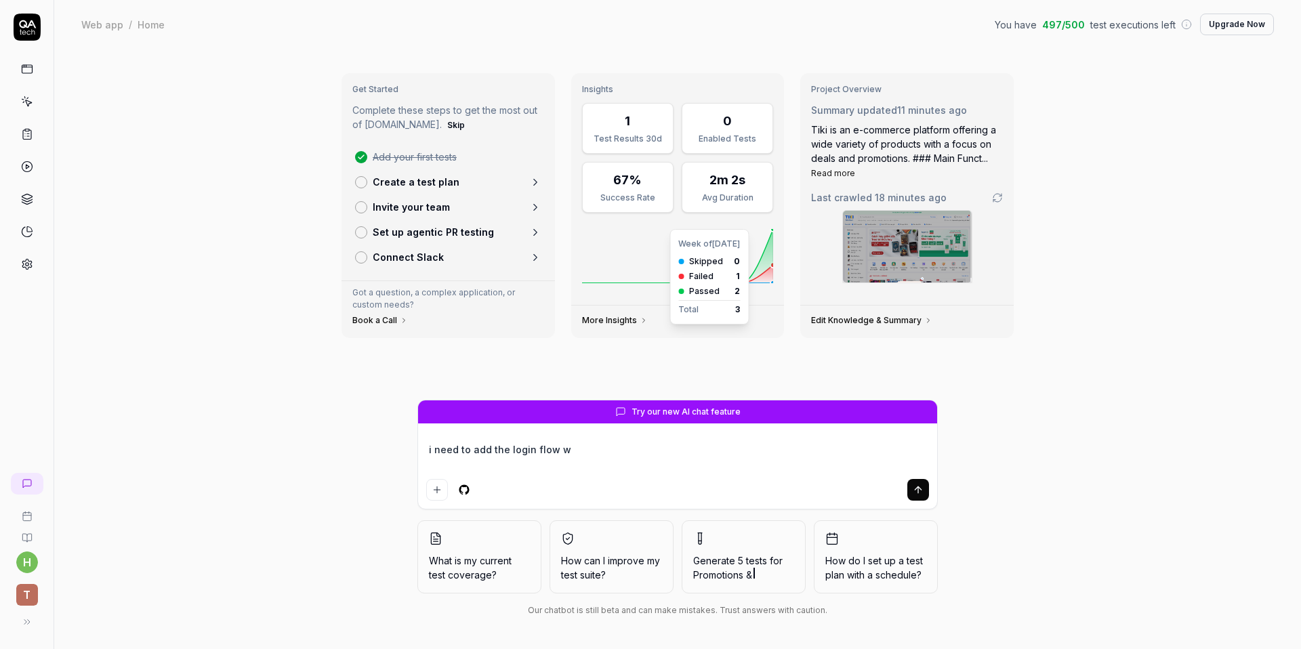
type textarea "*"
type textarea "i need to add the login flow wi"
type textarea "*"
type textarea "i need to add the login flow wit"
type textarea "*"
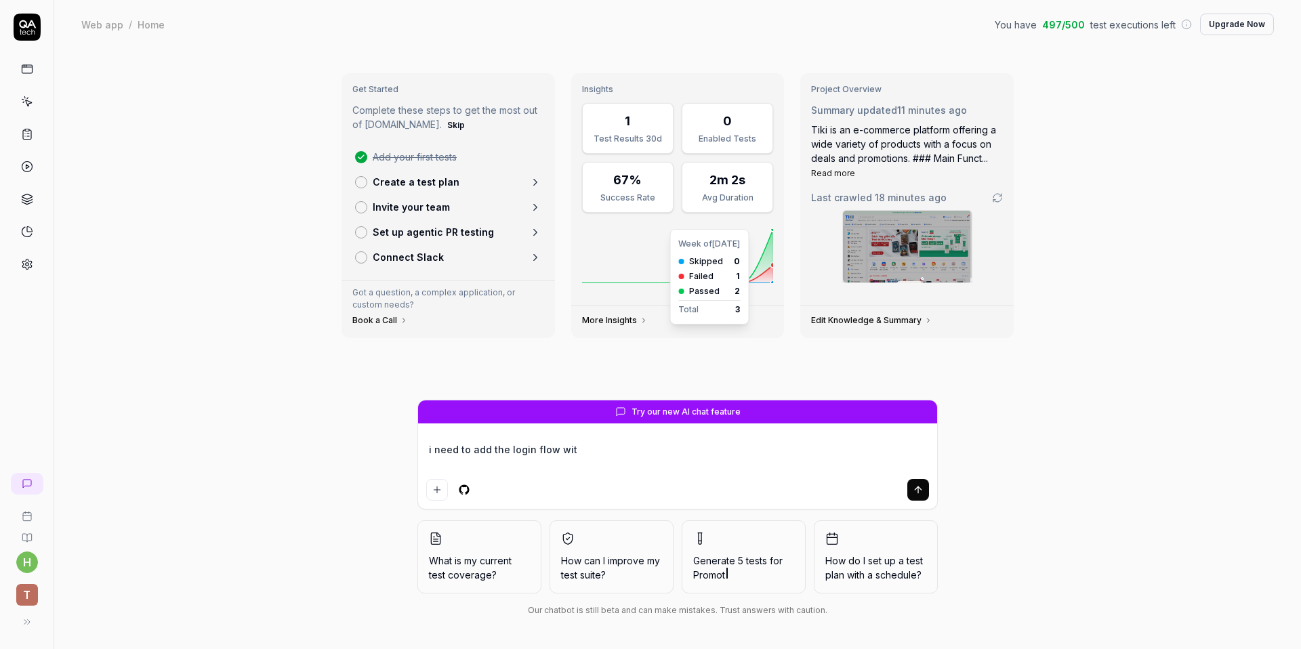
type textarea "i need to add the login flow with"
type textarea "*"
type textarea "i need to add the login flow with"
type textarea "*"
type textarea "i need to add the login flow with g"
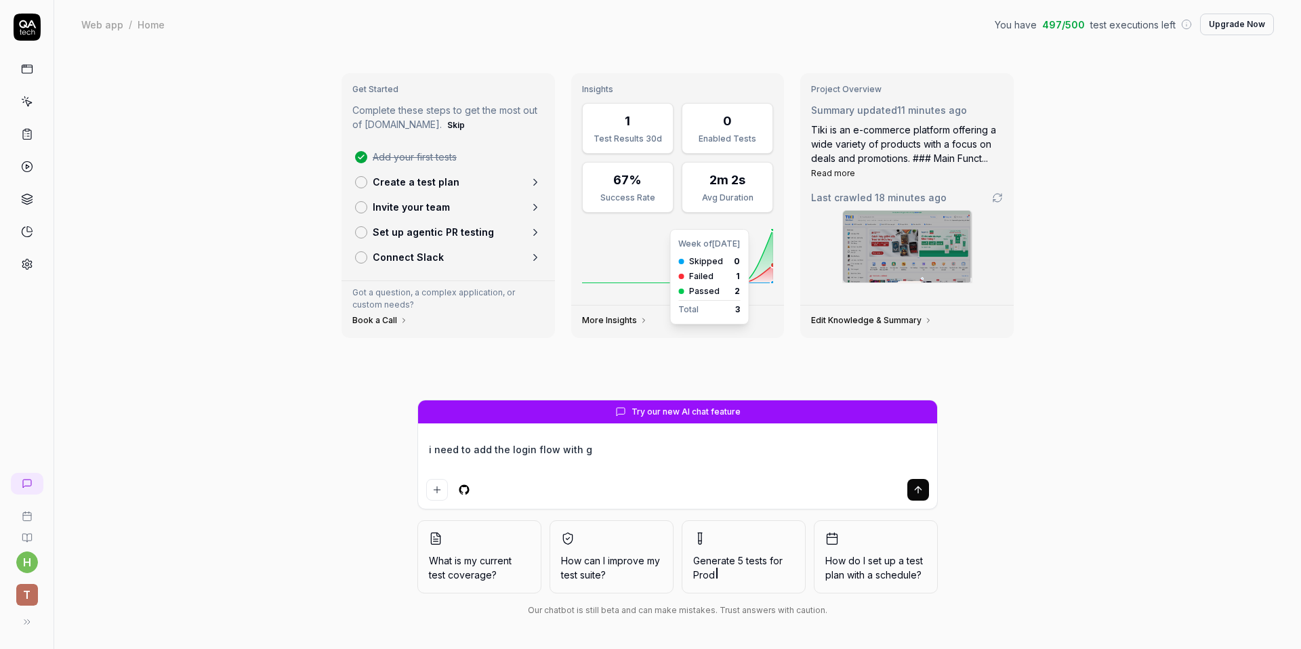
type textarea "*"
type textarea "i need to add the login flow with go"
type textarea "*"
type textarea "i need to add the login flow with goo"
type textarea "*"
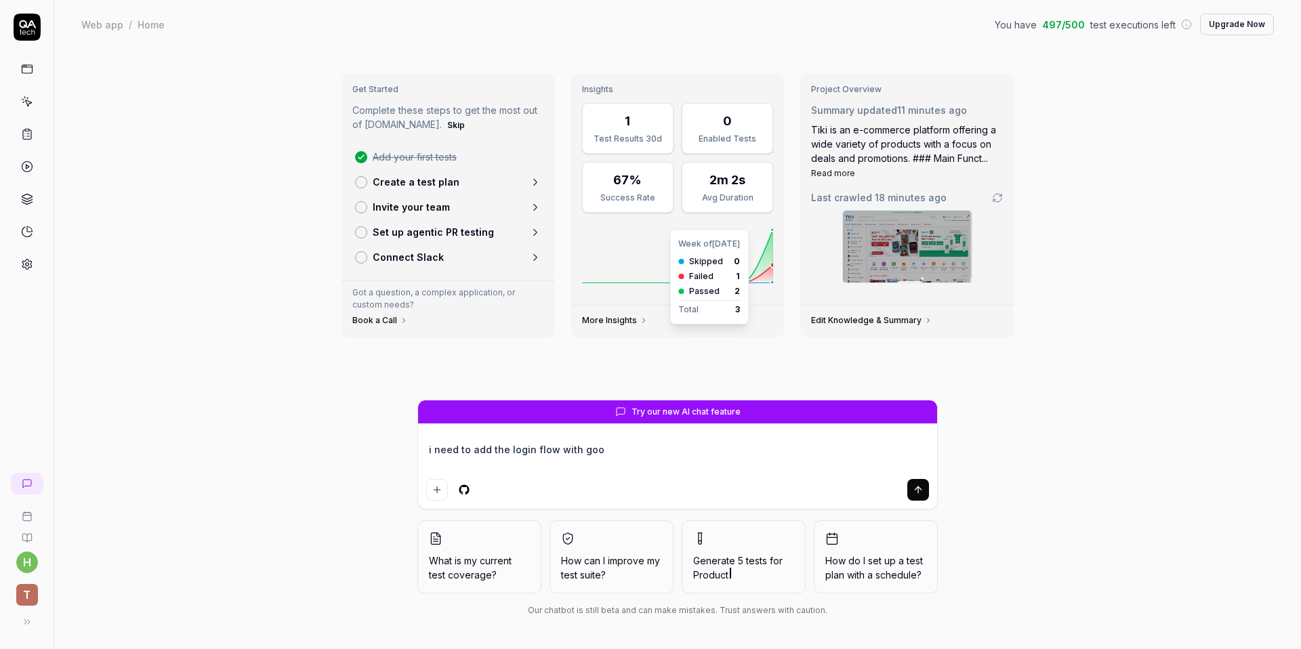
type textarea "i need to add the login flow with goog"
type textarea "*"
type textarea "i need to add the login flow with googl"
type textarea "*"
type textarea "i need to add the login flow with google"
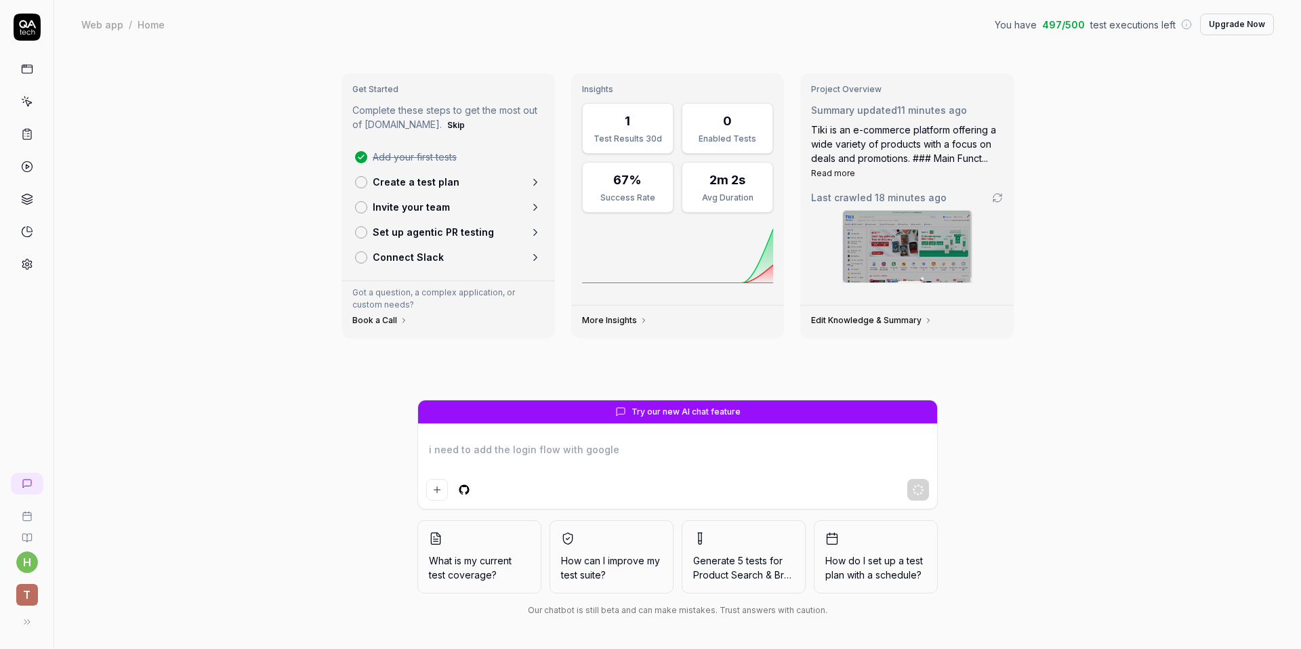
type textarea "*"
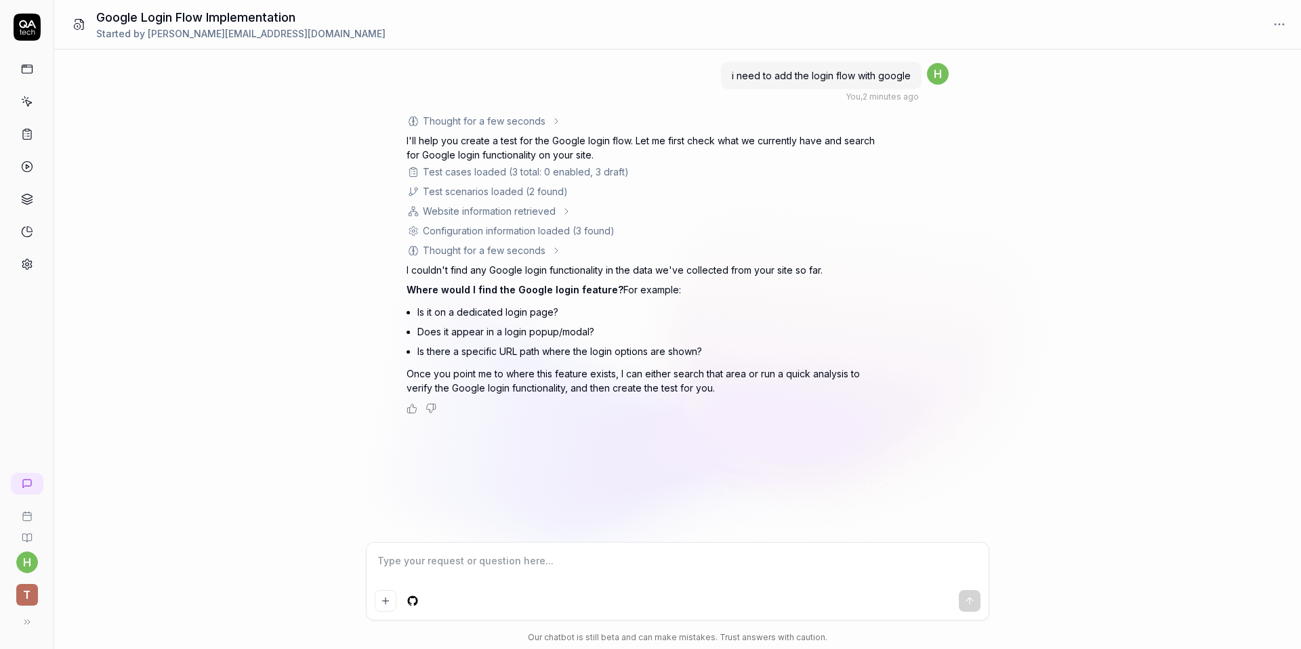
type textarea "*"
type textarea "c"
type textarea "*"
type textarea "cl"
type textarea "*"
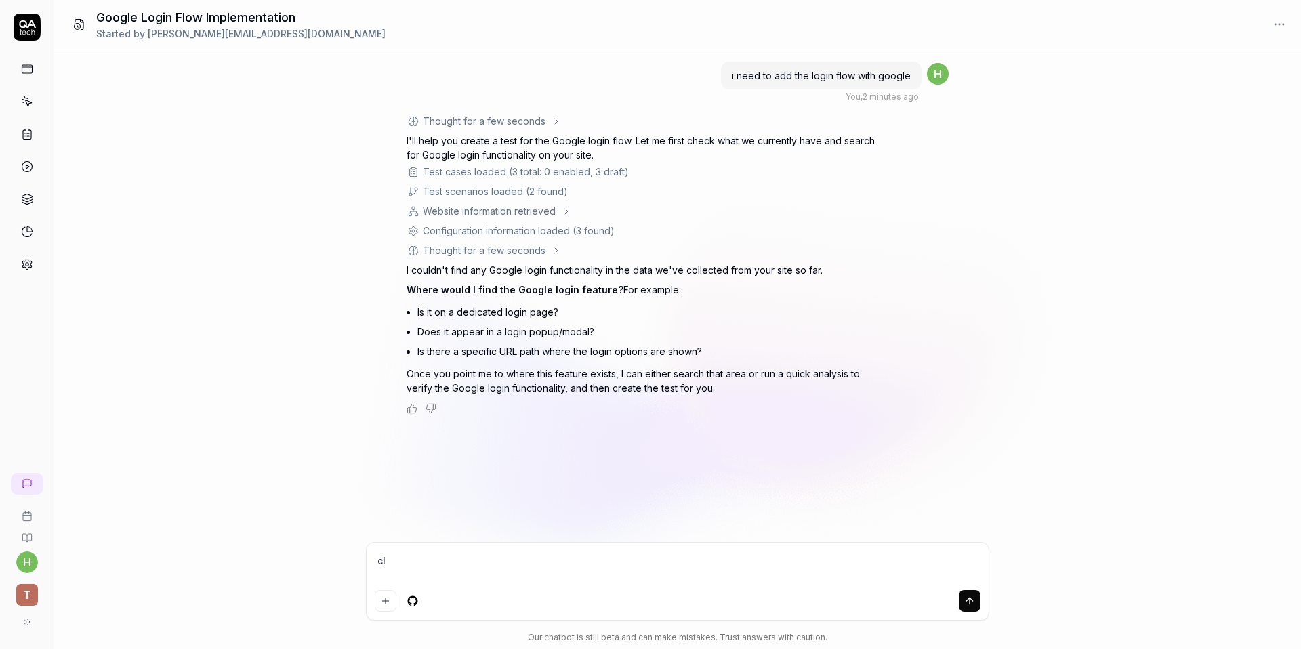
type textarea "cli"
type textarea "*"
type textarea "clic"
type textarea "*"
type textarea "click"
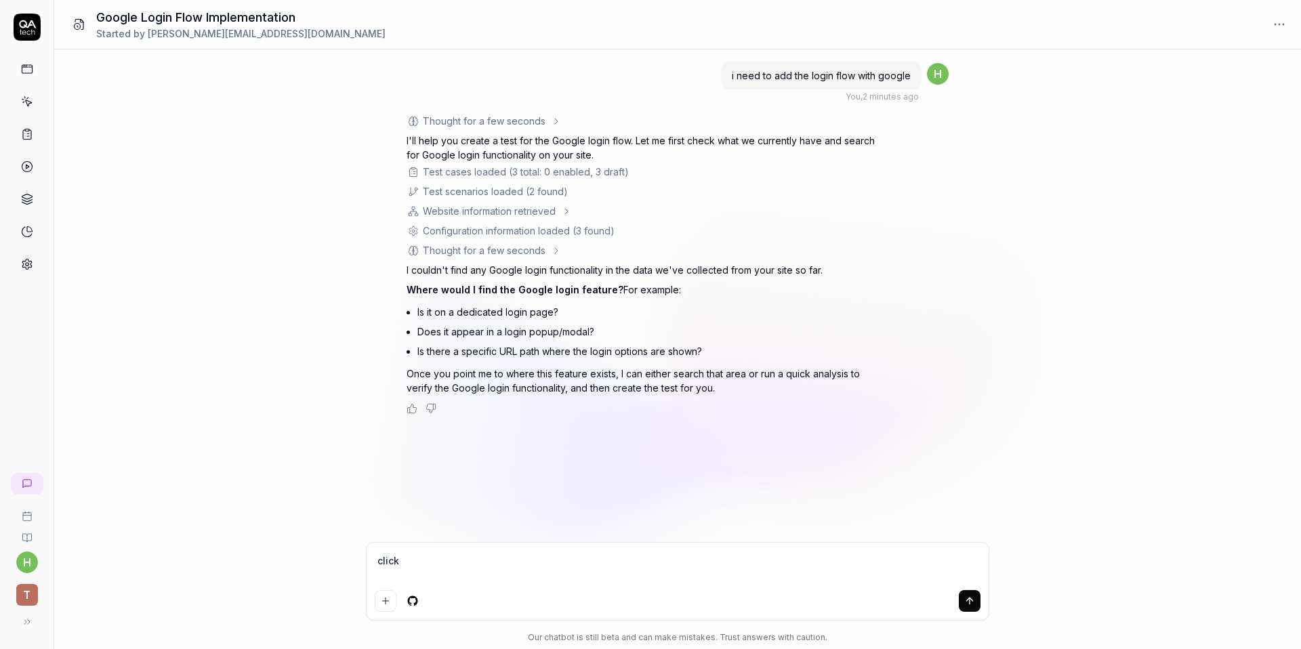
type textarea "*"
type textarea "click"
type textarea "*"
type textarea "click on"
type textarea "*"
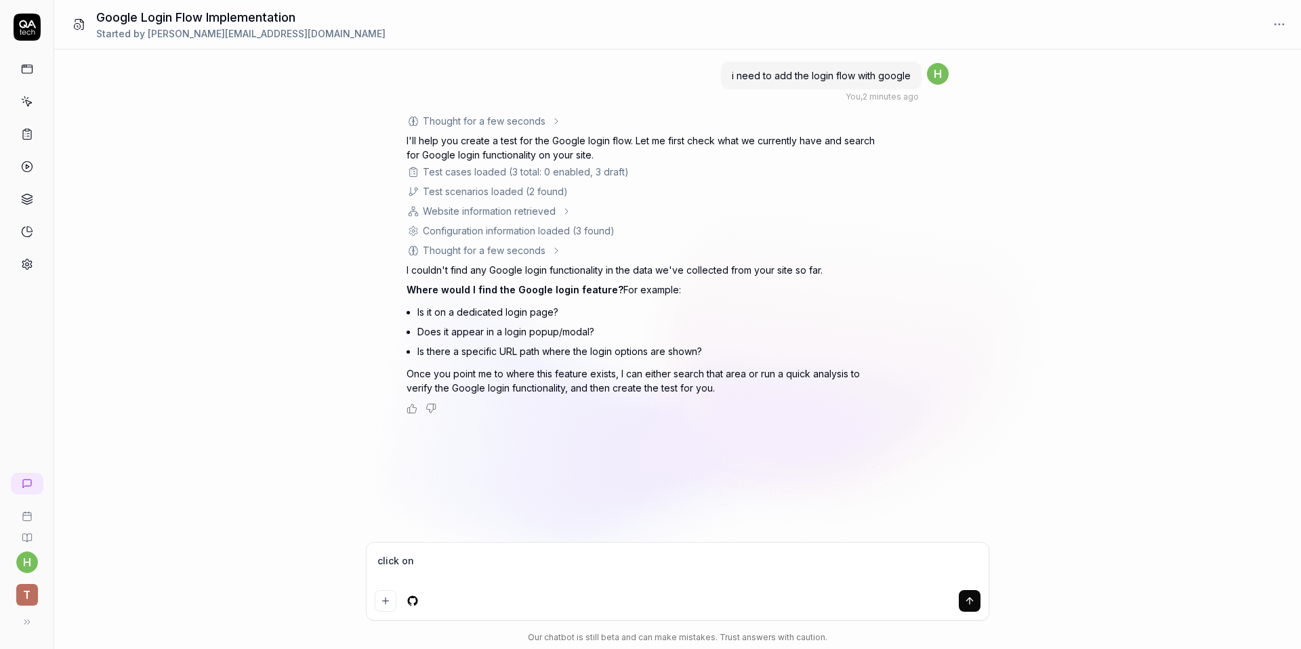
type textarea "click on"
type textarea "*"
type textarea "click on ta"
type textarea "*"
type textarea "click on tai"
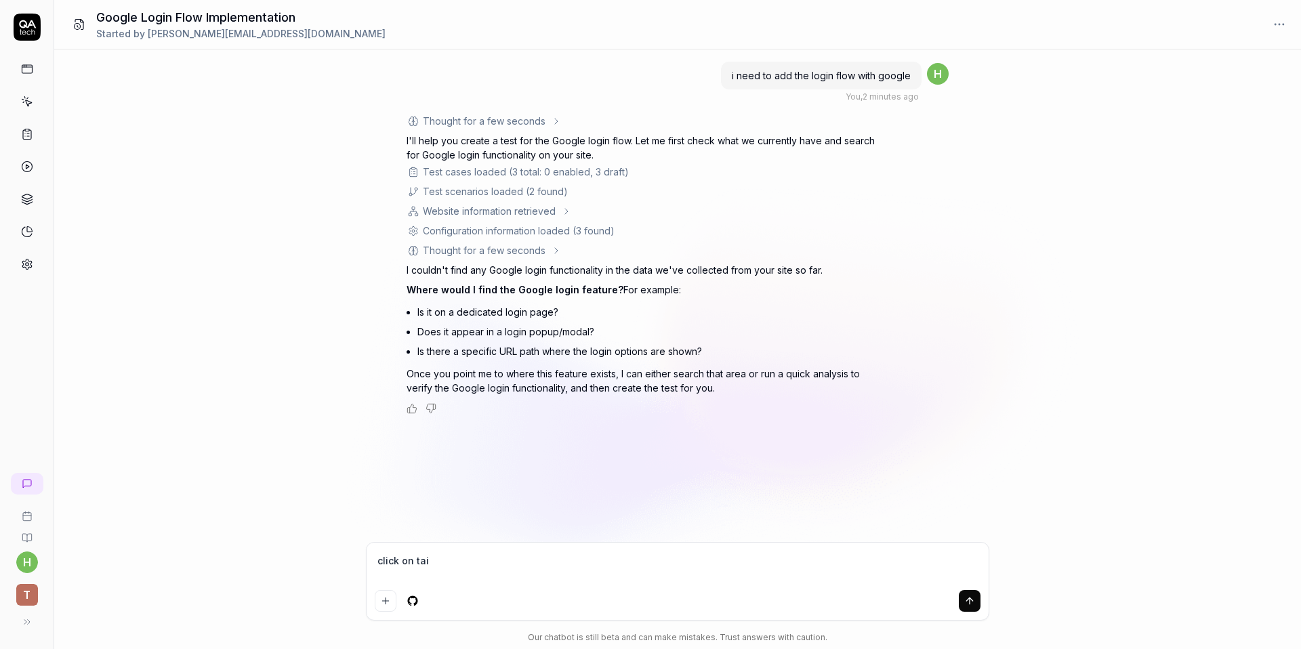
type textarea "*"
type textarea "click on ta"
type textarea "*"
type textarea "click on t"
type textarea "*"
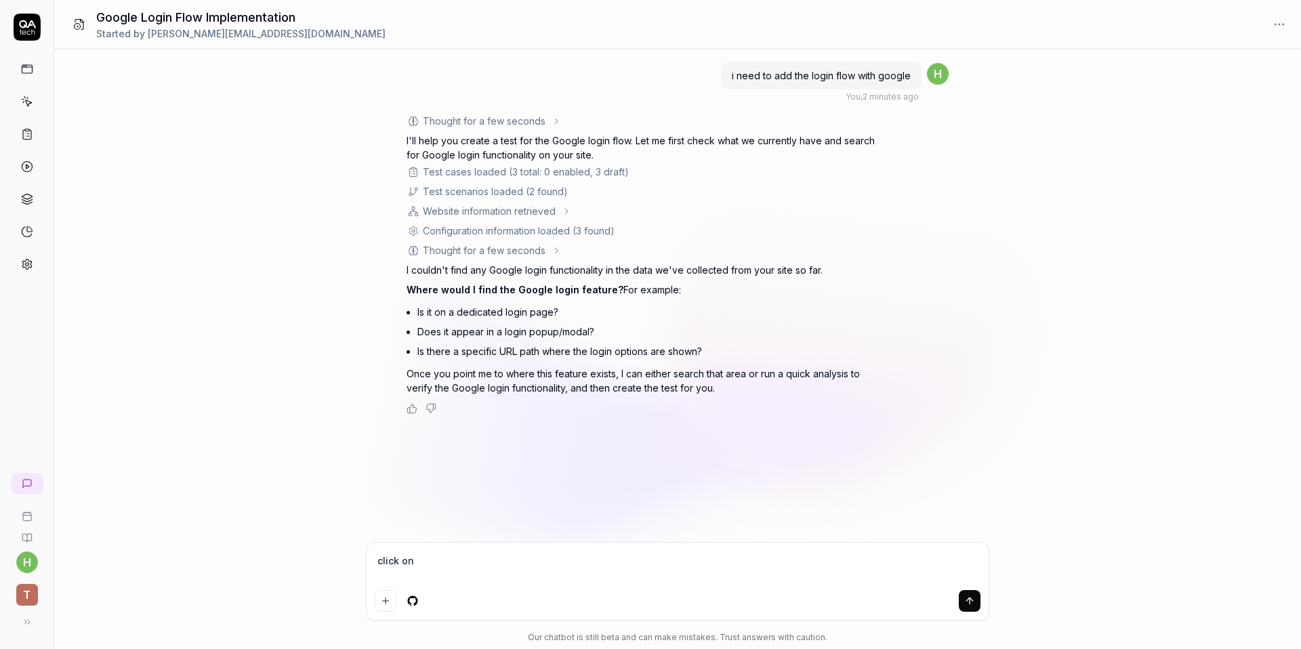
type textarea "click on t"
type textarea "*"
type textarea "click on ta"
type textarea "*"
type textarea "click on tài"
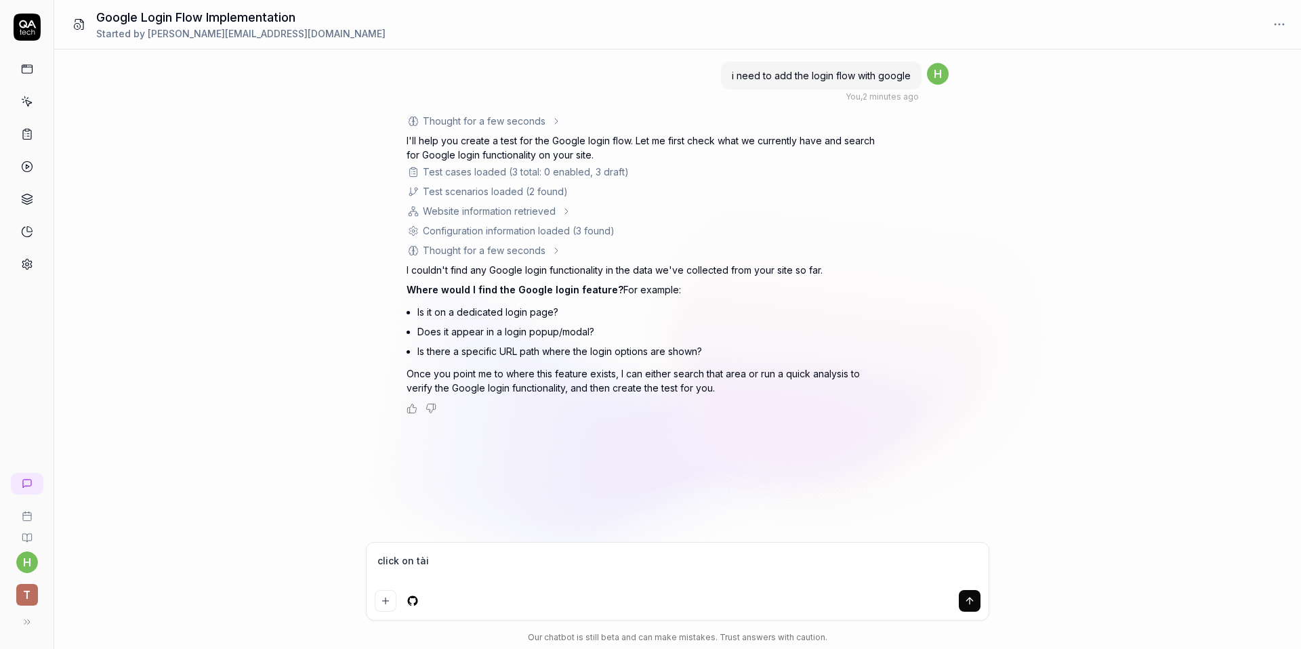
type textarea "*"
type textarea "click on tài"
type textarea "*"
type textarea "click on tài k"
type textarea "*"
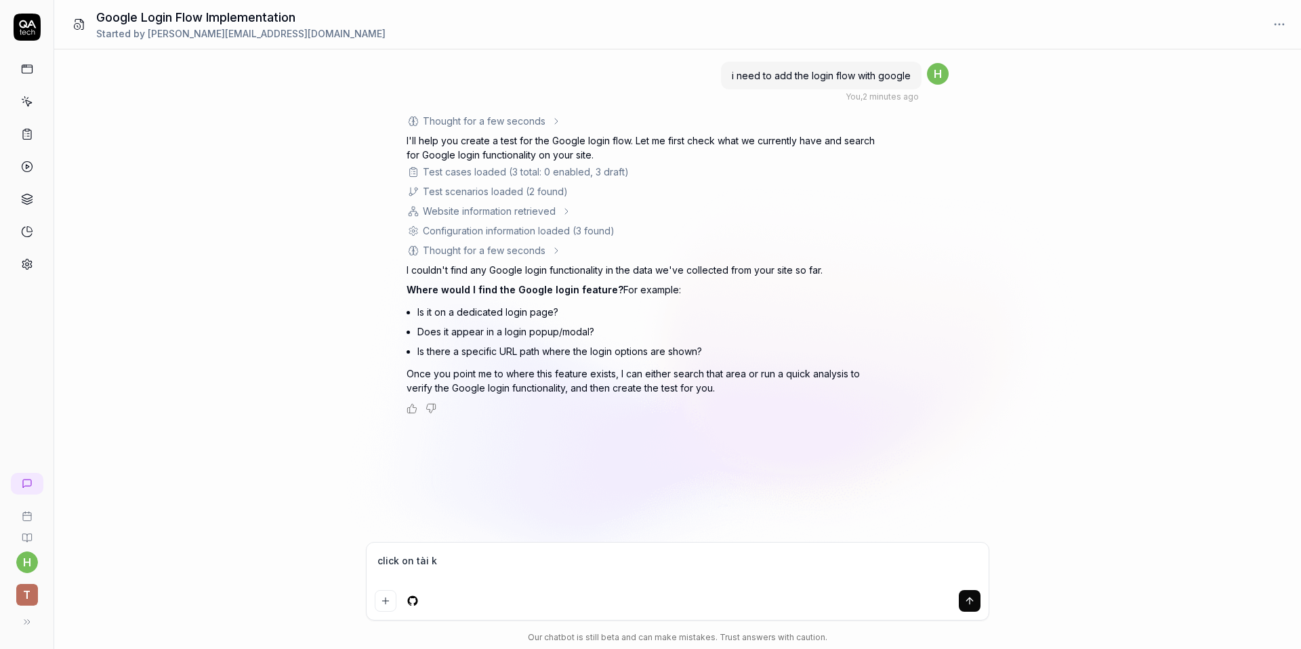
type textarea "click on tài kh"
type textarea "*"
type textarea "click on tài kho"
type textarea "*"
type textarea "click on tài khoa"
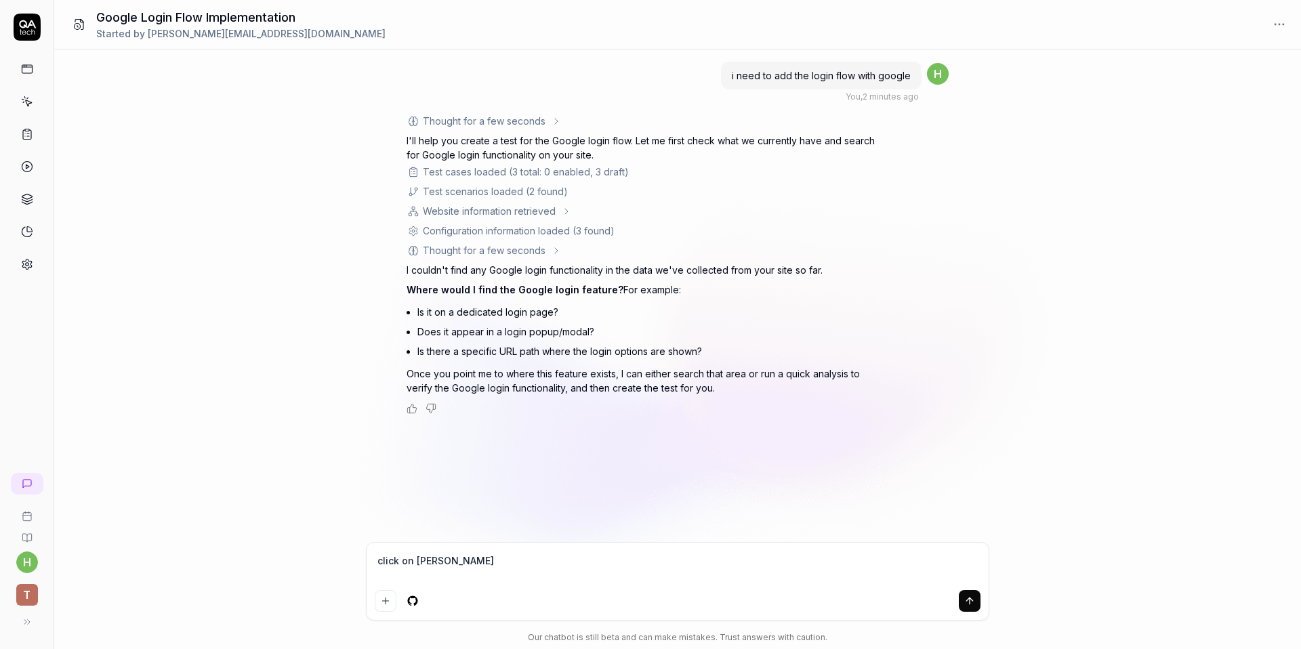
type textarea "*"
type textarea "click on tài khoản"
type textarea "*"
type textarea "click on tài khoản"
type textarea "*"
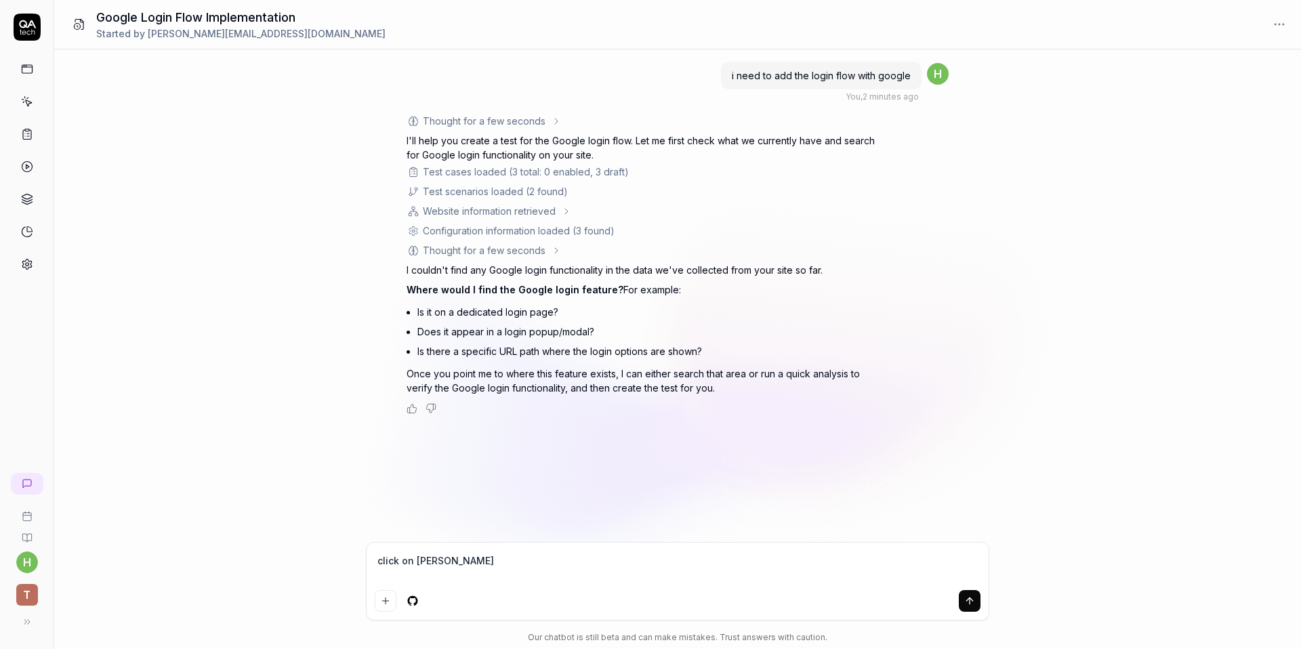
type textarea "click on tài khoản a"
type textarea "*"
type textarea "click on tài khoản an"
type textarea "*"
type textarea "click on tài khoản and"
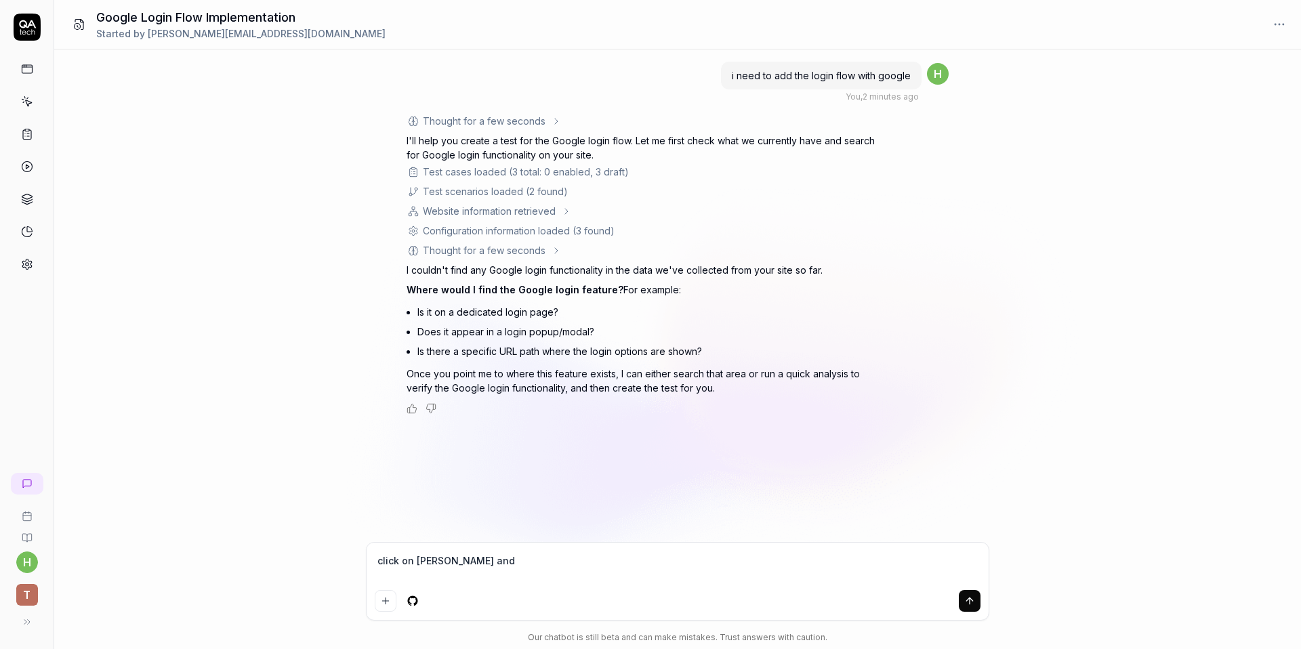
type textarea "*"
type textarea "click on tài khoản and"
type textarea "*"
type textarea "click on tài khoản and cl"
type textarea "*"
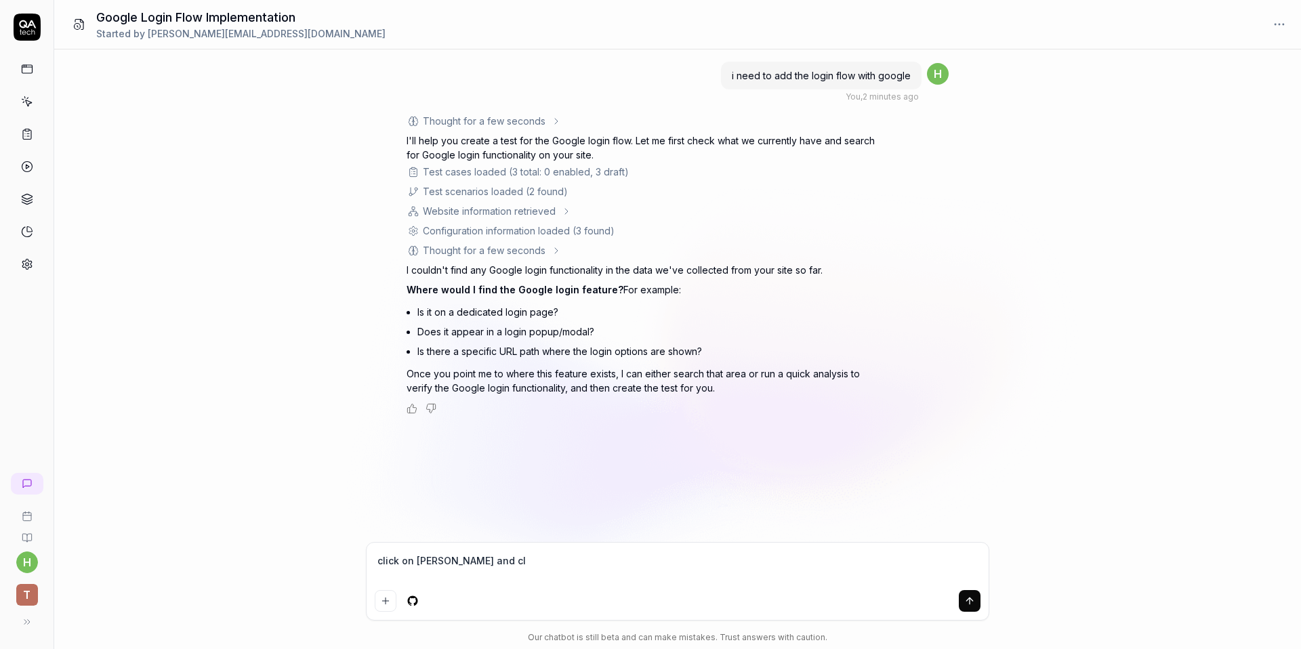
type textarea "click on tài khoản and cli"
type textarea "*"
type textarea "click on tài khoản and clic"
type textarea "*"
type textarea "click on tài khoản and click"
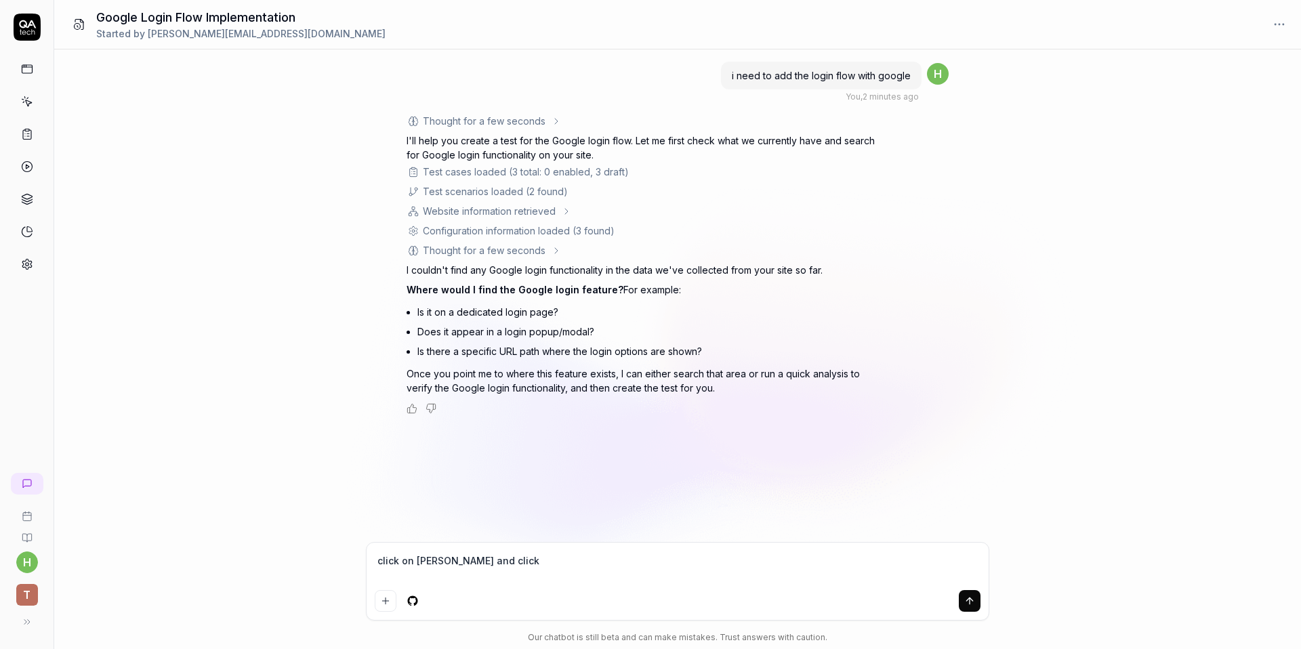
type textarea "*"
type textarea "click on tài khoản and click"
type textarea "*"
type textarea "click on tài khoản and click o"
type textarea "*"
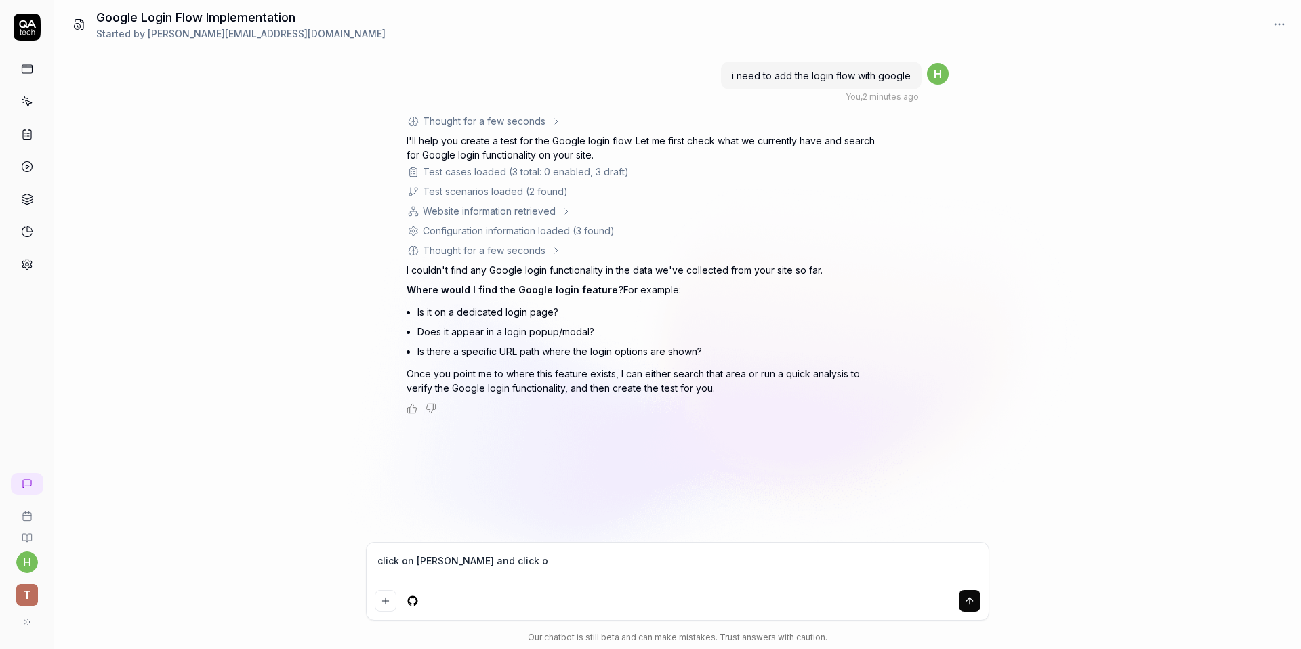
type textarea "click on tài khoản and click on"
type textarea "*"
type textarea "click on tài khoản and click on t"
type textarea "*"
type textarea "click on tài khoản and click on the"
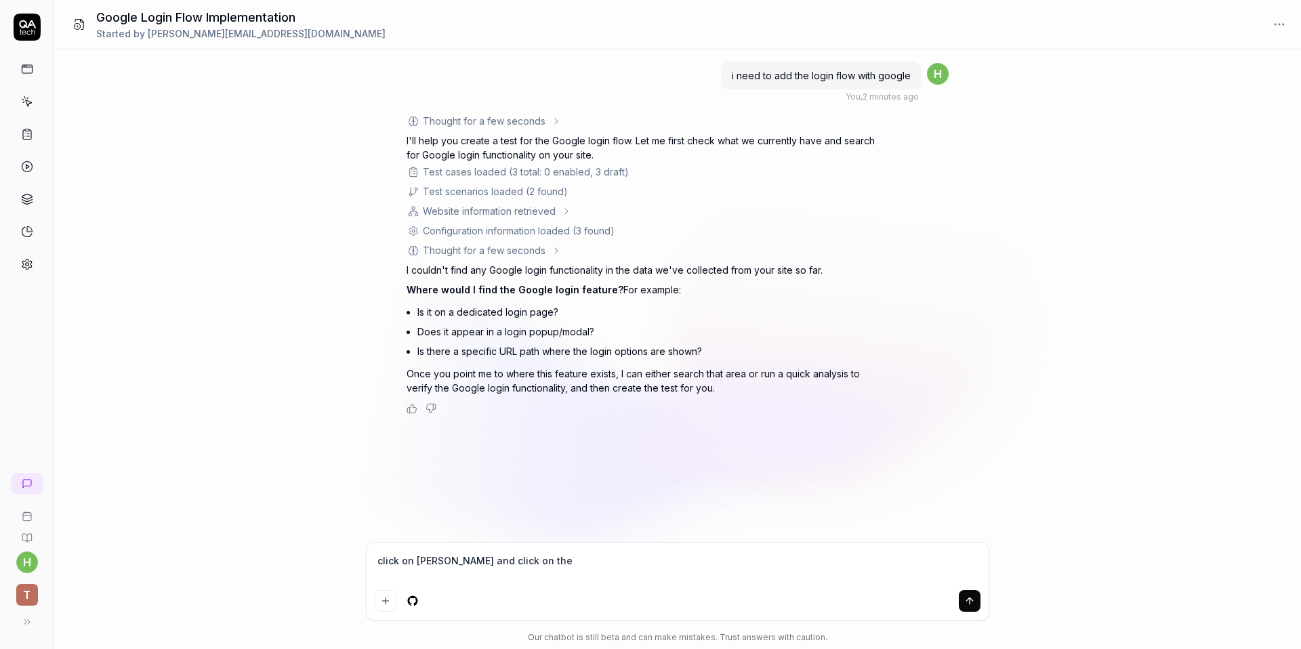
type textarea "*"
type textarea "click on tài khoản and click on the"
type textarea "*"
type textarea "click on tài khoản and click on the l"
type textarea "*"
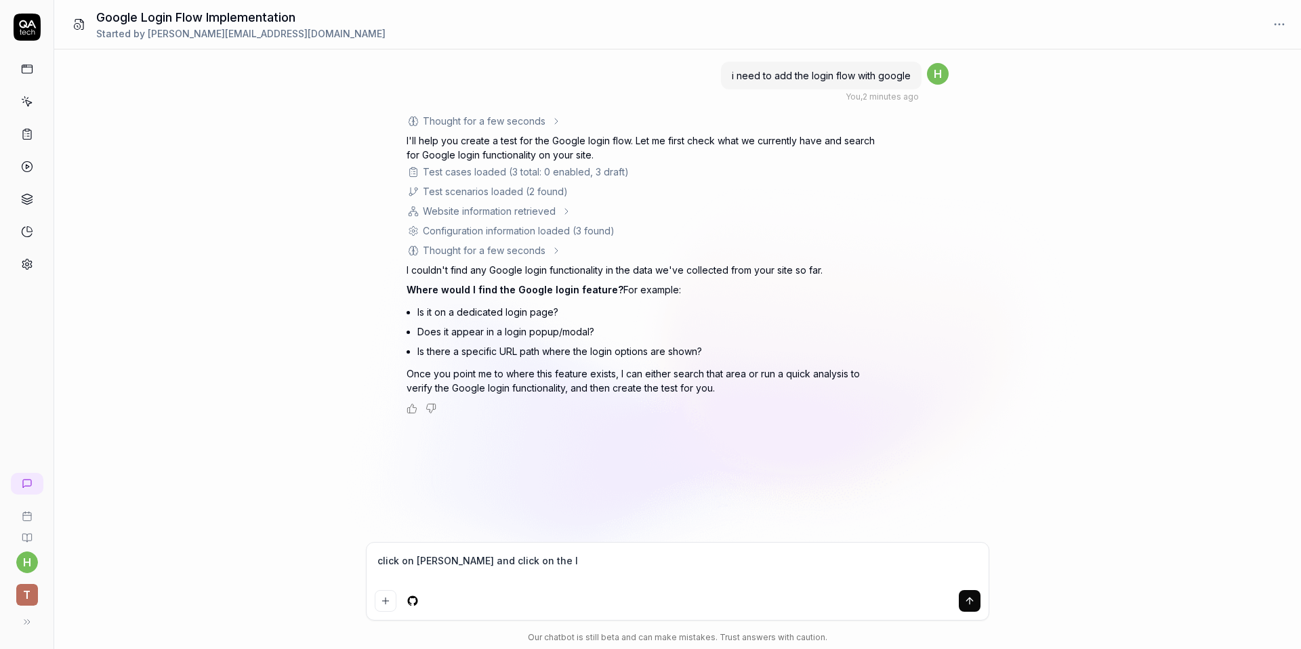
type textarea "click on tài khoản and click on the lo"
type textarea "*"
type textarea "click on tài khoản and click on the l"
type textarea "*"
type textarea "click on tài khoản and click on the"
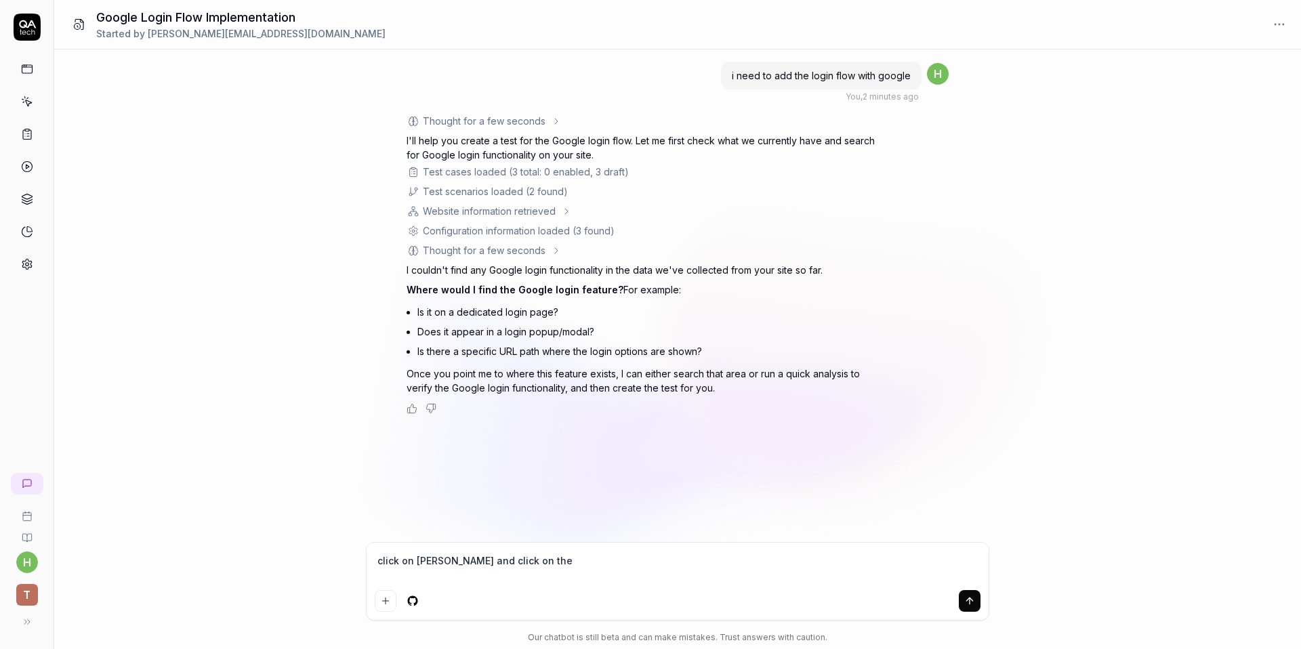
type textarea "*"
type textarea "click on tài khoản and click on the o"
type textarea "*"
type textarea "click on tài khoản and click on the"
type textarea "*"
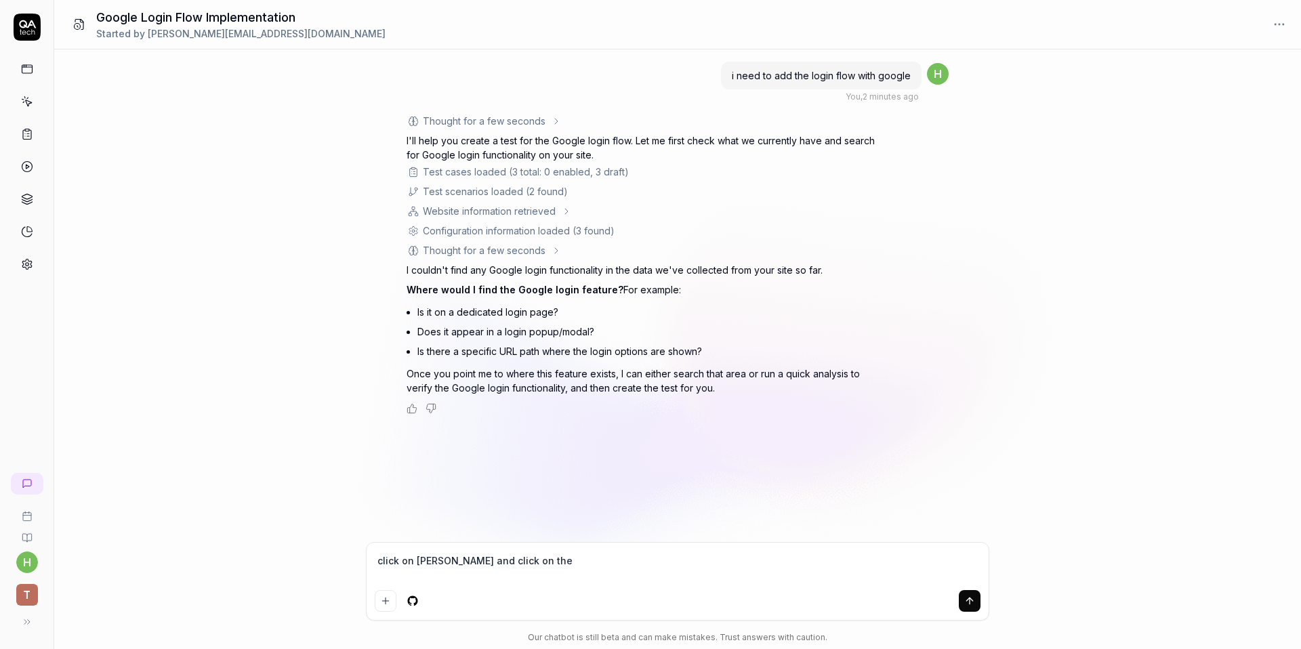
type textarea "click on tài khoản and click on the p"
type textarea "*"
type textarea "click on tài khoản and click on the po"
type textarea "*"
type textarea "click on tài khoản and click on the pop"
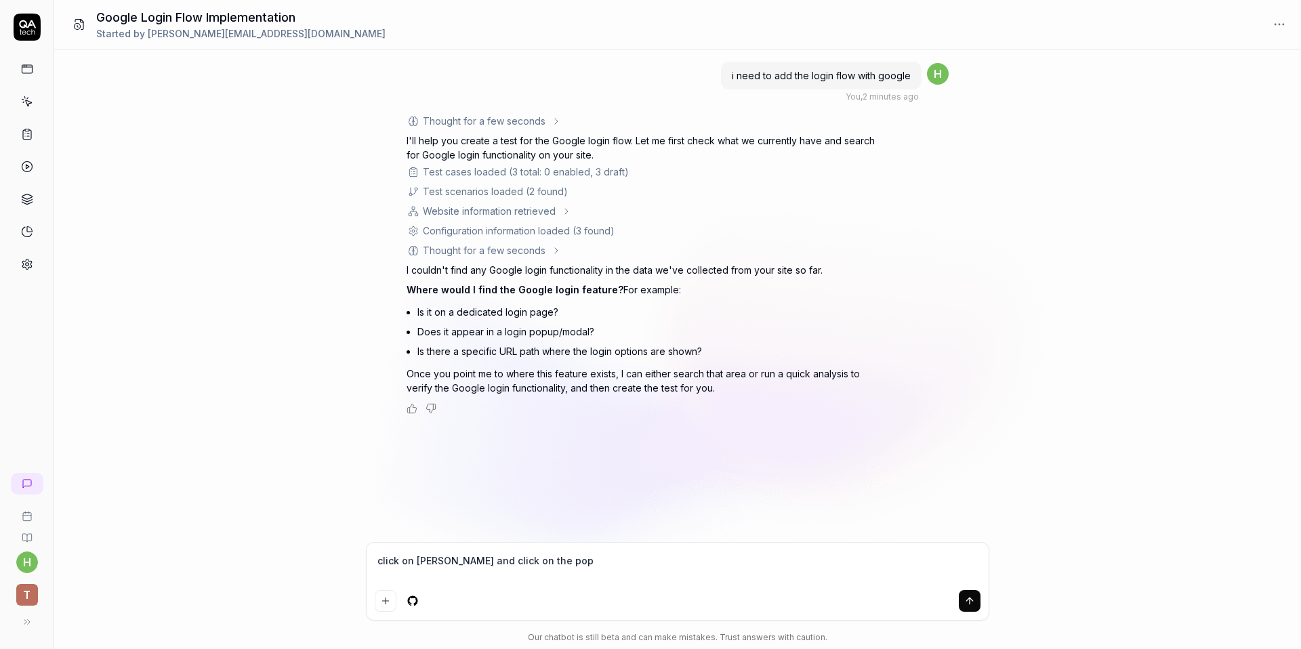
type textarea "*"
type textarea "click on tài khoản and click on the popu"
type textarea "*"
type textarea "click on tài khoản and click on the popup"
type textarea "*"
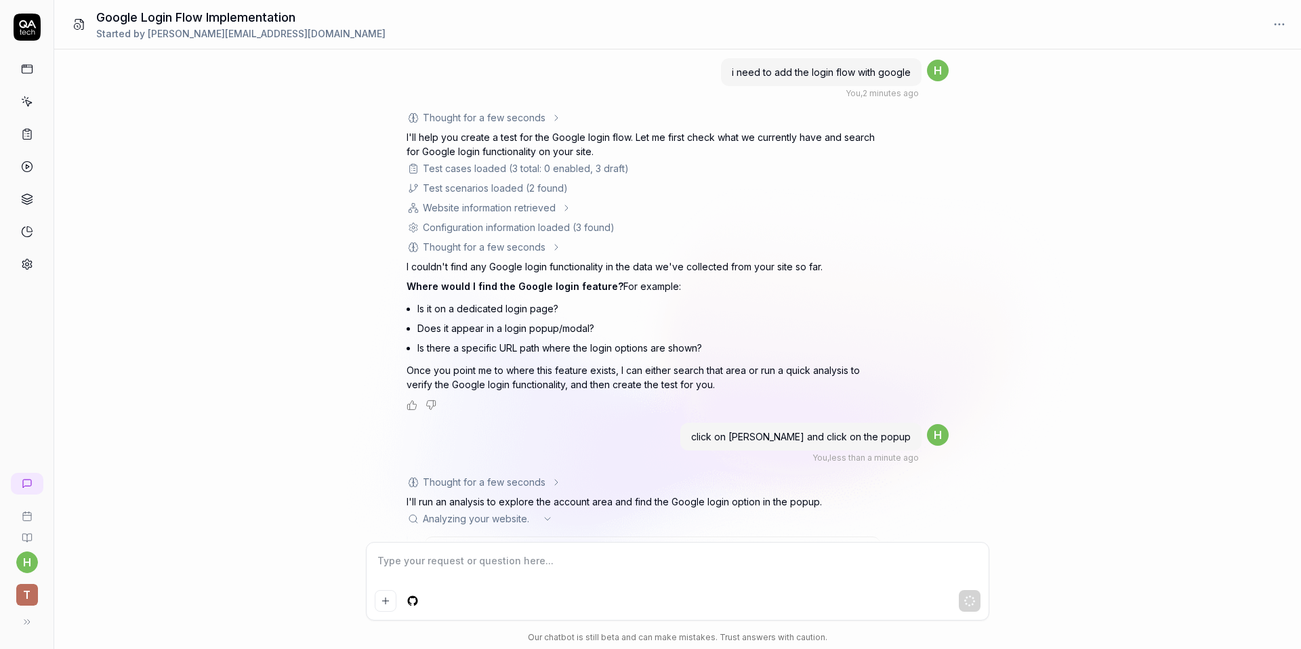
scroll to position [89, 0]
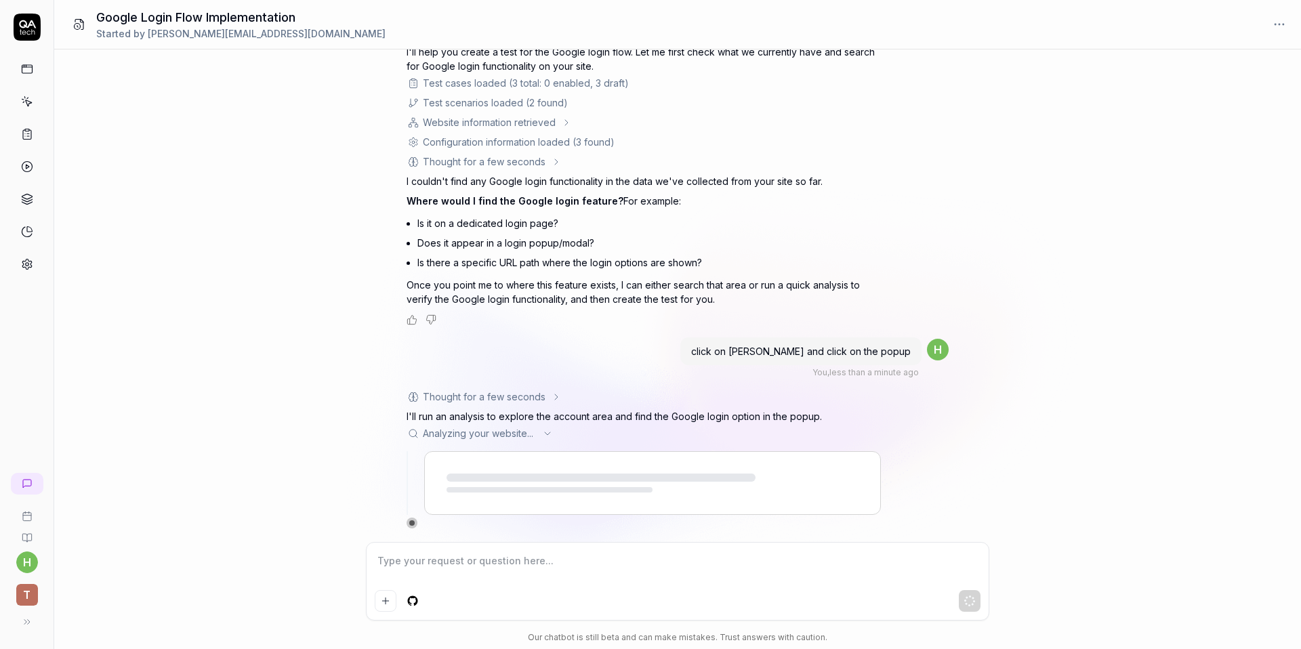
click at [548, 427] on div "Analyzing your website ..." at bounding box center [643, 433] width 474 height 14
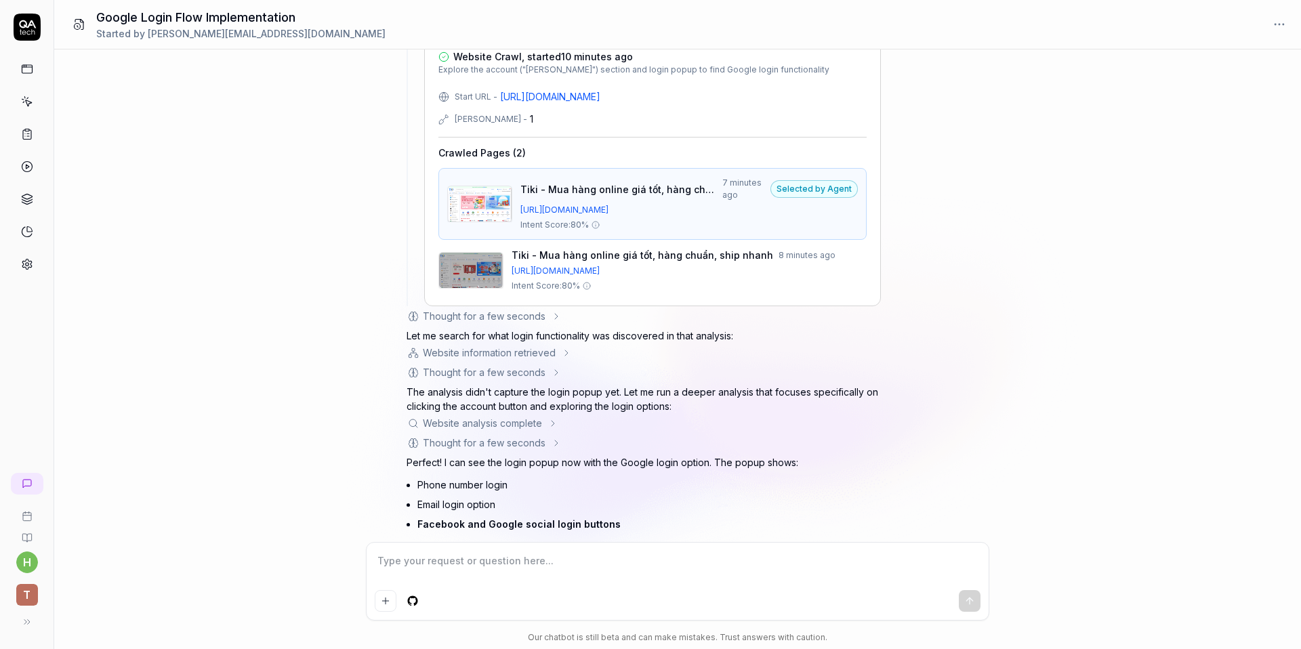
scroll to position [780, 0]
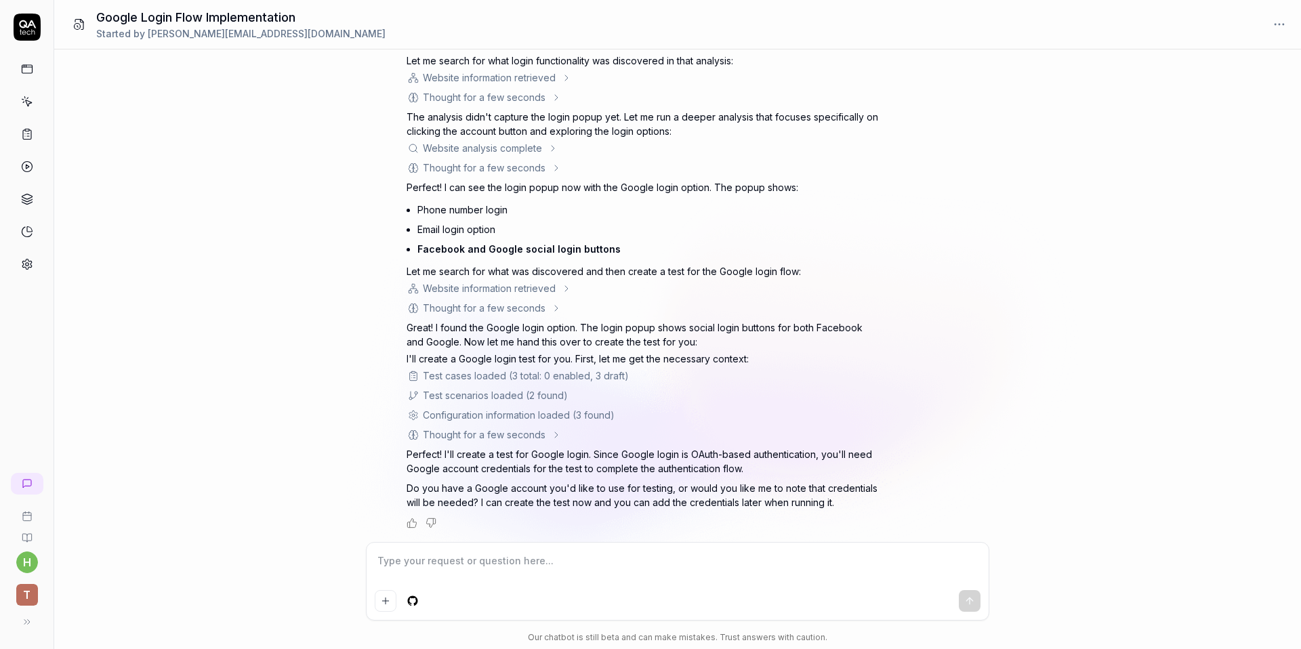
click at [617, 569] on textarea at bounding box center [678, 568] width 606 height 34
type textarea "*"
type textarea "a"
type textarea "*"
type textarea "ad"
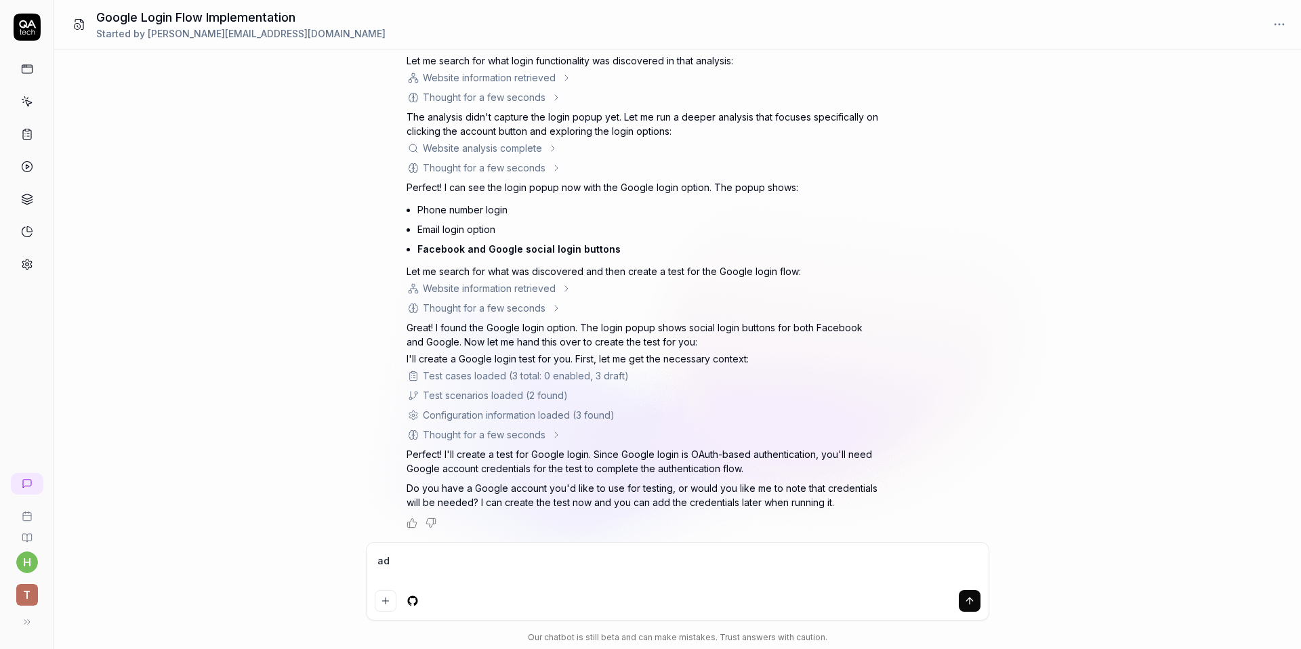
type textarea "*"
type textarea "add"
type textarea "*"
type textarea "add"
type textarea "*"
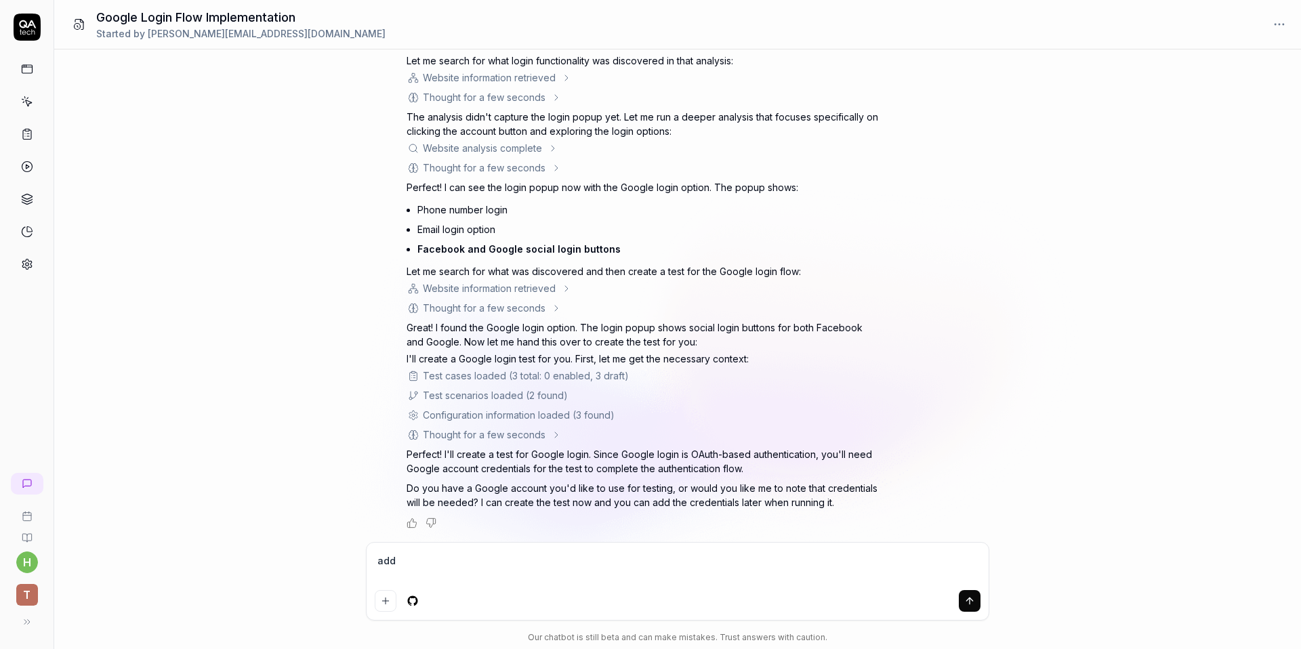
type textarea "add c"
type textarea "*"
type textarea "add cr"
type textarea "*"
type textarea "add cre"
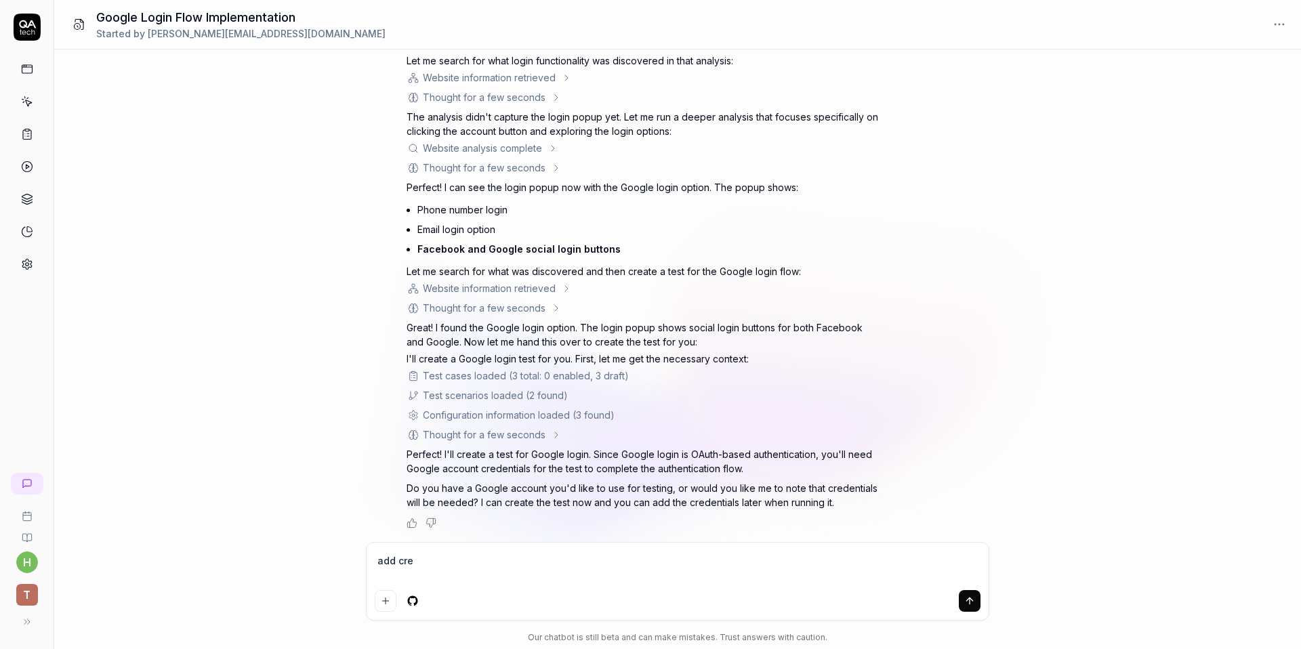
type textarea "*"
type textarea "add cred"
type textarea "*"
type textarea "add creds"
type textarea "*"
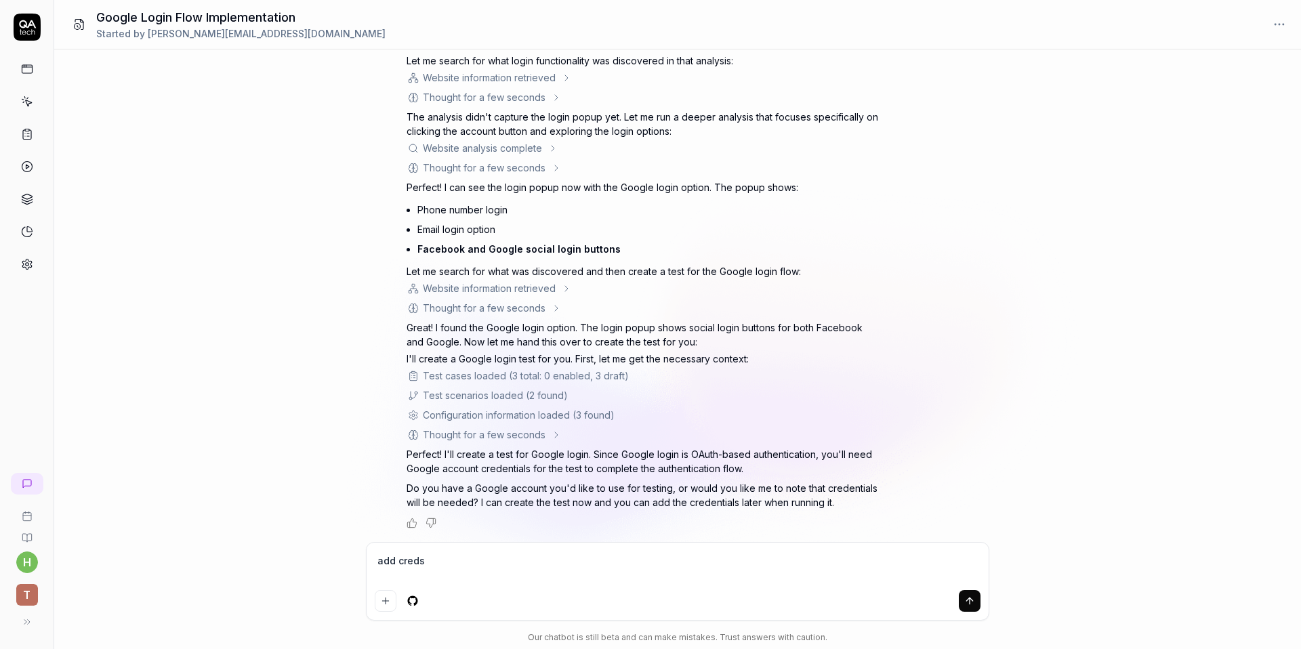
type textarea "add creds"
type textarea "*"
type textarea "add creds no"
type textarea "*"
type textarea "add creds now"
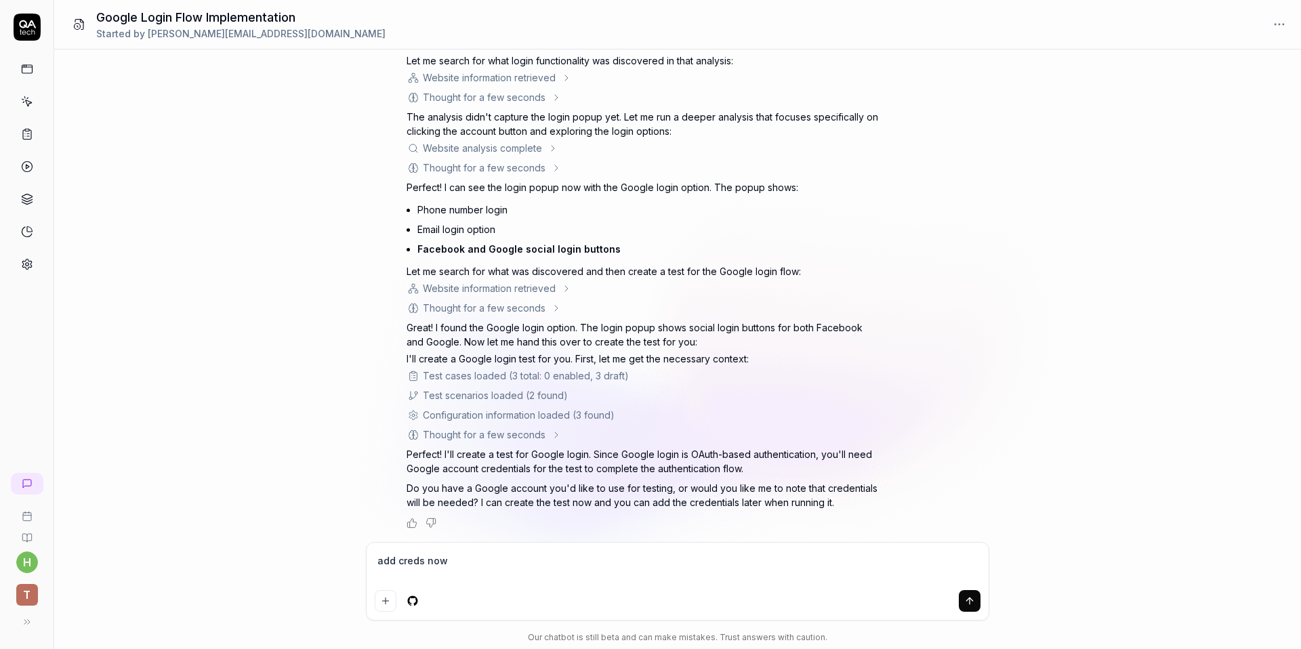
type textarea "*"
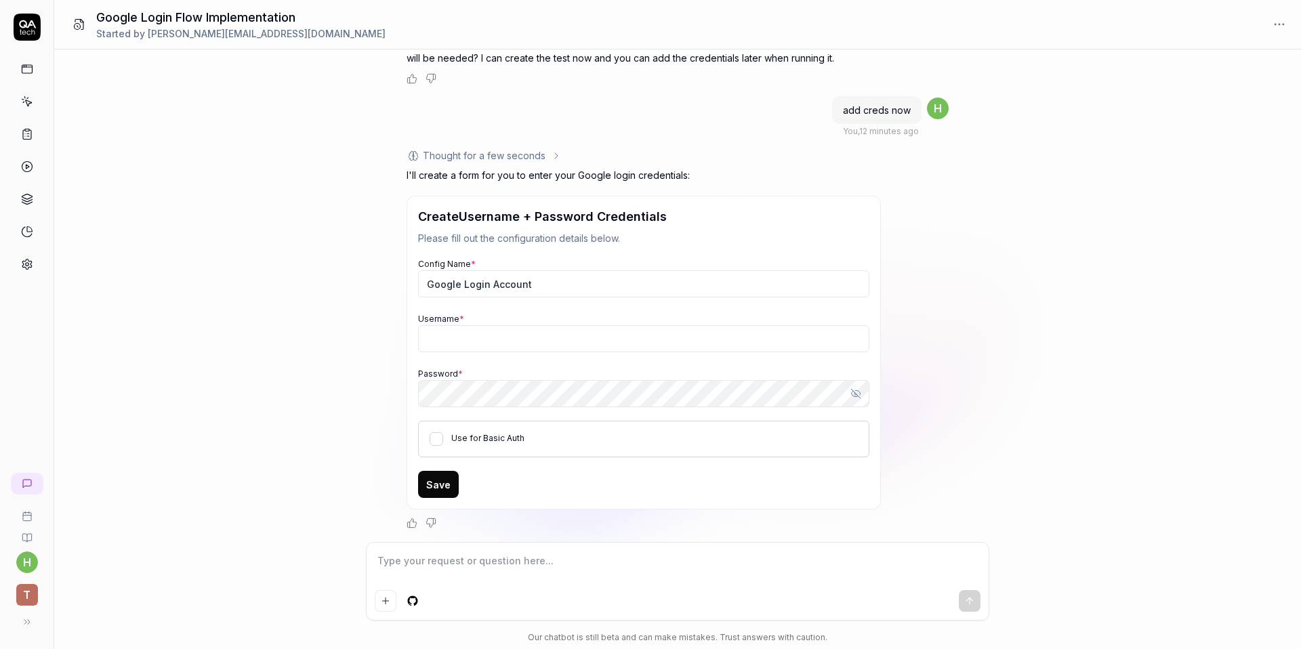
scroll to position [1224, 0]
click at [461, 279] on input "Google Login Account" at bounding box center [643, 283] width 451 height 27
type textarea "*"
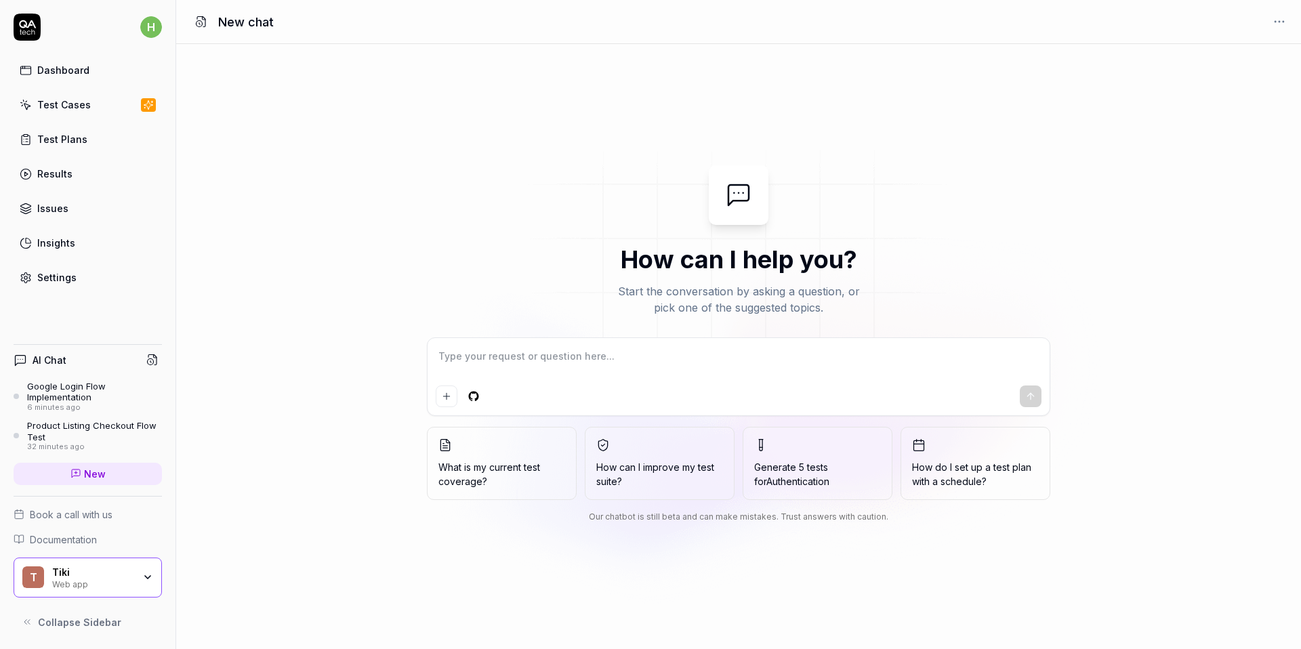
click at [550, 354] on textarea at bounding box center [739, 363] width 606 height 34
type textarea "*"
type textarea "i"
type textarea "*"
type textarea "i"
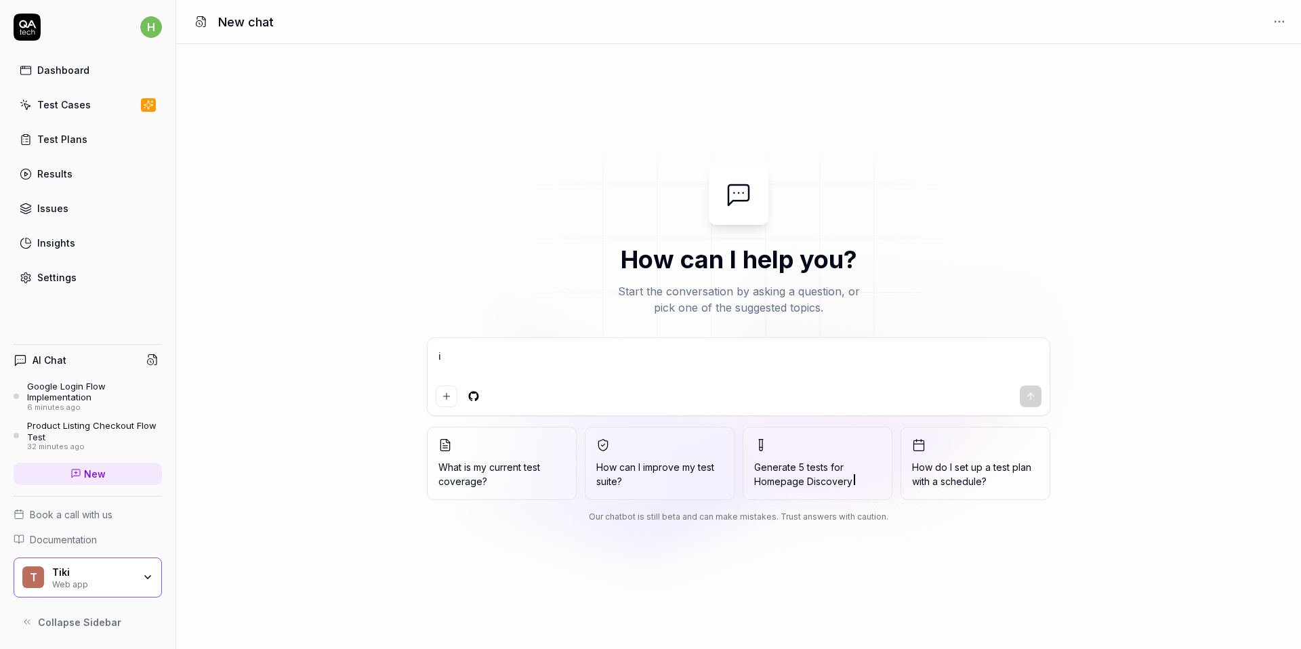
type textarea "*"
type textarea "i h"
type textarea "*"
type textarea "i ha"
type textarea "*"
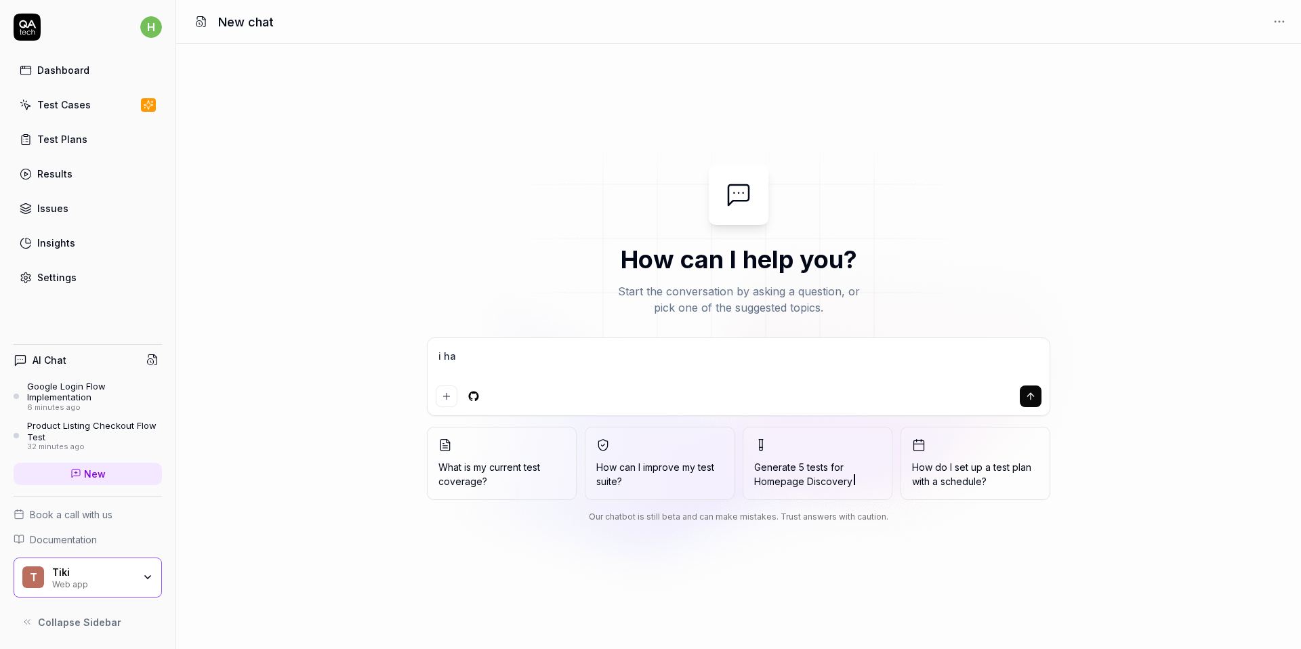
type textarea "i hav"
type textarea "*"
type textarea "i have"
type textarea "*"
type textarea "i have"
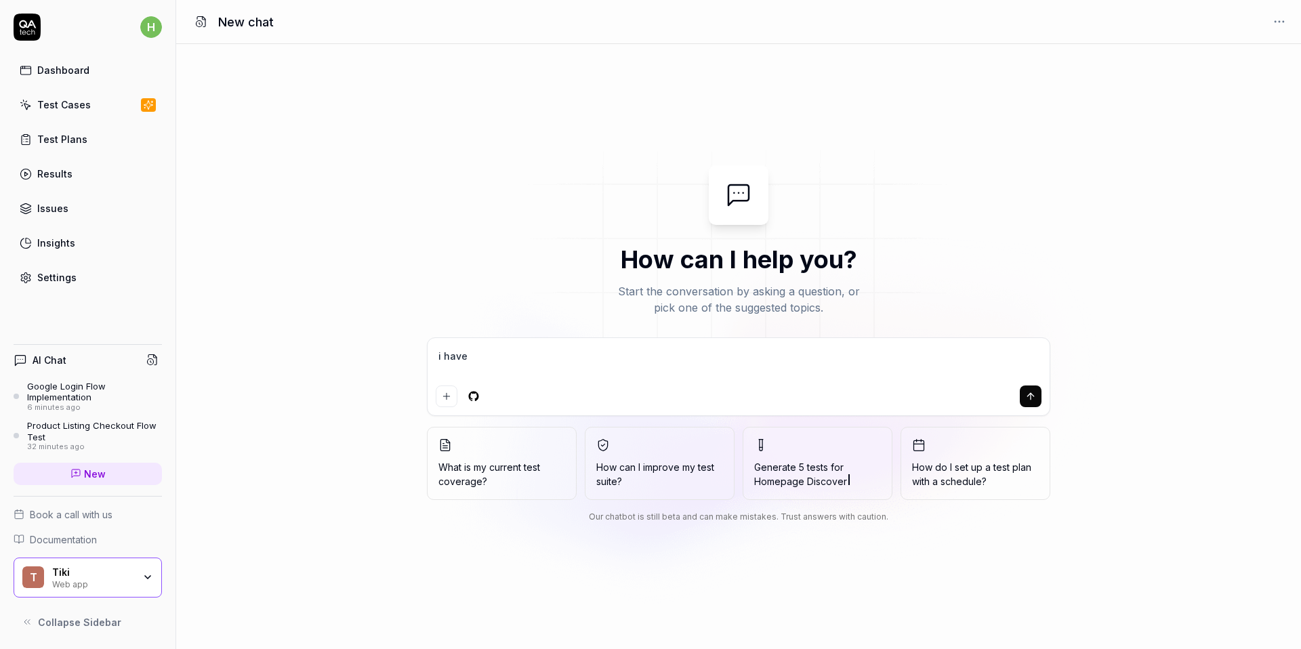
type textarea "*"
type textarea "i have p"
type textarea "*"
type textarea "i have pa"
type textarea "*"
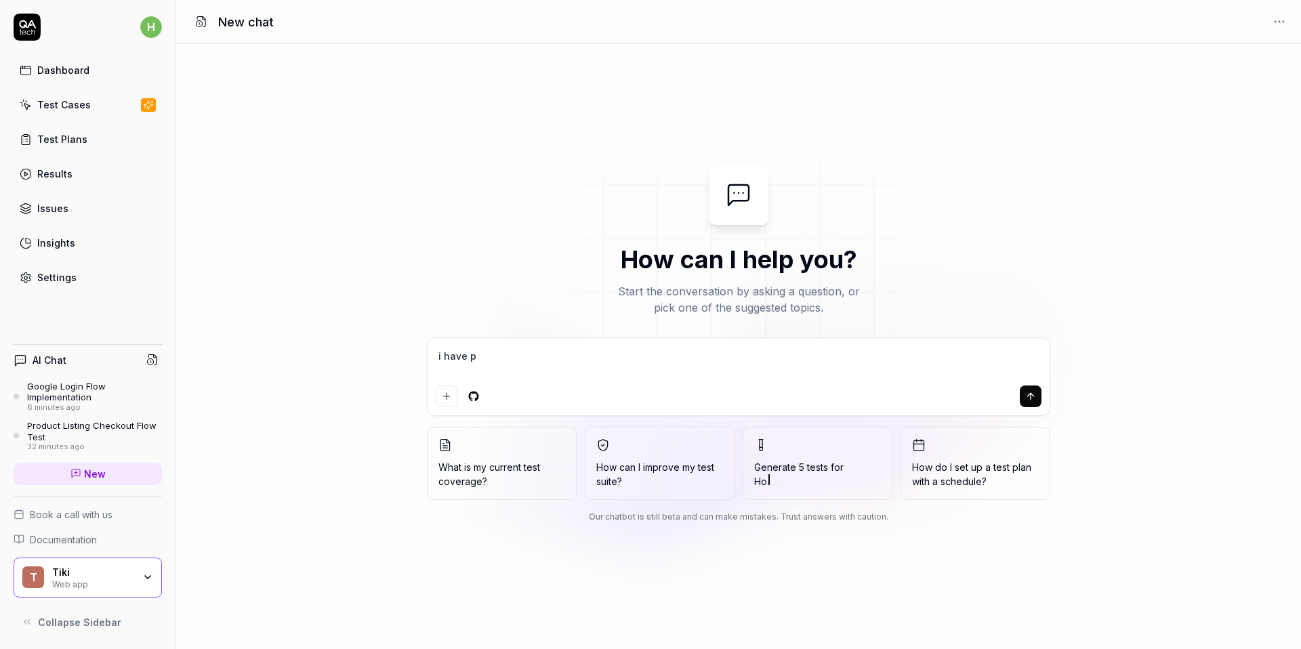
type textarea "i have pá"
type textarea "*"
type textarea "i have pas"
type textarea "*"
type textarea "i have"
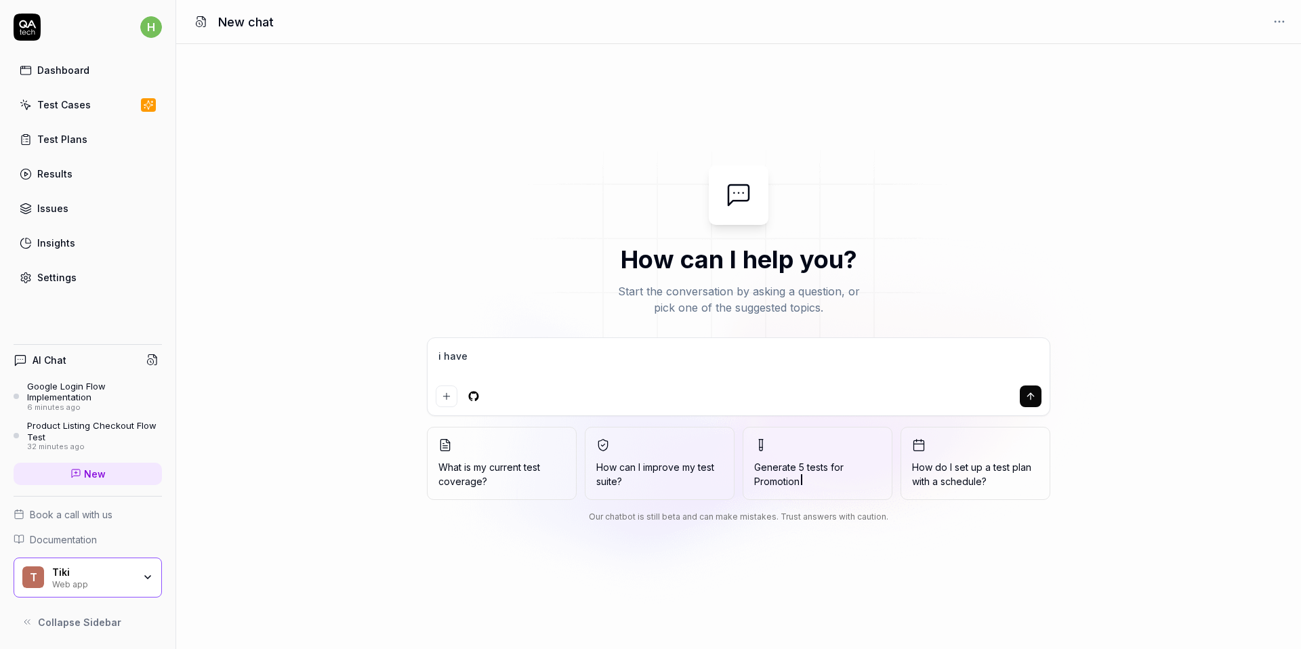
type textarea "*"
type textarea "i have"
type textarea "*"
type textarea "i hav"
type textarea "*"
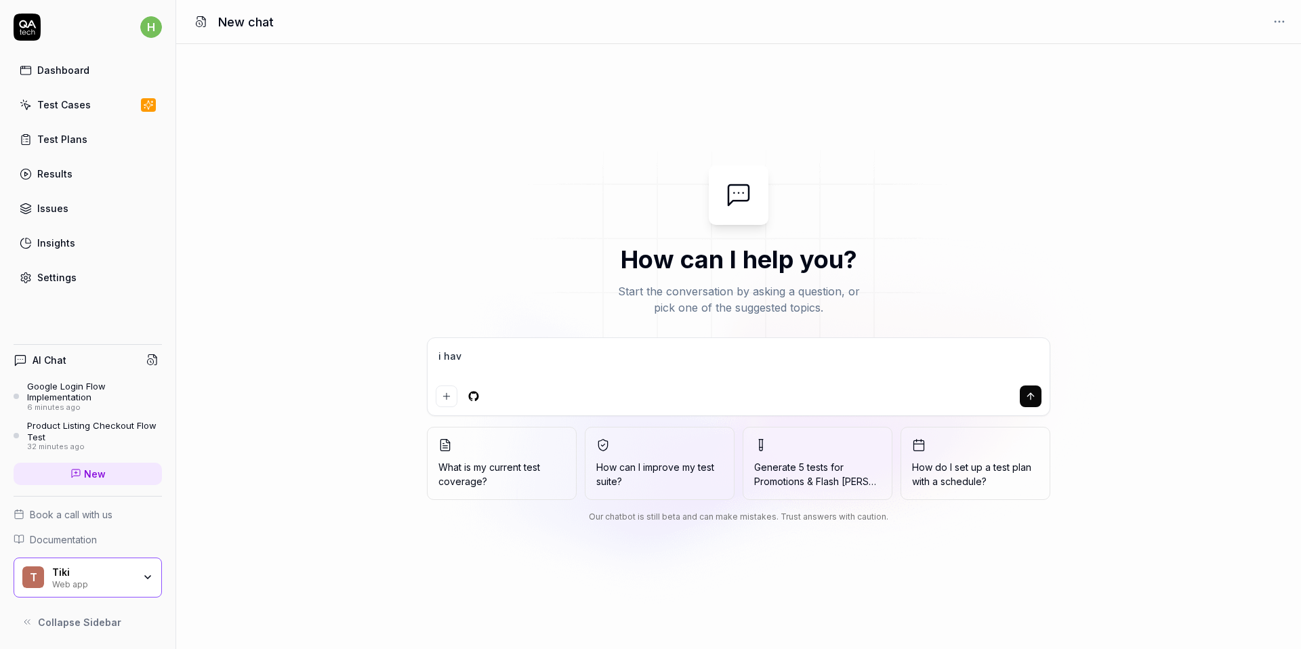
type textarea "i have"
type textarea "*"
type textarea "i have"
type textarea "*"
type textarea "i have c"
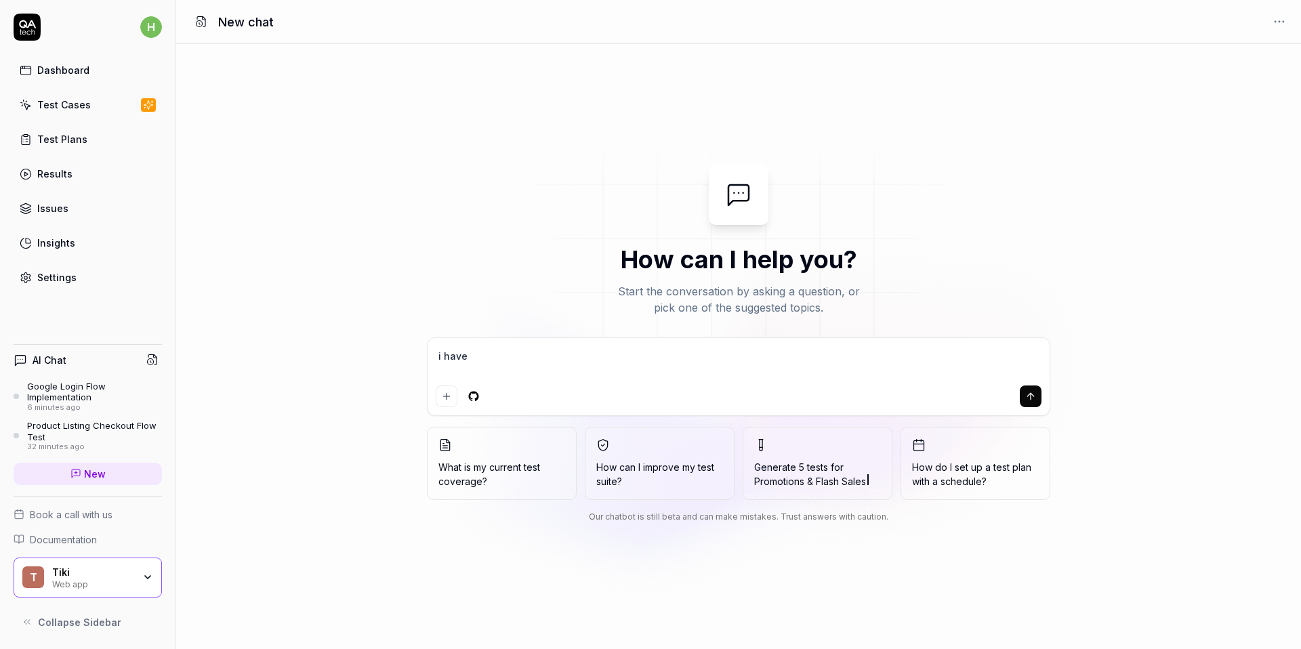
type textarea "*"
type textarea "i have cr"
type textarea "*"
type textarea "i have cre"
type textarea "*"
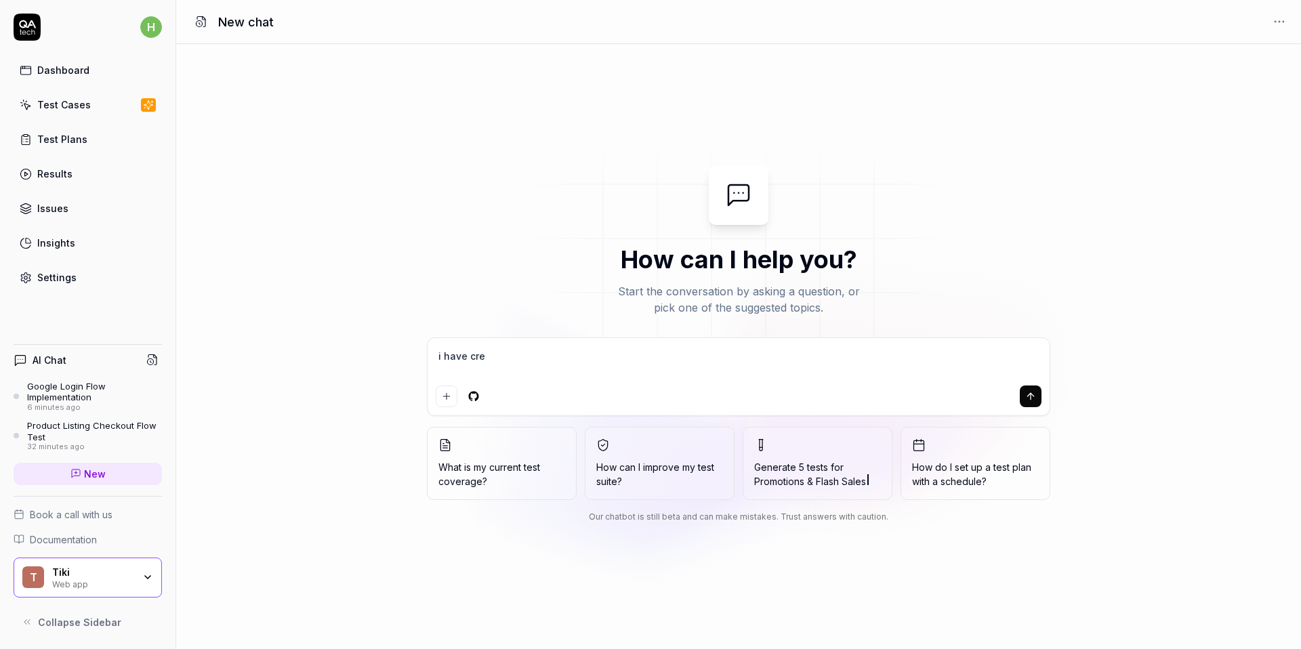
type textarea "i have cred"
type textarea "*"
type textarea "i have crede"
type textarea "*"
type textarea "i have creden"
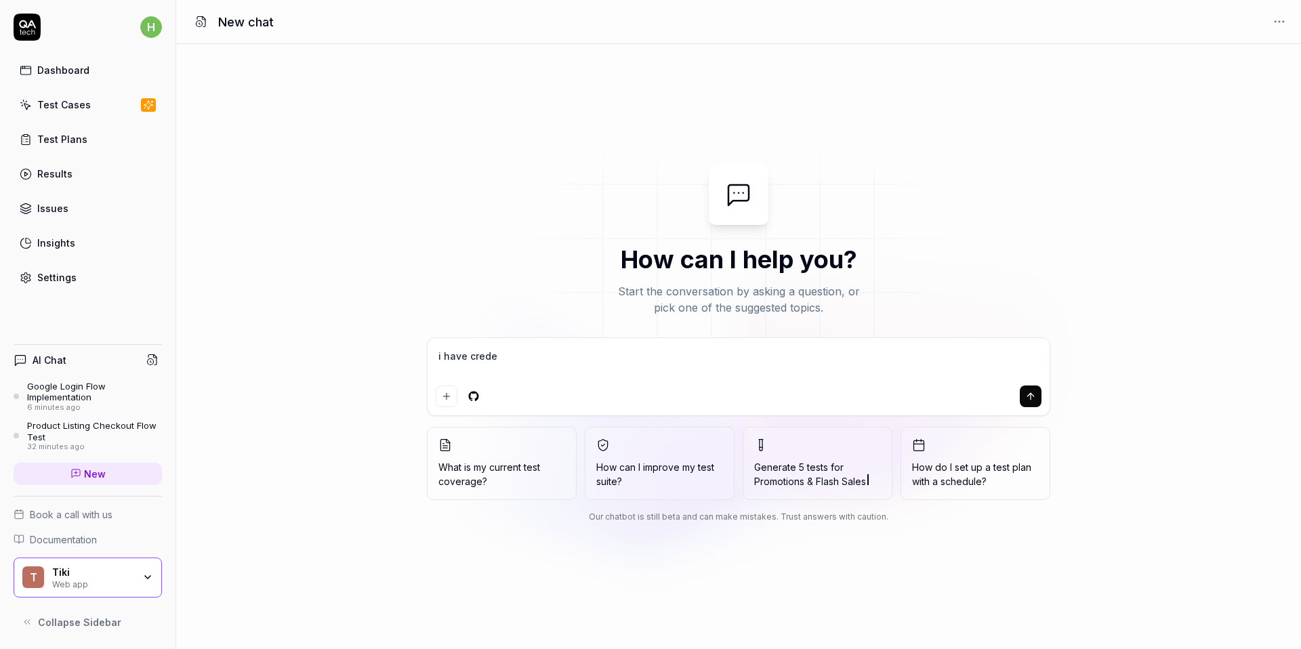
type textarea "*"
type textarea "i have credent"
type textarea "*"
type textarea "i have credenti"
type textarea "*"
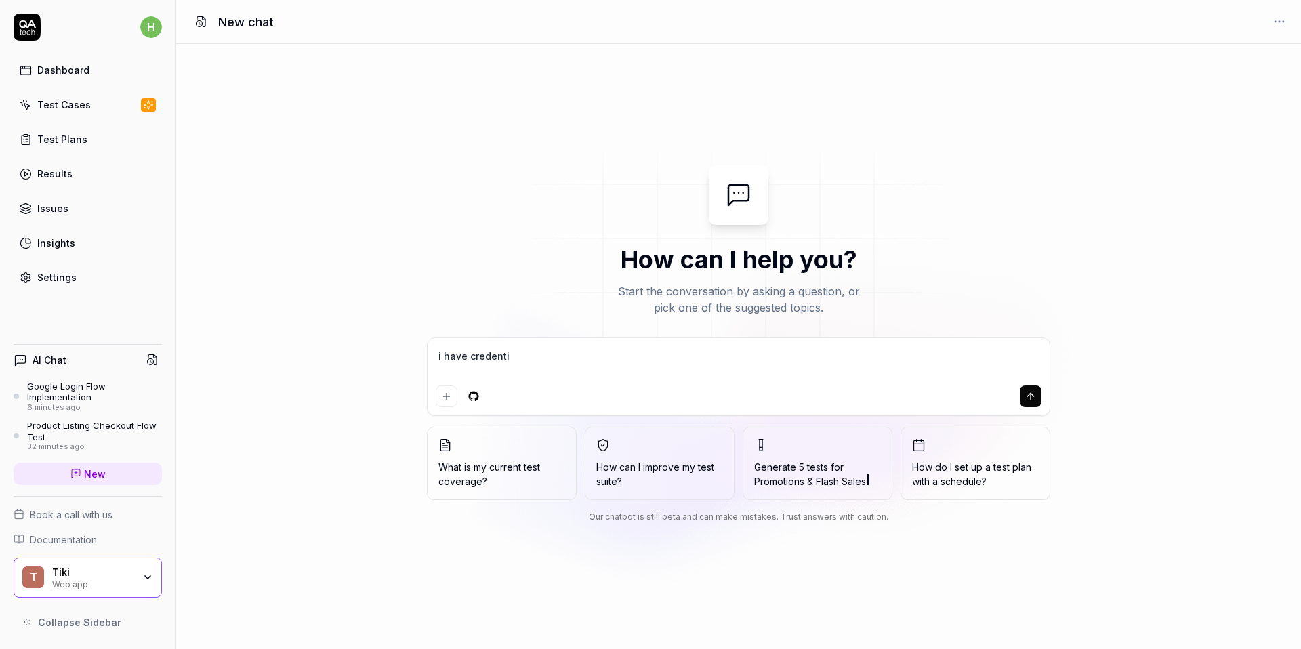
type textarea "i have credentia"
type textarea "*"
type textarea "i have credential"
type textarea "*"
type textarea "i have credentials"
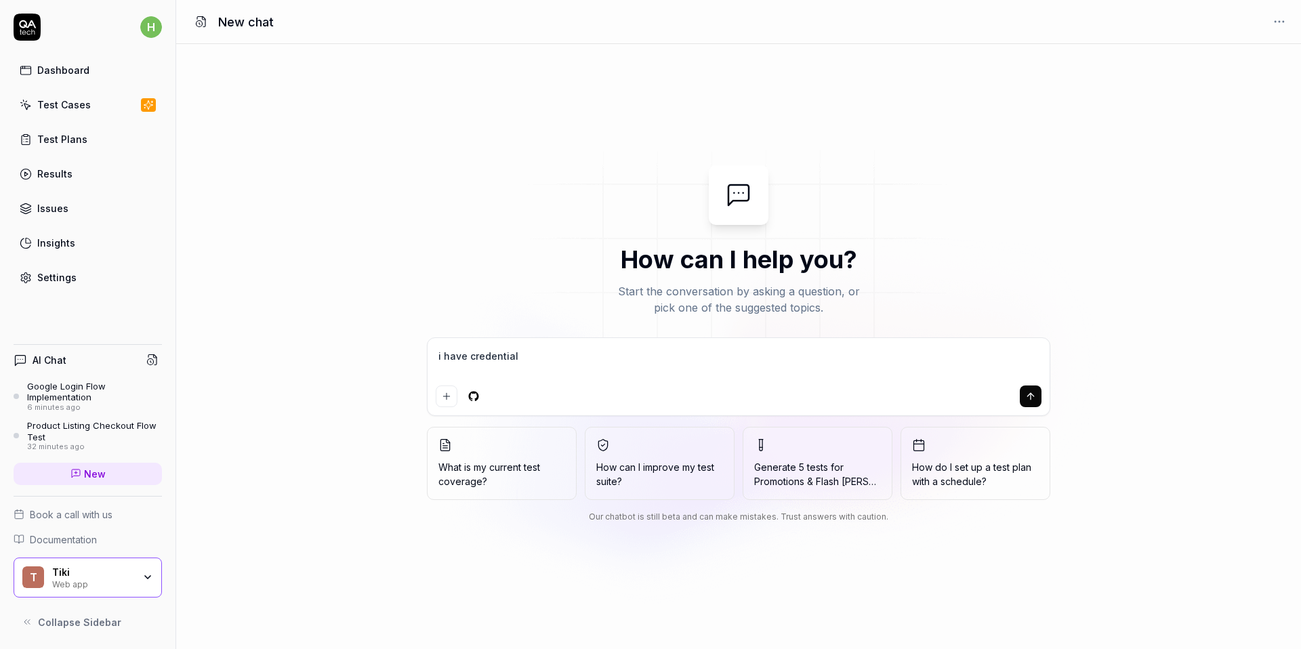
type textarea "*"
type textarea "i have credentials"
type textarea "*"
type textarea "i have credentials f"
type textarea "*"
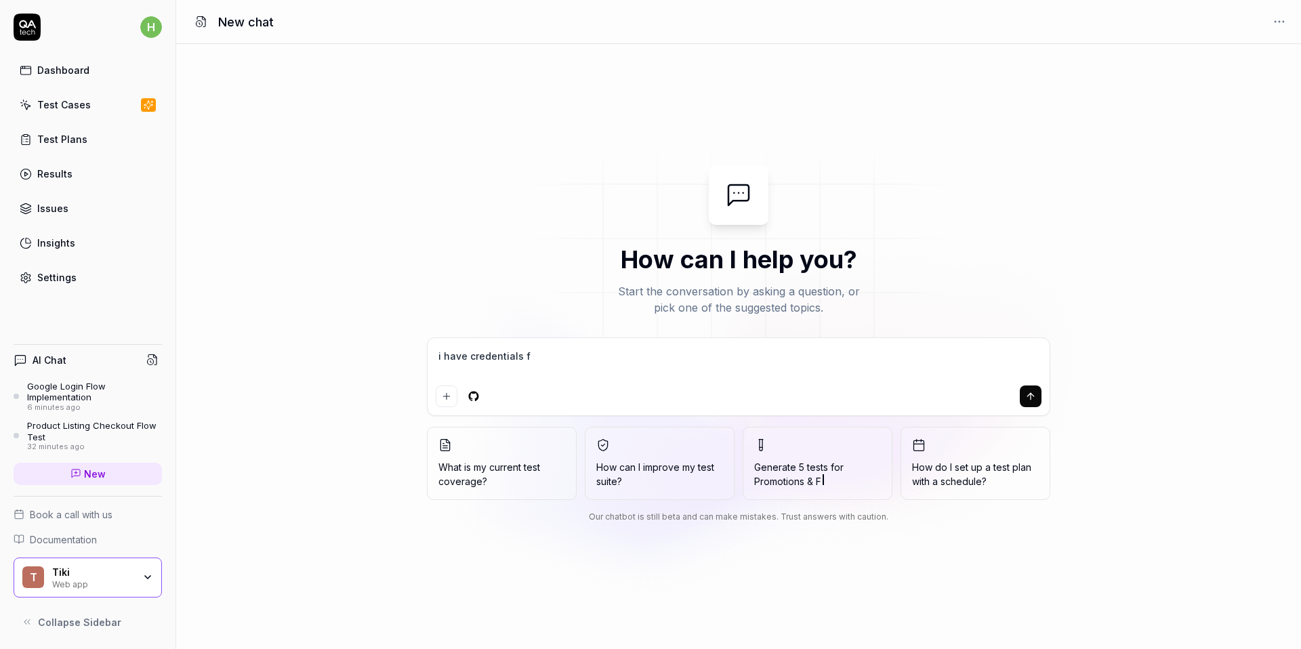
type textarea "i have credentials fo"
type textarea "*"
type textarea "i have credentials for"
type textarea "*"
type textarea "i have credentials for"
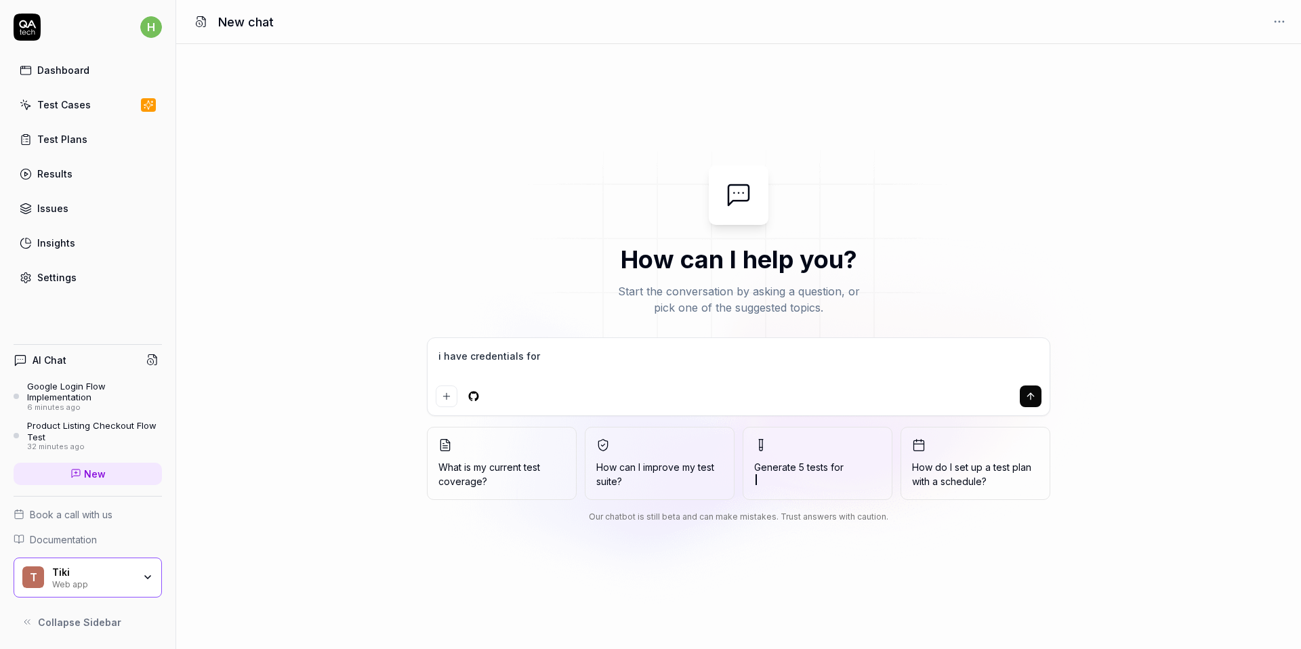
type textarea "*"
type textarea "i have credentials for t"
type textarea "*"
type textarea "i have credentials for ti"
type textarea "*"
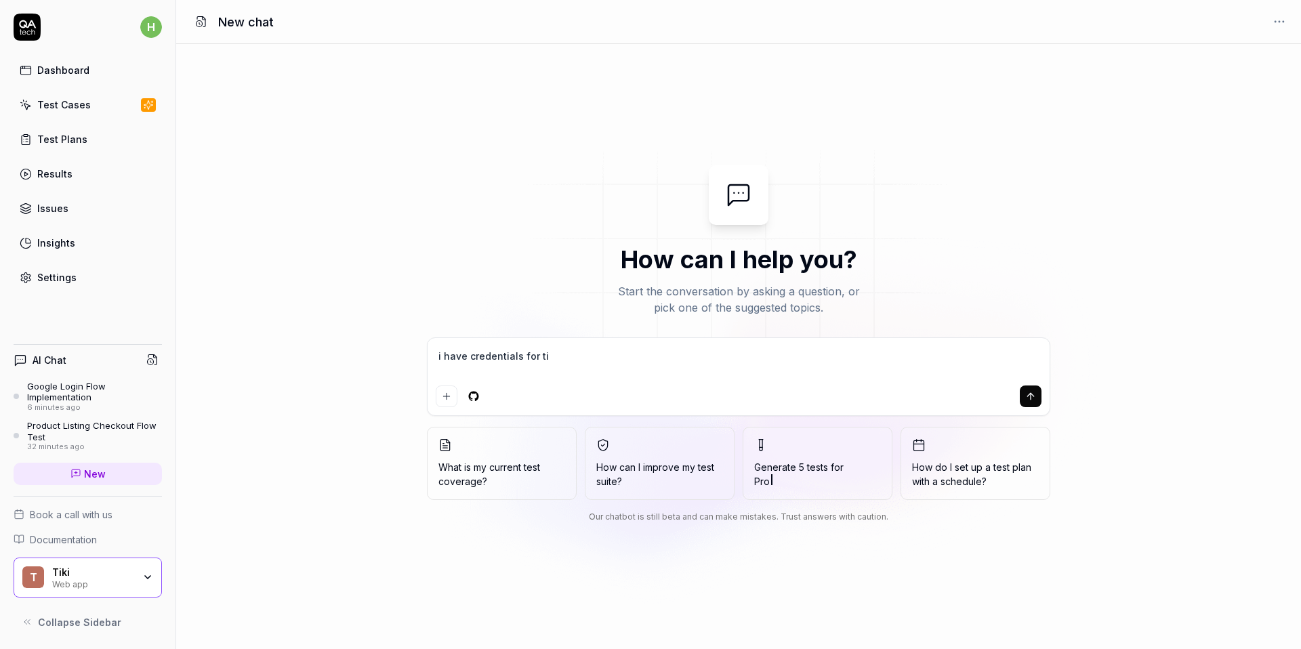
type textarea "i have credentials for tik"
type textarea "*"
type textarea "i have credentials for tiki"
type textarea "*"
type textarea "i have credentials for tiki."
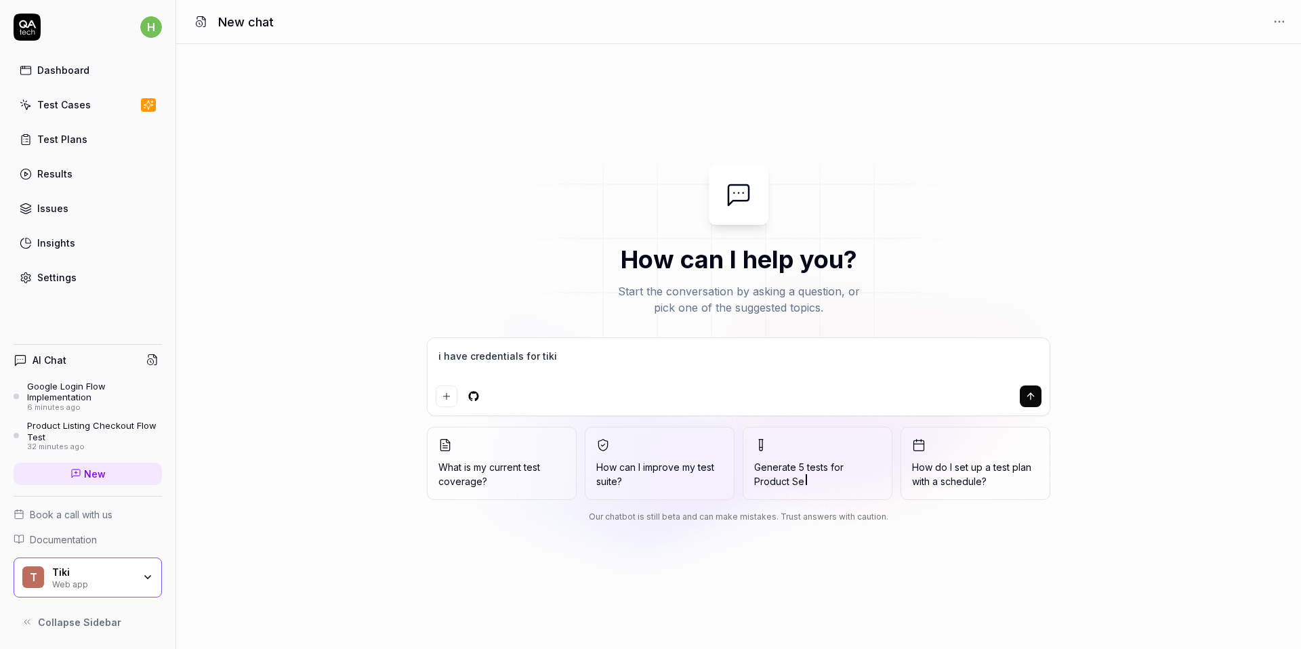
type textarea "*"
type textarea "i have credentials for tiki.v"
type textarea "*"
type textarea "i have credentials for [DOMAIN_NAME]"
type textarea "*"
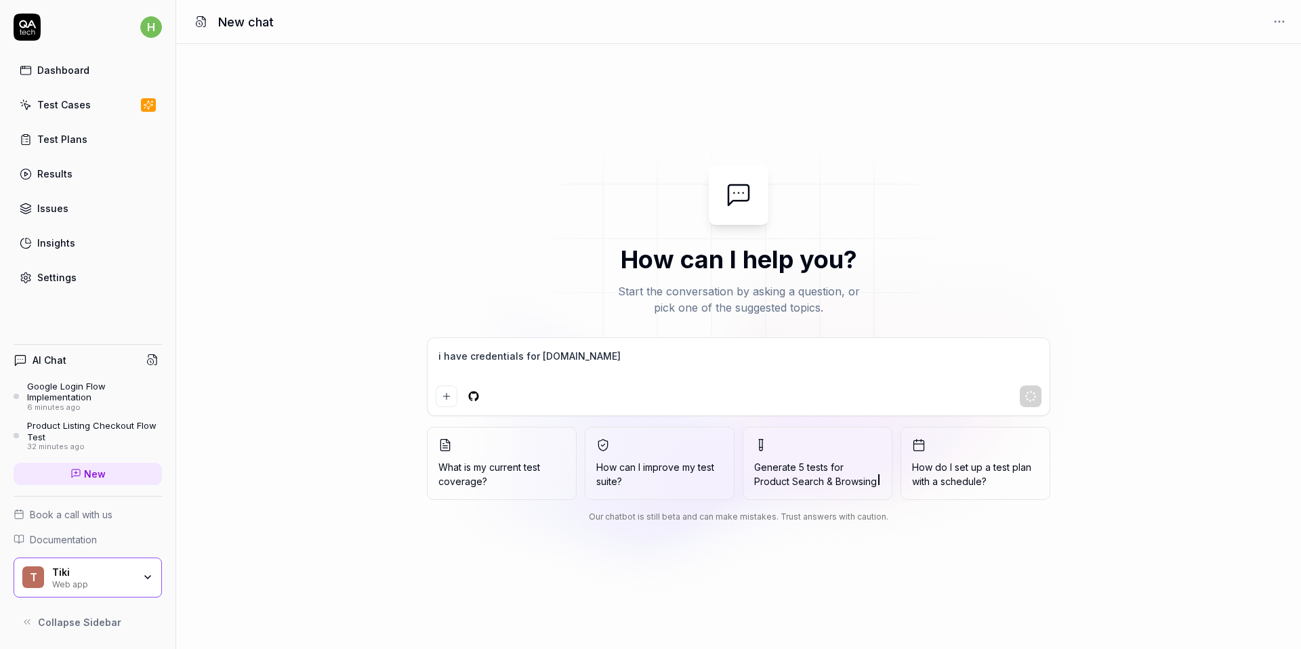
type textarea "i have credentials for [DOMAIN_NAME]"
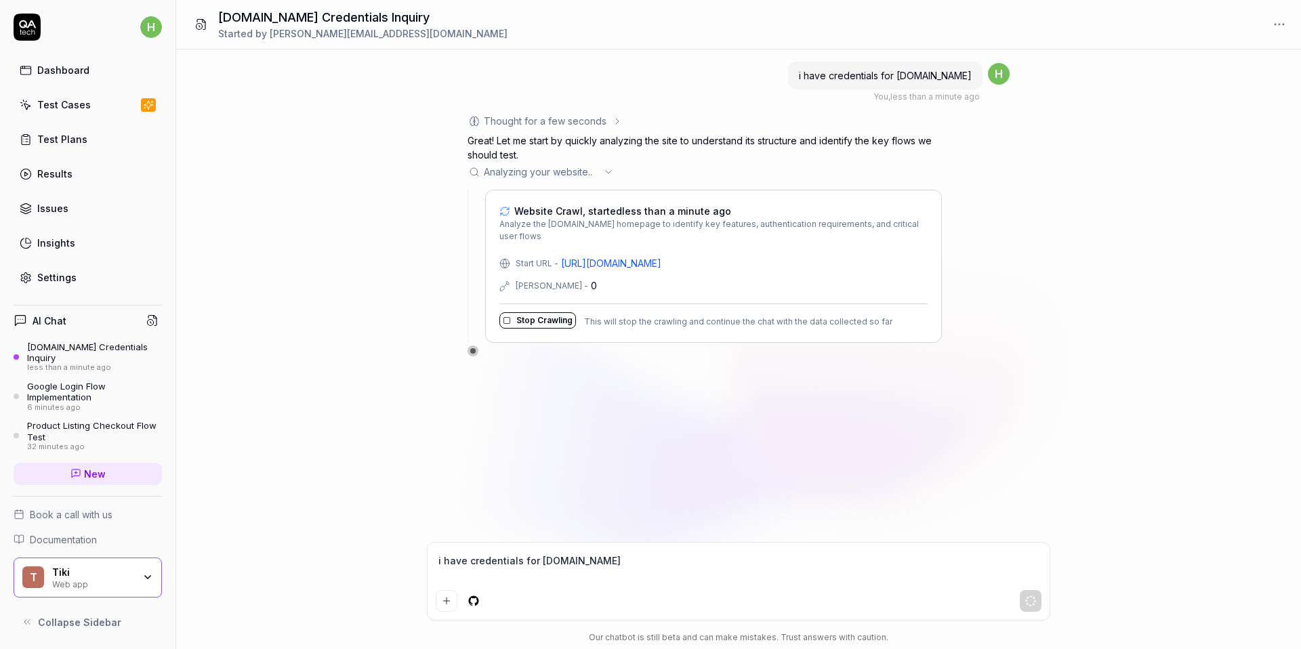
click at [66, 280] on div "Settings" at bounding box center [56, 277] width 39 height 14
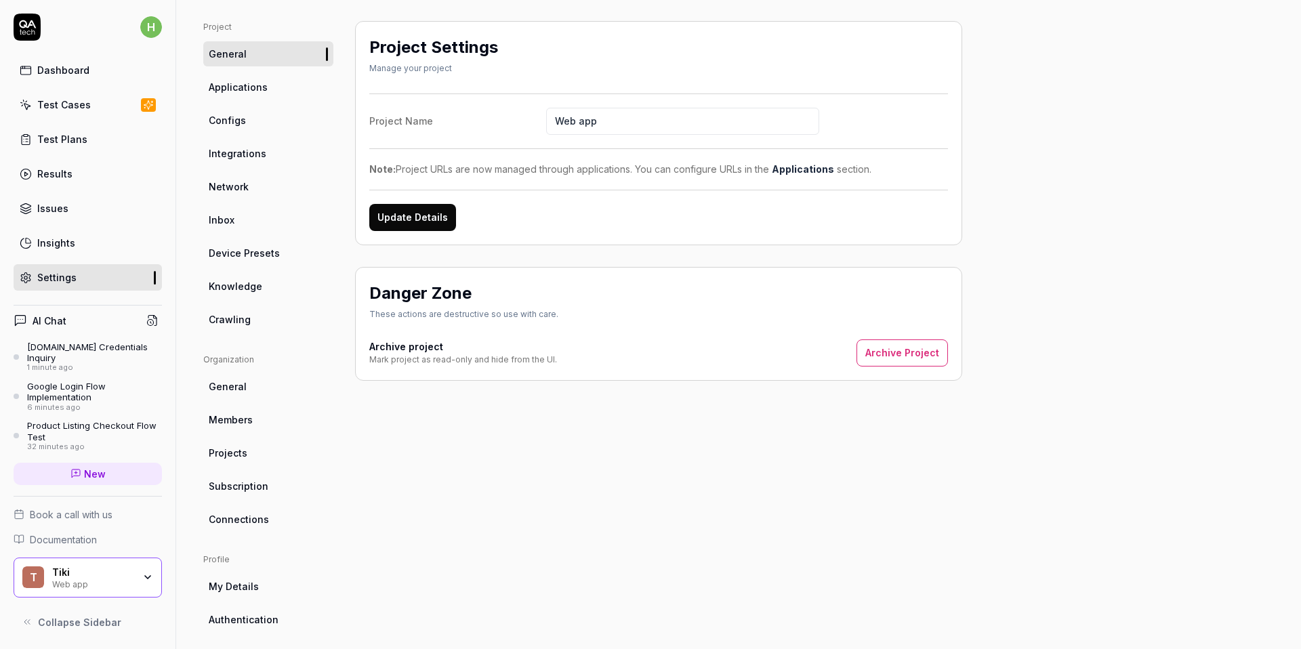
scroll to position [83, 0]
click at [272, 289] on link "Knowledge" at bounding box center [268, 288] width 130 height 25
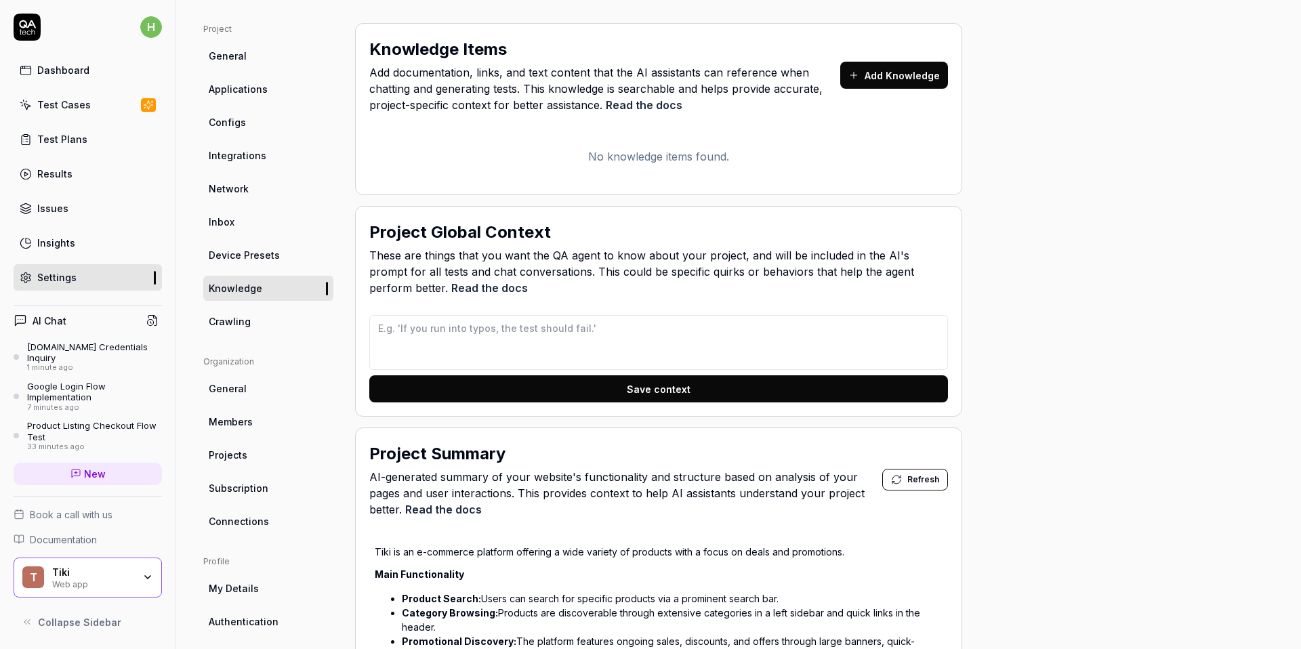
click at [256, 387] on link "General" at bounding box center [268, 388] width 130 height 25
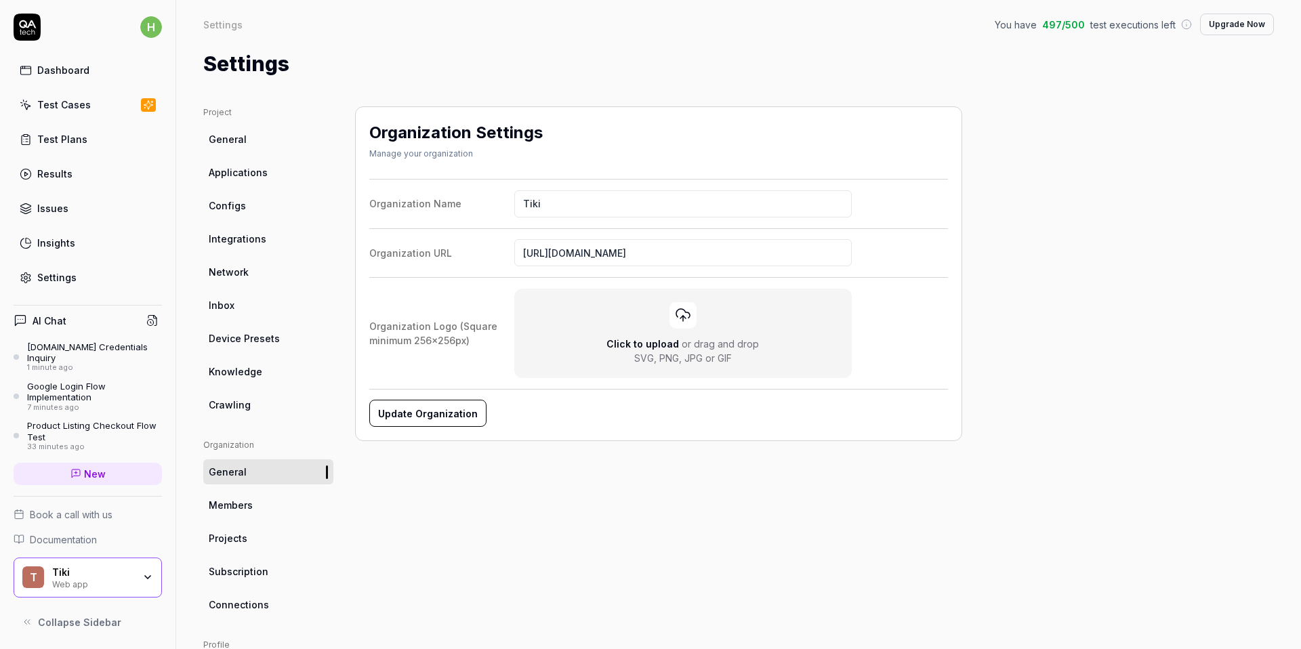
click at [228, 197] on link "Configs" at bounding box center [268, 205] width 130 height 25
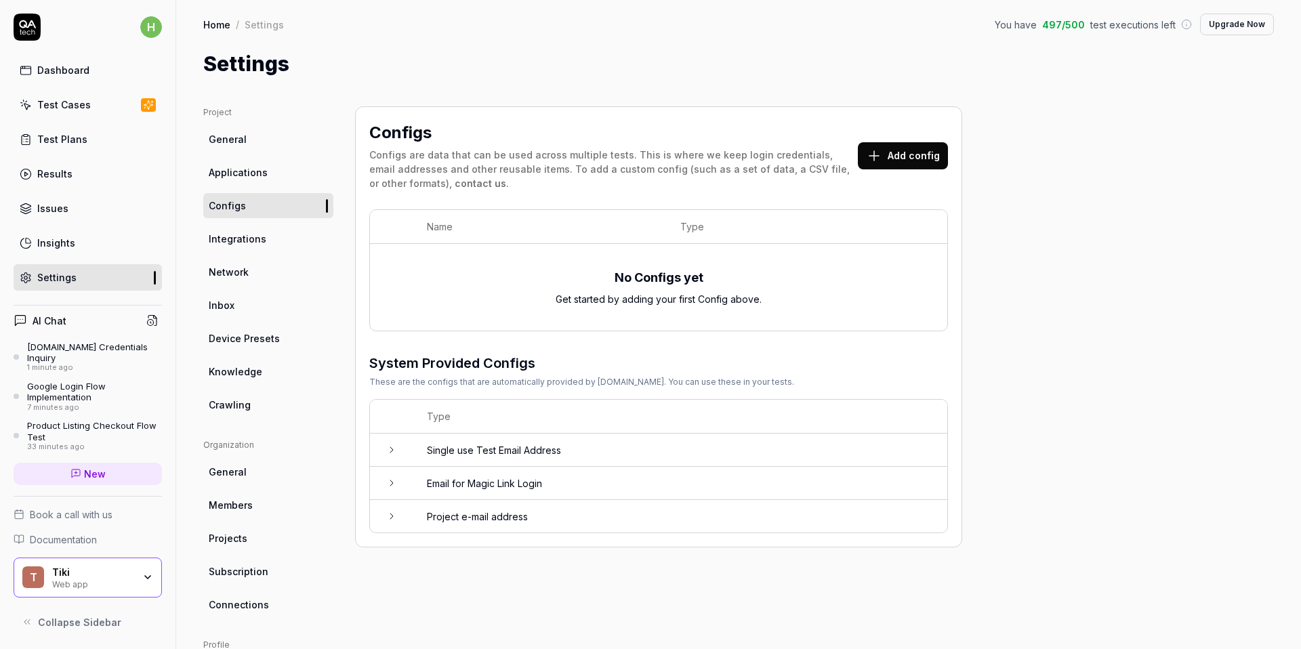
click at [898, 157] on button "Add config" at bounding box center [903, 155] width 90 height 27
click at [285, 179] on link "Applications" at bounding box center [268, 172] width 130 height 25
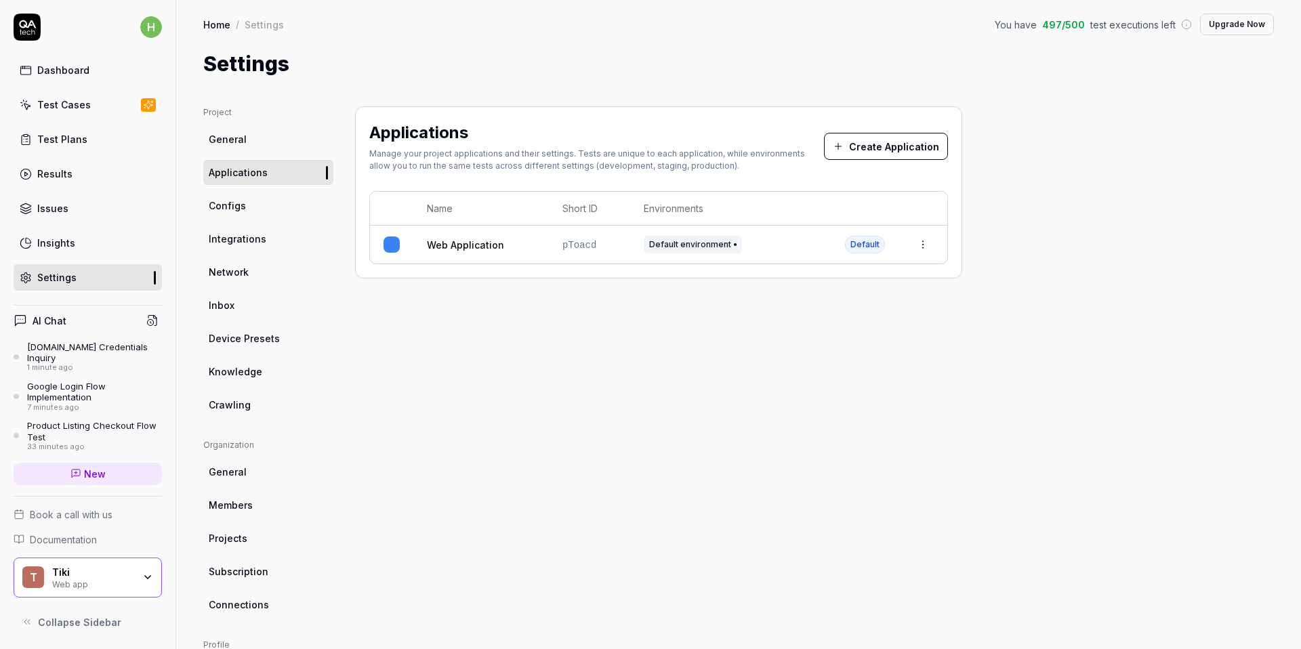
click at [276, 241] on link "Integrations" at bounding box center [268, 238] width 130 height 25
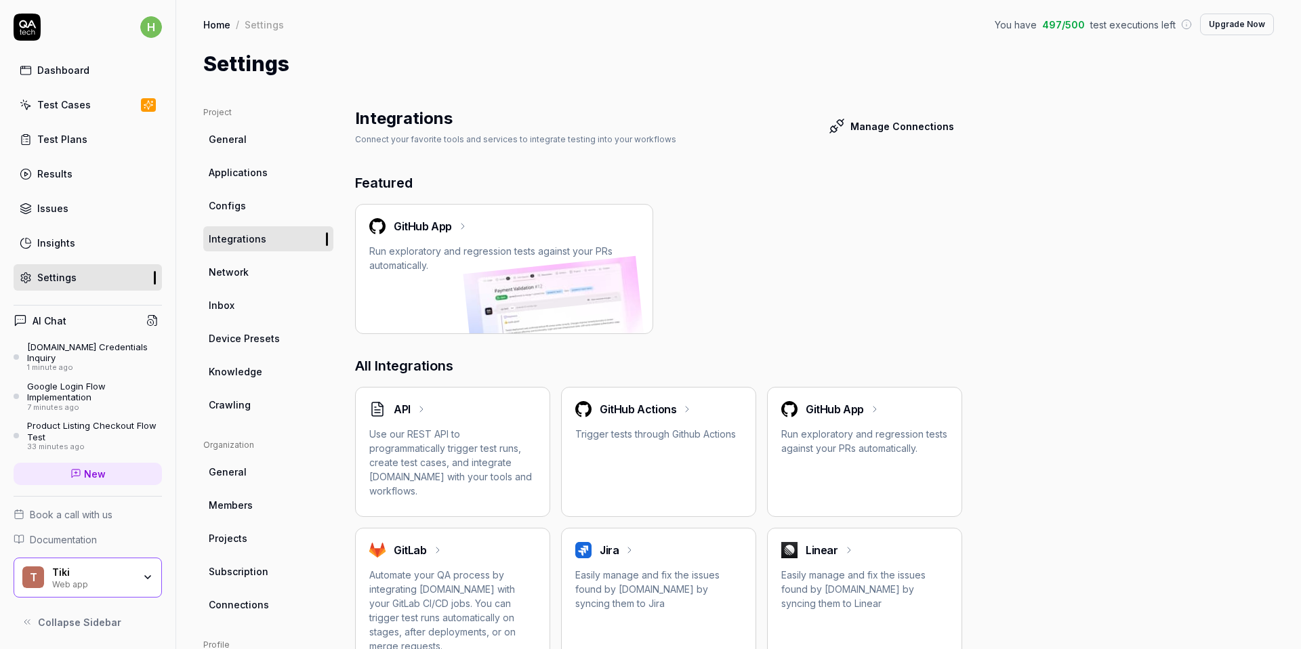
click at [82, 105] on div "Test Cases" at bounding box center [64, 105] width 54 height 14
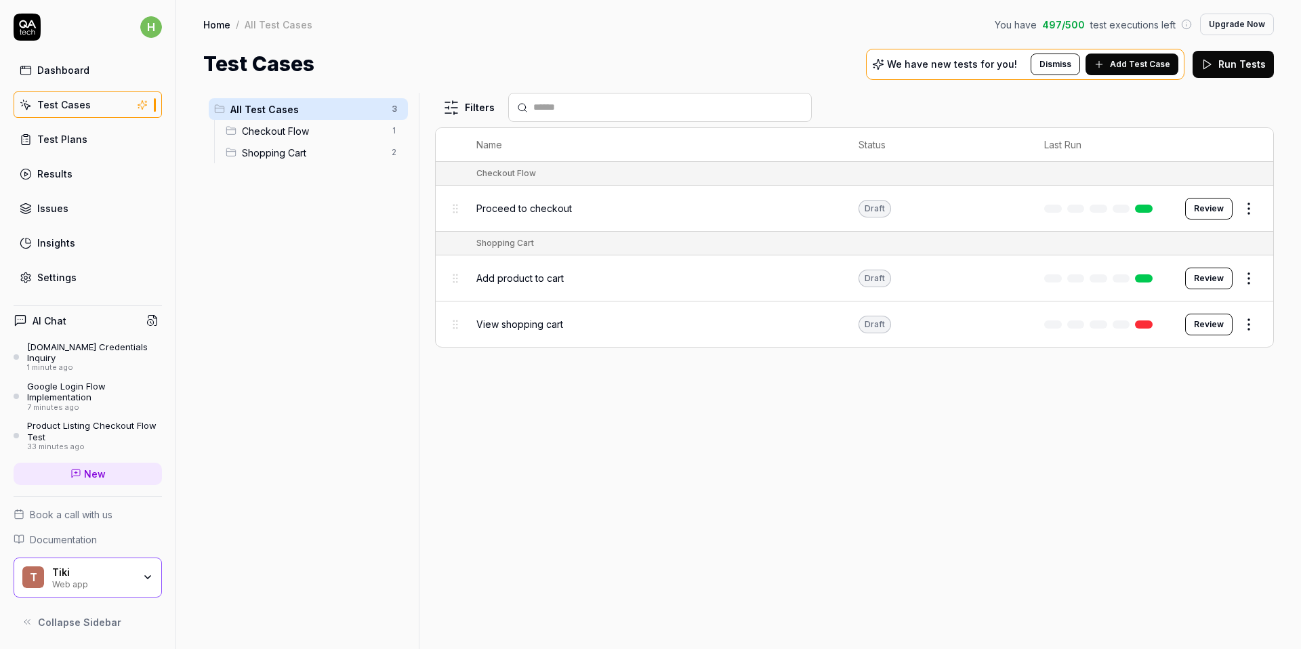
click at [1214, 280] on button "Review" at bounding box center [1208, 279] width 47 height 22
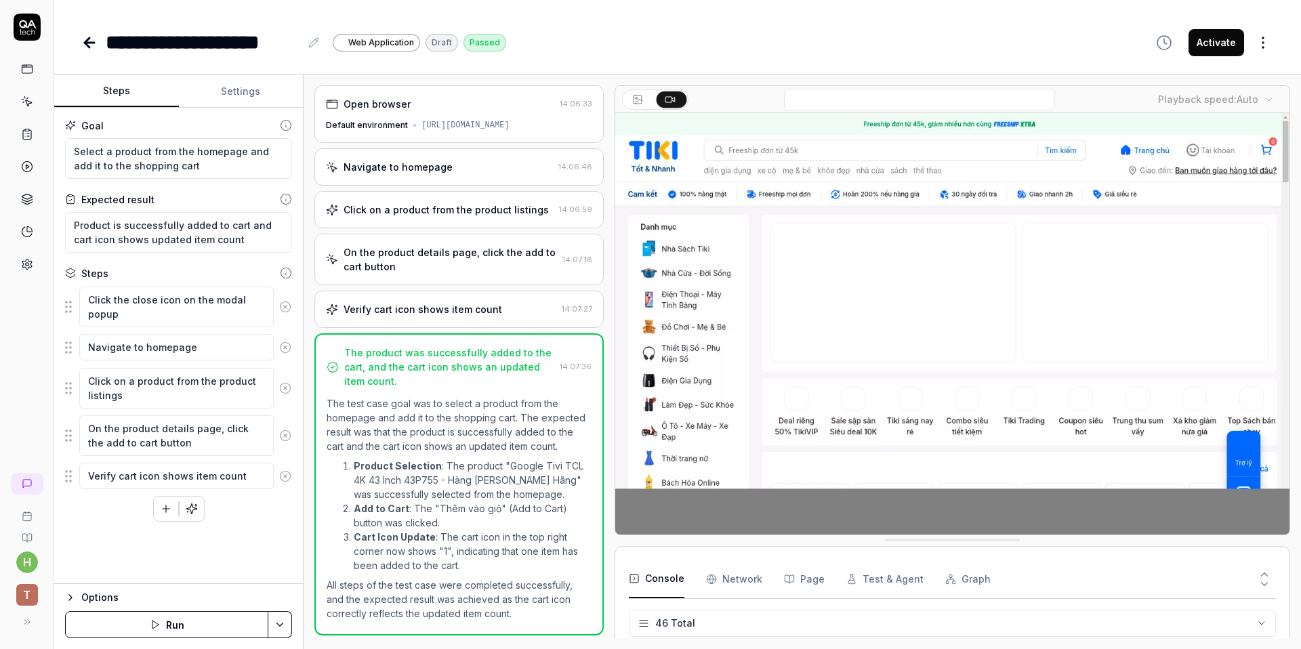
scroll to position [1286, 0]
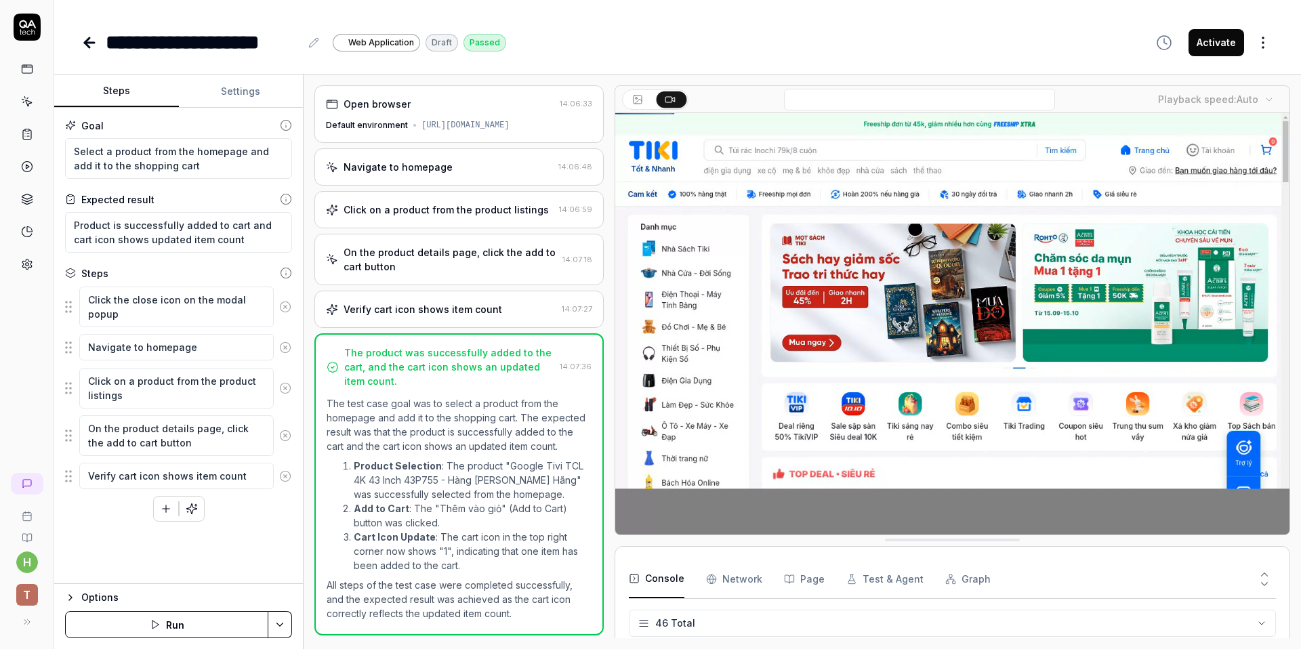
click at [282, 623] on html "**********" at bounding box center [650, 324] width 1301 height 649
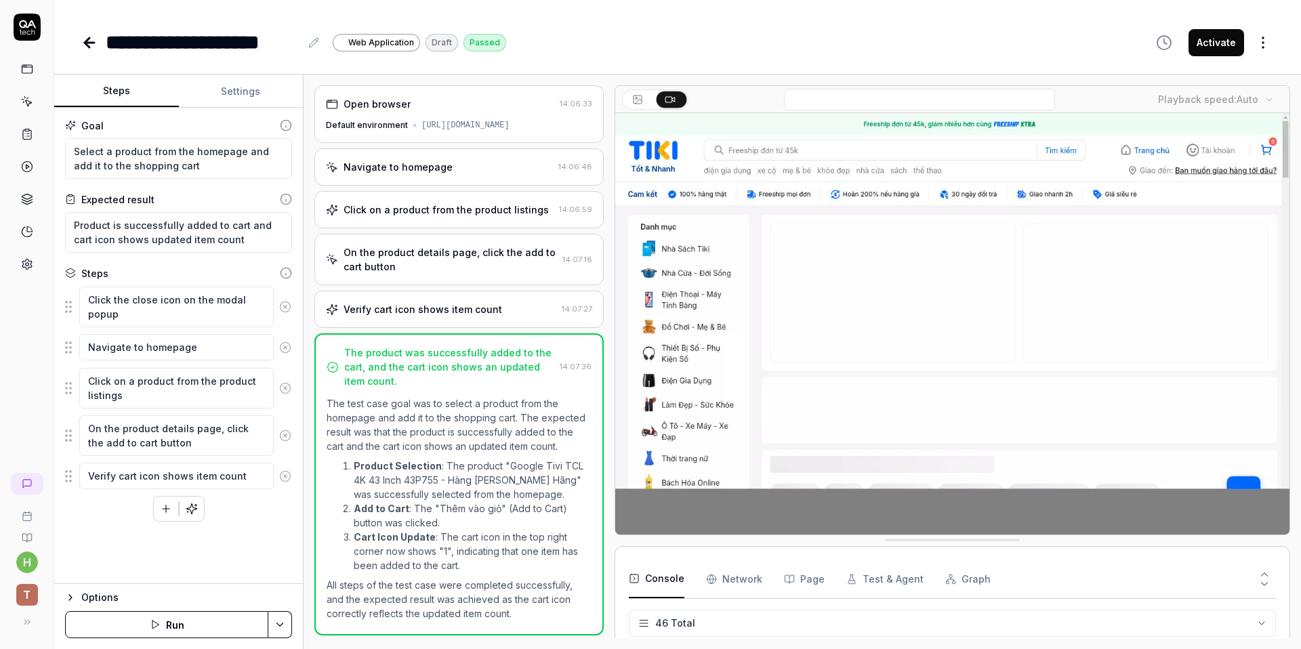
click at [204, 638] on html "**********" at bounding box center [650, 324] width 1301 height 649
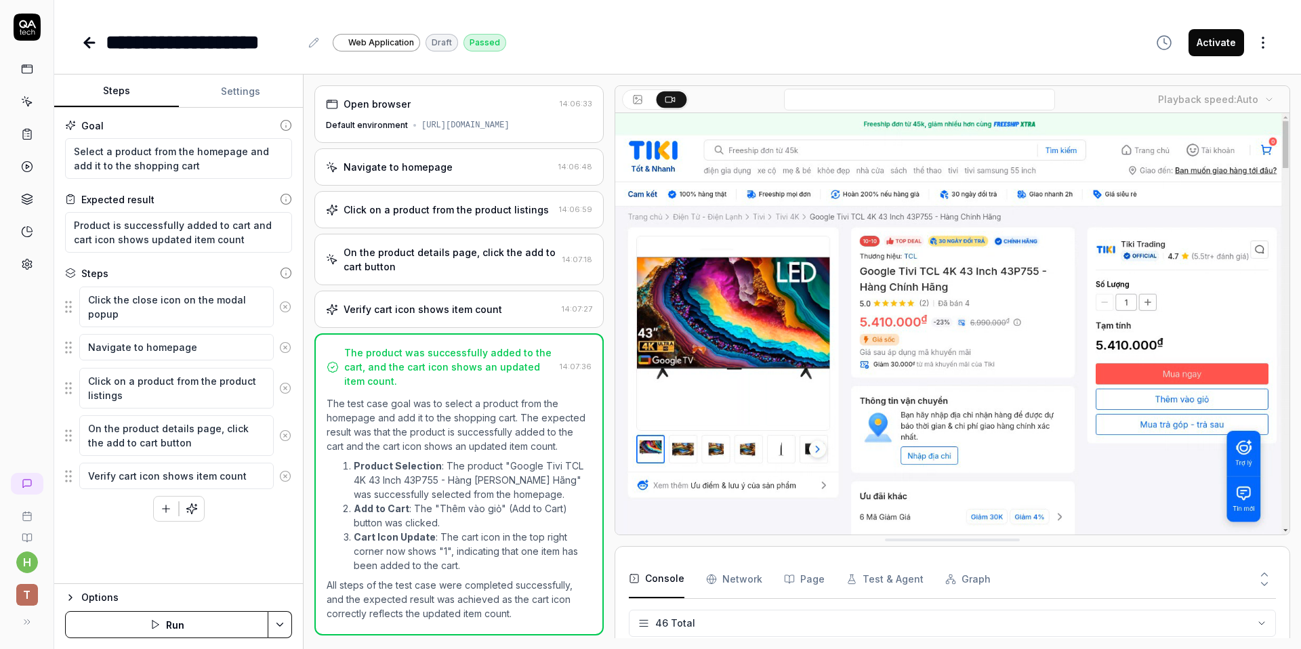
click at [204, 626] on button "Run" at bounding box center [166, 624] width 203 height 27
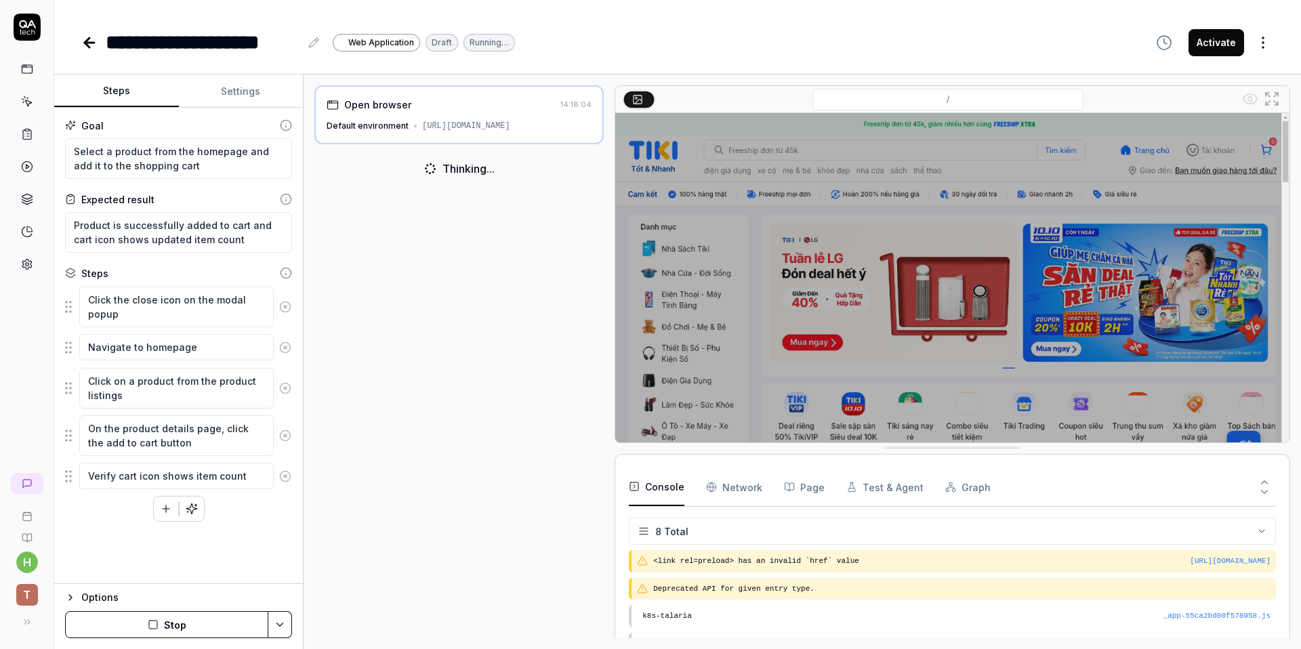
drag, startPoint x: 917, startPoint y: 513, endPoint x: 934, endPoint y: 446, distance: 69.3
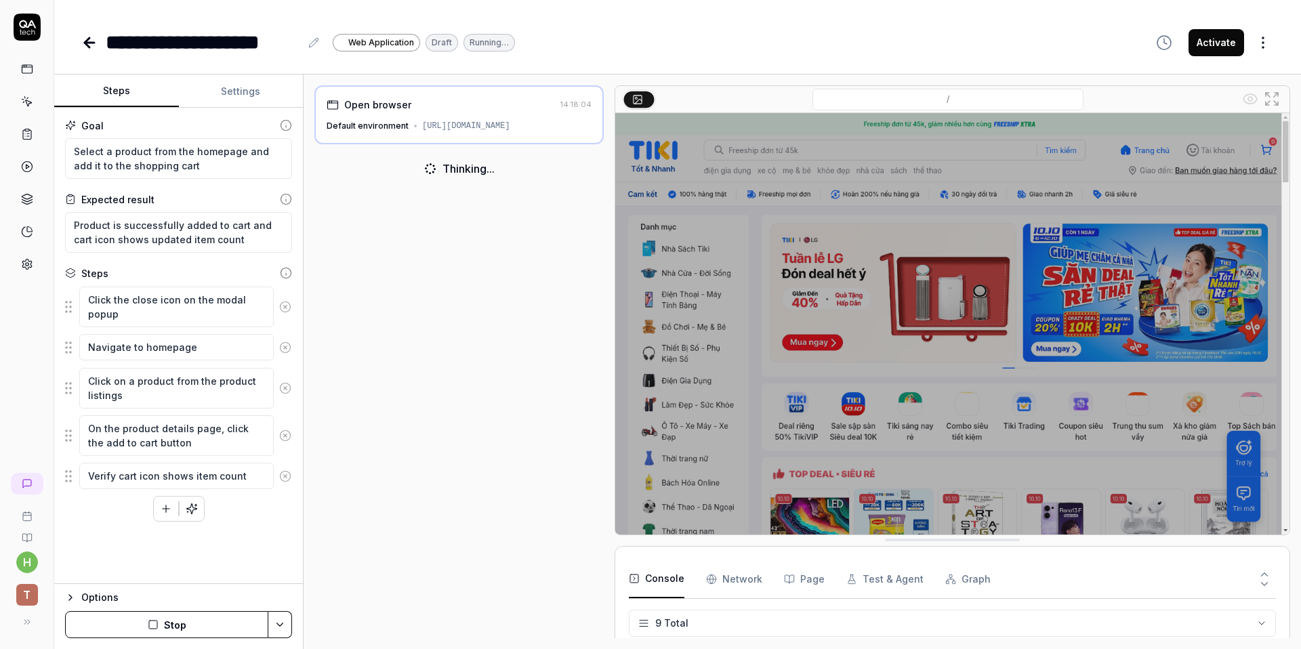
drag, startPoint x: 934, startPoint y: 446, endPoint x: 934, endPoint y: 537, distance: 90.8
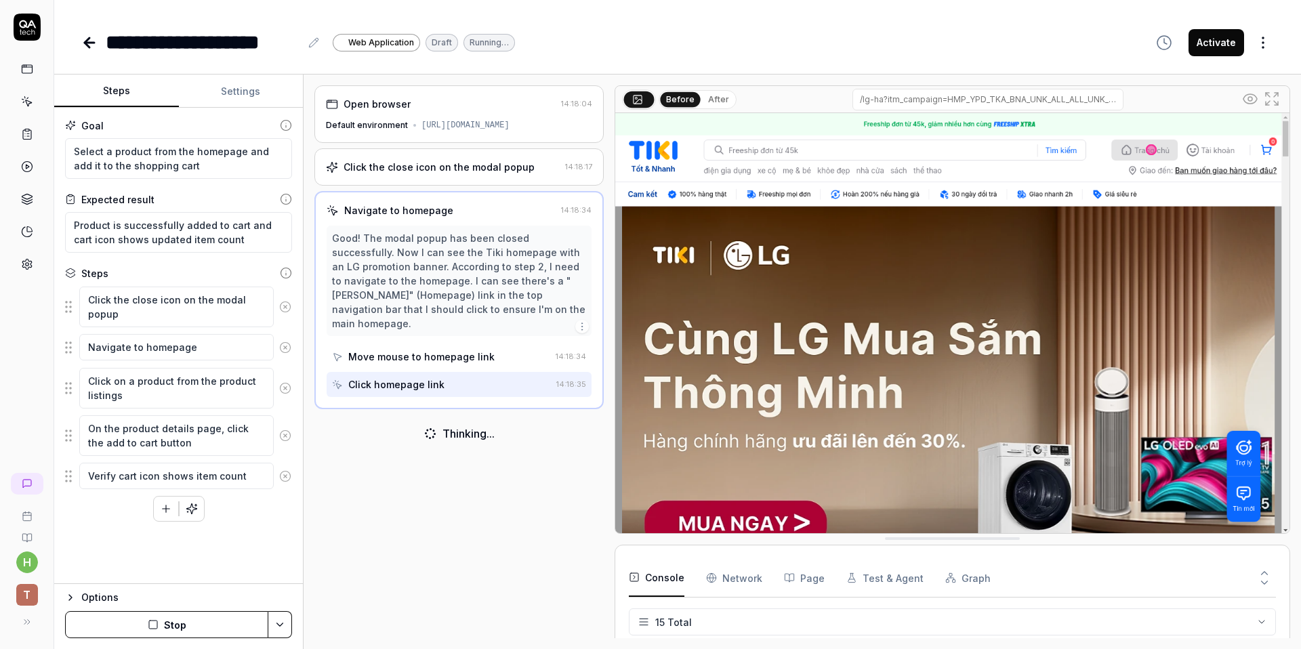
scroll to position [363, 0]
click at [287, 198] on icon at bounding box center [286, 199] width 12 height 12
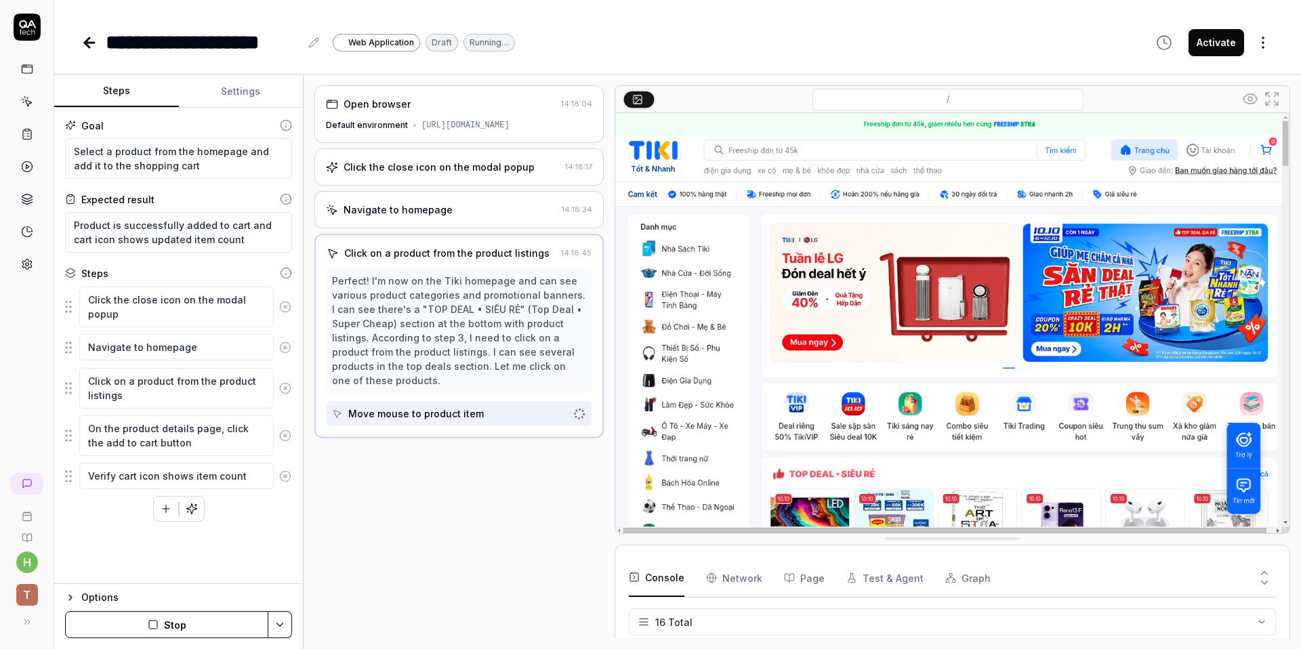
click at [234, 597] on div "Options" at bounding box center [186, 597] width 211 height 16
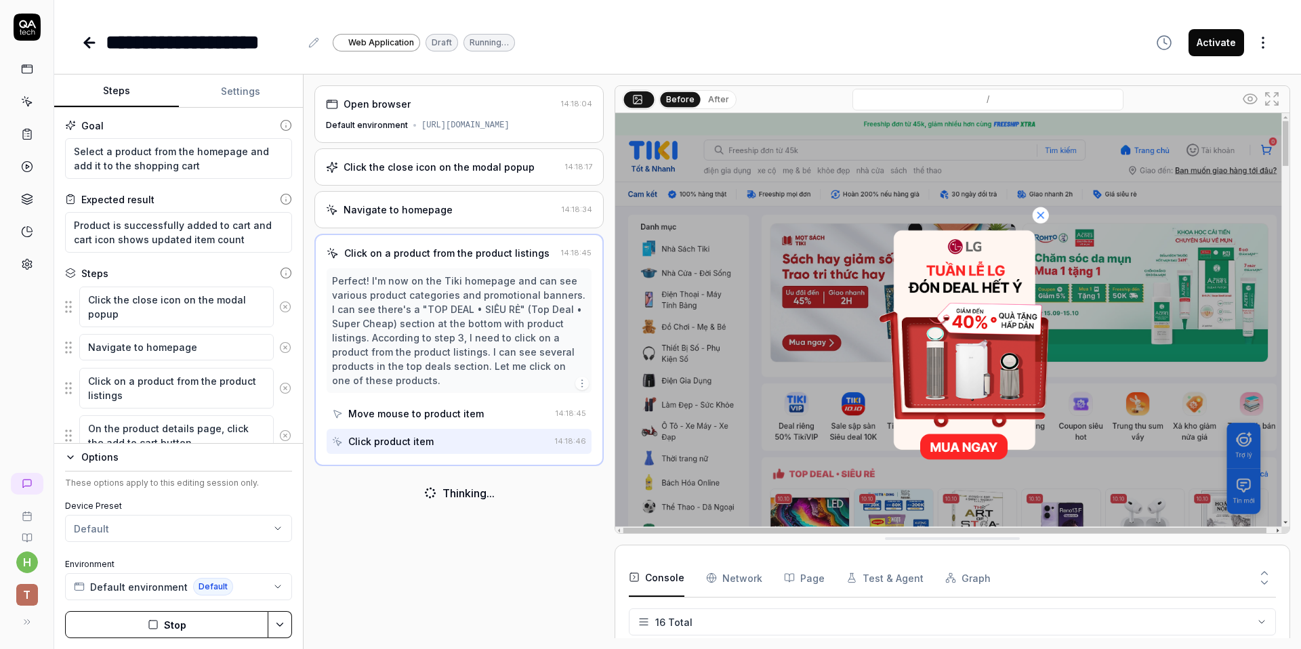
click at [199, 459] on div "Options" at bounding box center [186, 457] width 211 height 16
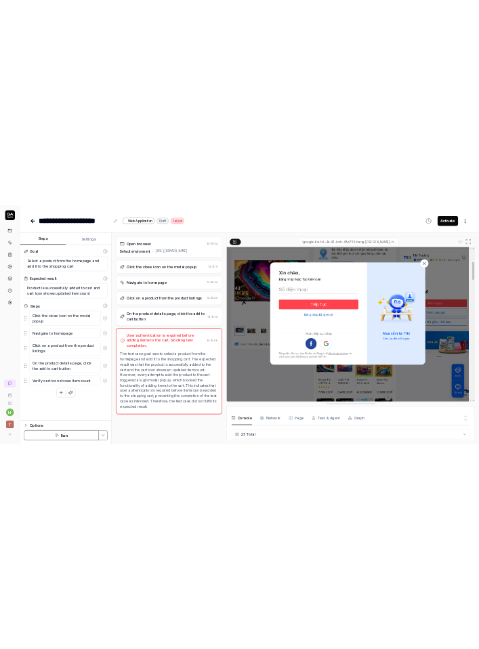
scroll to position [1996, 0]
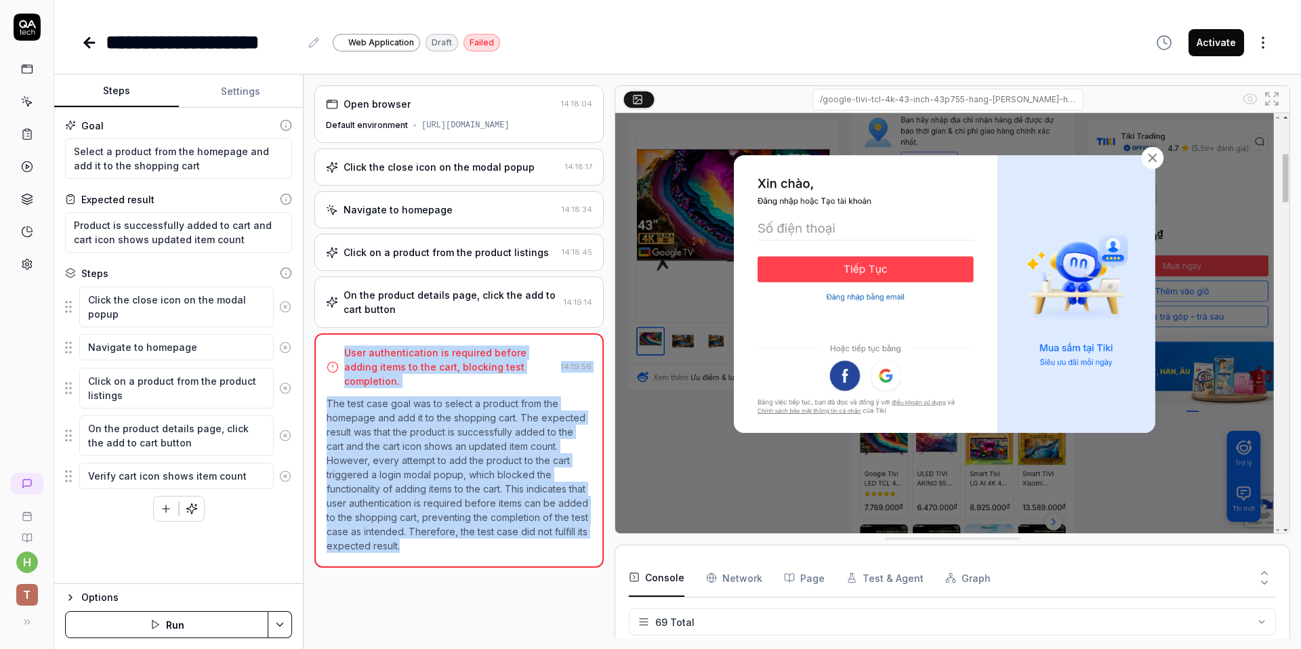
drag, startPoint x: 341, startPoint y: 349, endPoint x: 600, endPoint y: 545, distance: 324.5
click at [600, 545] on div "User authentication is required before adding items to the cart, blocking test …" at bounding box center [458, 450] width 289 height 234
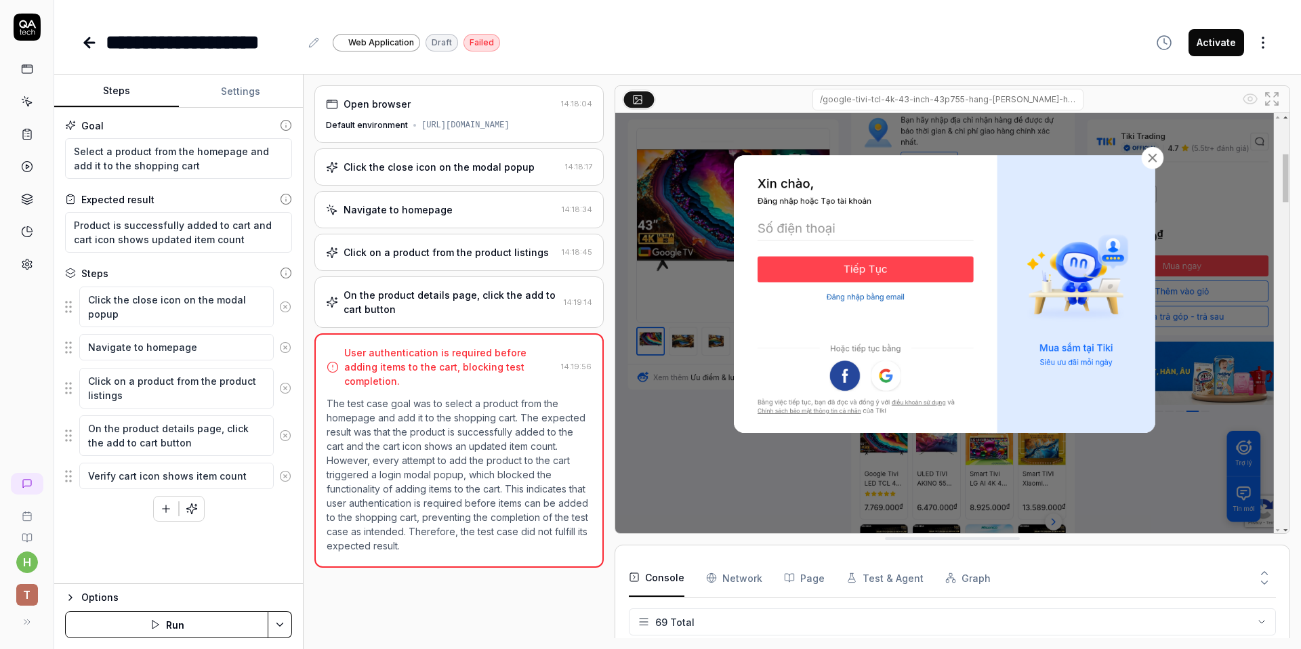
click at [442, 465] on p "The test case goal was to select a product from the homepage and add it to the …" at bounding box center [459, 474] width 265 height 156
click at [739, 574] on Requests "Network" at bounding box center [734, 578] width 56 height 38
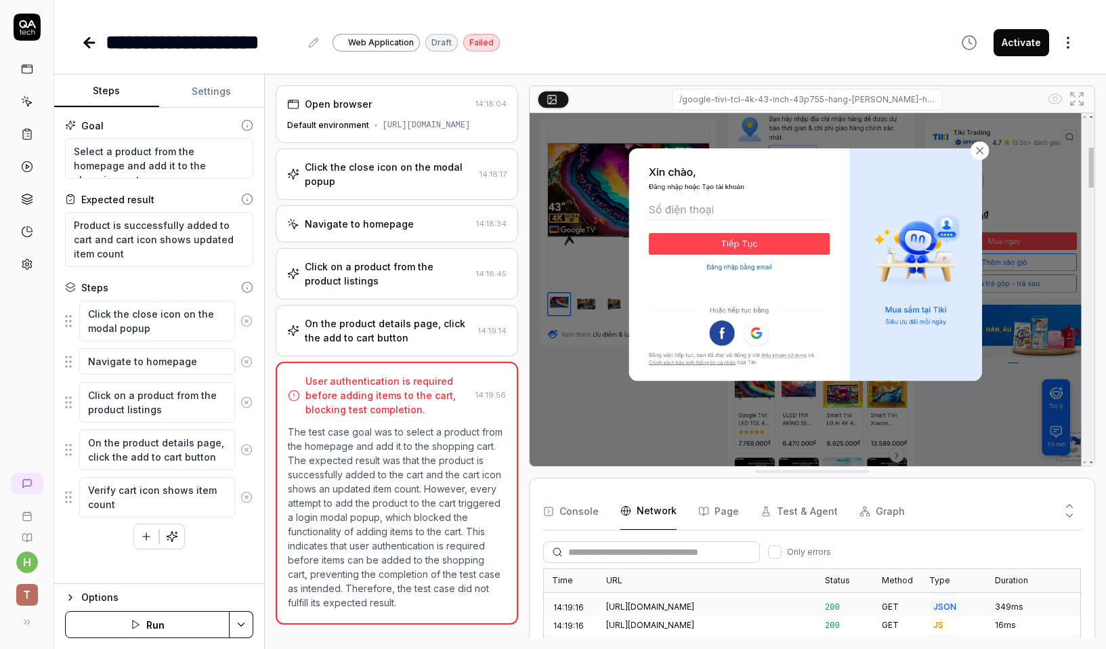
scroll to position [3613, 0]
click at [1070, 510] on icon at bounding box center [1070, 515] width 12 height 12
type textarea "*"
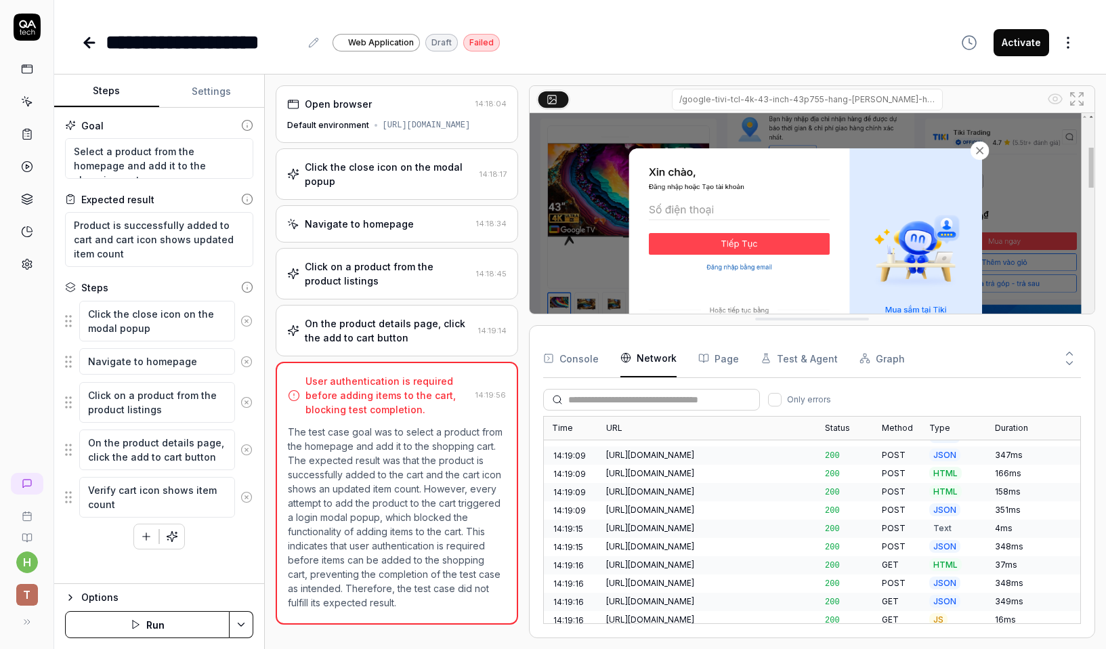
drag, startPoint x: 970, startPoint y: 474, endPoint x: 870, endPoint y: 215, distance: 277.3
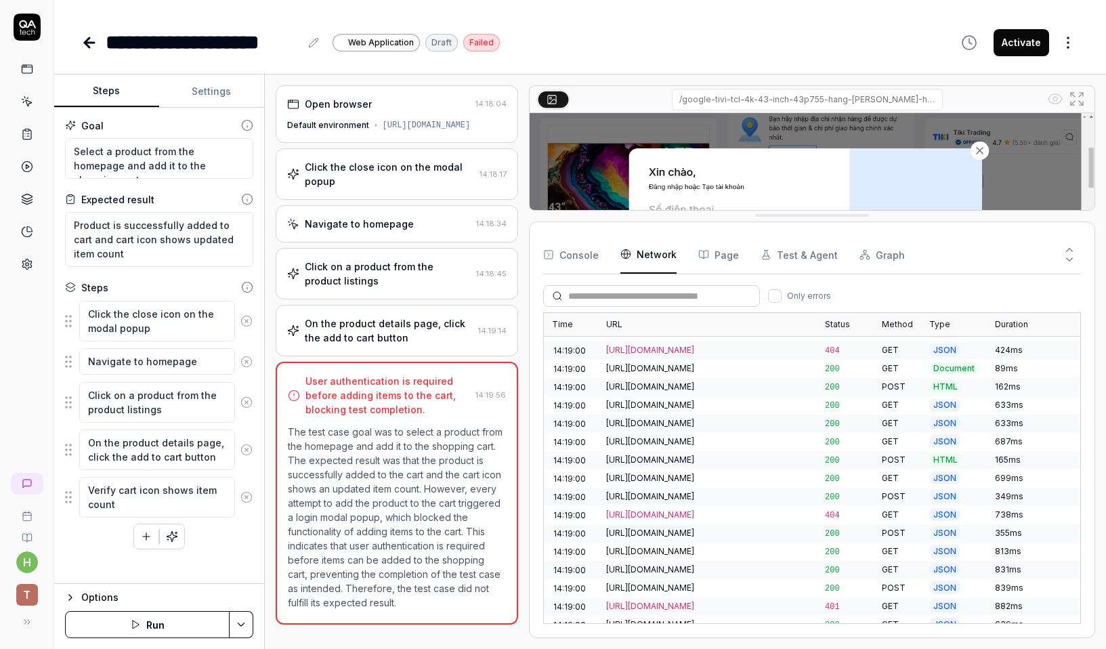
scroll to position [3747, 0]
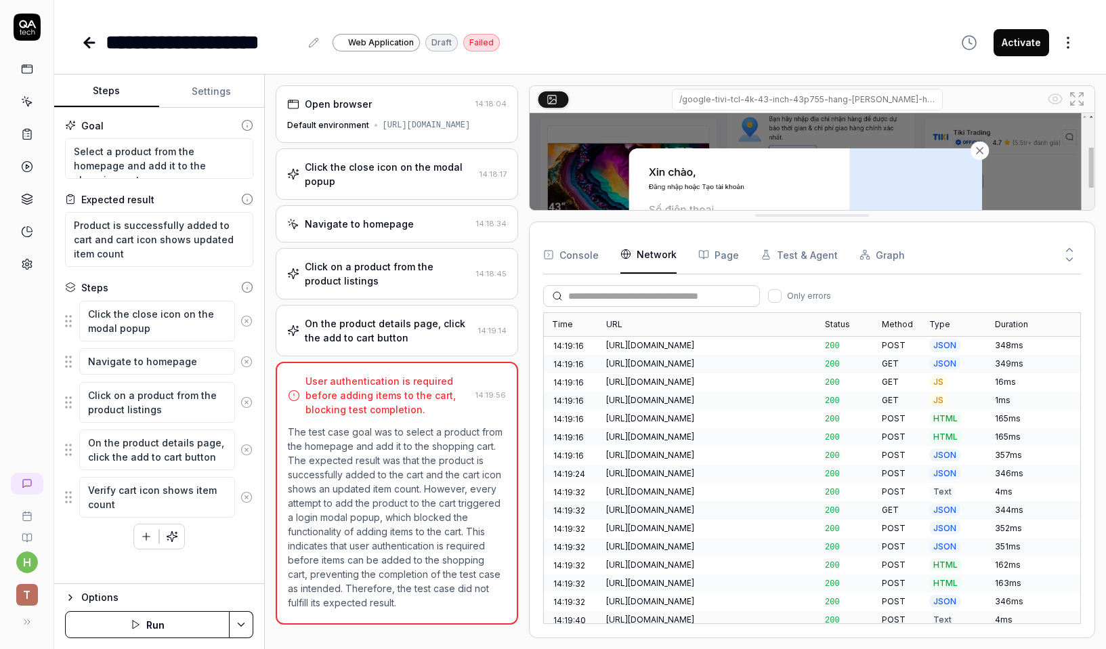
click at [715, 245] on button "Page" at bounding box center [718, 255] width 41 height 38
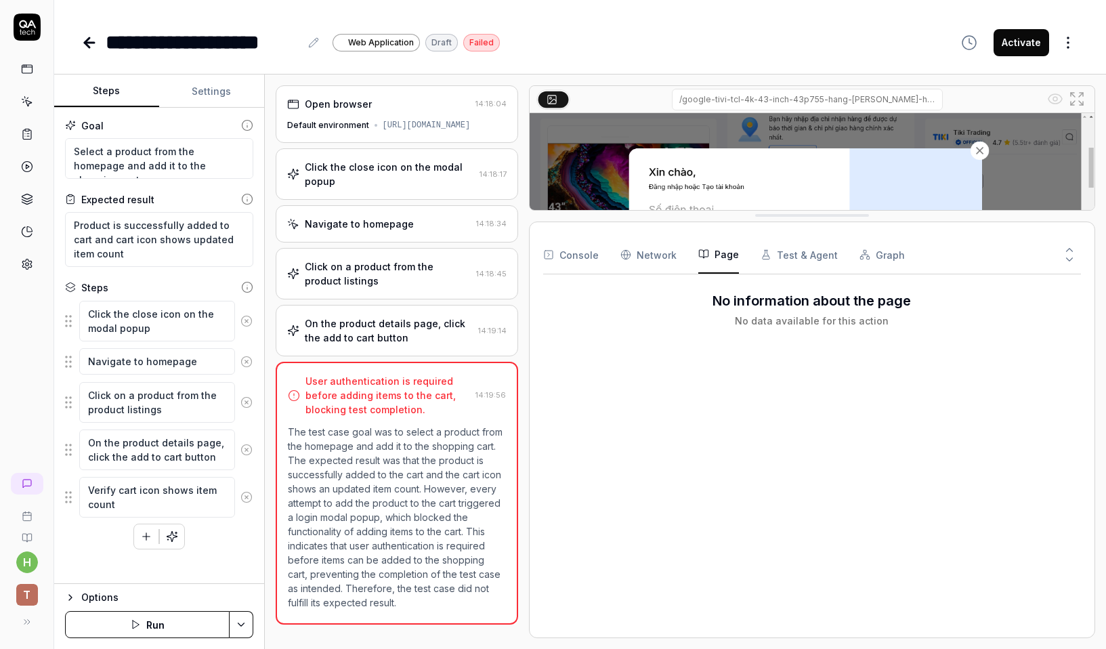
click at [782, 259] on button "Test & Agent" at bounding box center [799, 255] width 77 height 38
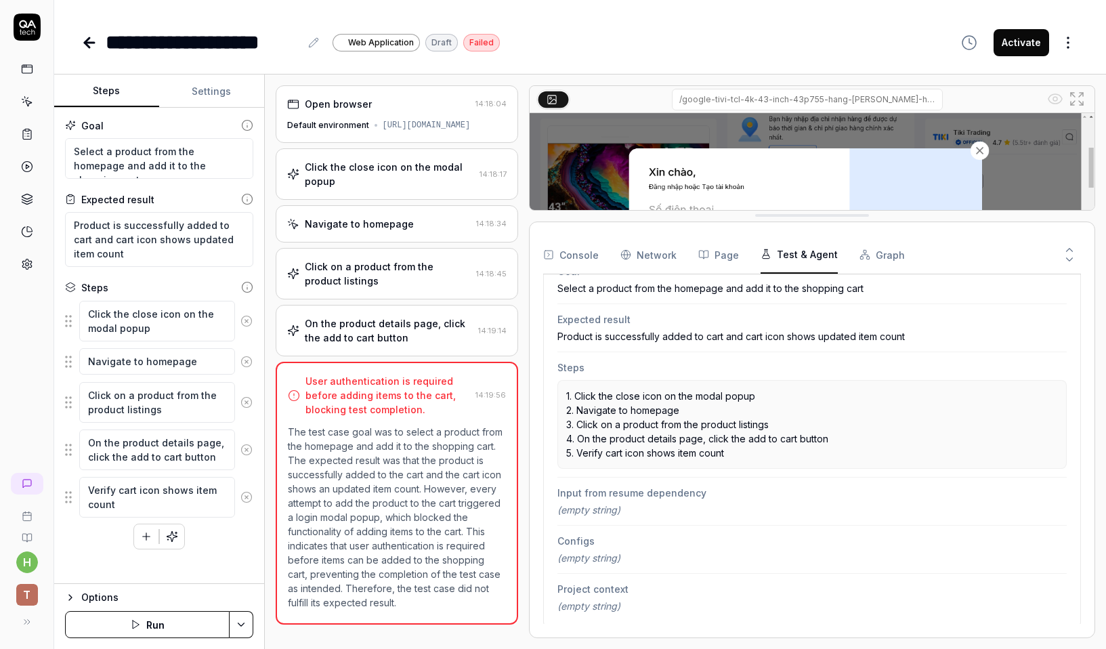
scroll to position [171, 0]
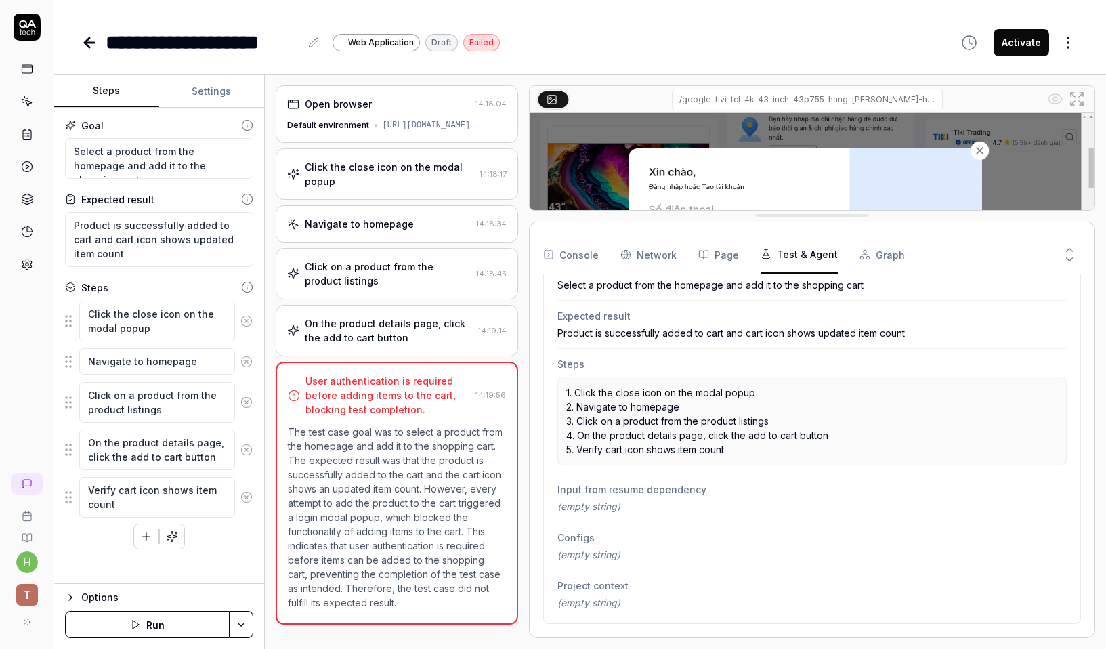
click at [782, 421] on p "1. Click the close icon on the modal popup 2. Navigate to homepage 3. Click on …" at bounding box center [812, 420] width 492 height 71
click at [875, 262] on button "Graph" at bounding box center [882, 255] width 45 height 38
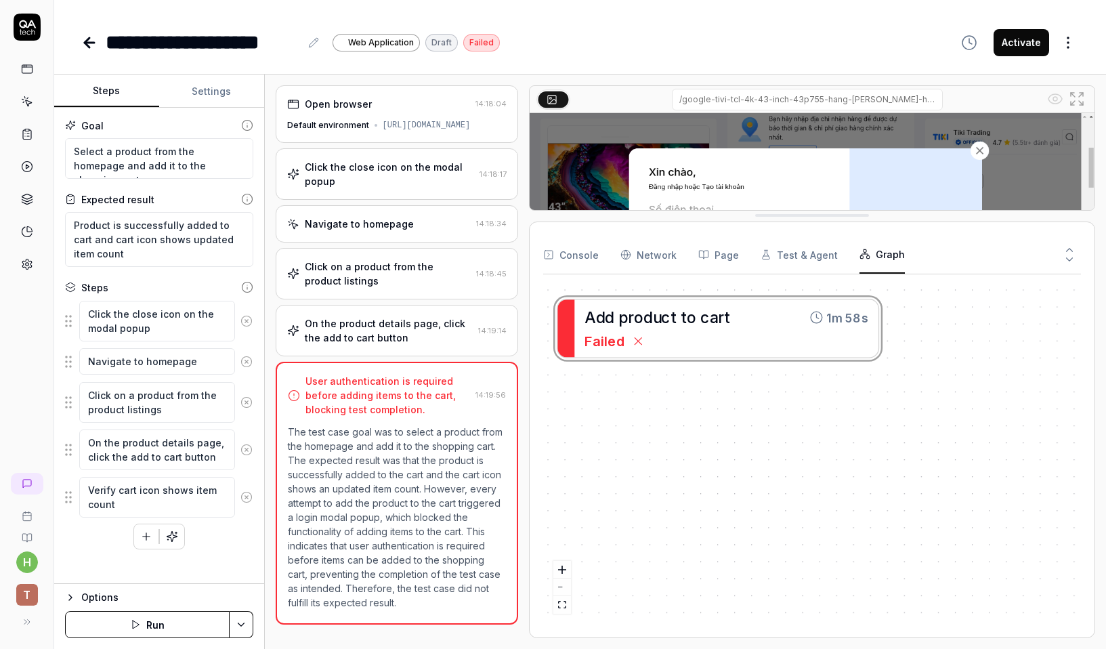
click at [753, 326] on div "A d d p r o d u c t t o c a r t 1m 58s Failed" at bounding box center [812, 454] width 538 height 339
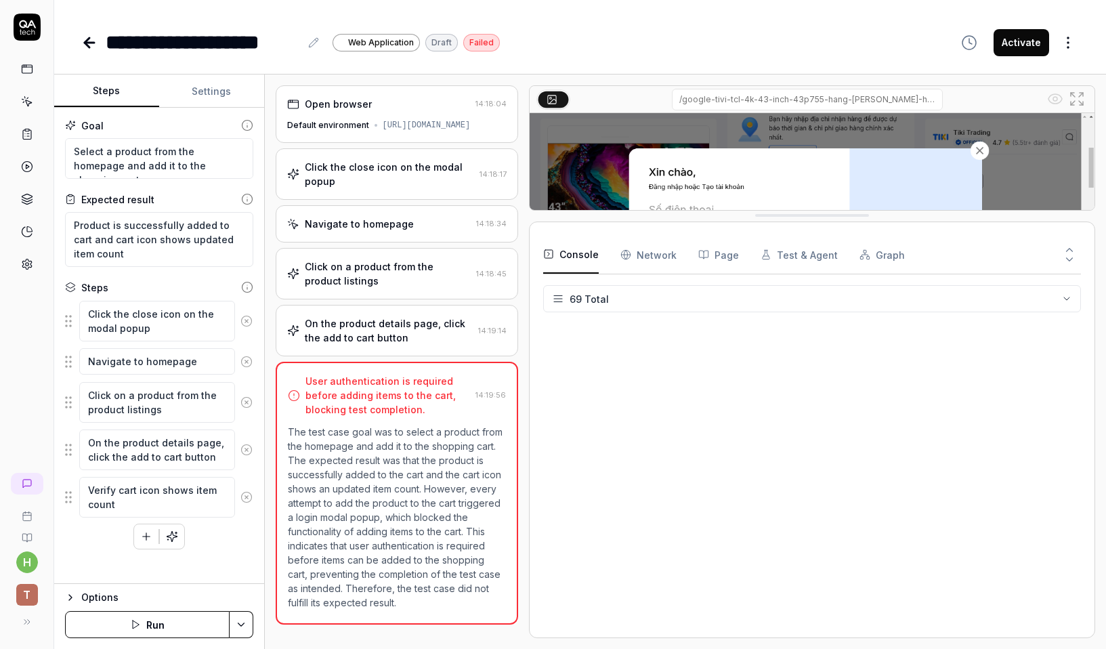
click at [561, 241] on button "Console" at bounding box center [571, 255] width 56 height 38
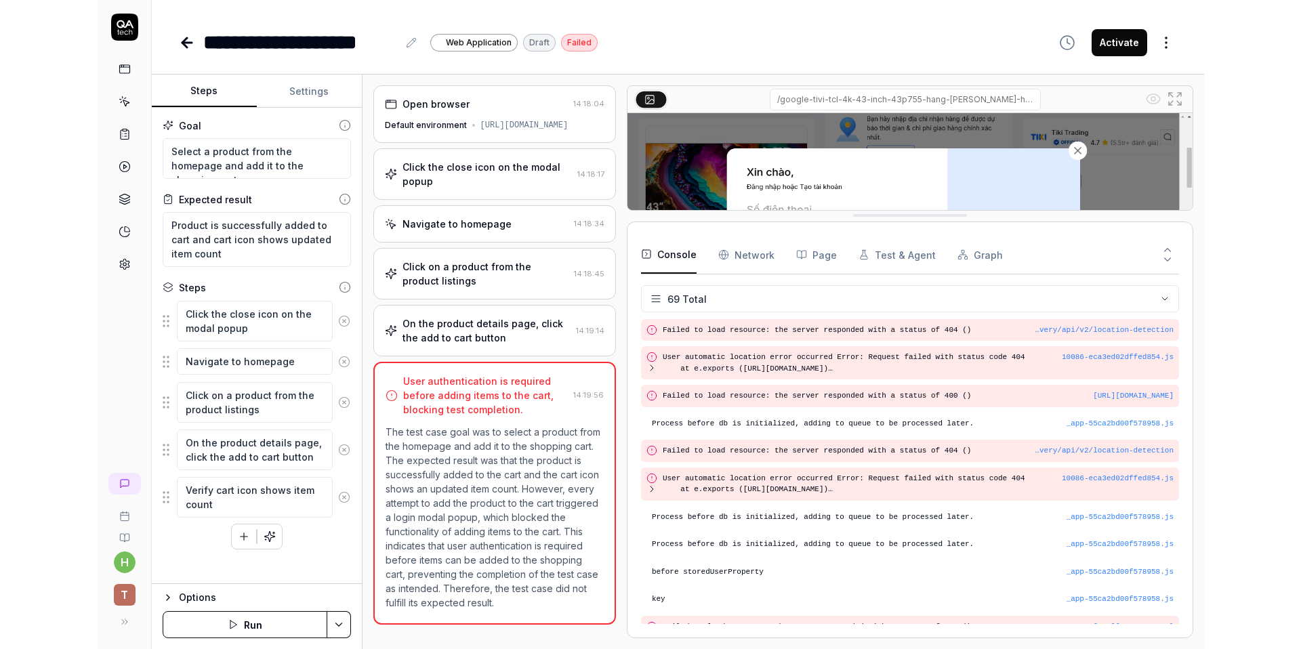
scroll to position [0, 0]
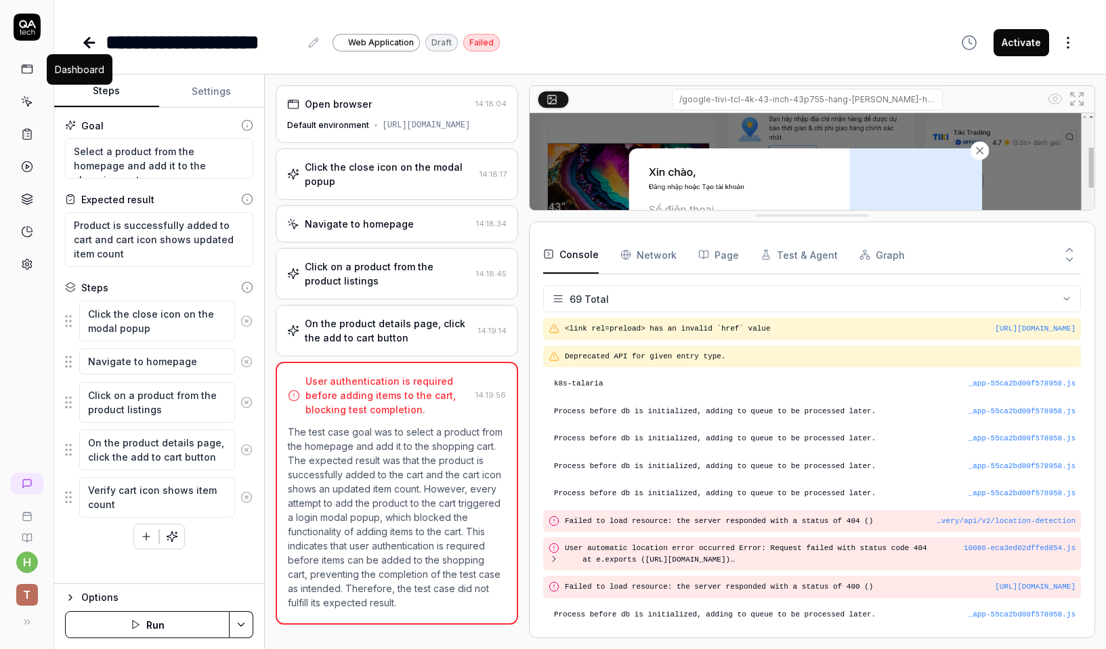
click at [28, 81] on div at bounding box center [27, 166] width 24 height 219
click at [31, 104] on icon at bounding box center [27, 102] width 12 height 12
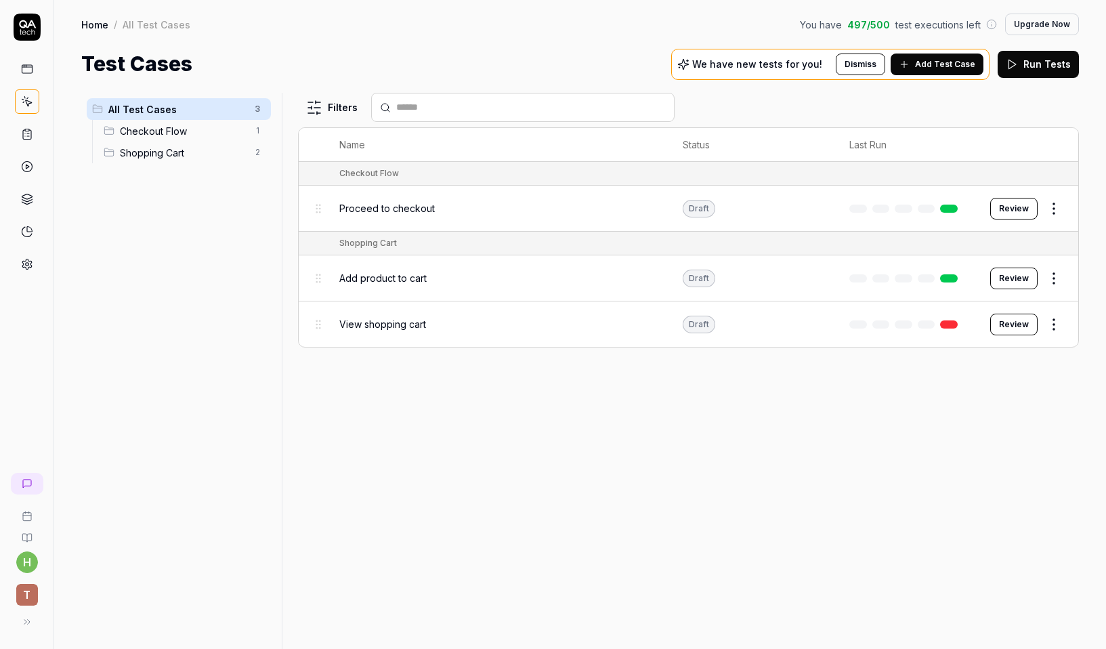
click at [957, 66] on span "Add Test Case" at bounding box center [945, 64] width 60 height 12
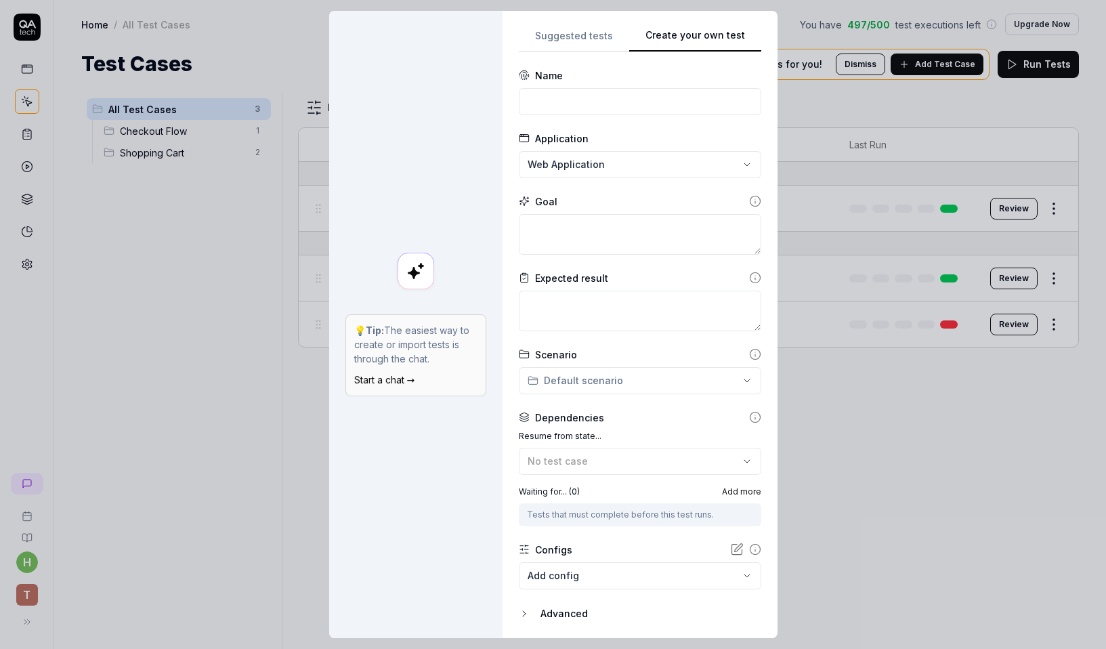
click at [712, 30] on button "Create your own test" at bounding box center [695, 40] width 132 height 24
click at [607, 106] on input at bounding box center [640, 101] width 243 height 27
type input "Login"
type textarea "*"
type textarea "g"
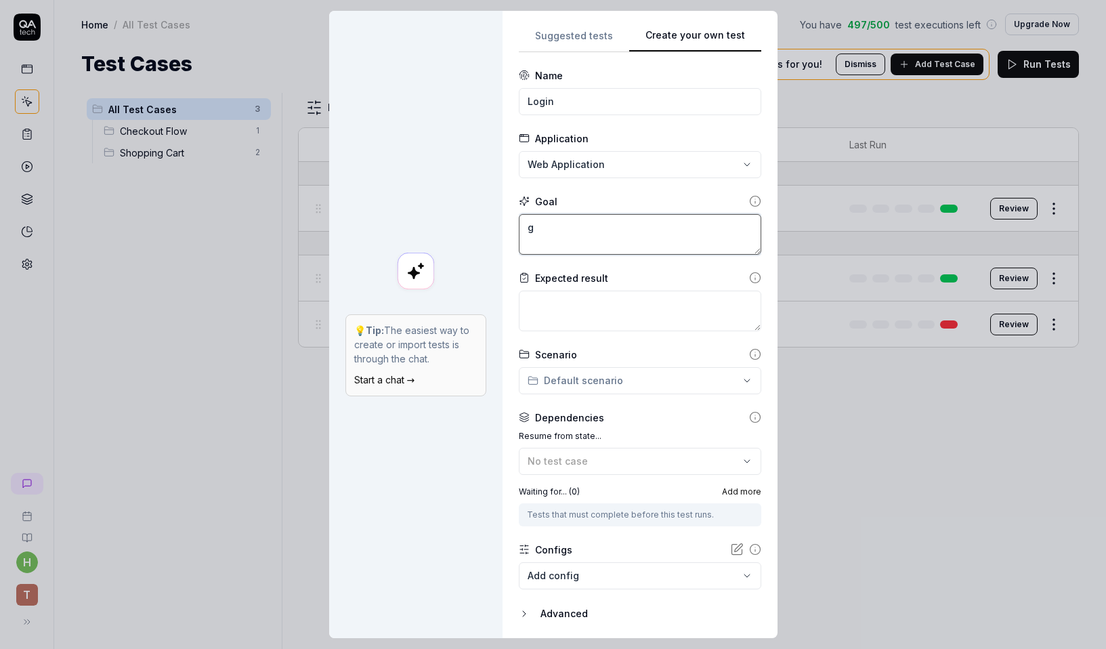
type textarea "*"
type textarea "go"
type textarea "*"
type textarea "go"
type textarea "*"
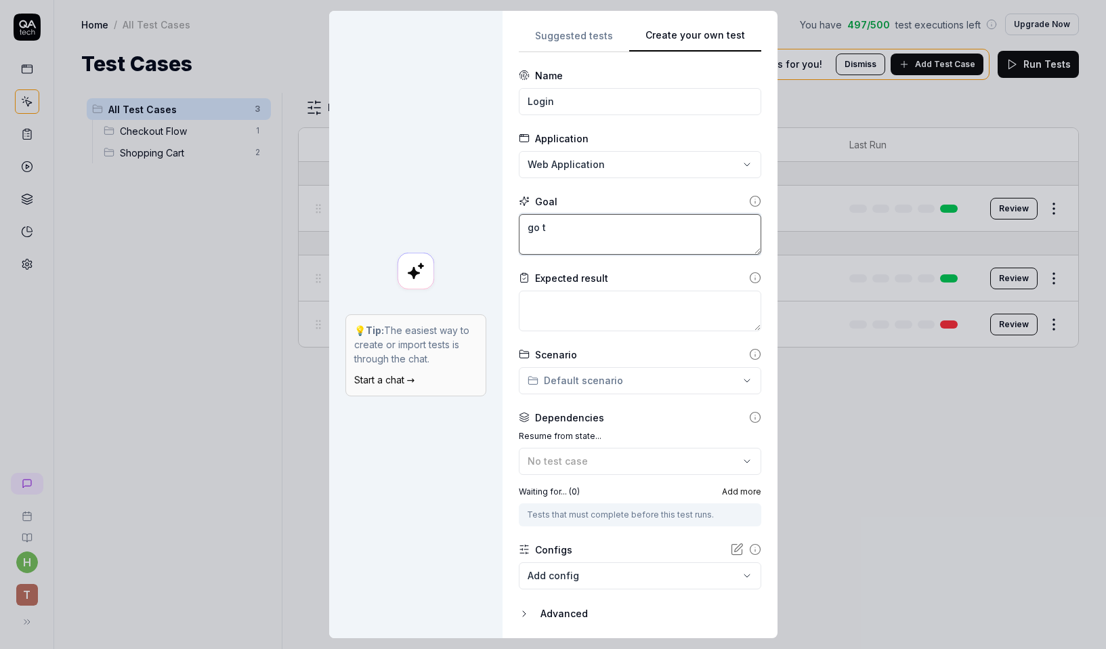
type textarea "go to"
type textarea "*"
type textarea "go to"
type textarea "*"
type textarea "go to ho"
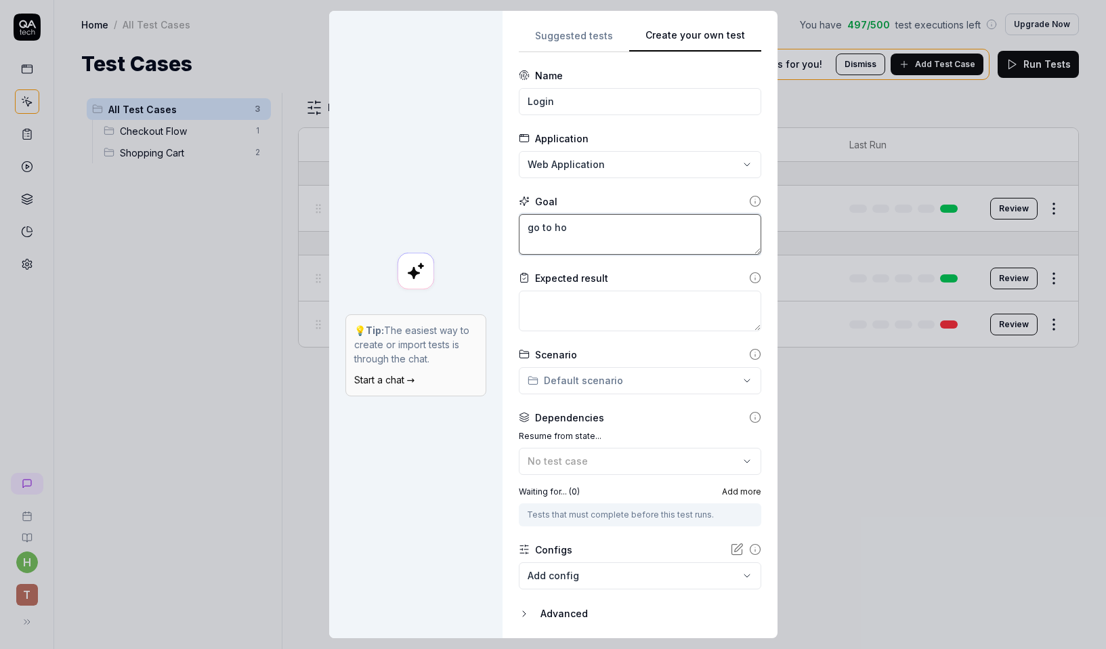
type textarea "*"
type textarea "go to hom"
type textarea "*"
type textarea "go to home"
type textarea "*"
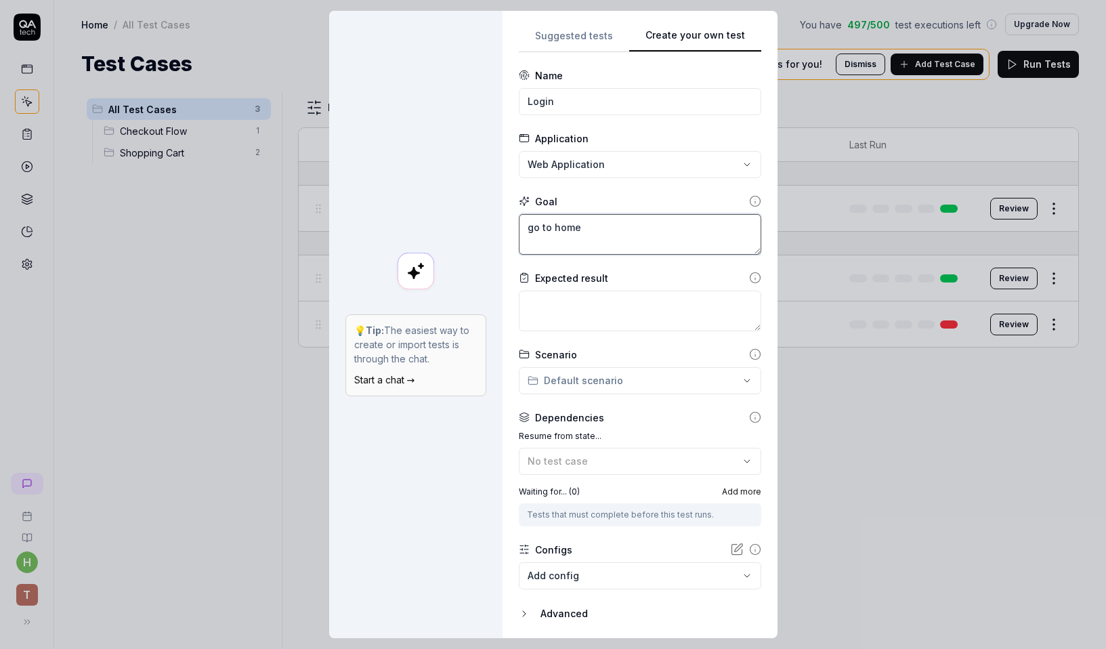
type textarea "go to home"
type textarea "*"
type textarea "go to home p"
type textarea "*"
type textarea "go to home pa"
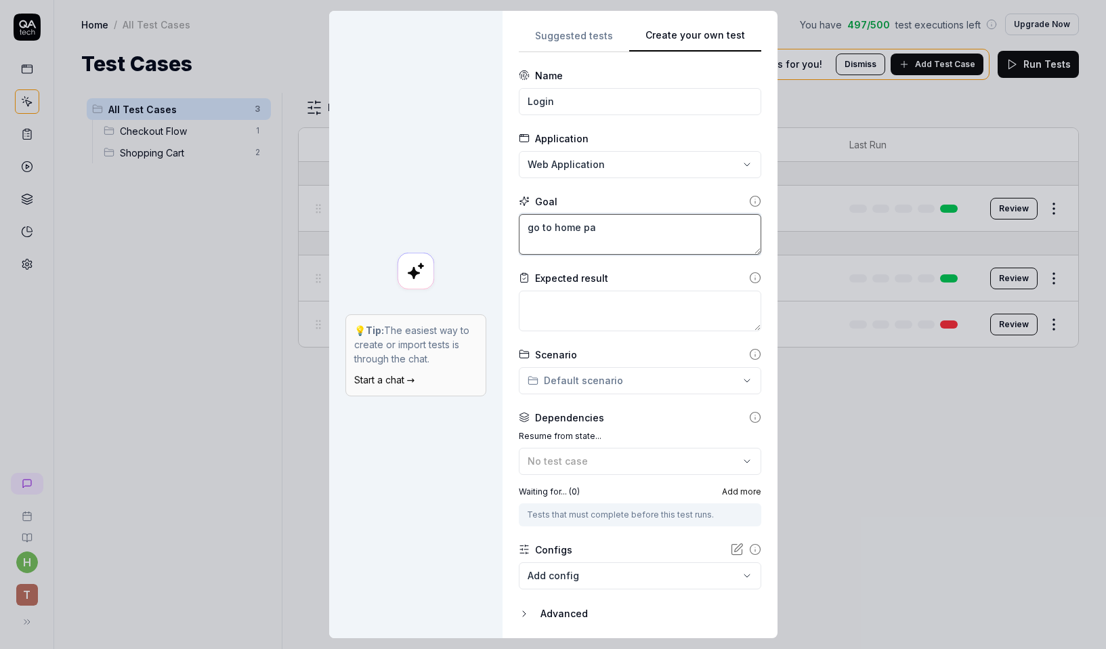
type textarea "*"
type textarea "go to home pag"
type textarea "*"
type textarea "go to home page"
type textarea "*"
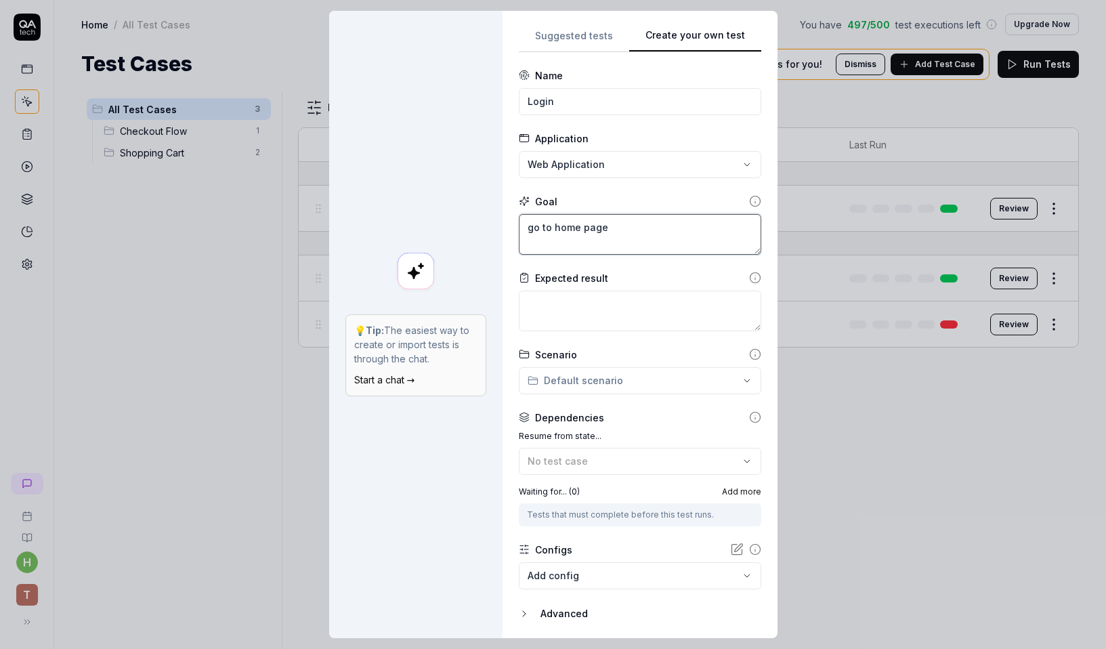
type textarea "go to home page,"
type textarea "*"
type textarea "go to home page,"
type textarea "*"
type textarea "go to home page, c"
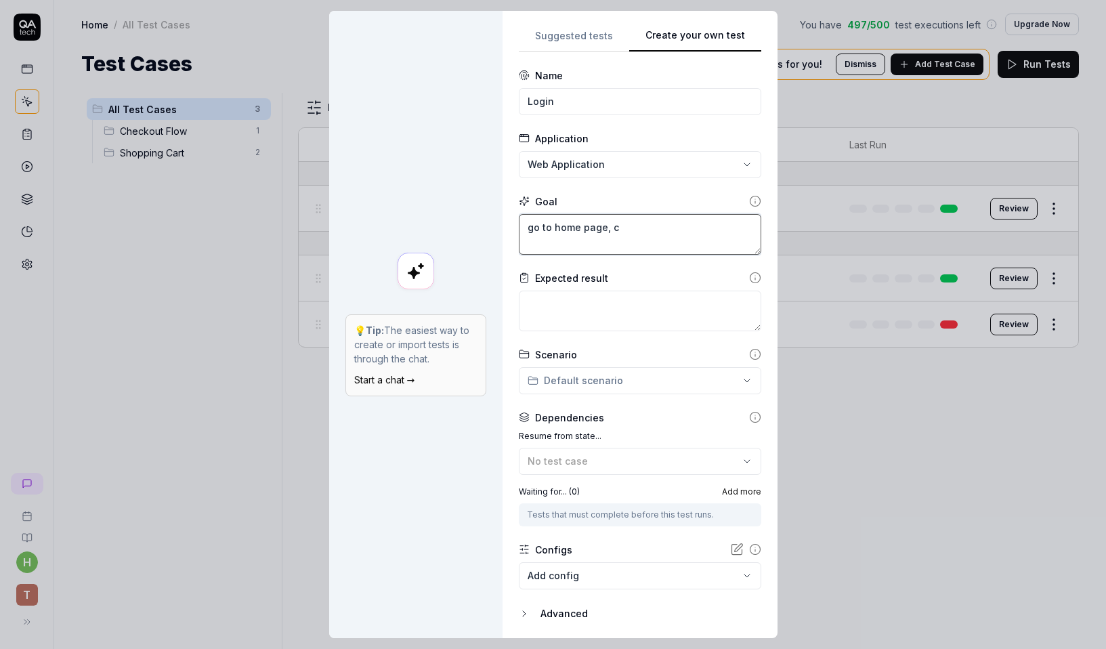
type textarea "*"
type textarea "go to home page, cl"
type textarea "*"
type textarea "go to home page, cli"
type textarea "*"
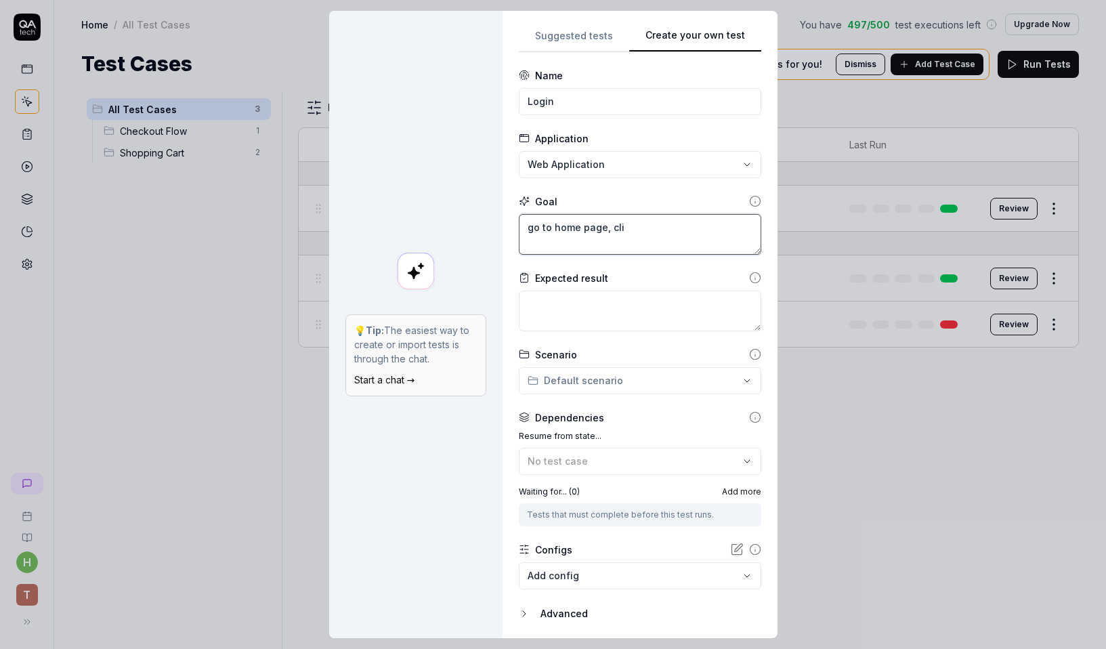
type textarea "go to home page, clic"
type textarea "*"
type textarea "go to home page, click"
type textarea "*"
type textarea "go to home page, click"
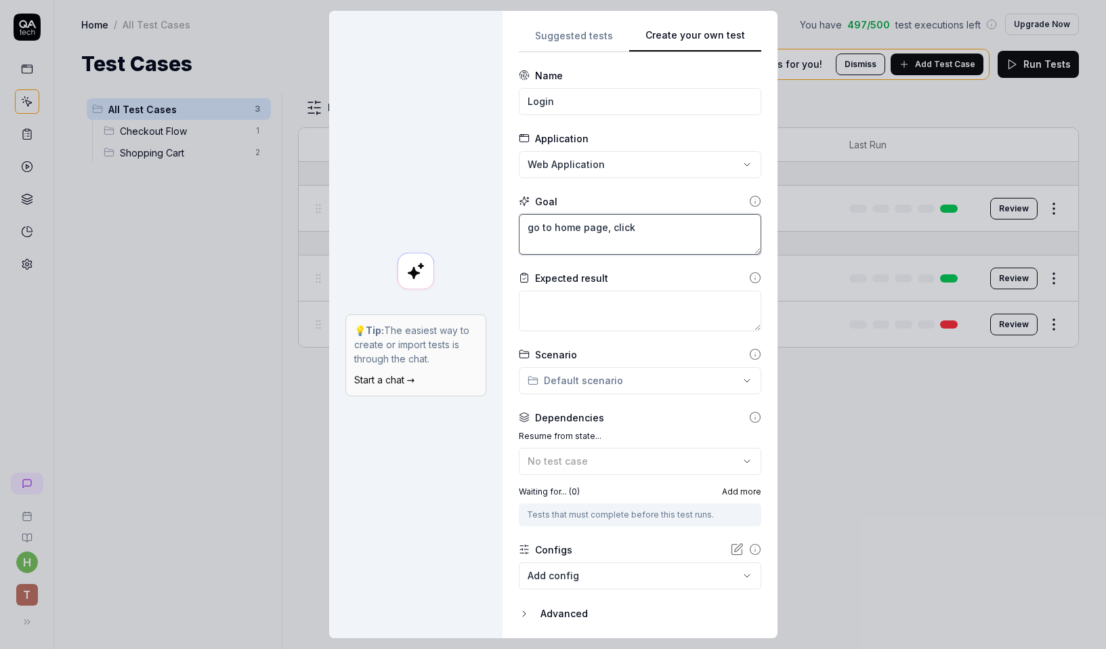
type textarea "*"
type textarea "go to home page, click on"
type textarea "*"
type textarea "go to home page, click on"
type textarea "*"
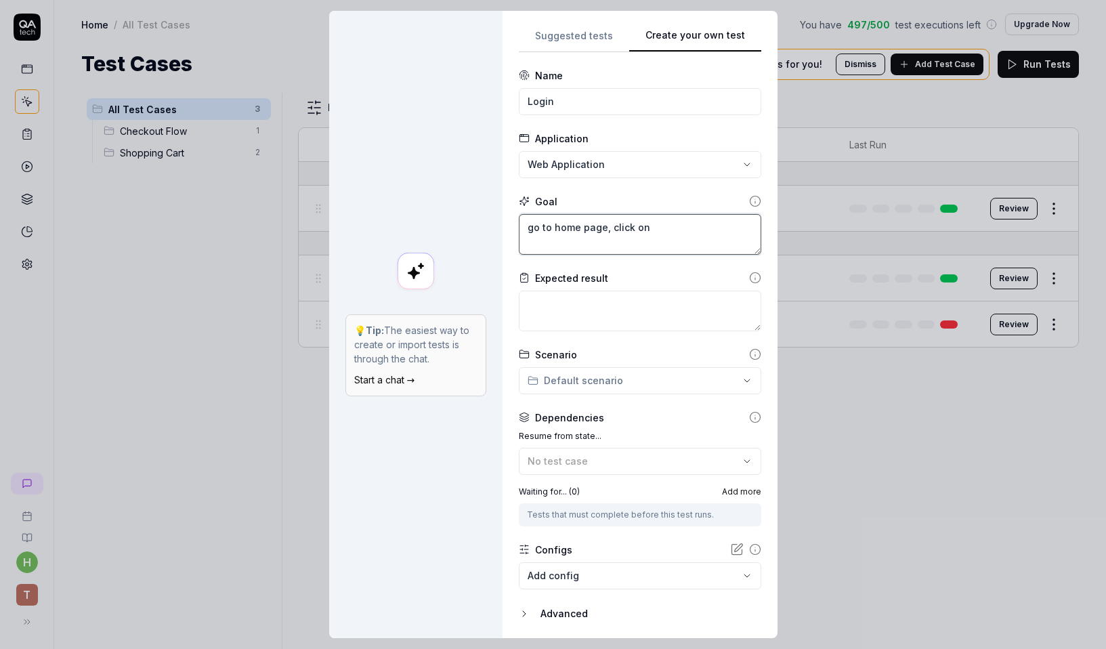
type textarea "go to home page, click on T"
type textarea "*"
type textarea "go to home page, click on Ta"
type textarea "*"
type textarea "go to home page, click on Tài"
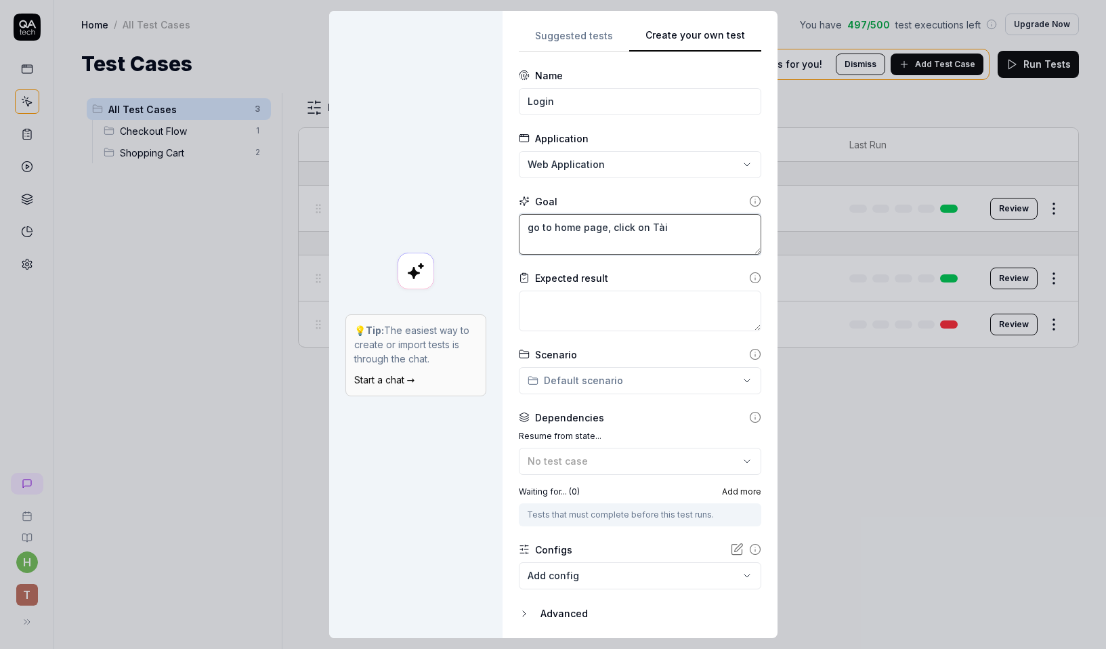
type textarea "*"
type textarea "go to home page, click on Tài"
type textarea "*"
type textarea "go to home page, click on Tài k"
type textarea "*"
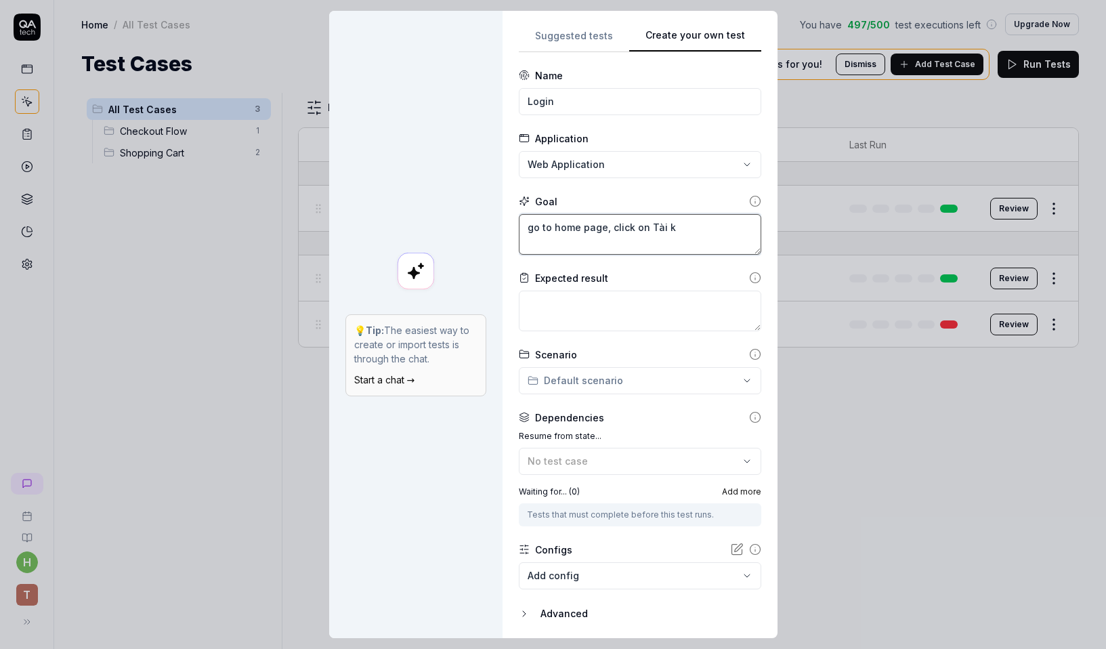
type textarea "go to home page, click on Tài kh"
type textarea "*"
type textarea "go to home page, click on [PERSON_NAME]"
type textarea "*"
type textarea "go to home page, click on [PERSON_NAME]"
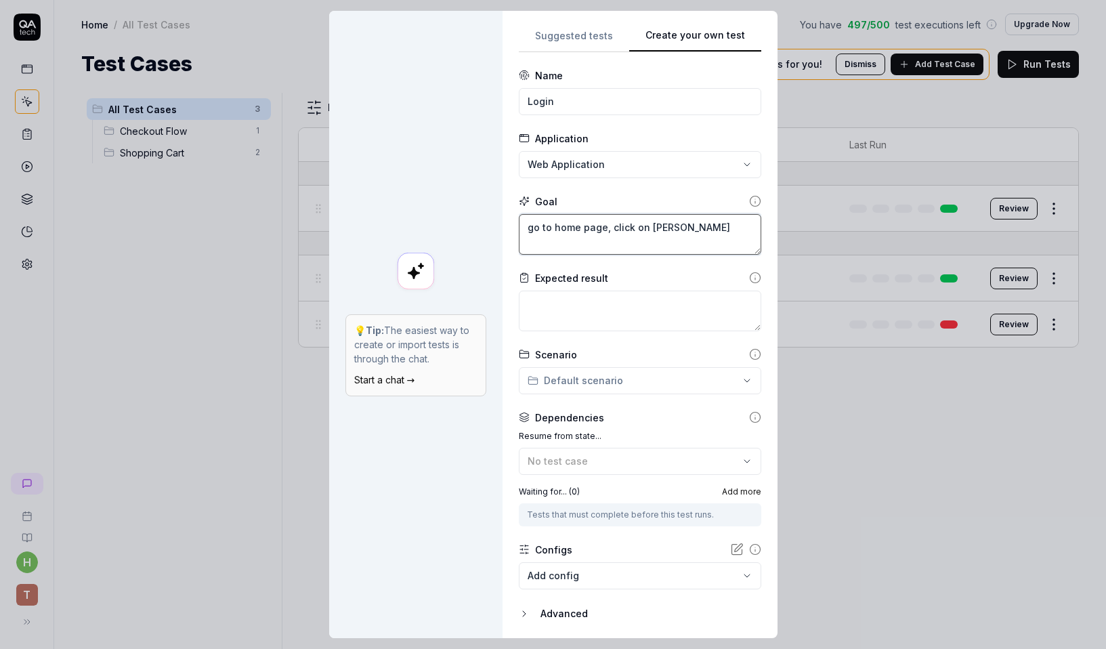
type textarea "*"
type textarea "go to home page, click on [PERSON_NAME]"
type textarea "*"
type textarea "go to home page, click on [PERSON_NAME],"
type textarea "*"
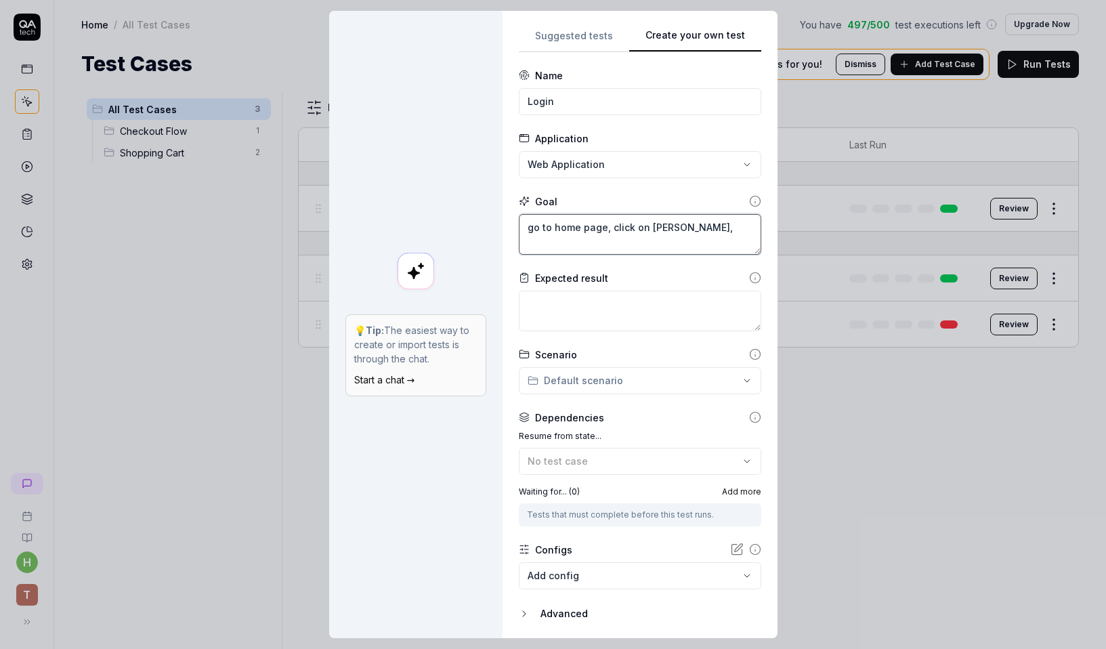
type textarea "go to home page, click on [PERSON_NAME],"
type textarea "*"
type textarea "go to home page, click on [PERSON_NAME], t"
type textarea "*"
type textarea "go to home page, click on [PERSON_NAME], ta"
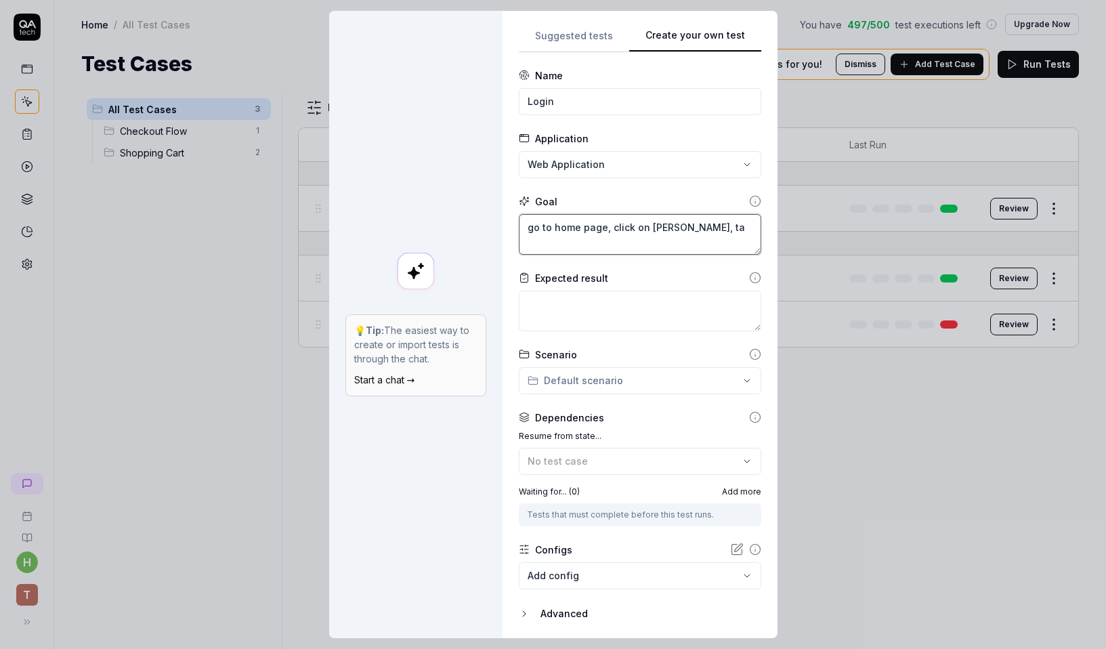
type textarea "*"
type textarea "go to home page, click on [PERSON_NAME], tạo"
type textarea "*"
type textarea "go to home page, click on [PERSON_NAME], tạo"
click at [537, 100] on input "Login" at bounding box center [640, 101] width 243 height 27
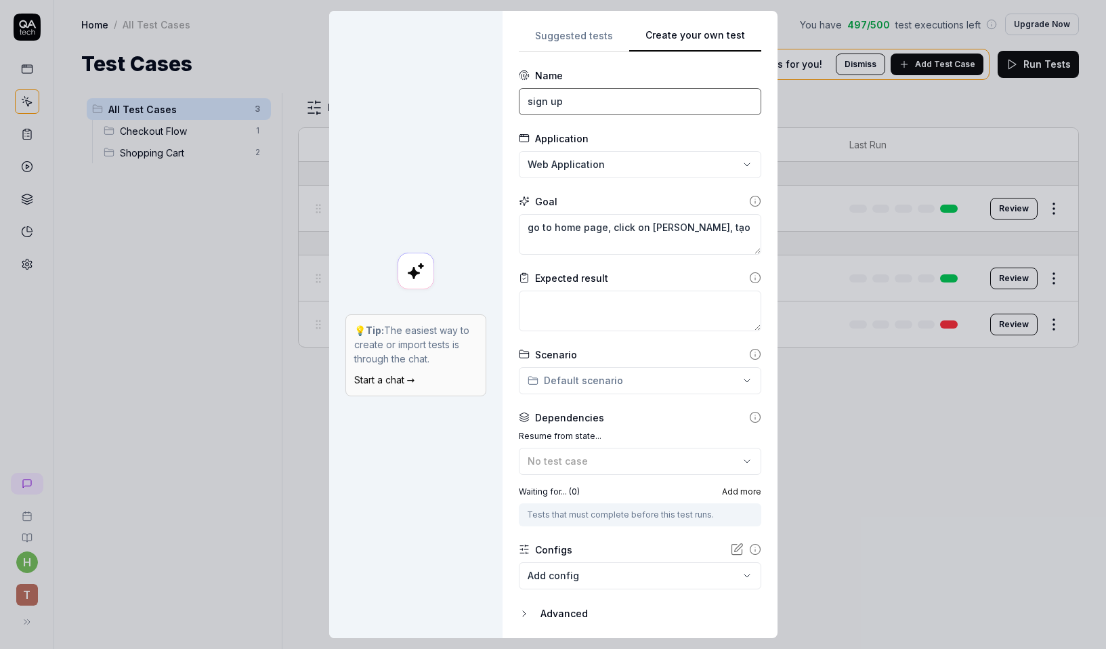
type input "sign up"
click at [732, 232] on textarea "go to home page, click on [PERSON_NAME], tạo" at bounding box center [640, 234] width 243 height 41
type textarea "*"
type textarea "go to home page, click on [PERSON_NAME], tạo"
type textarea "*"
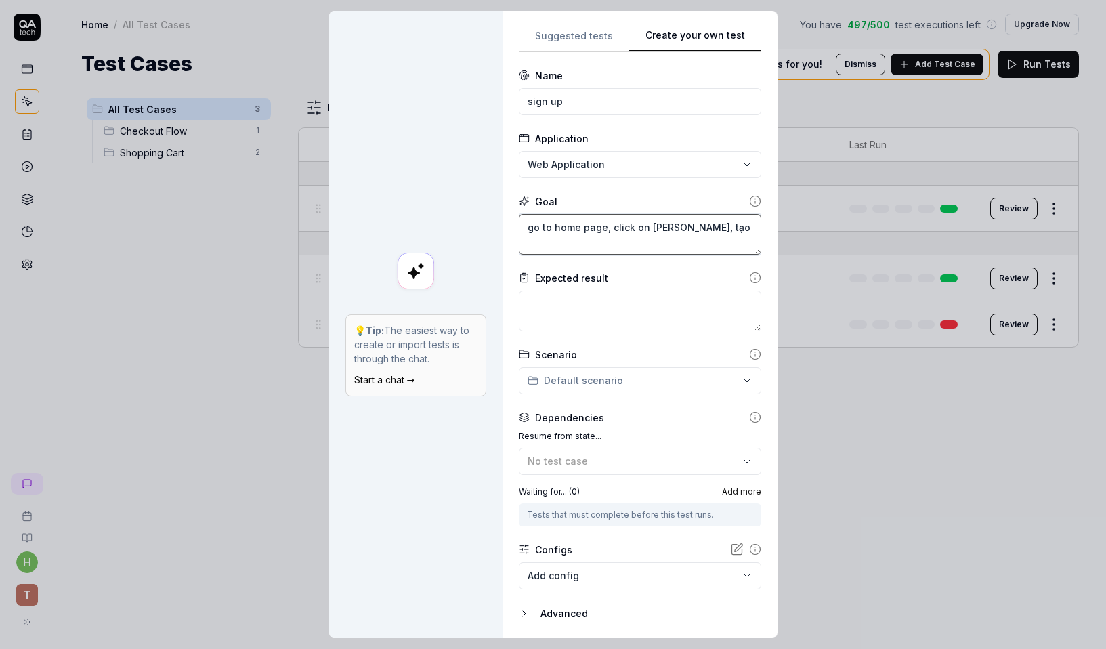
type textarea "go to home page, click on [PERSON_NAME], tạo"
type textarea "*"
type textarea "go to home page, click on [PERSON_NAME], tạ"
type textarea "*"
type textarea "go to home page, click on [PERSON_NAME], t"
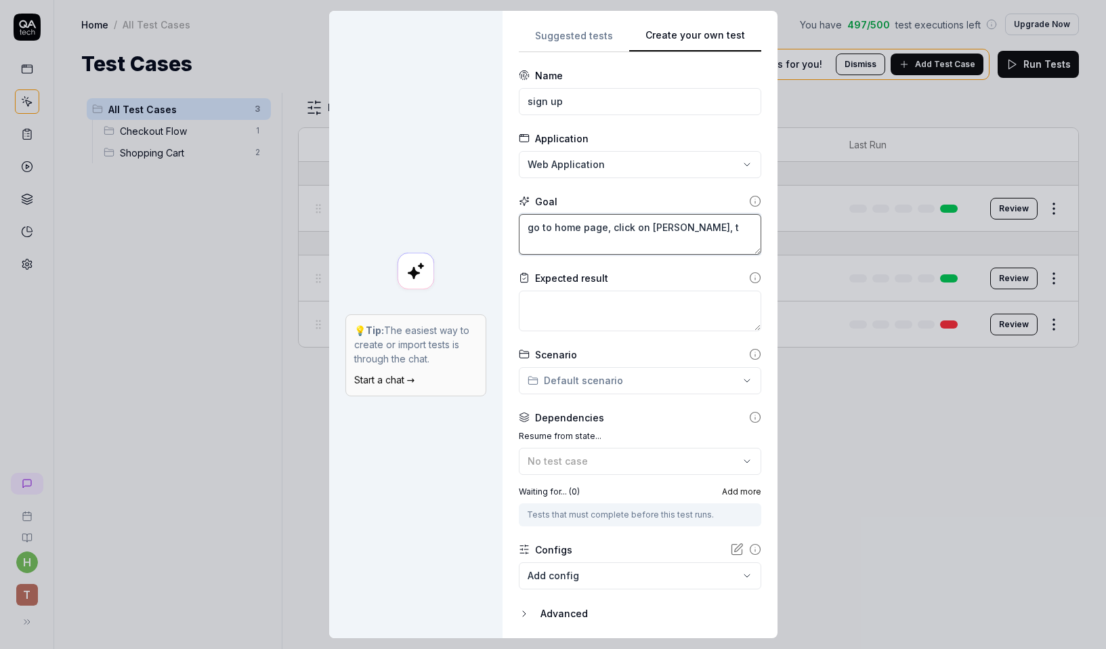
type textarea "*"
type textarea "go to home page, click on [PERSON_NAME],"
type textarea "*"
type textarea "go to home page, click on [PERSON_NAME], s"
type textarea "*"
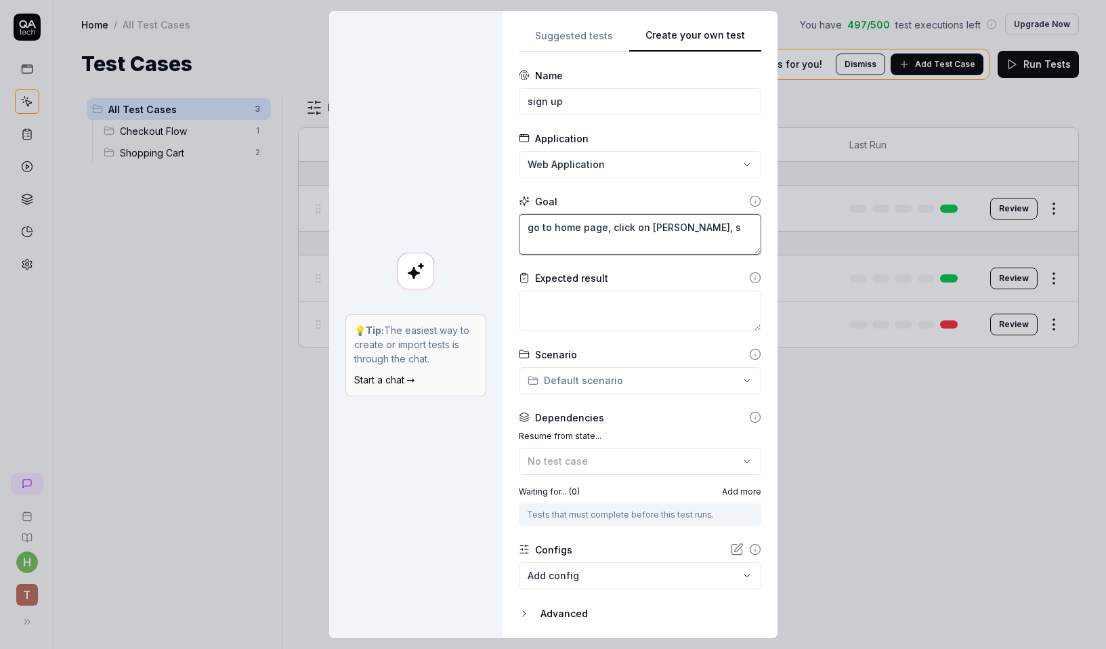
type textarea "go to home page, click on [PERSON_NAME], si"
type textarea "*"
type textarea "go to home page, click on [PERSON_NAME], sig"
type textarea "*"
type textarea "go to home page, click on [PERSON_NAME], sign"
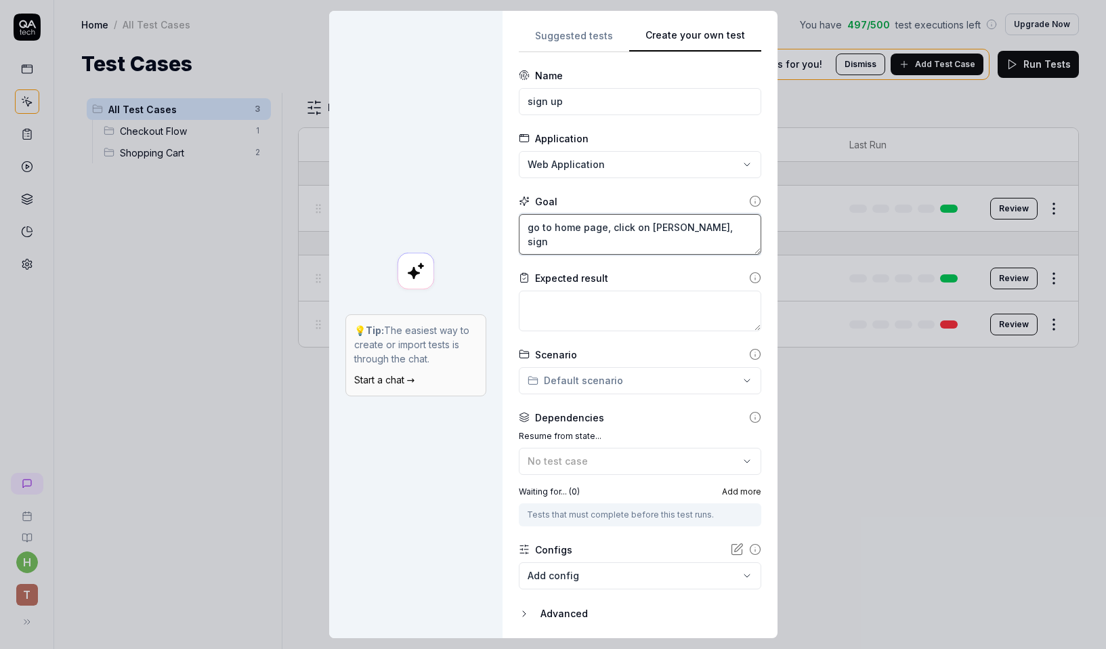
type textarea "*"
type textarea "go to home page, click on [PERSON_NAME], sign"
type textarea "*"
type textarea "go to home page, click on [PERSON_NAME], sign u"
type textarea "*"
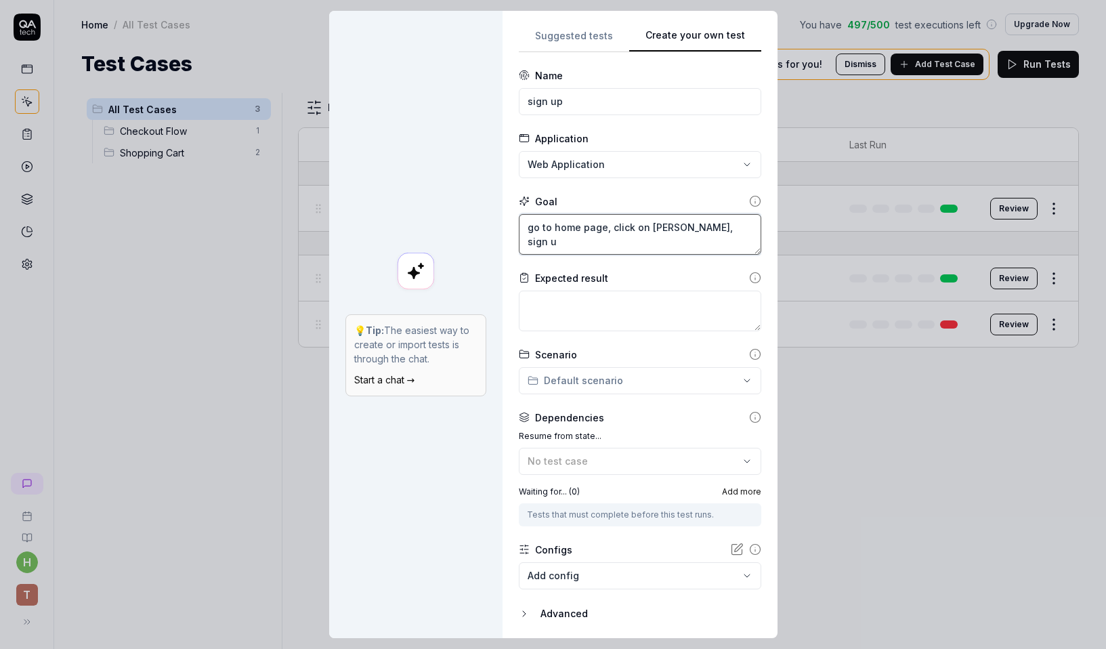
type textarea "go to home page, click on [PERSON_NAME], sign up"
type textarea "*"
type textarea "go to home page, click on [PERSON_NAME], sign up w"
type textarea "*"
type textarea "go to home page, click on [PERSON_NAME], sign up wi"
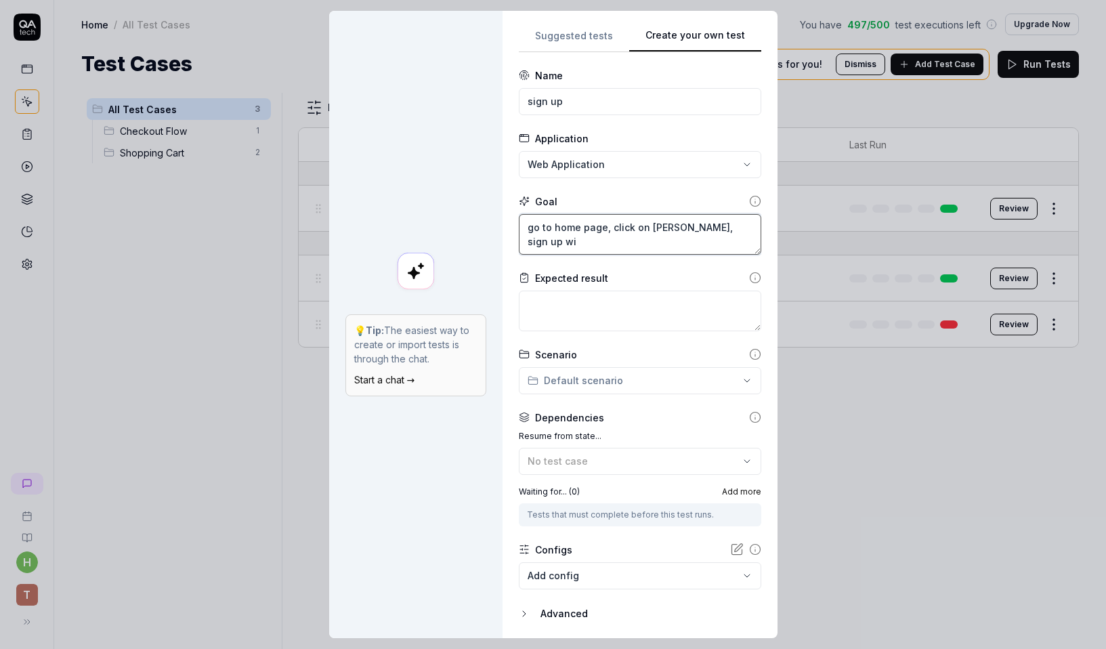
type textarea "*"
type textarea "go to home page, click on [PERSON_NAME], sign up wit"
type textarea "*"
type textarea "go to home page, click on [PERSON_NAME], sign up with"
type textarea "*"
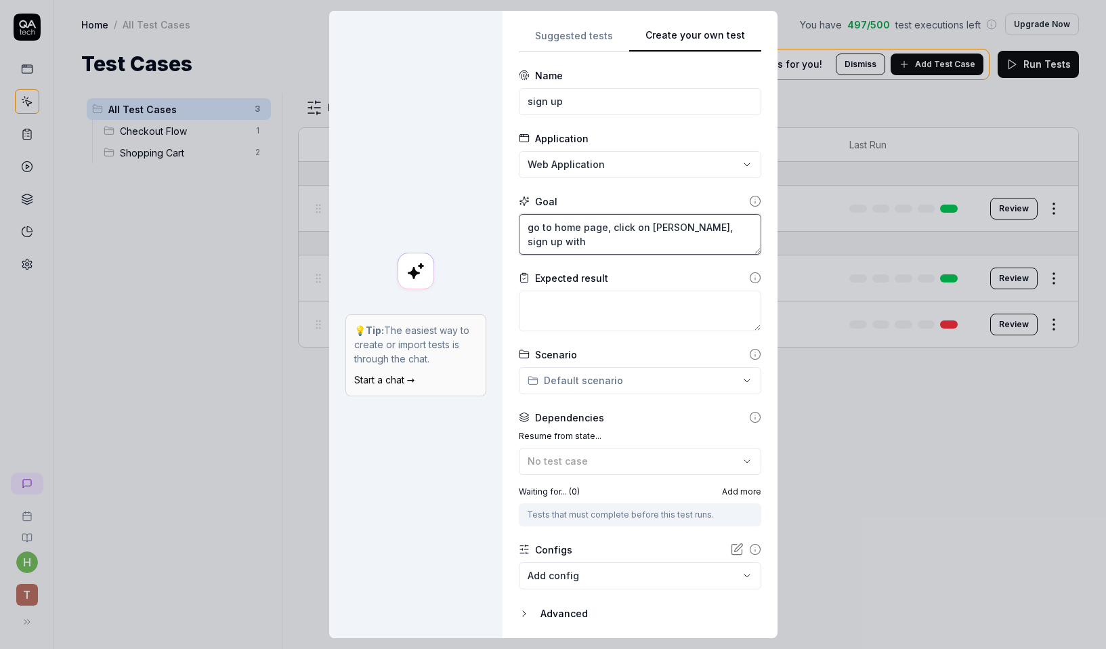
type textarea "go to home page, click on [PERSON_NAME], sign up with"
type textarea "*"
type textarea "go to home page, click on [PERSON_NAME], sign up with e"
type textarea "*"
type textarea "go to home page, click on [PERSON_NAME], sign up with em"
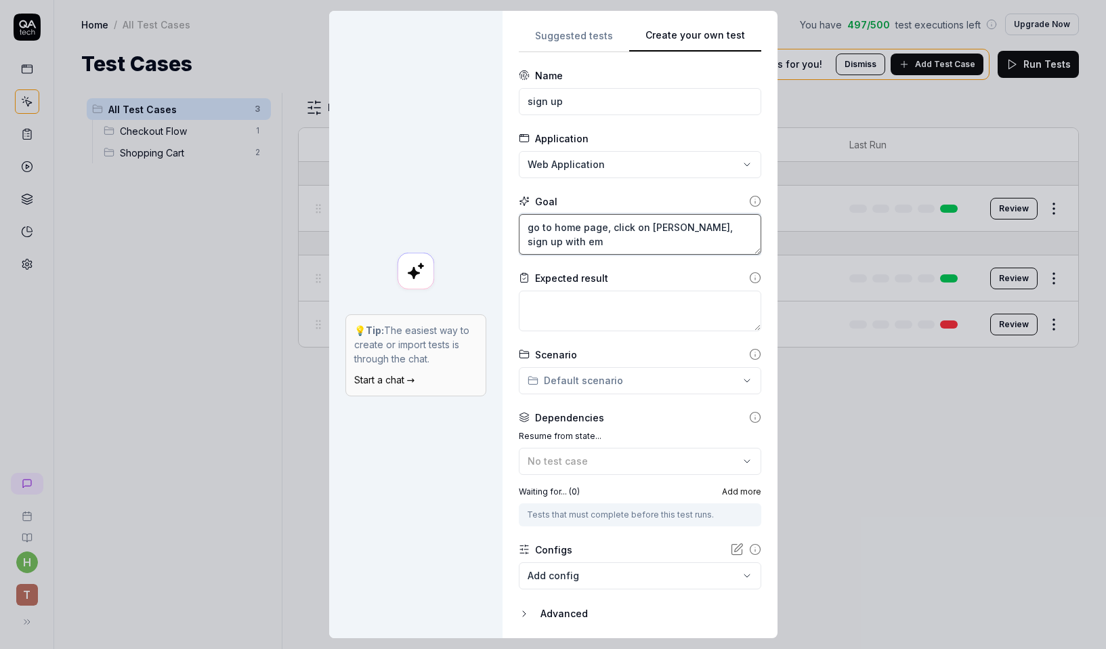
type textarea "*"
type textarea "go to home page, click on [PERSON_NAME], sign up with ema"
click at [648, 303] on textarea at bounding box center [640, 311] width 243 height 41
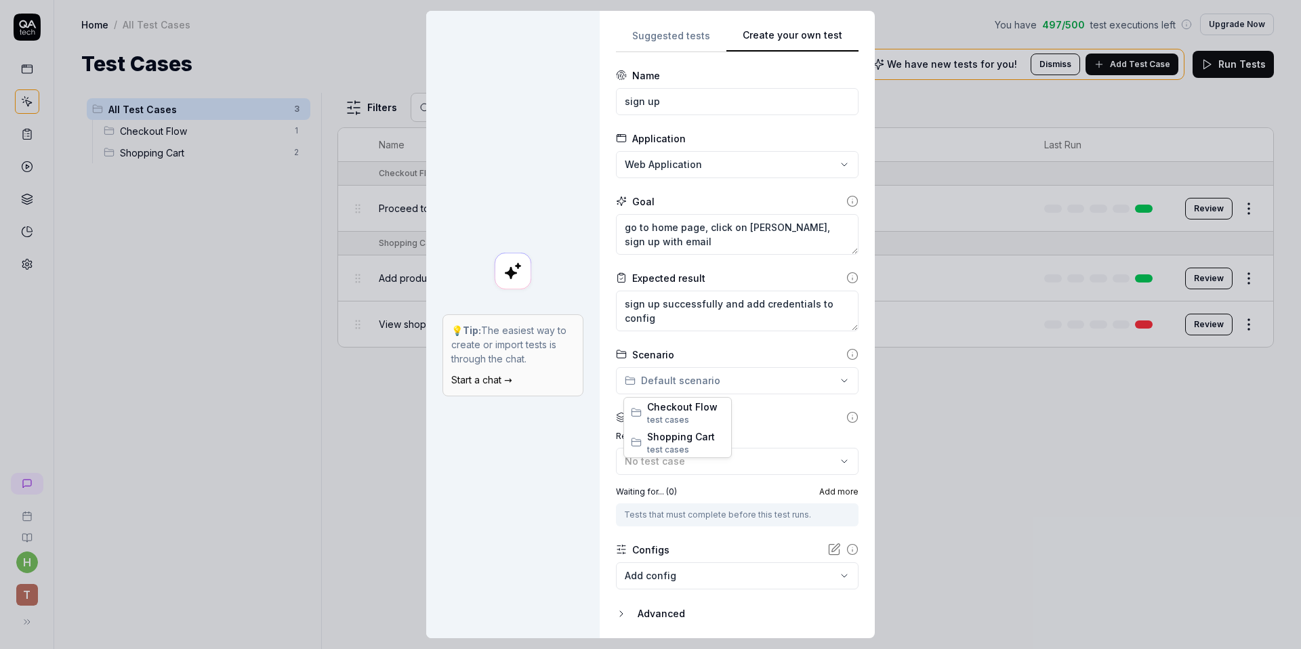
click at [768, 387] on div "**********" at bounding box center [650, 324] width 1301 height 649
click at [773, 406] on div "**********" at bounding box center [650, 324] width 1301 height 649
click at [773, 406] on form "**********" at bounding box center [737, 366] width 243 height 597
click at [781, 383] on div "**********" at bounding box center [650, 324] width 1301 height 649
click at [773, 411] on div "**********" at bounding box center [650, 324] width 1301 height 649
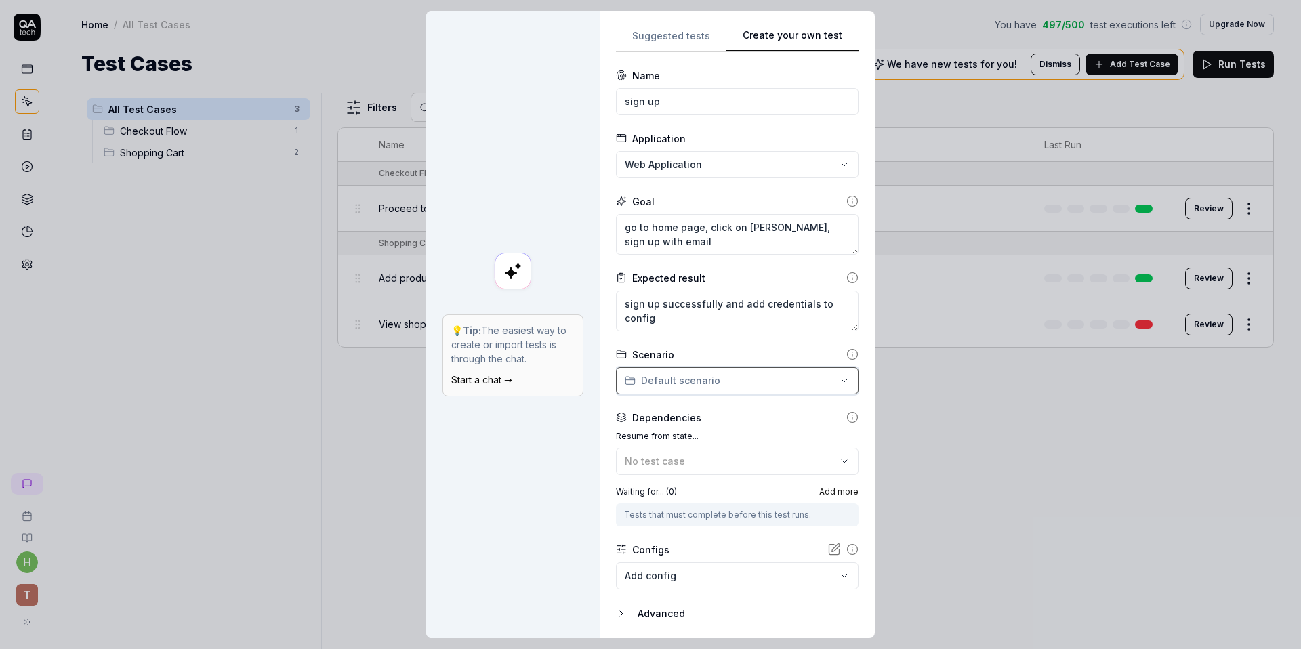
scroll to position [43, 0]
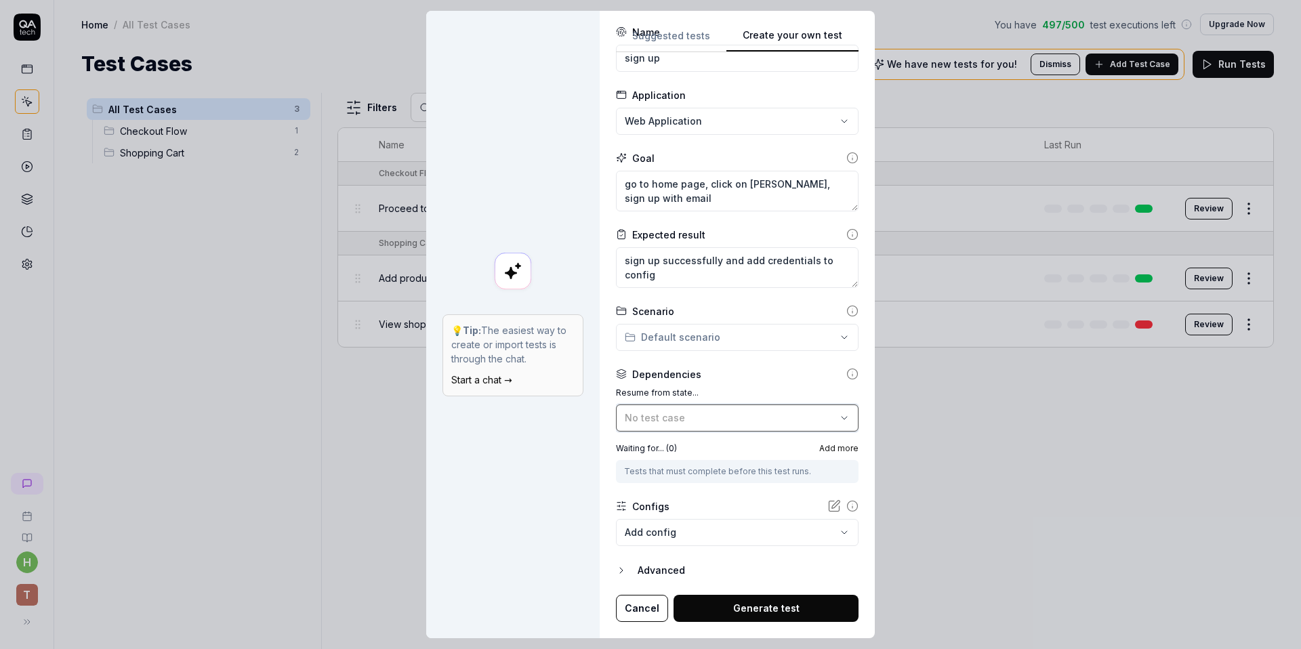
click at [759, 419] on div "No test case" at bounding box center [730, 418] width 211 height 14
click at [784, 360] on form "**********" at bounding box center [737, 323] width 243 height 597
click at [713, 528] on body "h T Home / All Test Cases You have 497 / 500 test executions left Upgrade Now H…" at bounding box center [650, 324] width 1301 height 649
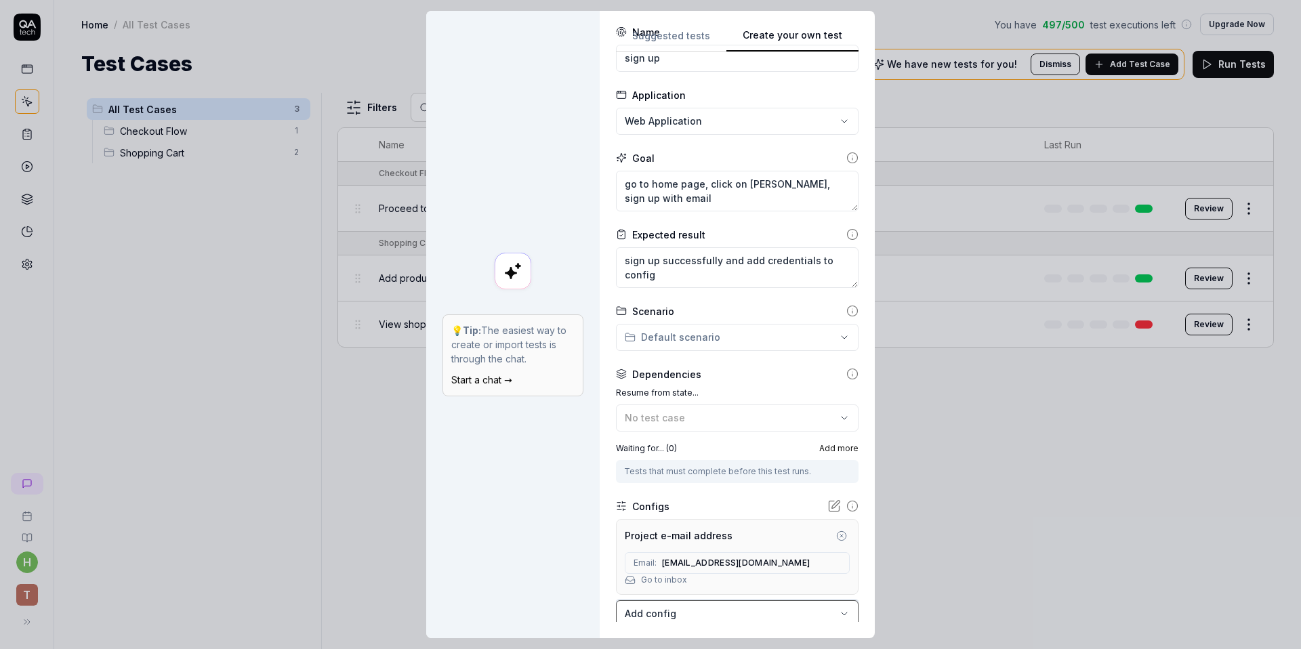
scroll to position [125, 0]
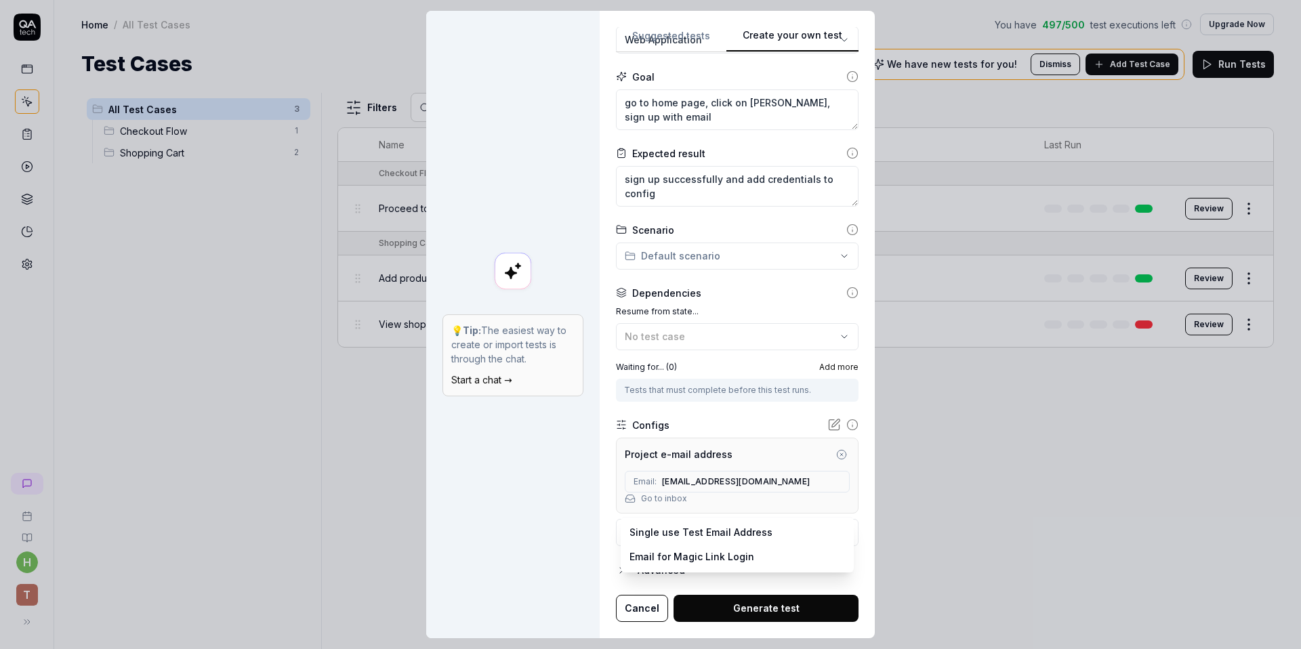
click at [746, 522] on body "h T Home / All Test Cases You have 497 / 500 test executions left Upgrade Now H…" at bounding box center [650, 324] width 1301 height 649
click at [537, 513] on div "**********" at bounding box center [650, 324] width 1301 height 649
click at [739, 606] on button "Generate test" at bounding box center [765, 608] width 185 height 27
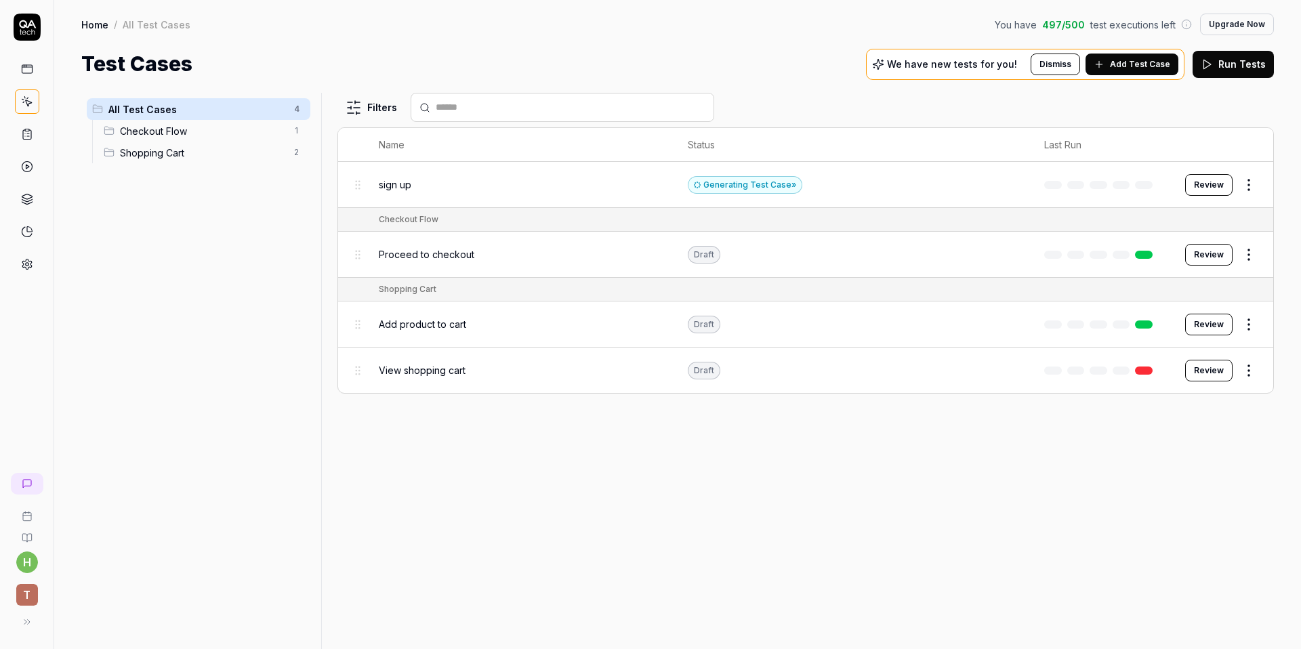
click at [760, 186] on div "Generating Test Case »" at bounding box center [745, 185] width 114 height 18
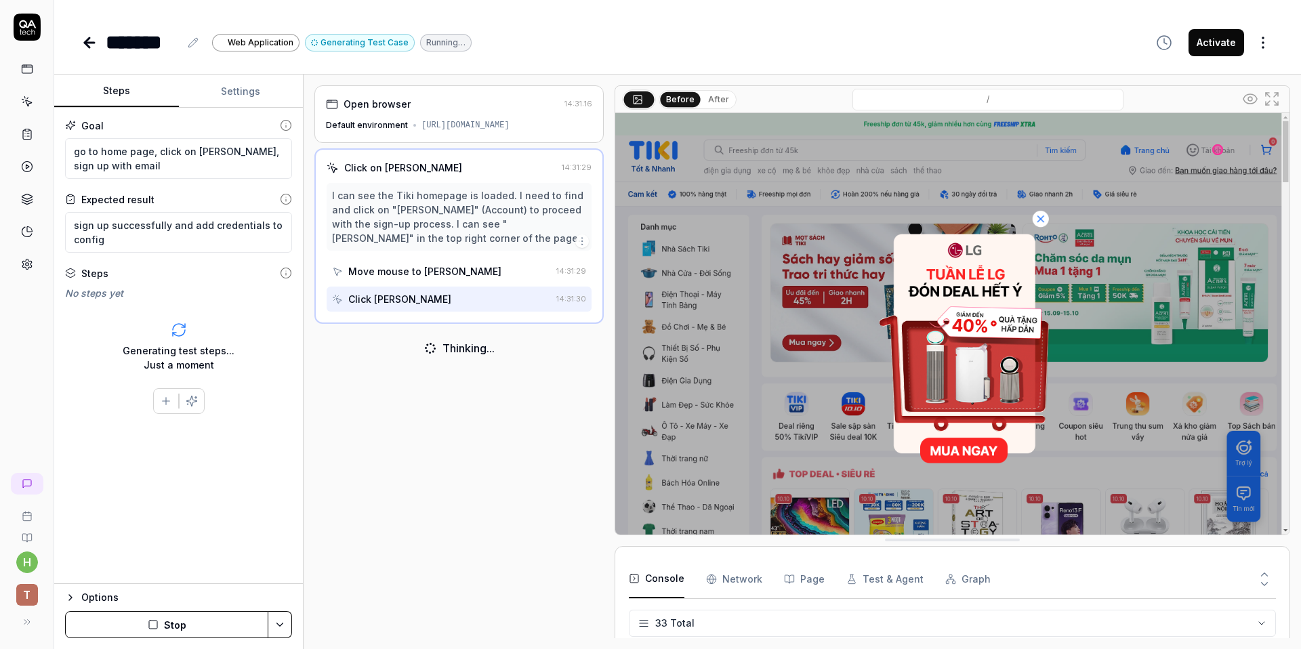
scroll to position [863, 0]
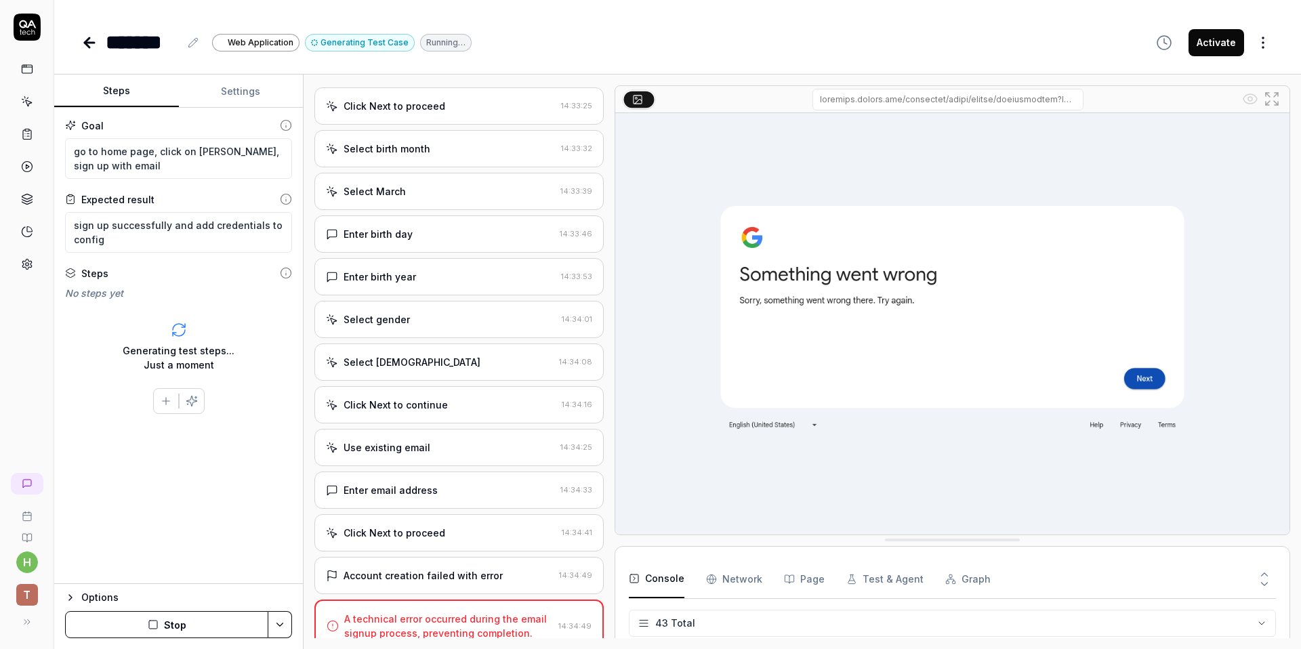
scroll to position [740, 0]
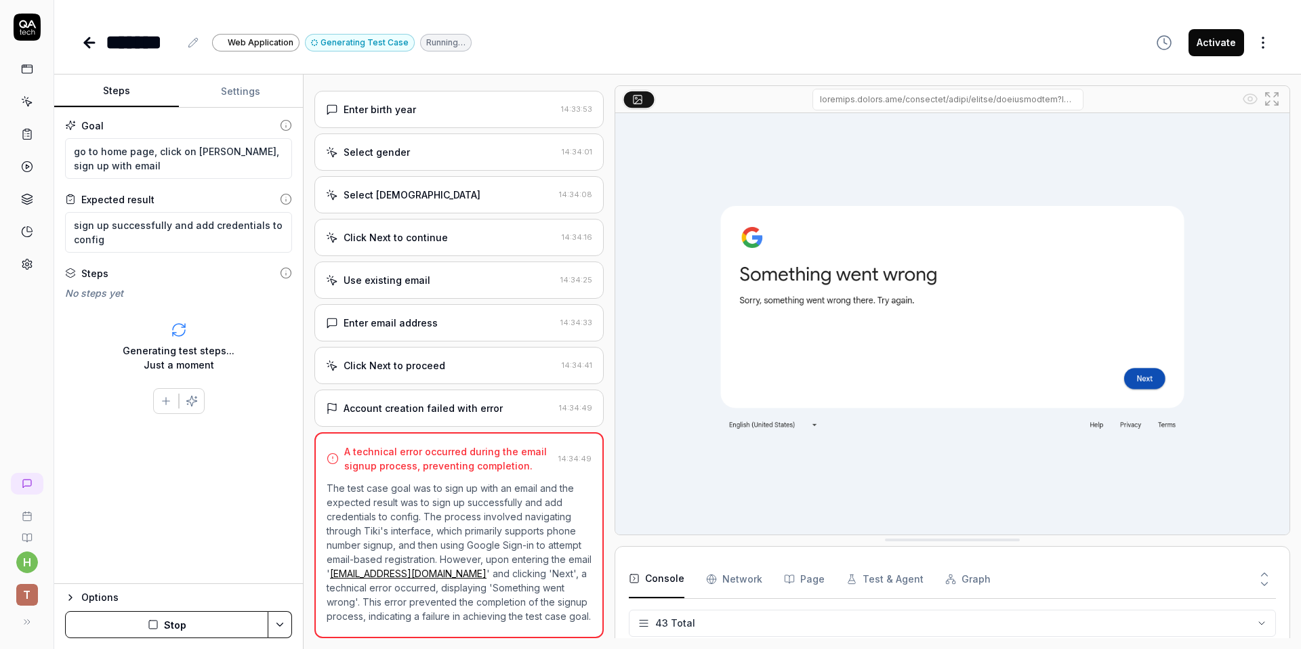
drag, startPoint x: 329, startPoint y: 573, endPoint x: 425, endPoint y: 575, distance: 96.2
click at [425, 575] on link "[EMAIL_ADDRESS][DOMAIN_NAME]" at bounding box center [408, 574] width 156 height 12
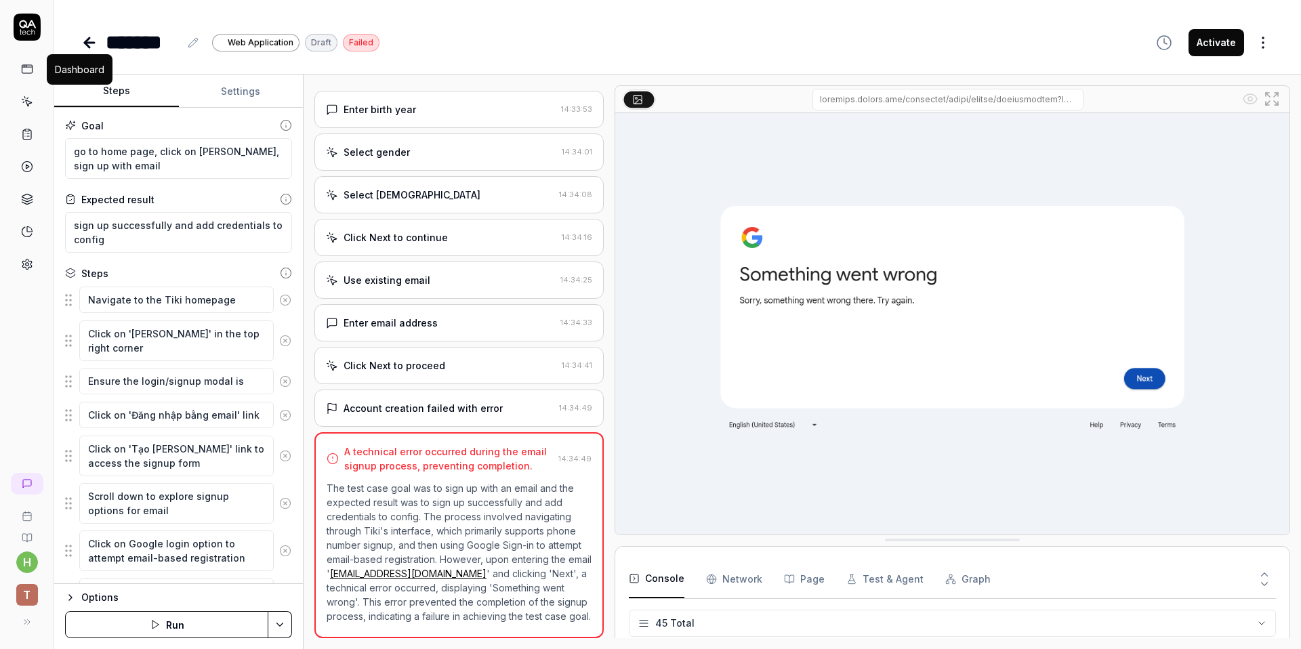
click at [28, 72] on icon at bounding box center [27, 69] width 12 height 12
click at [30, 268] on icon at bounding box center [27, 264] width 12 height 12
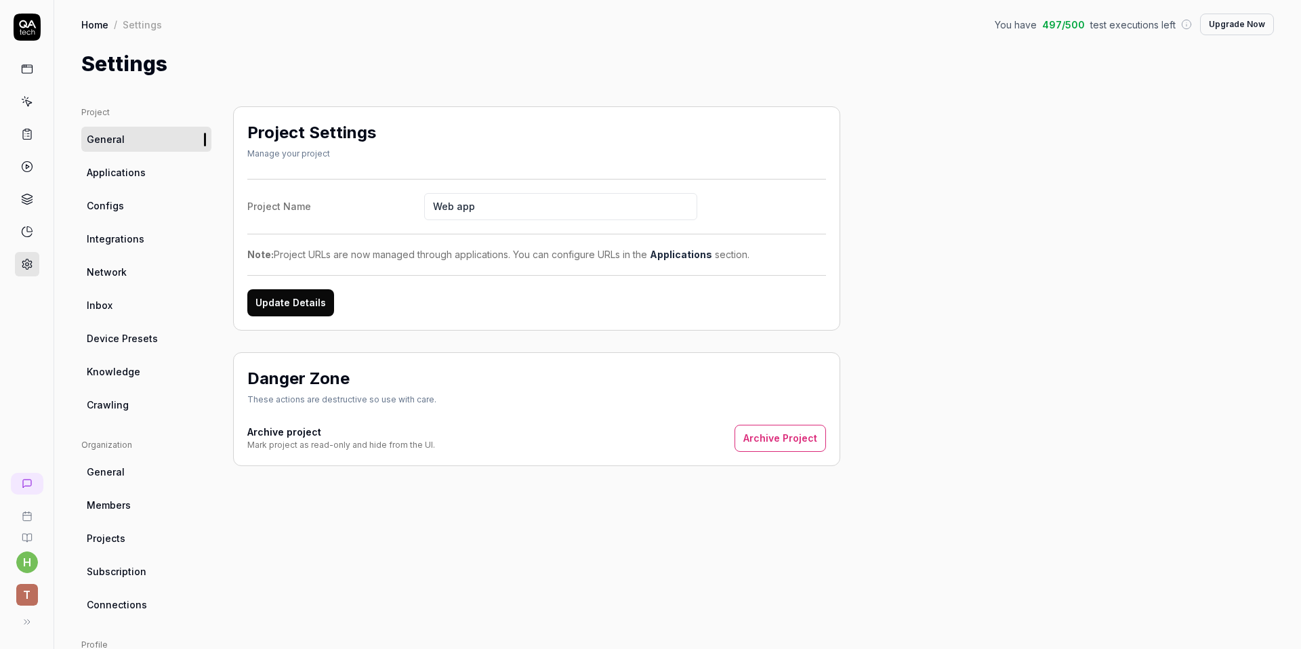
click at [121, 204] on span "Configs" at bounding box center [105, 205] width 37 height 14
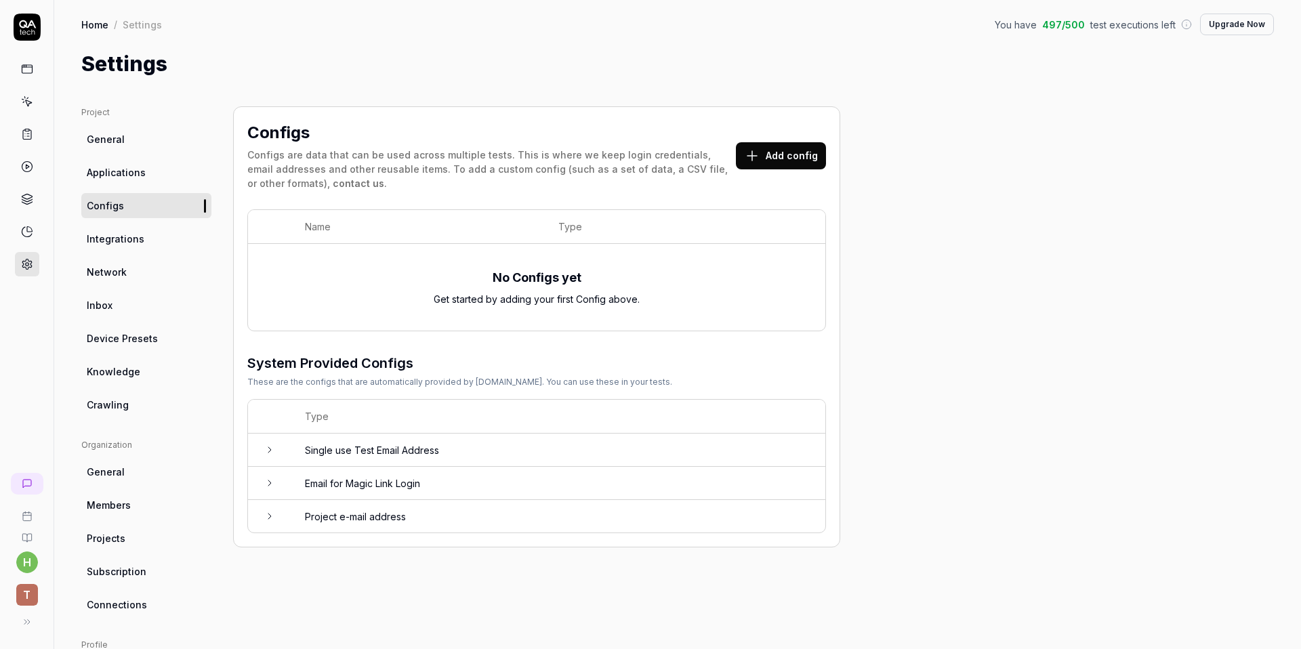
click at [789, 145] on button "Add config" at bounding box center [781, 155] width 90 height 27
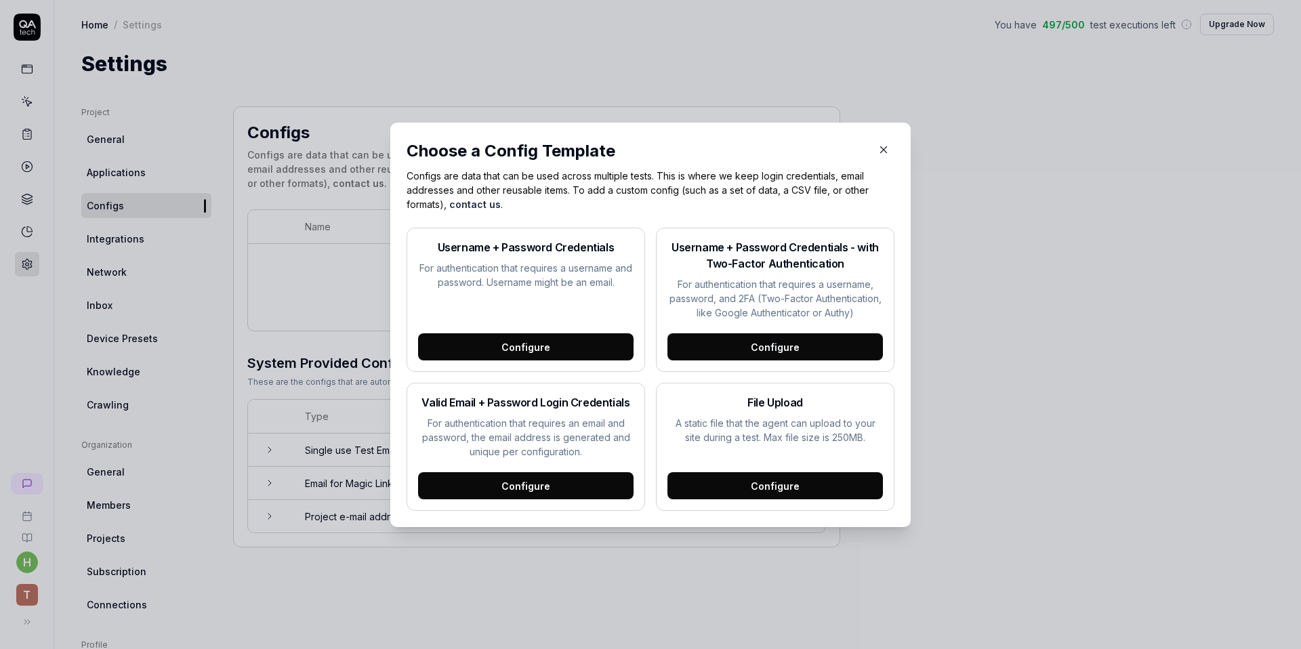
click at [562, 342] on div "Configure" at bounding box center [525, 346] width 215 height 27
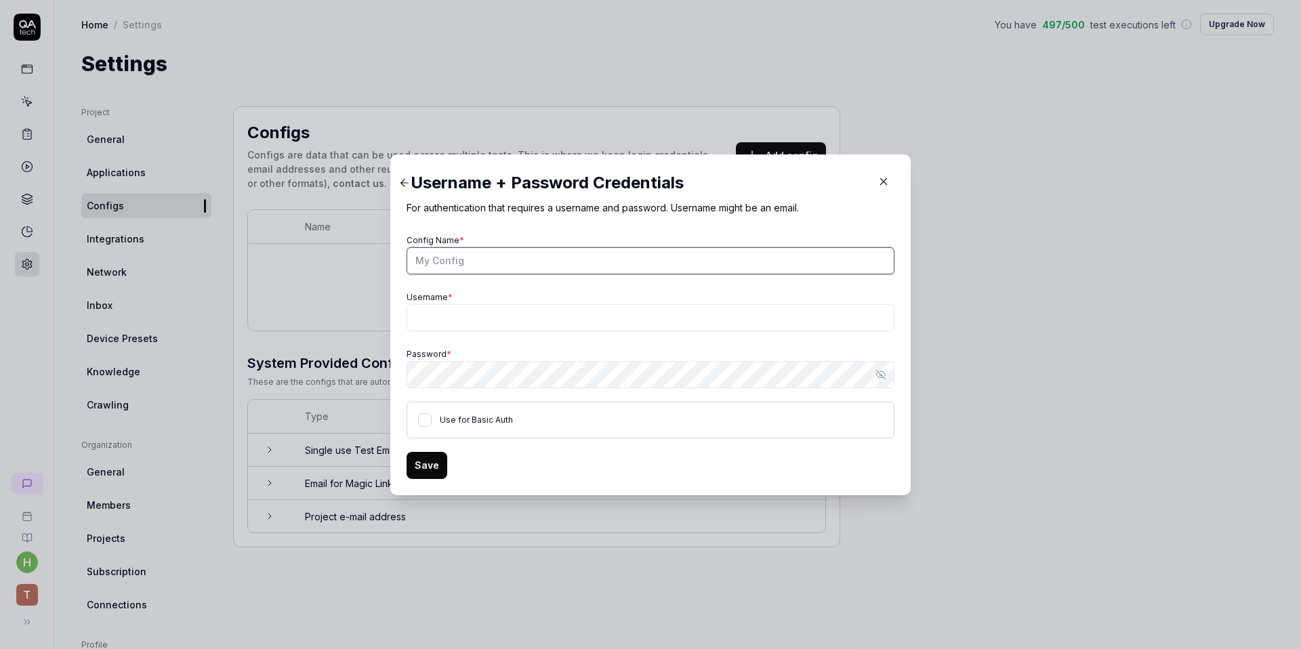
click at [570, 261] on input "Config Name *" at bounding box center [650, 260] width 488 height 27
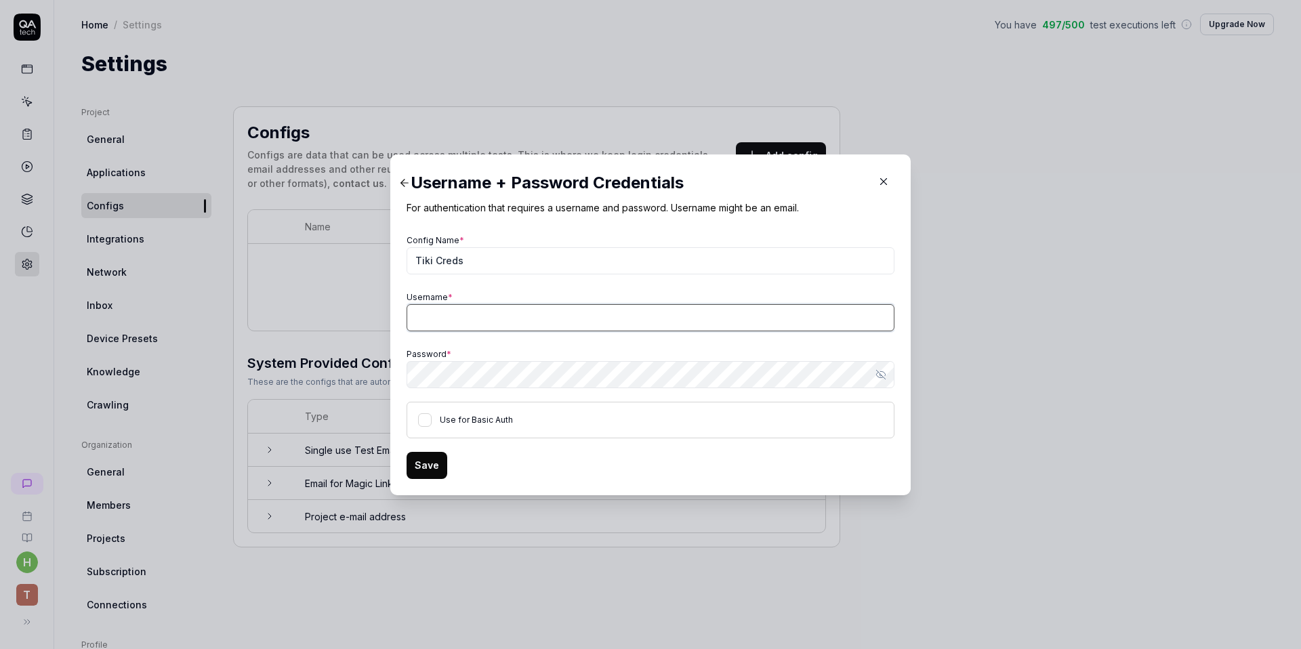
paste input "FE#hhbJc6aQ6"
click at [481, 396] on div "Config Name * [PERSON_NAME] Username * [PERSON_NAME][EMAIL_ADDRESS][DOMAIN_NAME…" at bounding box center [650, 334] width 488 height 207
click at [478, 423] on label "Use for Basic Auth" at bounding box center [476, 420] width 73 height 10
click at [432, 423] on button "Use for Basic Auth" at bounding box center [425, 420] width 14 height 14
click at [423, 464] on button "Save" at bounding box center [426, 465] width 41 height 27
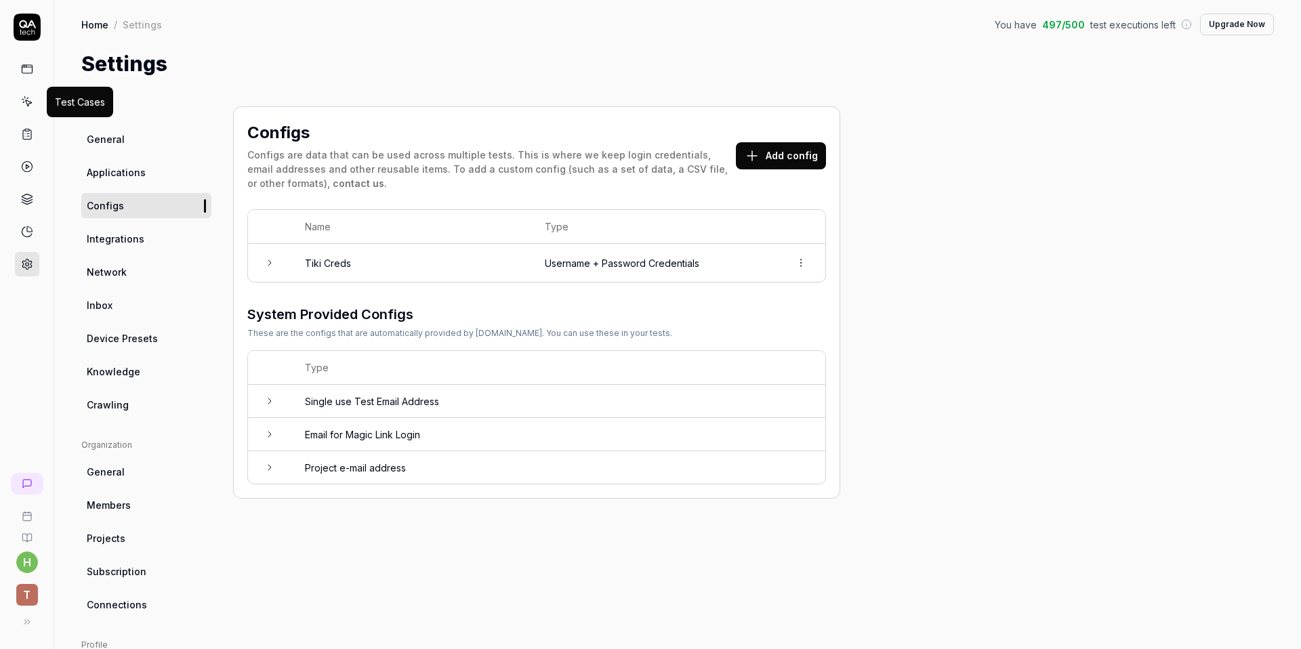
click at [30, 98] on icon at bounding box center [27, 102] width 12 height 12
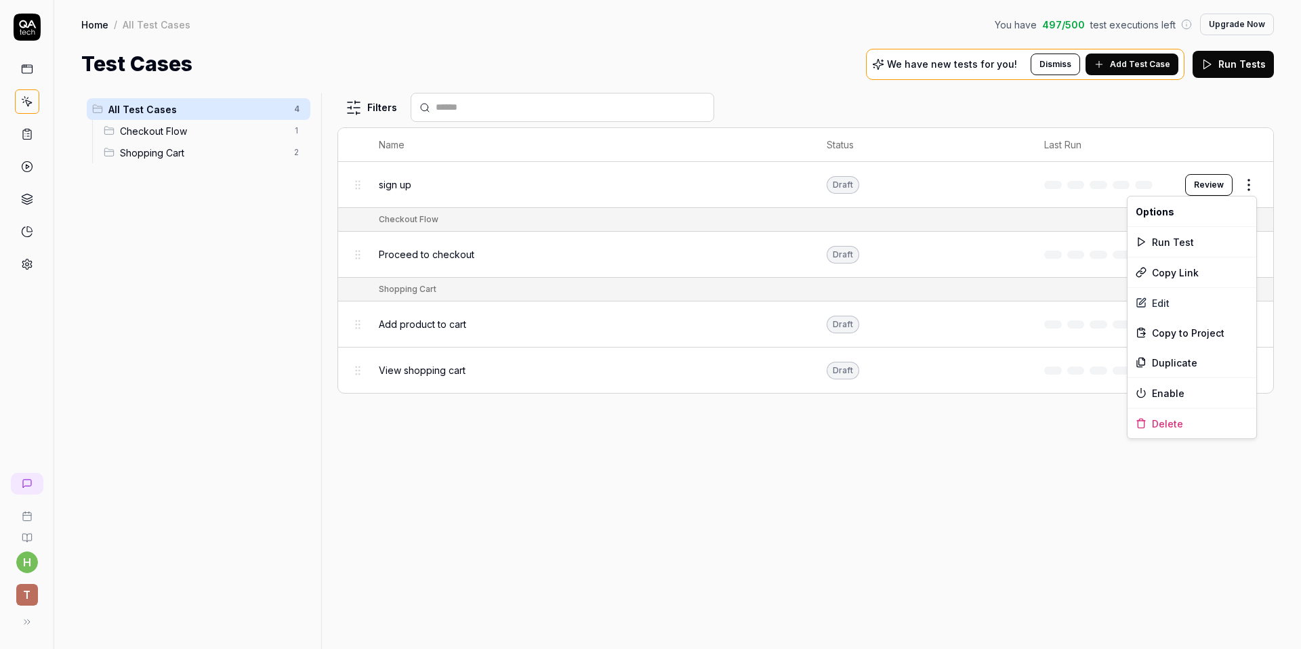
click at [1240, 194] on body "h T Home / All Test Cases You have 497 / 500 test executions left Upgrade Now H…" at bounding box center [650, 324] width 1301 height 649
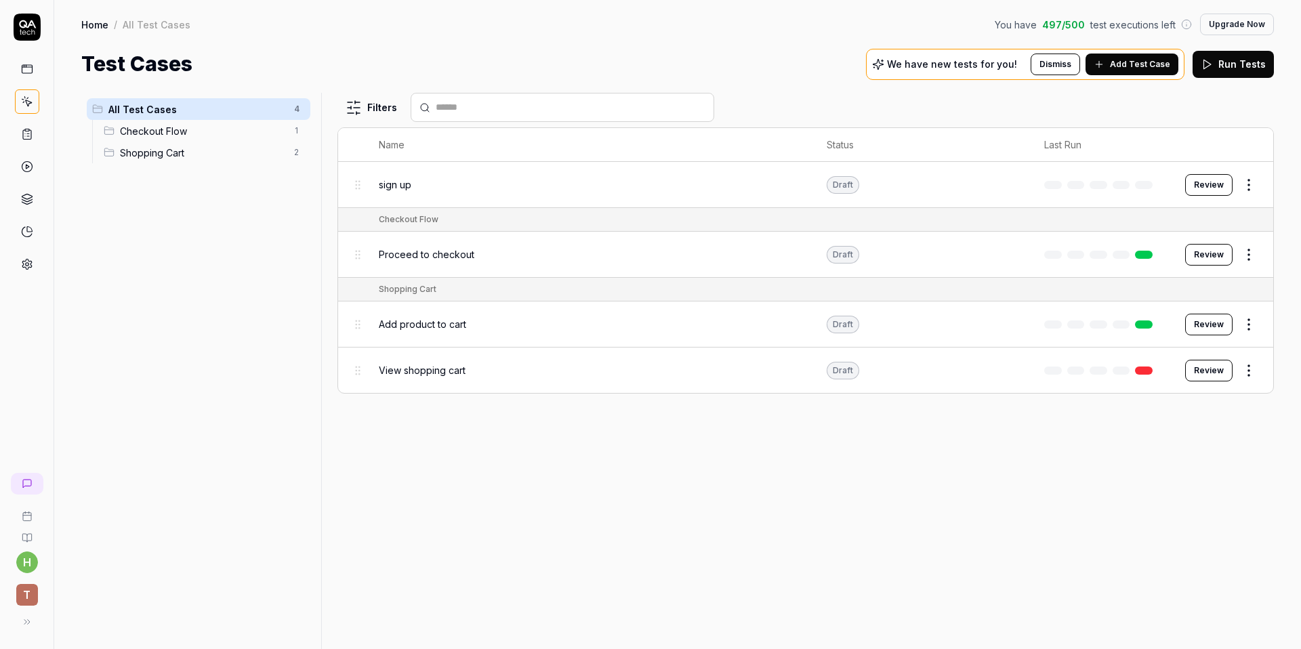
click at [1249, 186] on html "h T Home / All Test Cases You have 497 / 500 test executions left Upgrade Now H…" at bounding box center [650, 324] width 1301 height 649
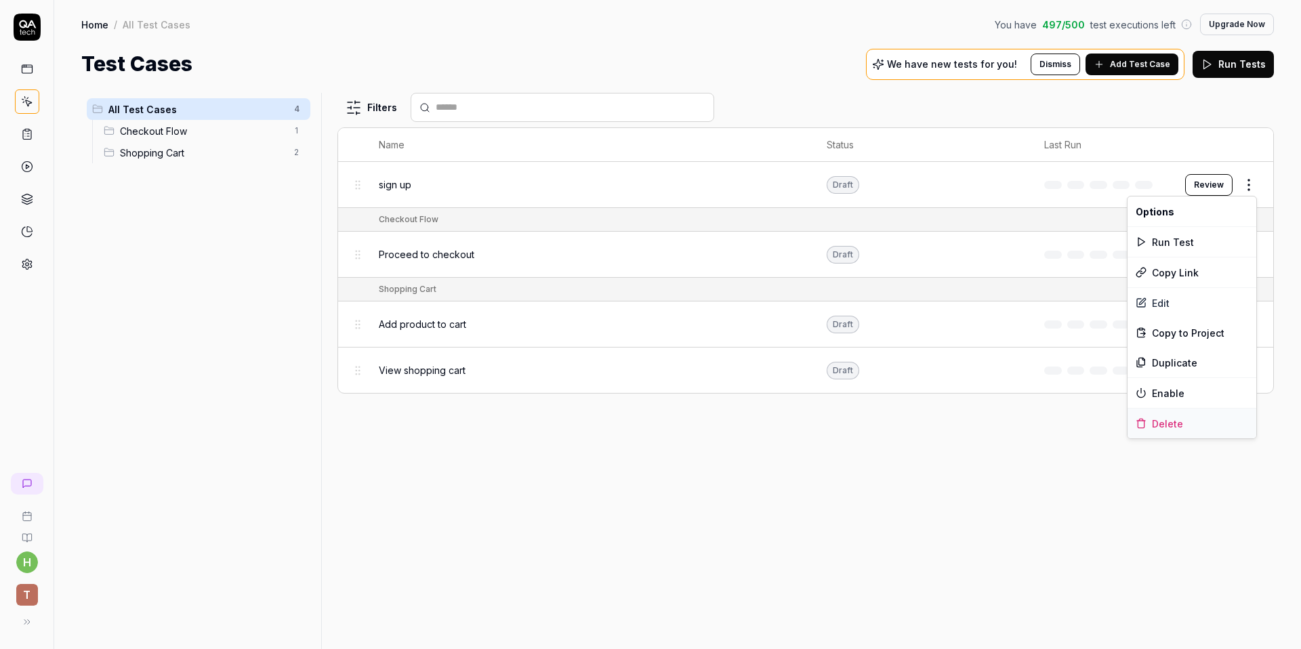
click at [1177, 425] on div "Delete" at bounding box center [1191, 423] width 129 height 30
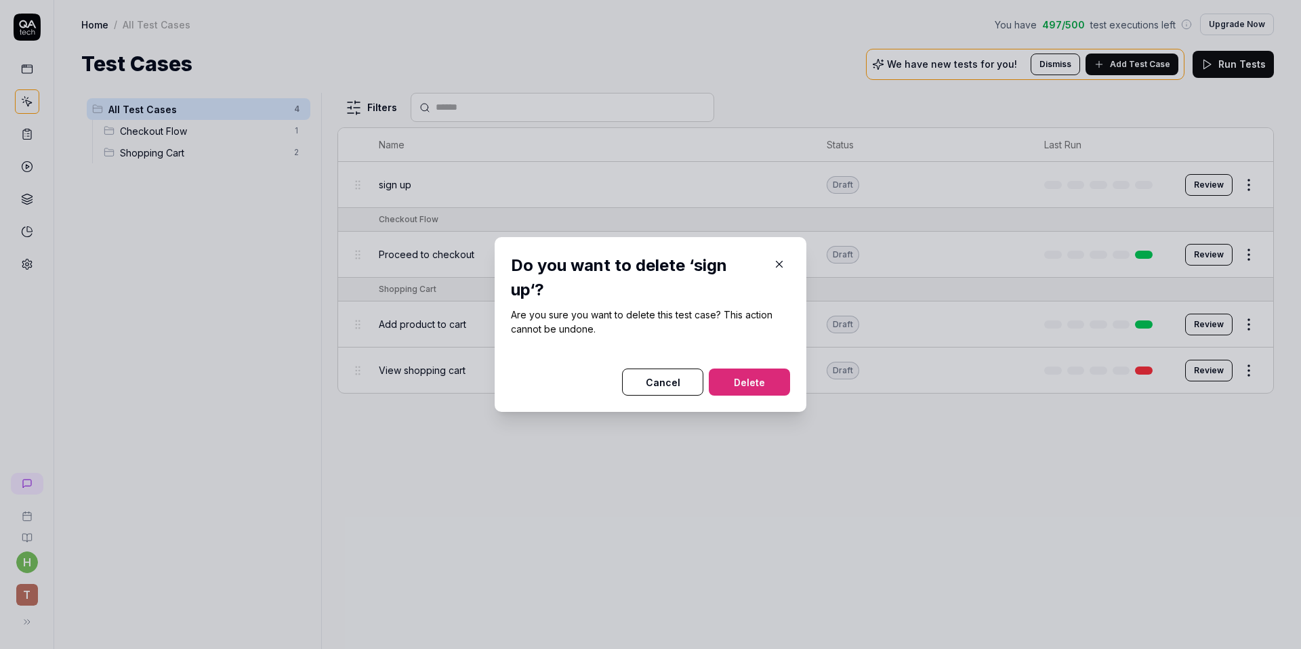
click at [752, 369] on button "Delete" at bounding box center [749, 382] width 81 height 27
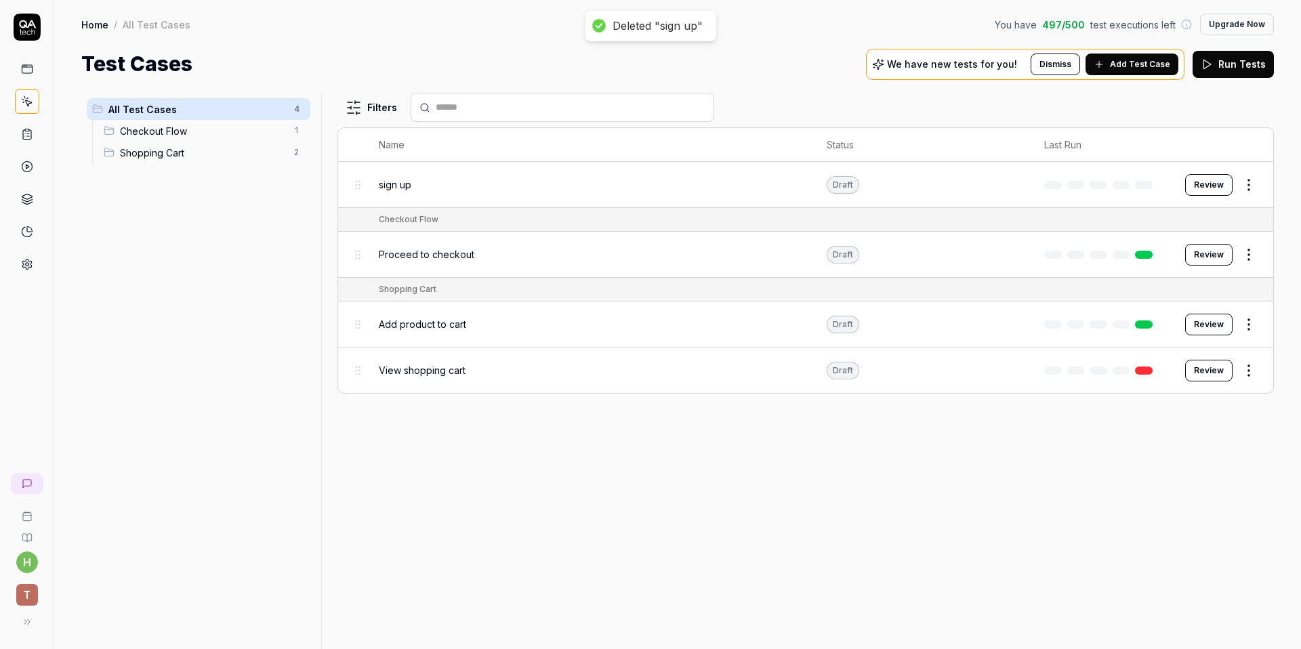
click at [1150, 68] on span "Add Test Case" at bounding box center [1140, 64] width 60 height 12
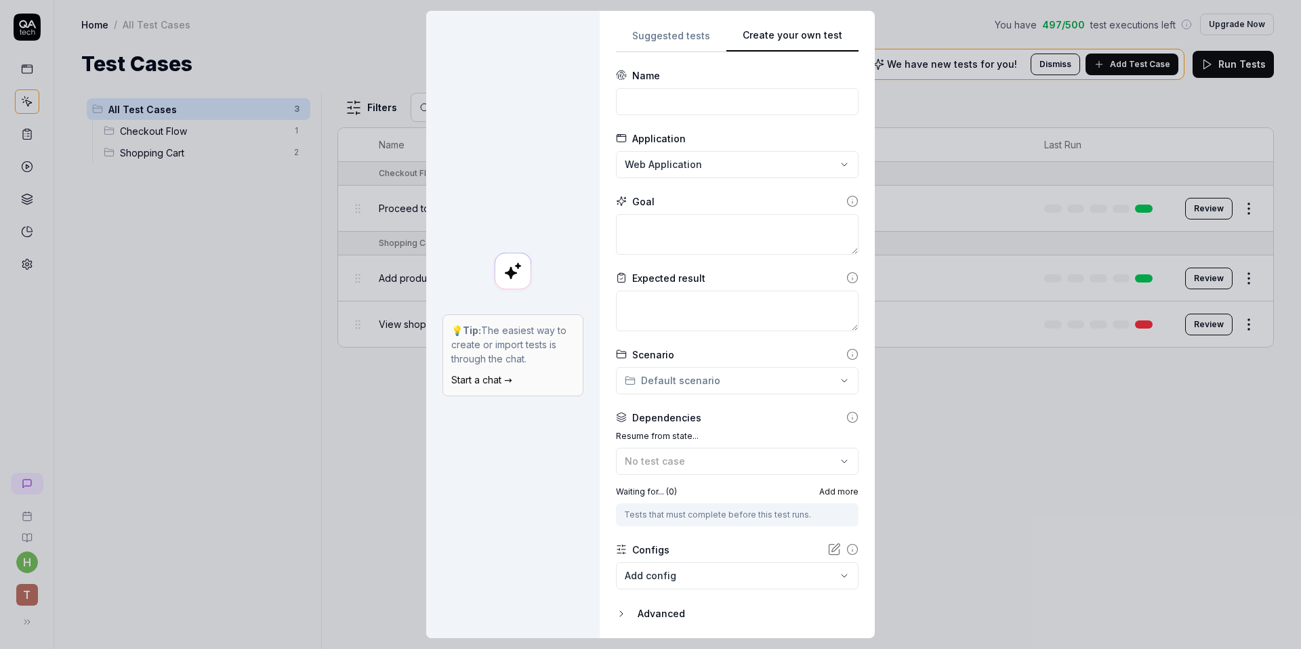
click at [810, 41] on button "Create your own test" at bounding box center [792, 40] width 132 height 24
click at [686, 97] on input at bounding box center [737, 101] width 243 height 27
click at [705, 159] on div "**********" at bounding box center [650, 324] width 1301 height 649
click at [705, 158] on div "**********" at bounding box center [650, 324] width 1301 height 649
click at [687, 222] on textarea at bounding box center [737, 234] width 243 height 41
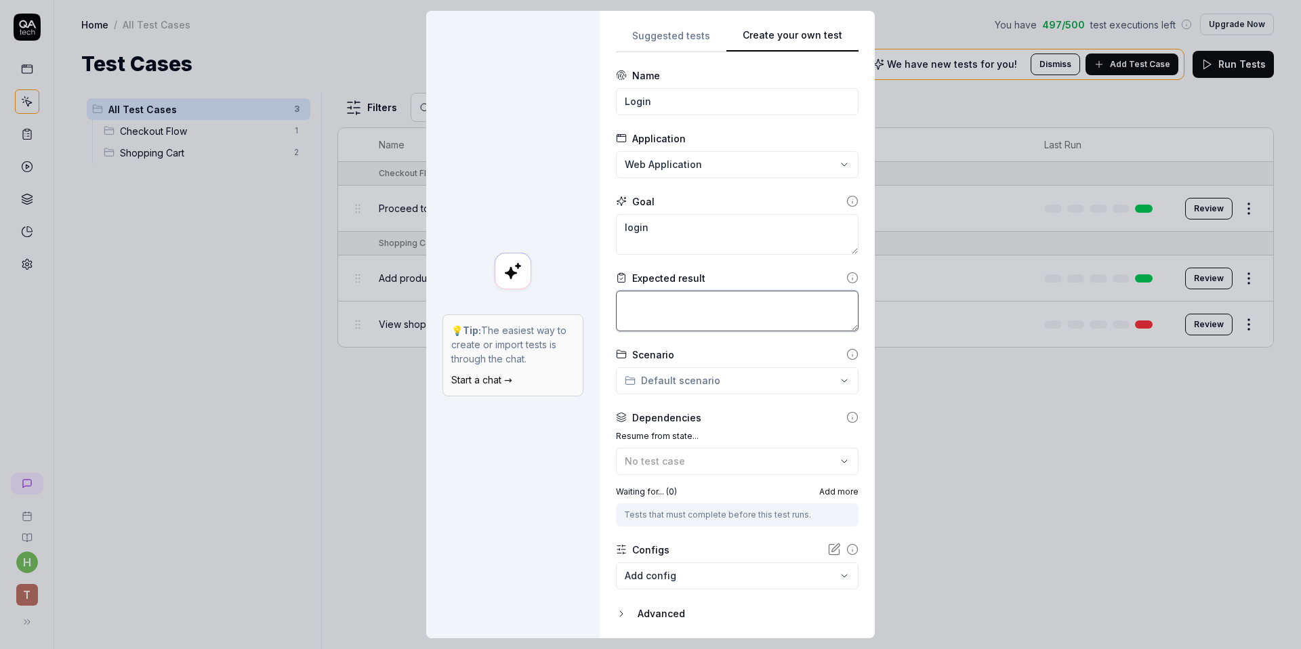
click at [686, 316] on textarea at bounding box center [737, 311] width 243 height 41
click at [704, 391] on div "**********" at bounding box center [650, 324] width 1301 height 649
click at [778, 419] on div "**********" at bounding box center [650, 324] width 1301 height 649
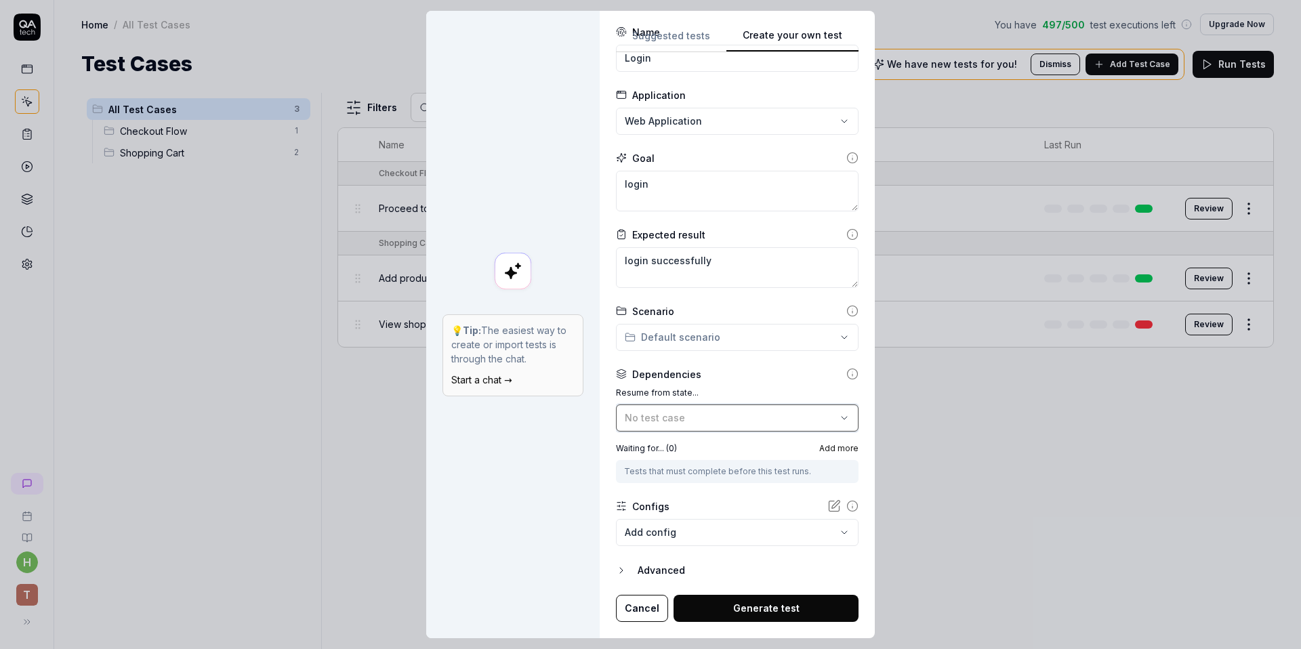
click at [778, 416] on div "No test case" at bounding box center [730, 418] width 211 height 14
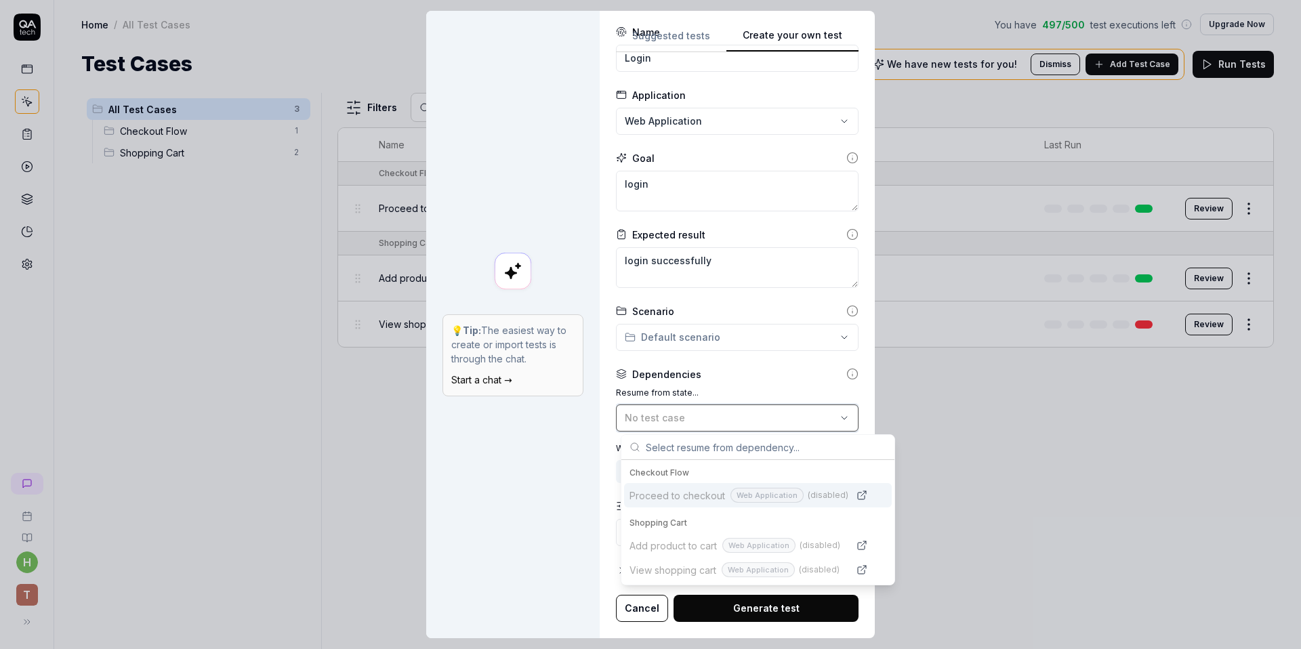
click at [778, 415] on div "No test case" at bounding box center [730, 418] width 211 height 14
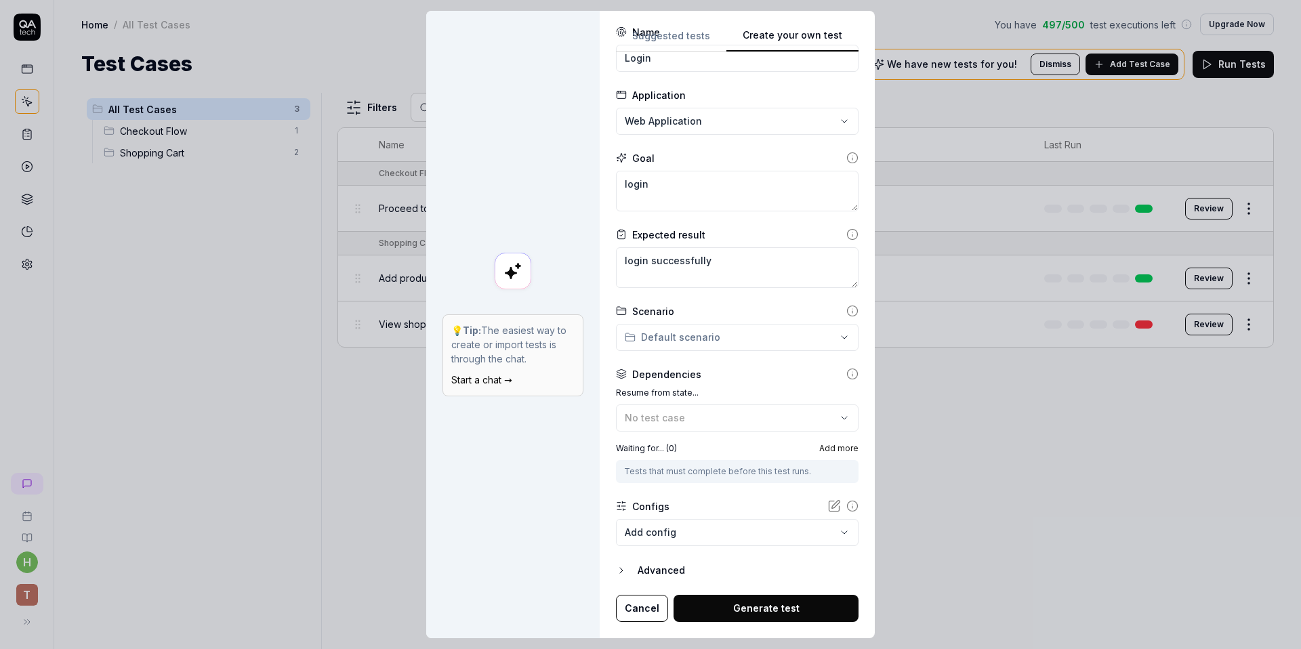
click at [790, 381] on div "Dependencies" at bounding box center [737, 374] width 243 height 14
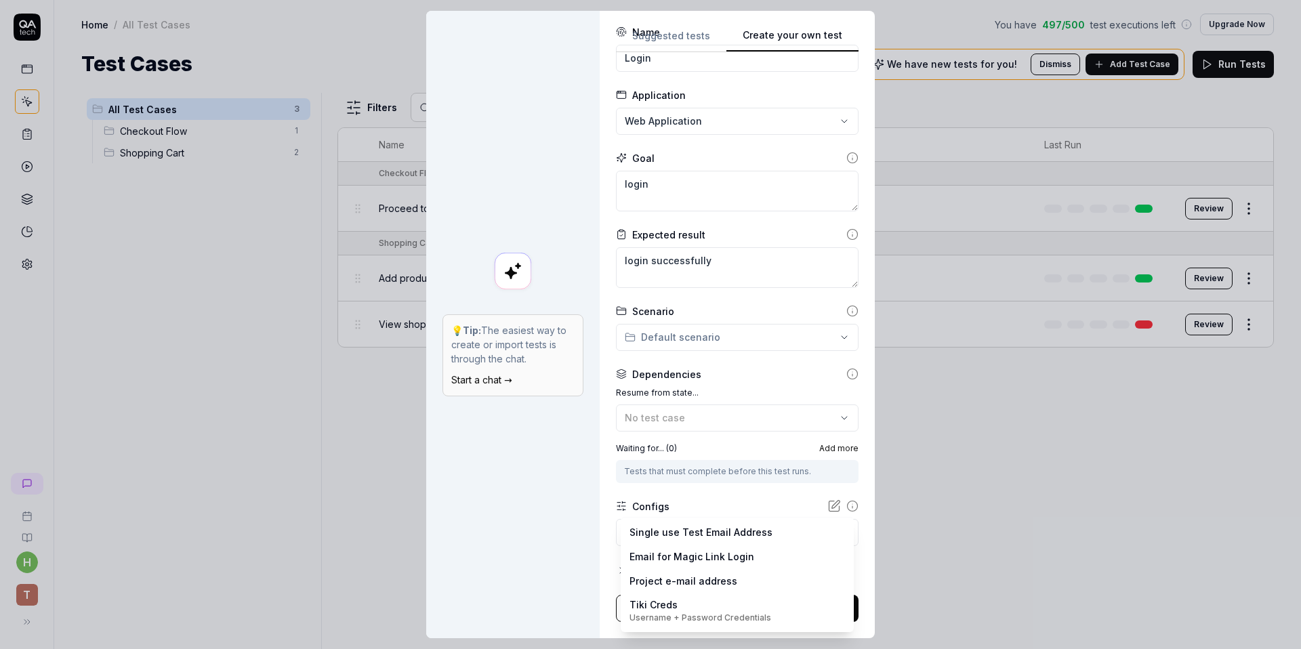
click at [732, 523] on body "h T Home / All Test Cases You have 497 / 500 test executions left Upgrade Now H…" at bounding box center [650, 324] width 1301 height 649
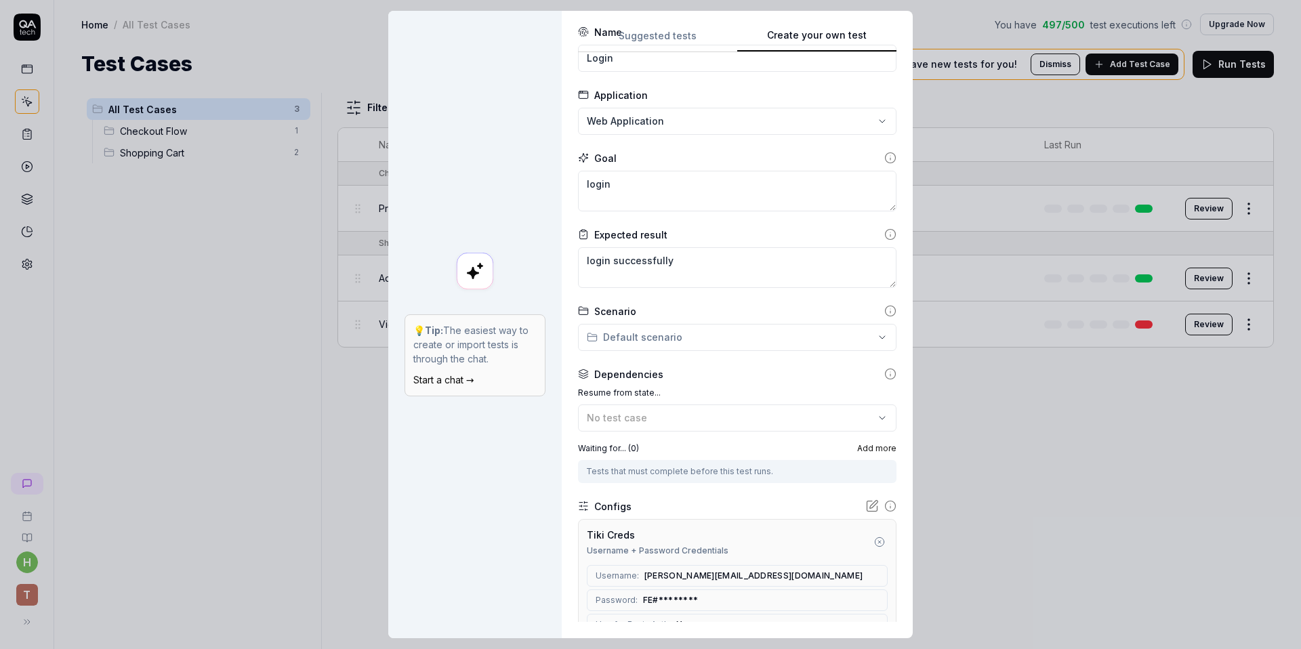
scroll to position [174, 0]
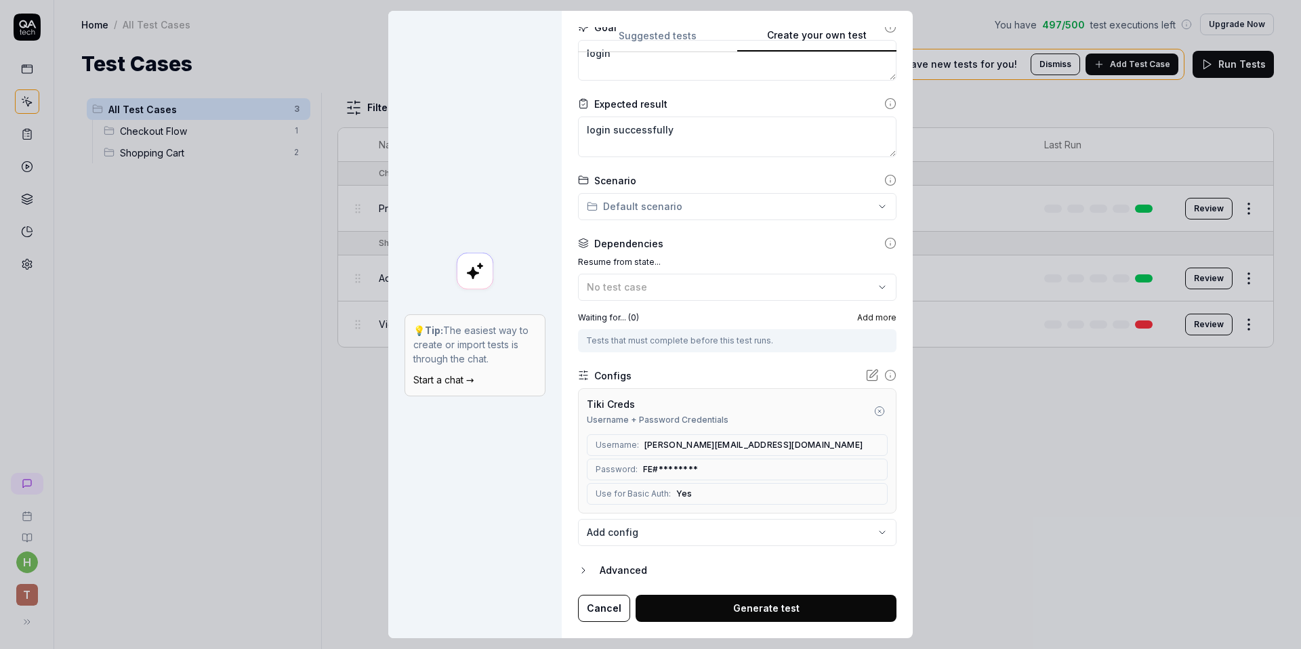
click at [749, 608] on button "Generate test" at bounding box center [765, 608] width 261 height 27
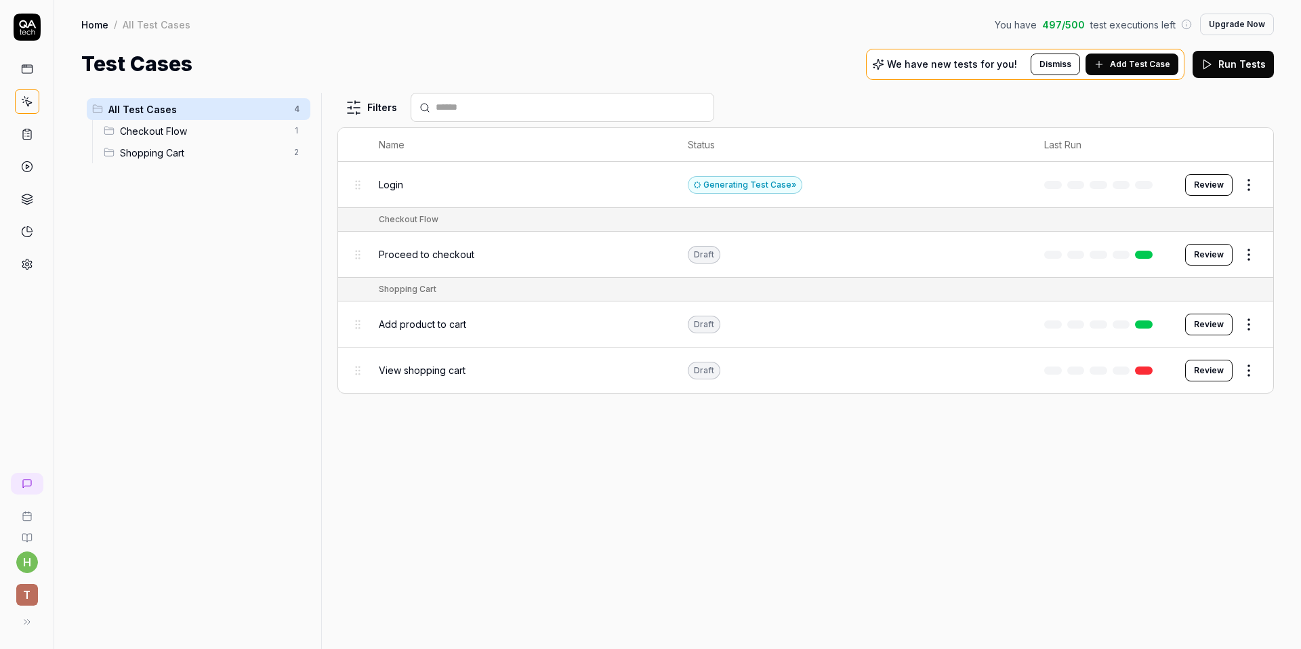
click at [958, 191] on td "Generating Test Case »" at bounding box center [852, 185] width 356 height 46
click at [1192, 186] on button "Review" at bounding box center [1208, 185] width 47 height 22
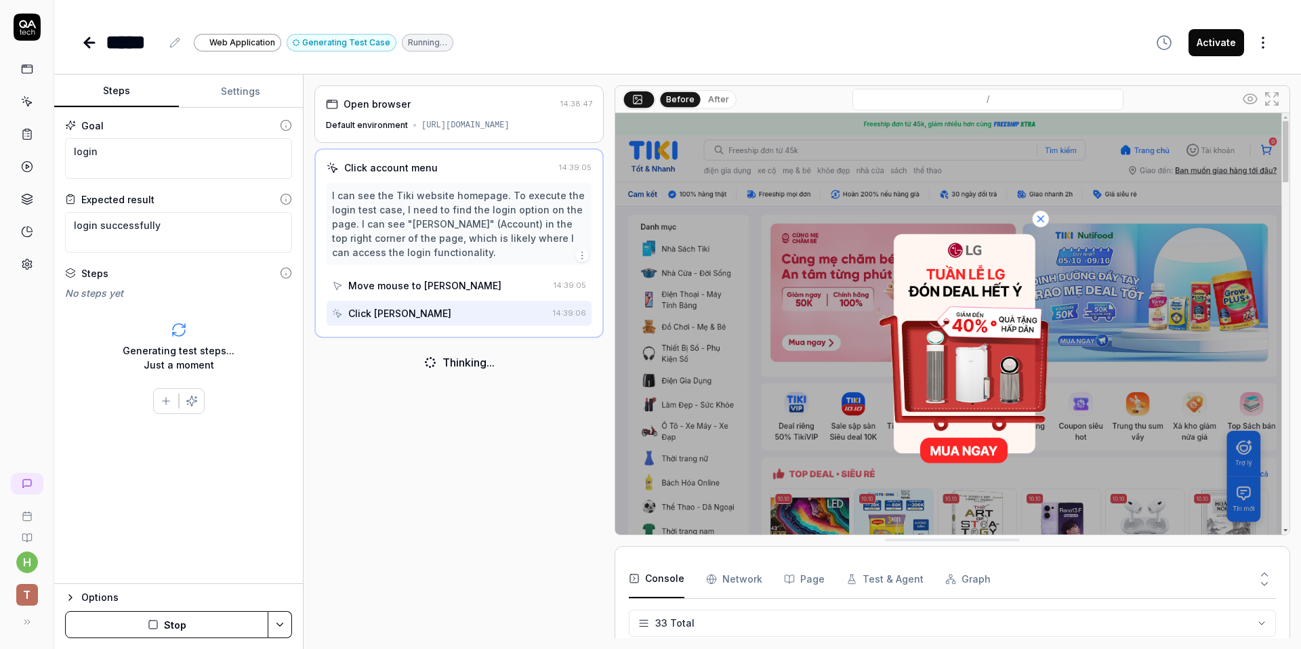
scroll to position [863, 0]
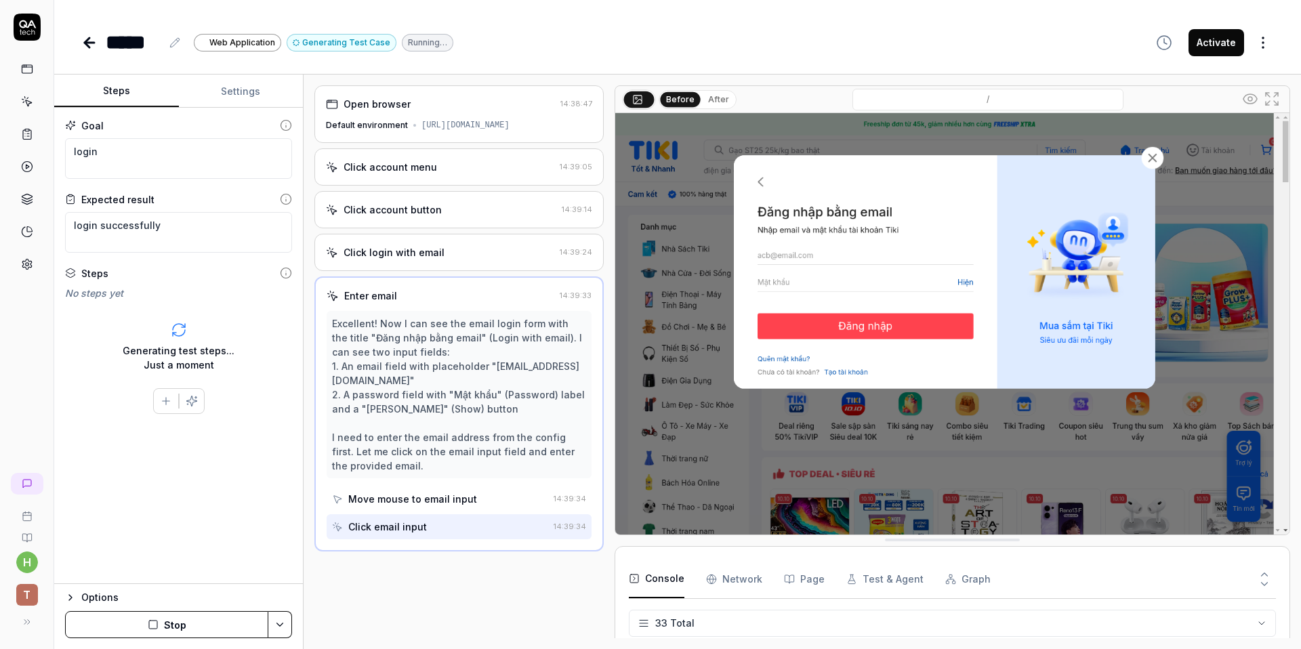
click at [397, 249] on div "Click login with email" at bounding box center [393, 252] width 101 height 14
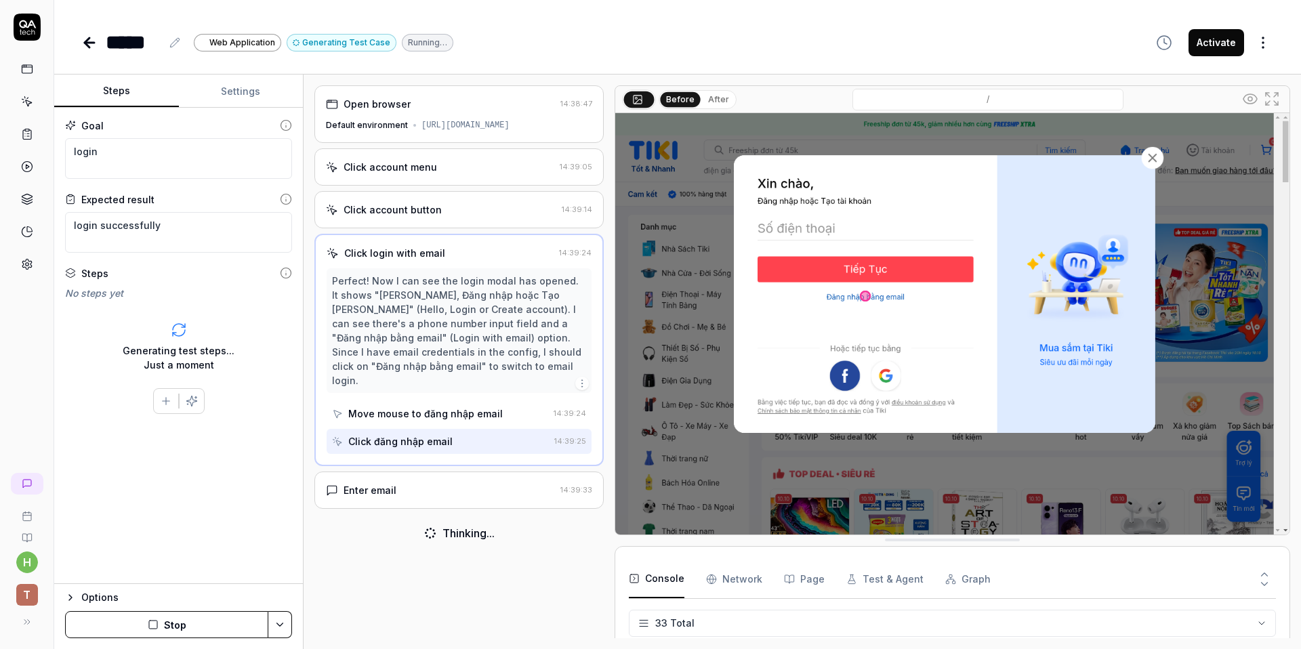
click at [388, 483] on div "Enter email" at bounding box center [369, 490] width 53 height 14
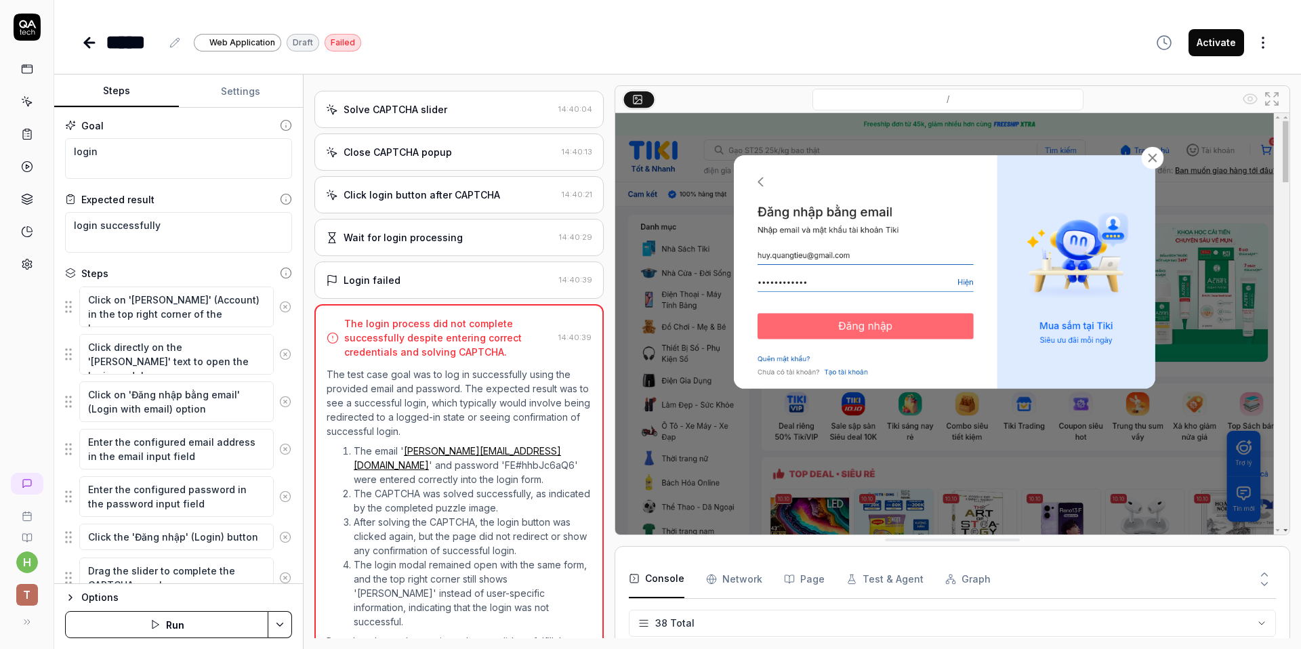
scroll to position [339, 0]
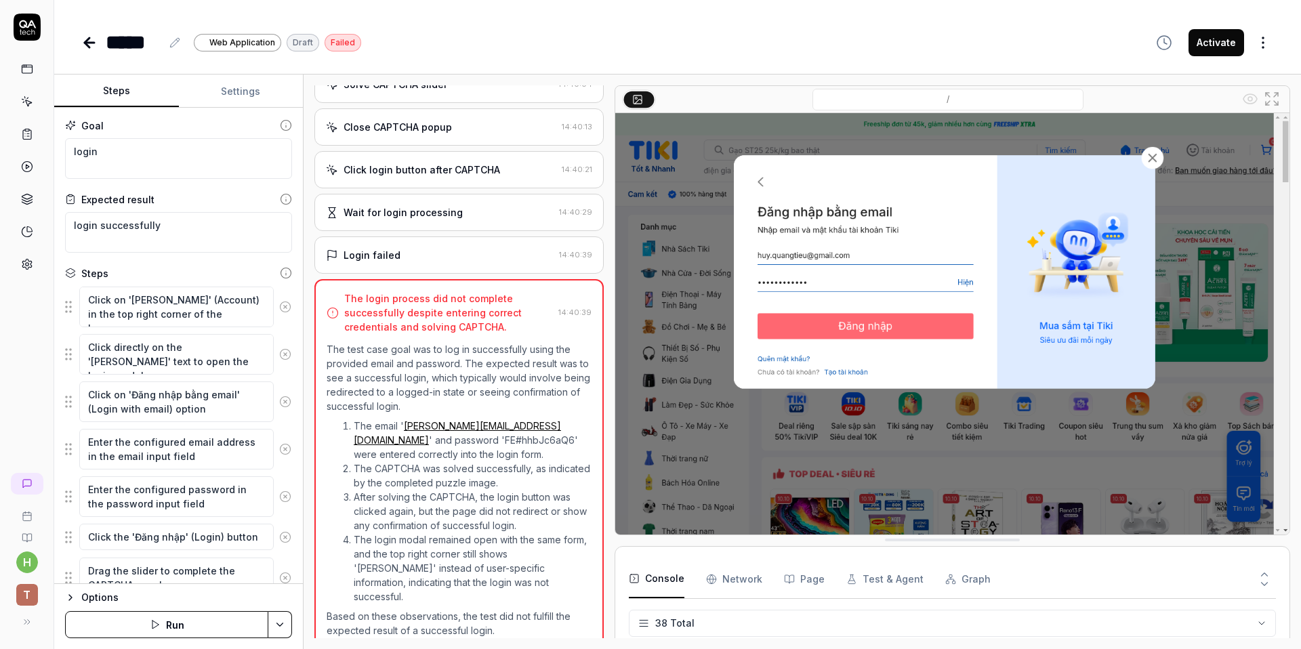
click at [148, 636] on button "Run" at bounding box center [166, 624] width 203 height 27
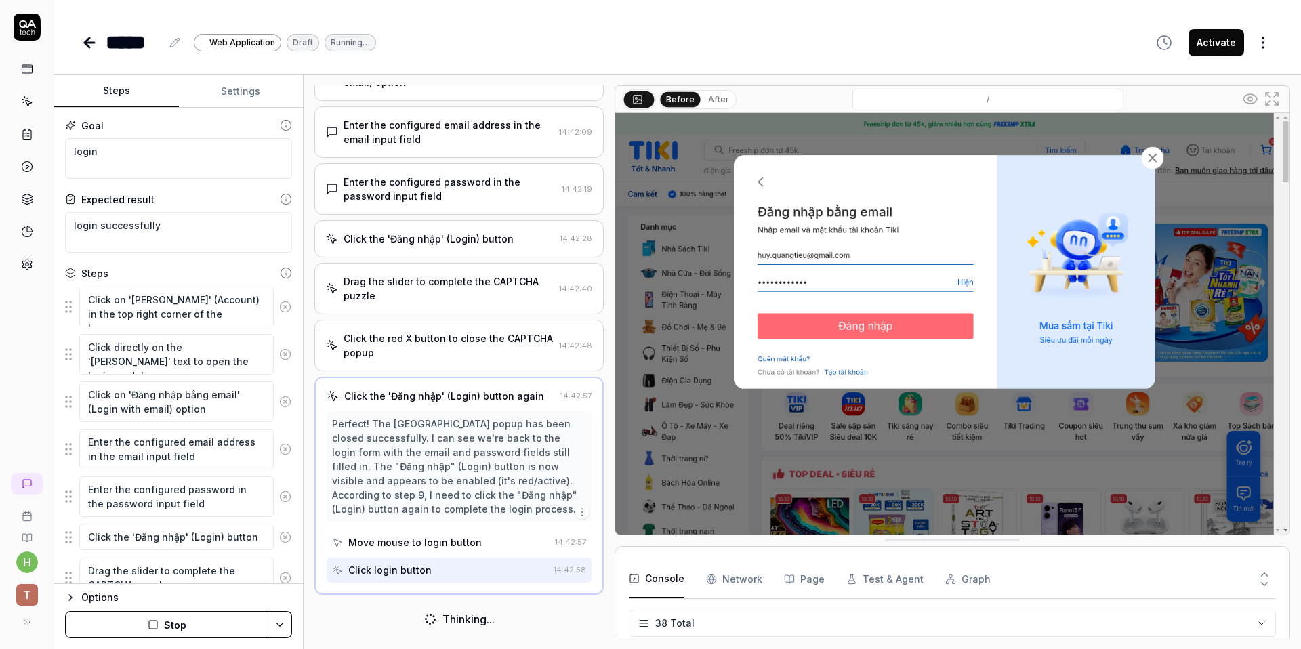
scroll to position [1038, 0]
